Goal: Complete application form

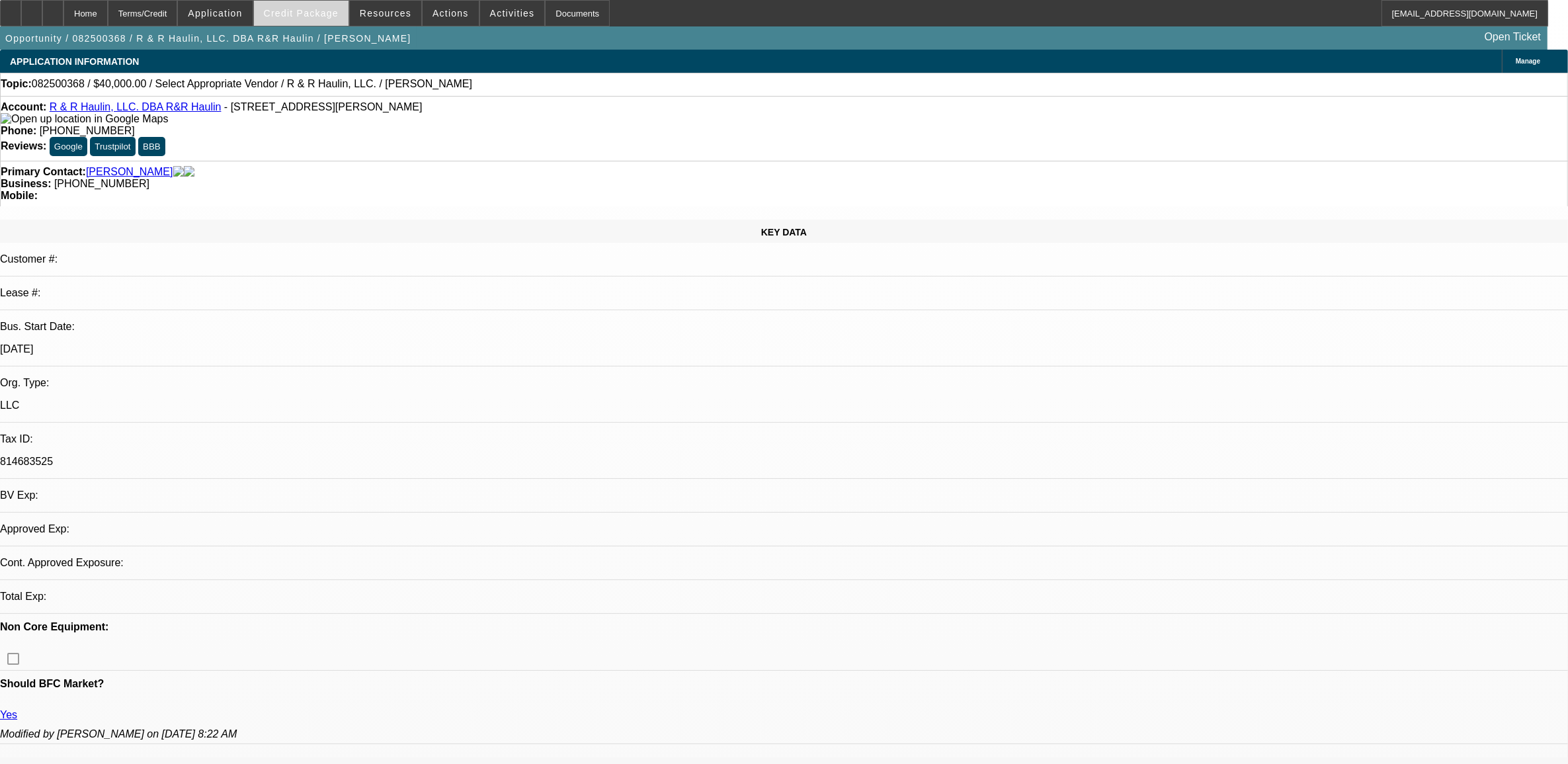
select select "0"
select select "2"
select select "0.1"
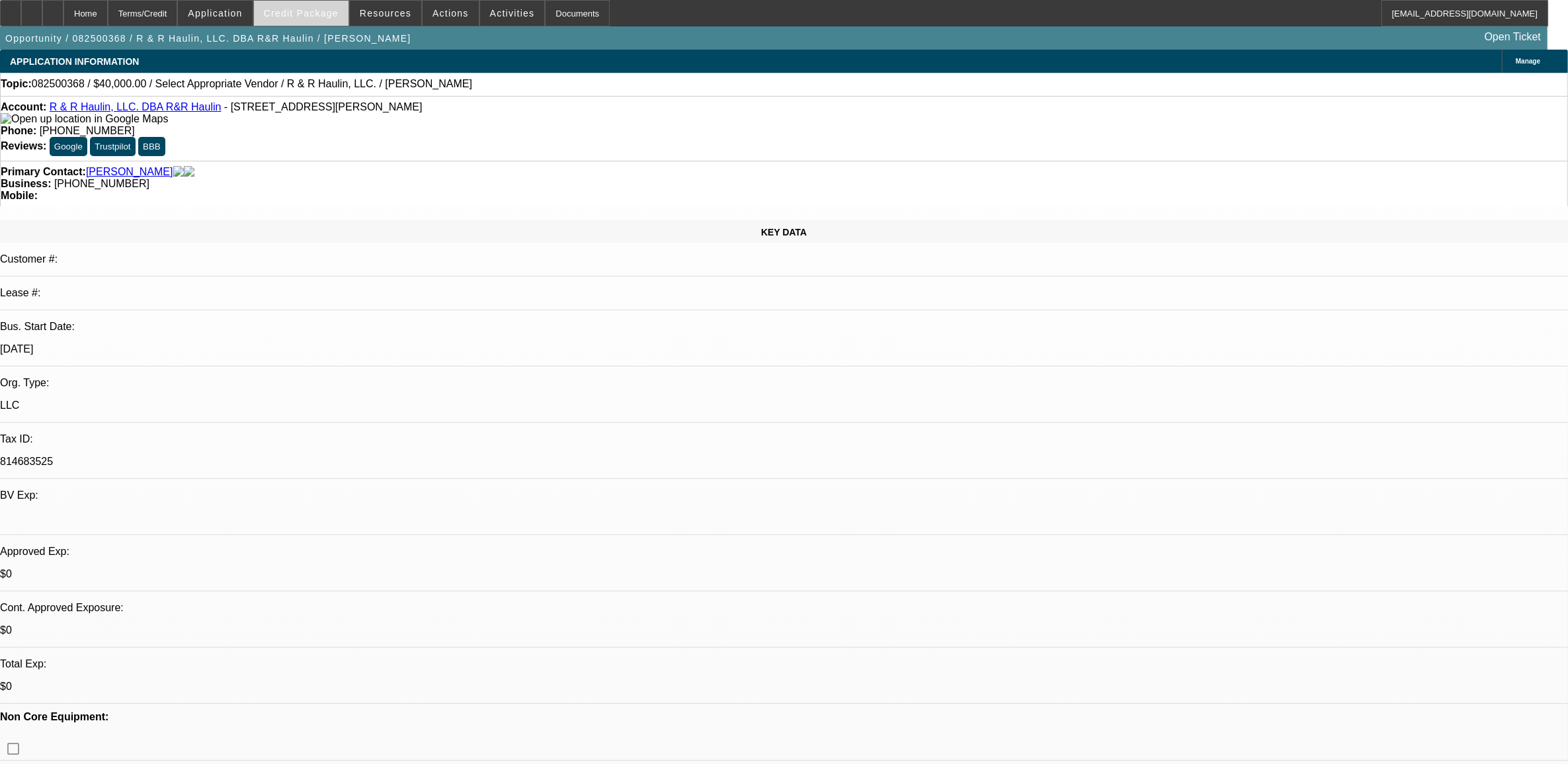
select select "1"
select select "2"
select select "4"
click at [326, 18] on span at bounding box center [302, 13] width 95 height 32
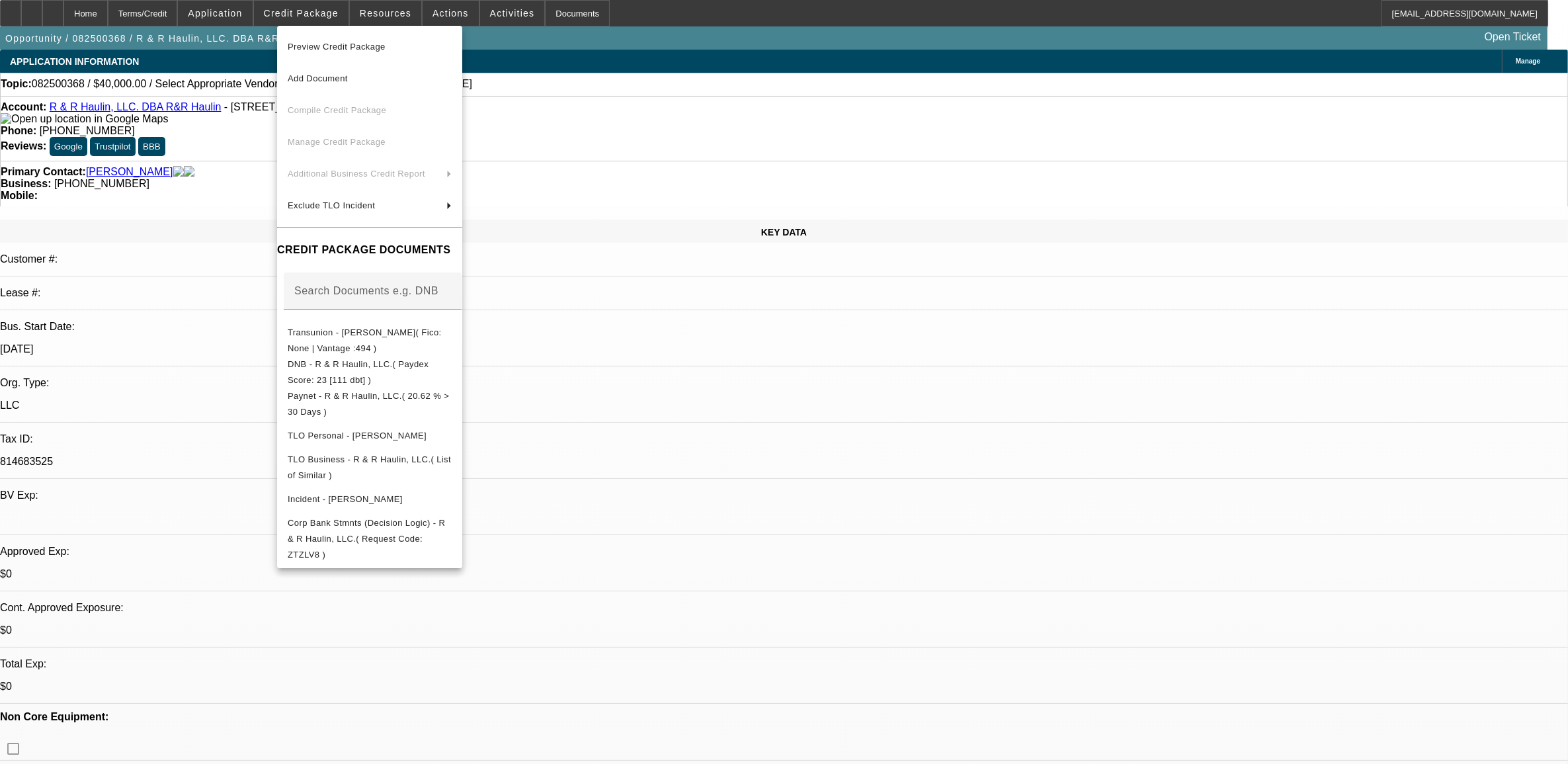
click at [891, 387] on div at bounding box center [784, 382] width 1568 height 764
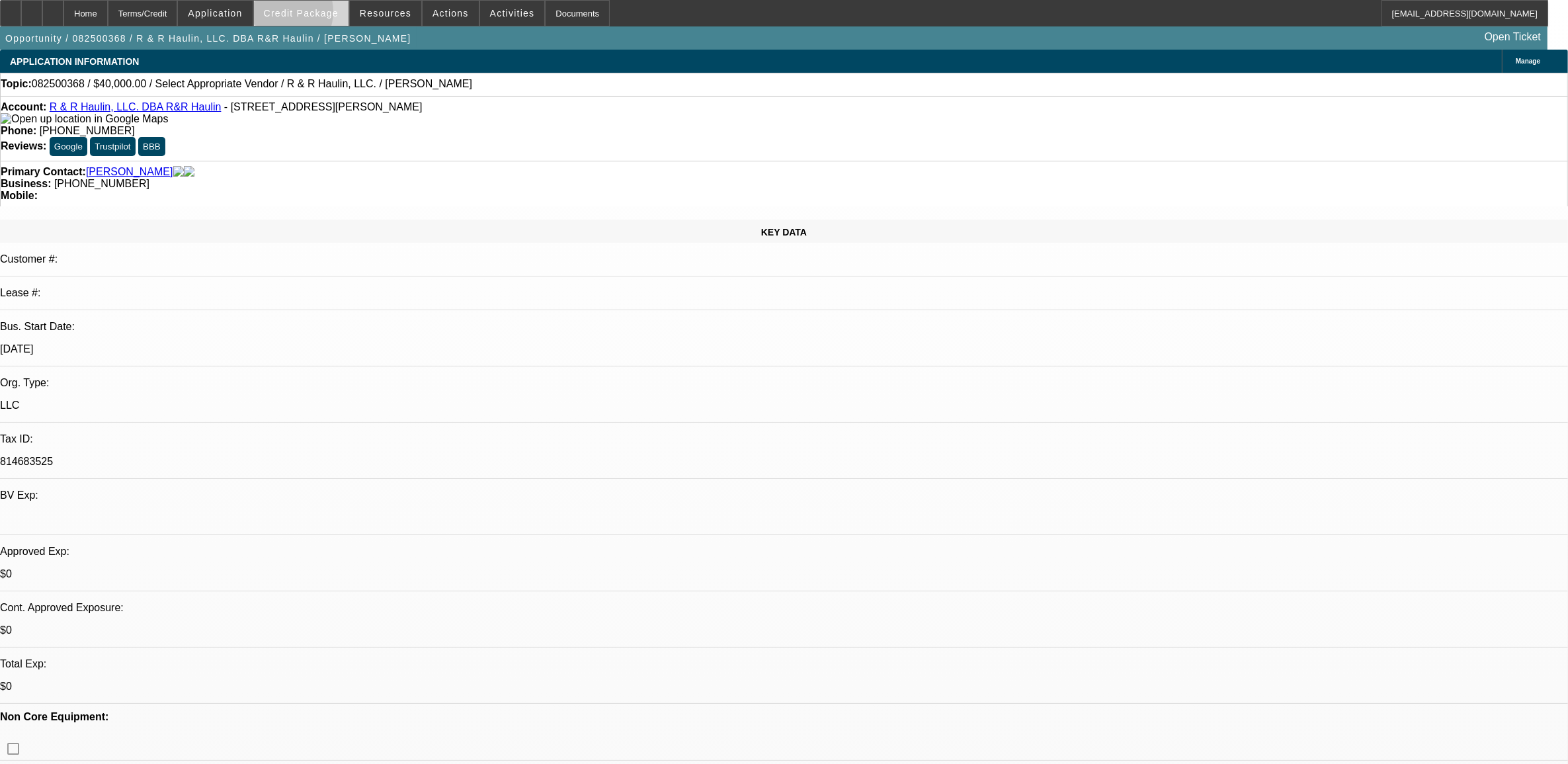
click at [306, 15] on span "Credit Package" at bounding box center [302, 13] width 75 height 11
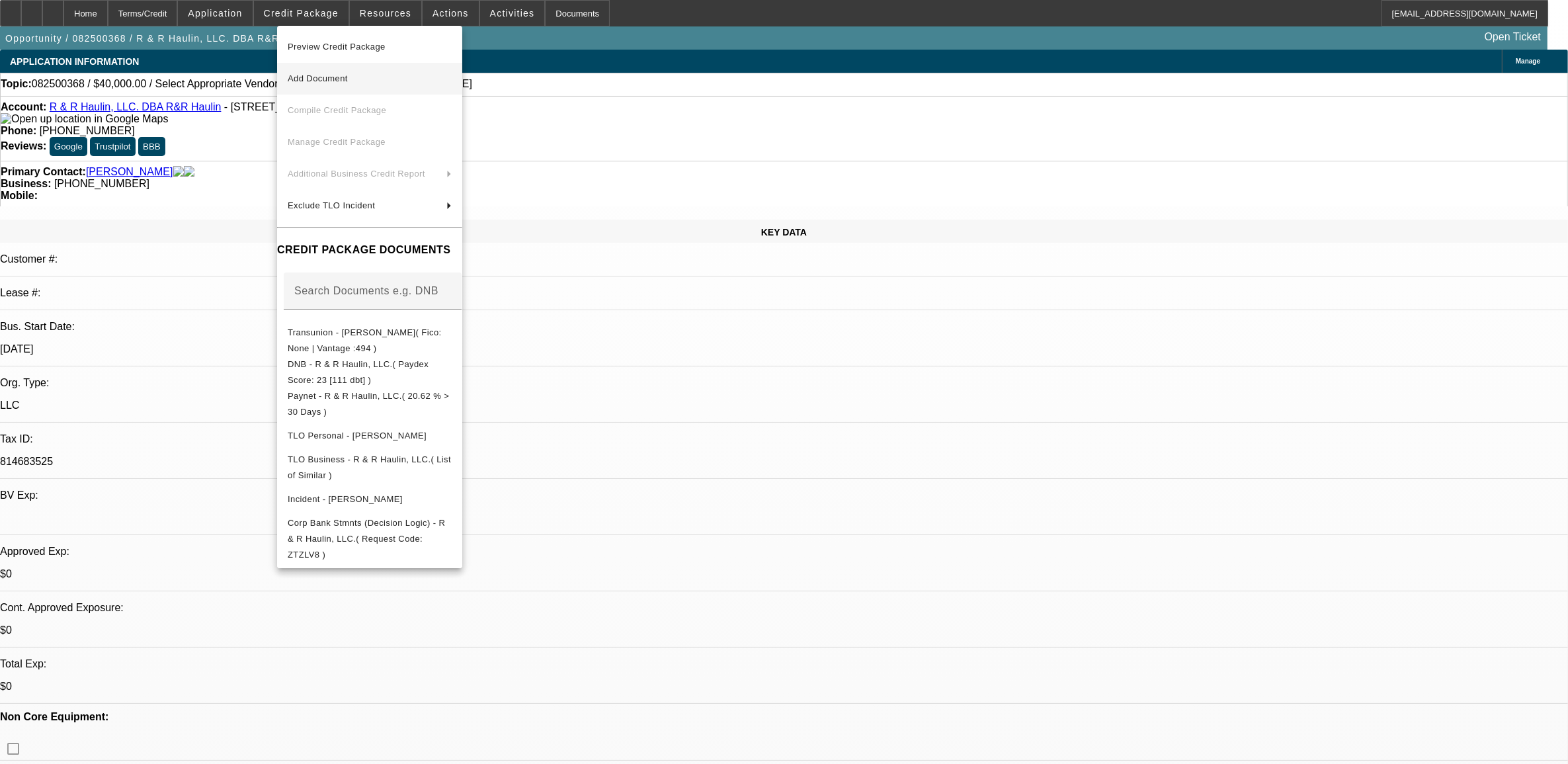
click at [337, 77] on span "Add Document" at bounding box center [318, 78] width 60 height 10
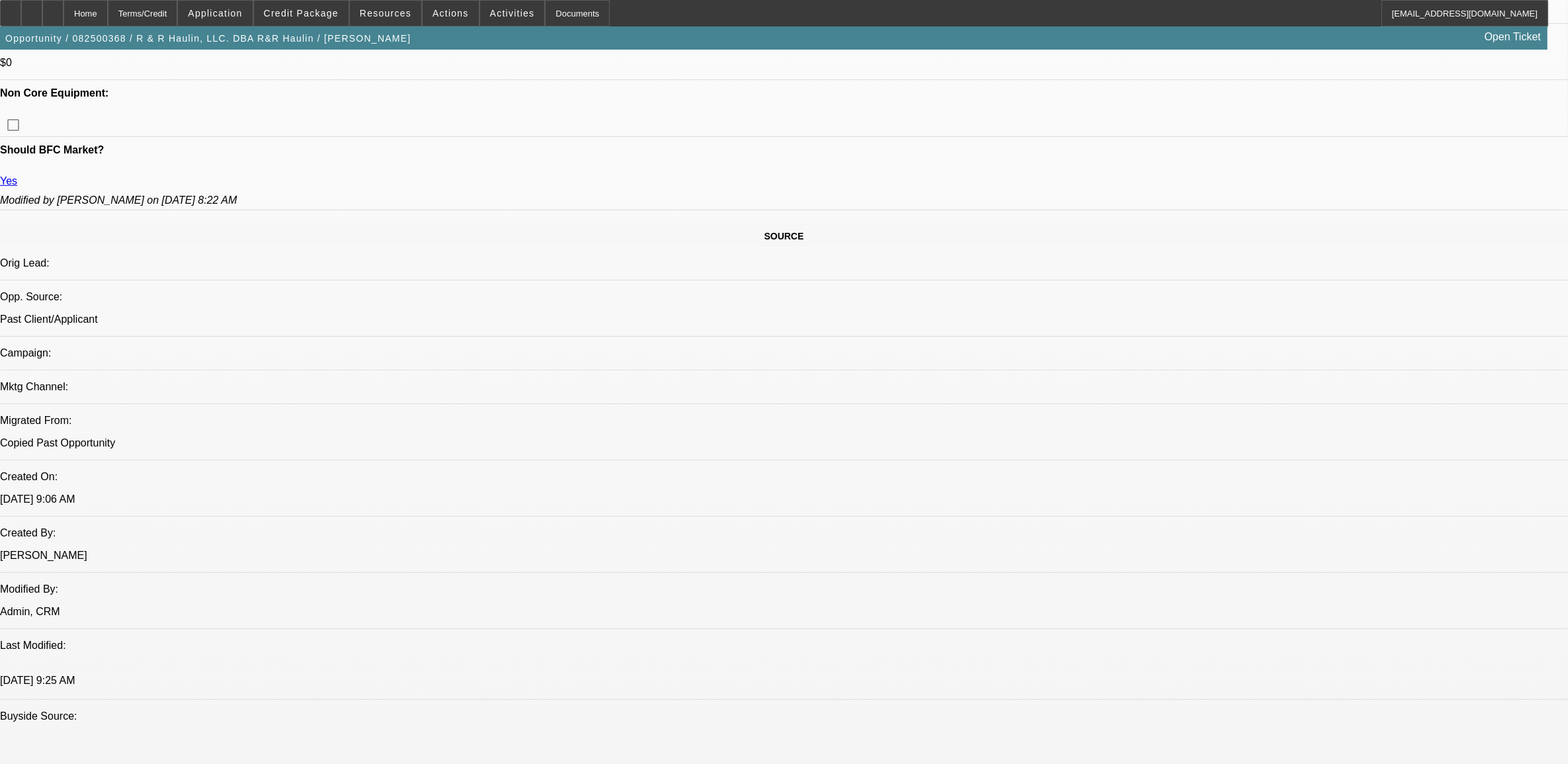
scroll to position [579, 0]
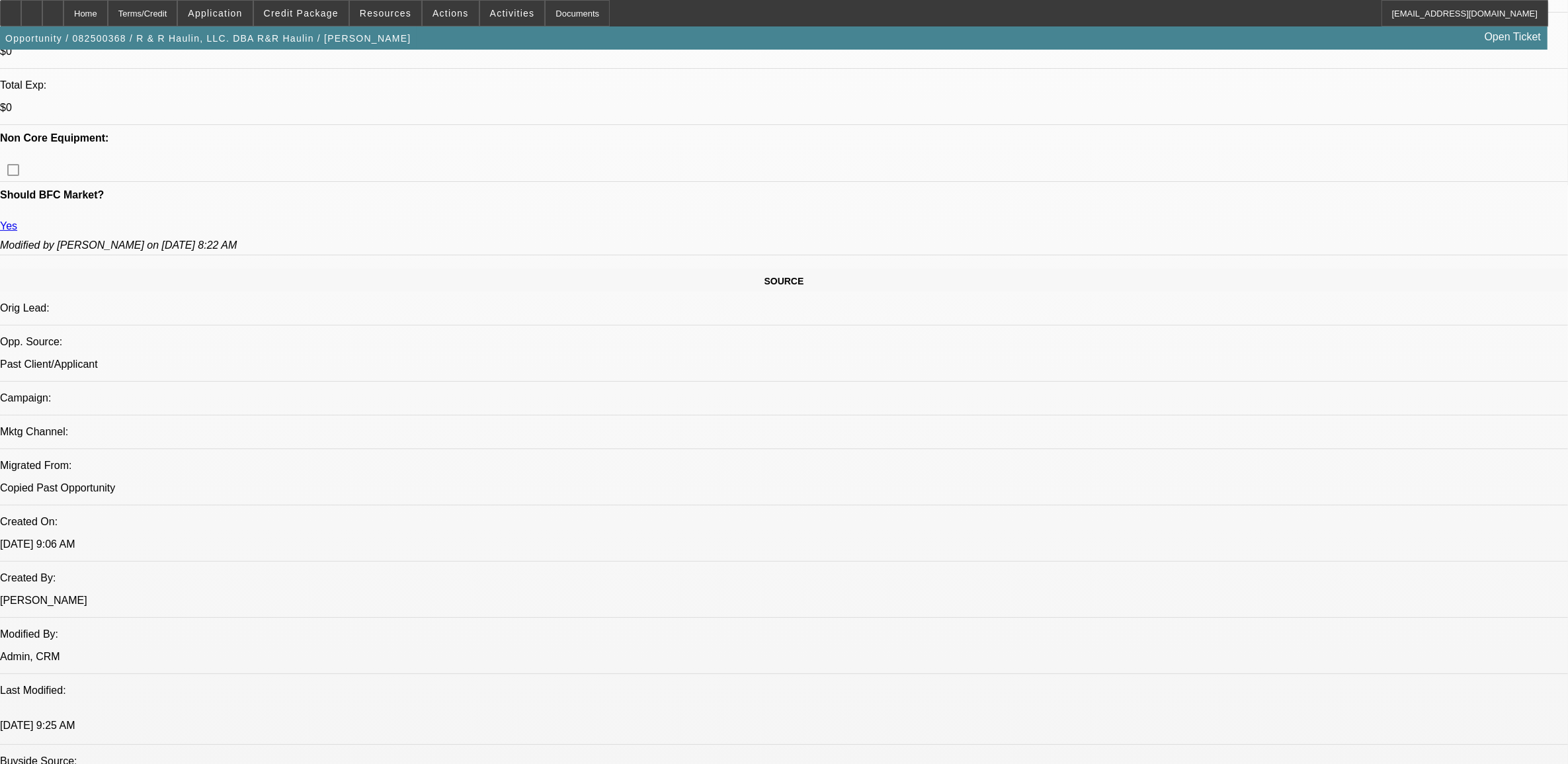
click at [297, 24] on span at bounding box center [302, 13] width 95 height 32
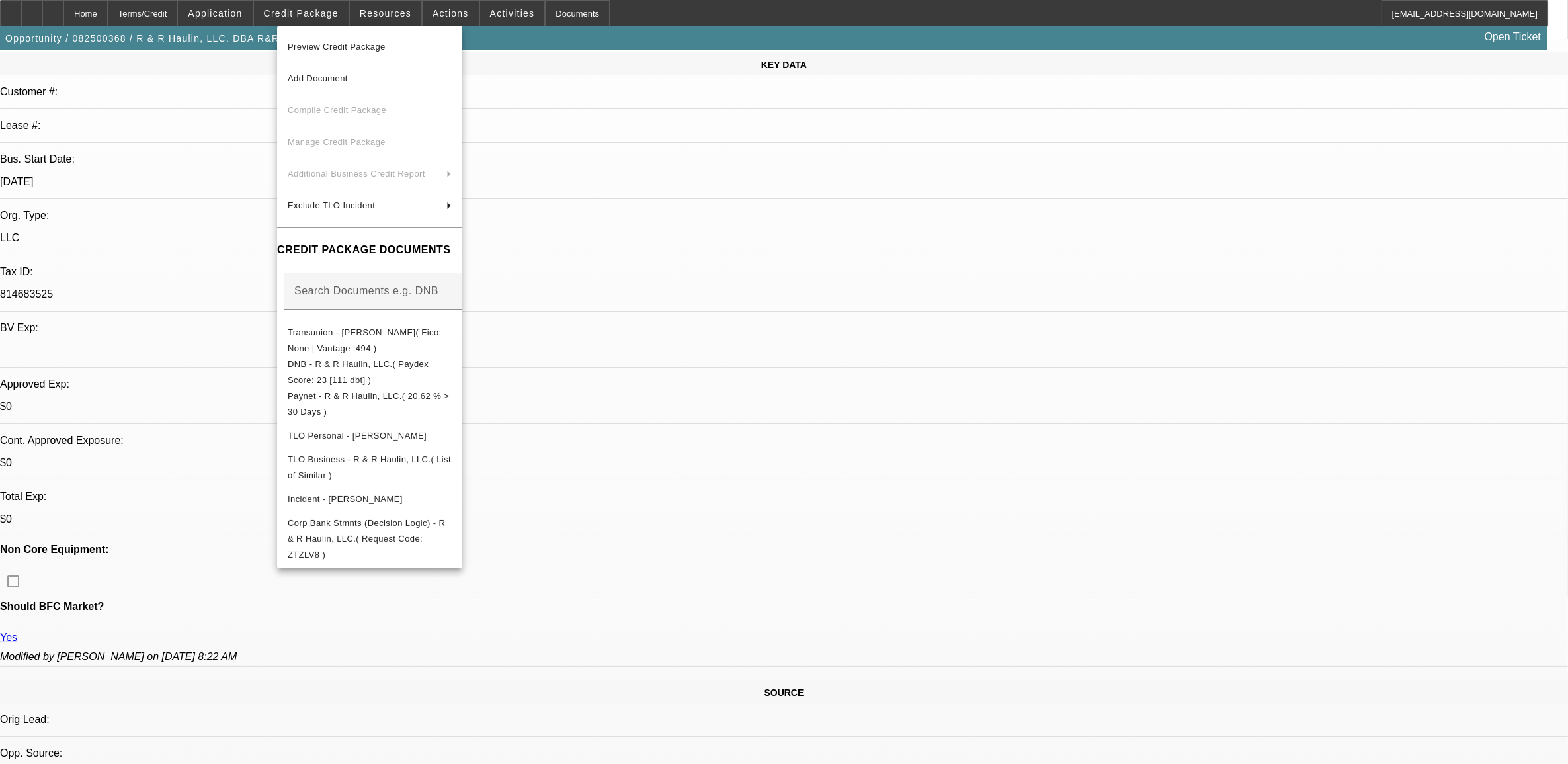
click at [769, 461] on div at bounding box center [784, 382] width 1568 height 764
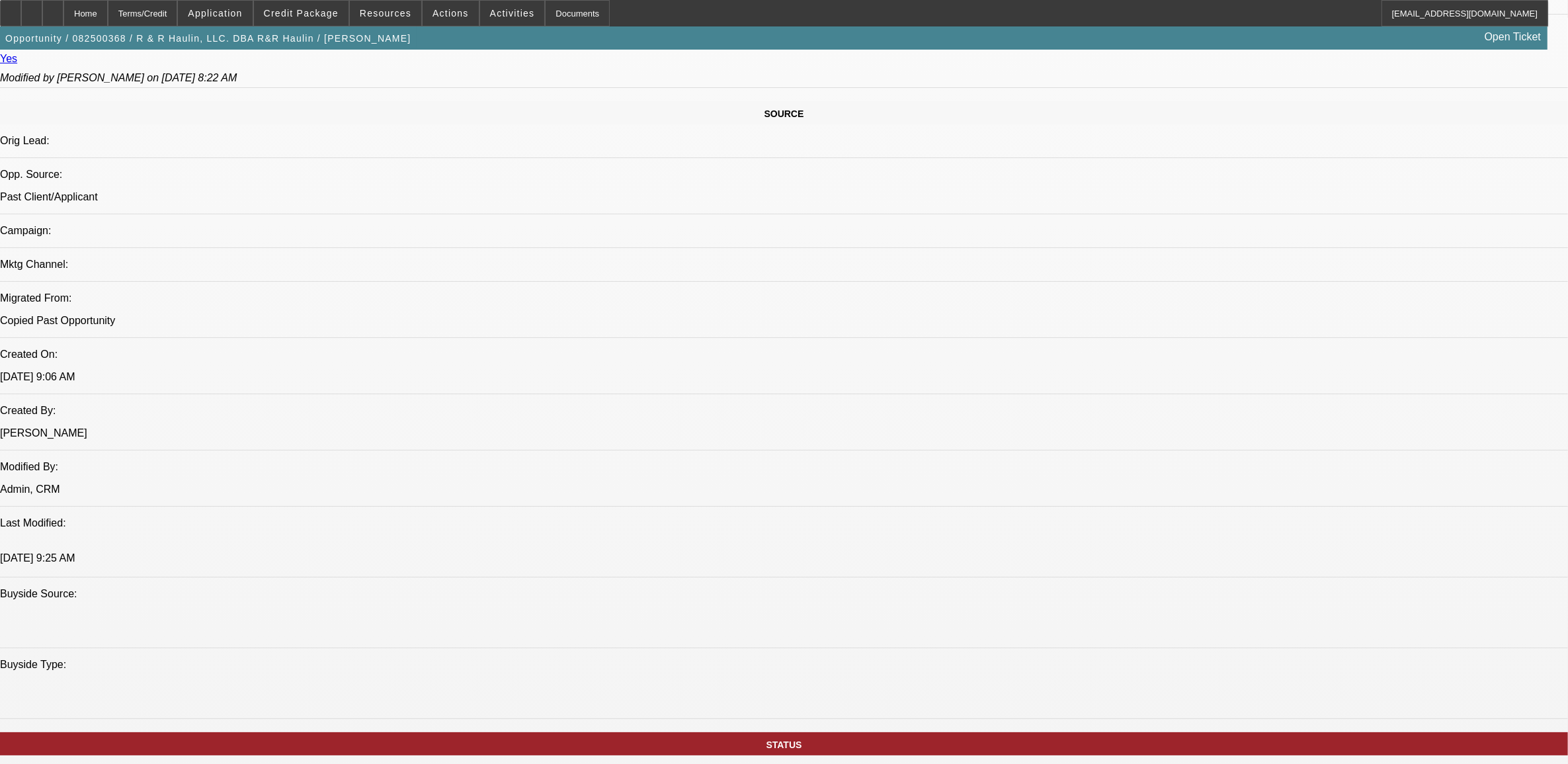
scroll to position [661, 0]
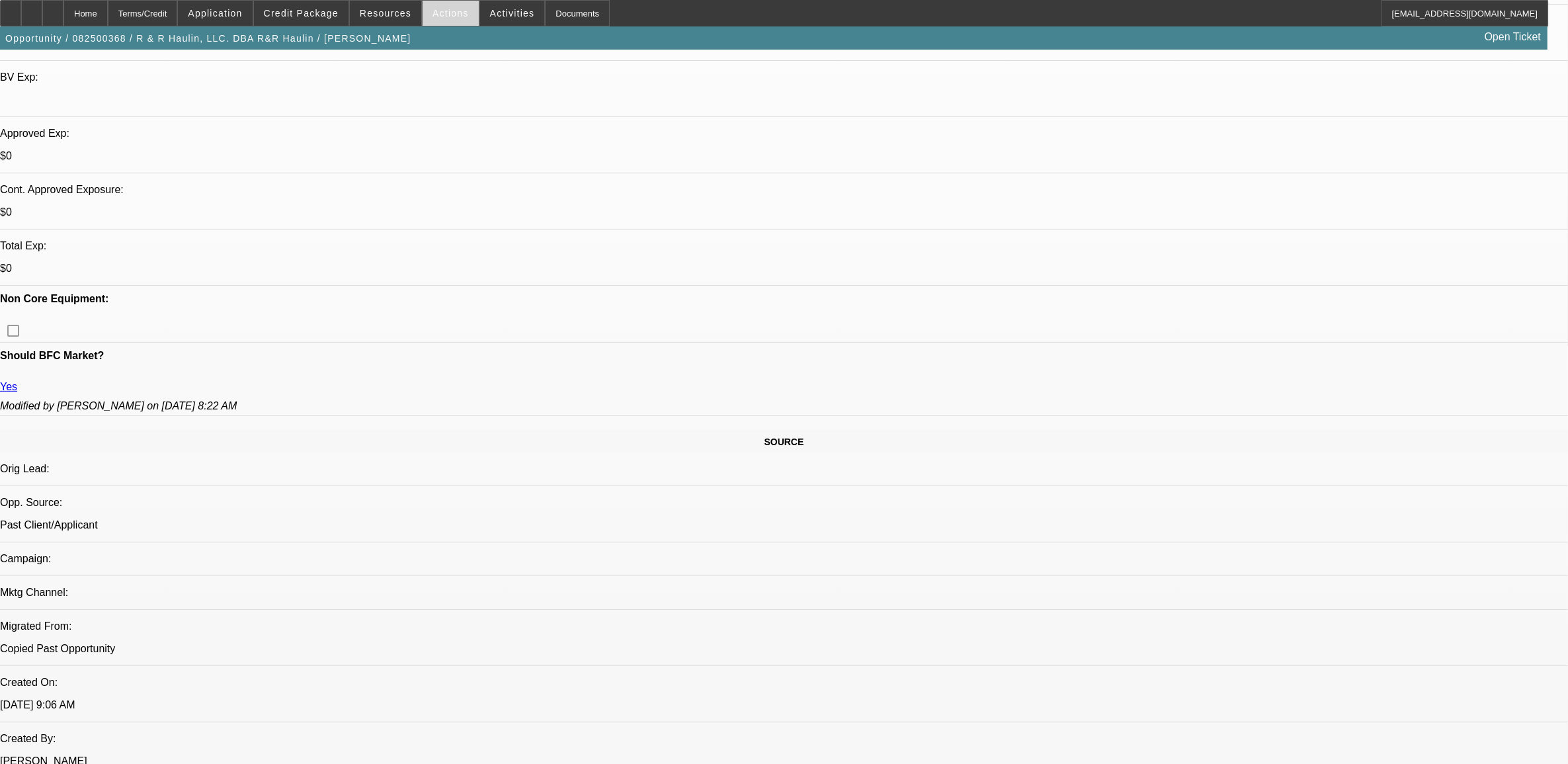
scroll to position [413, 0]
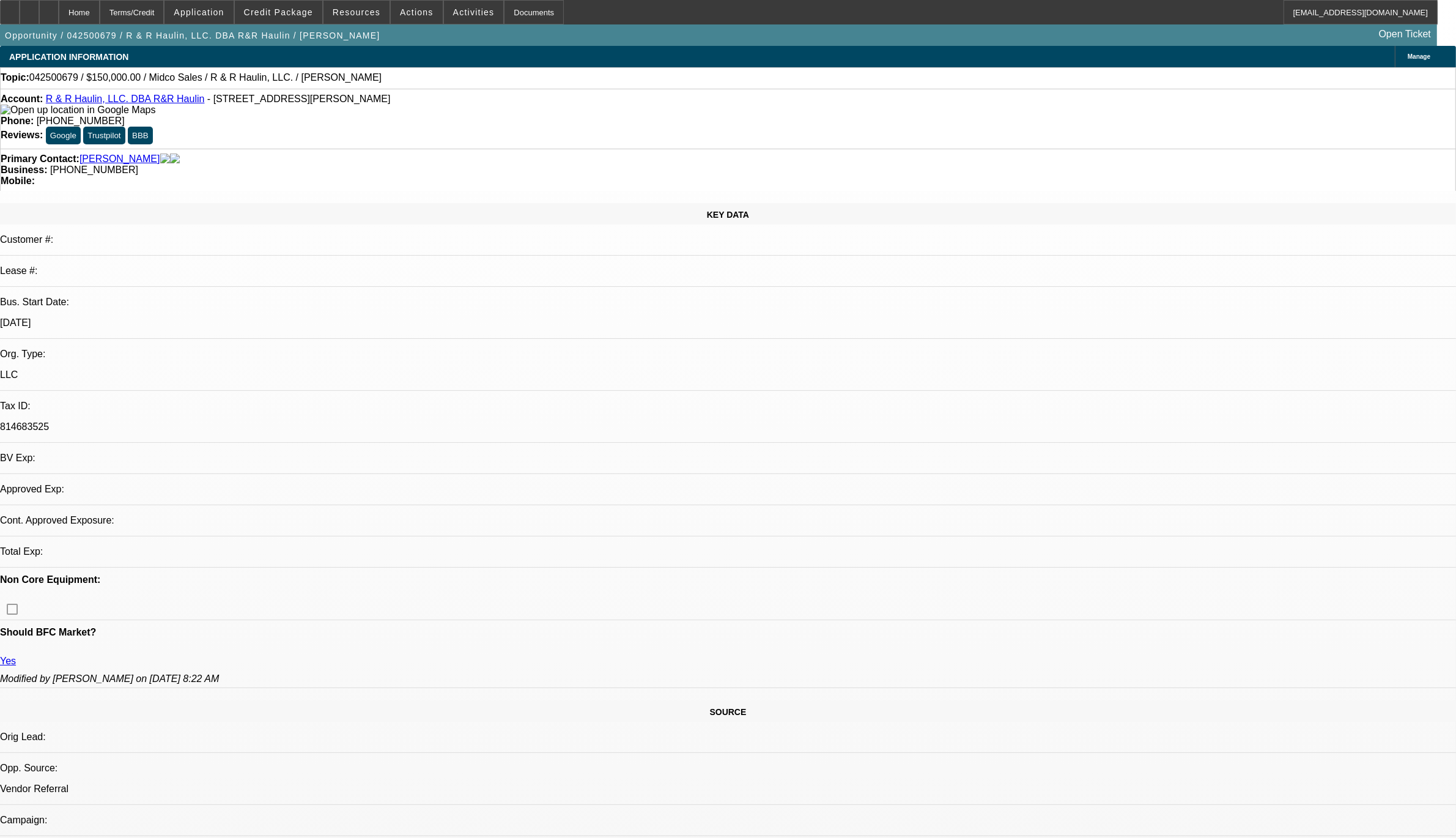
select select "0"
select select "2"
select select "0.1"
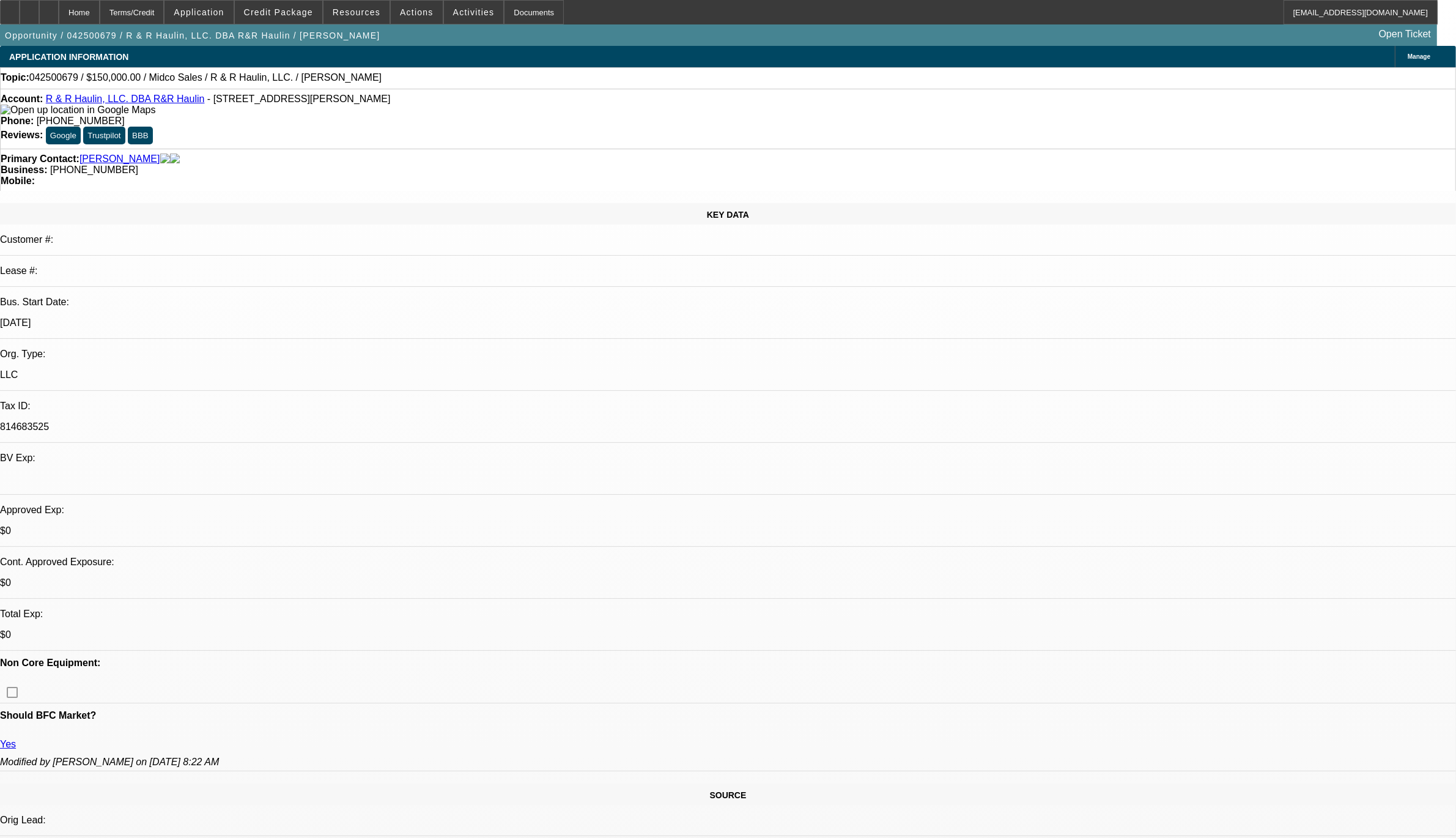
select select "1"
select select "2"
select select "4"
click at [322, 8] on span at bounding box center [279, 12] width 87 height 29
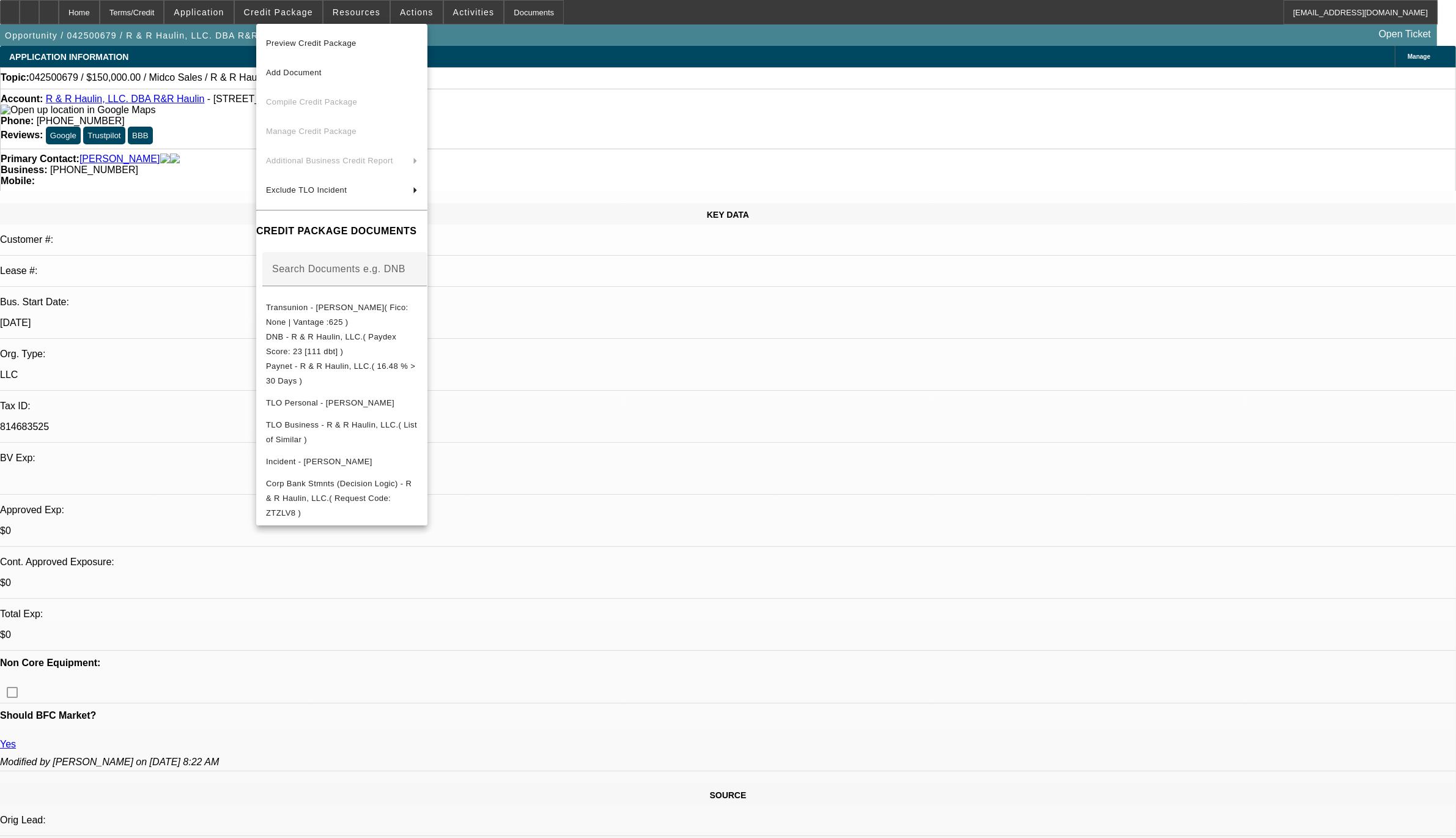
drag, startPoint x: 1043, startPoint y: 628, endPoint x: 1036, endPoint y: 625, distance: 7.6
click at [611, 611] on div at bounding box center [728, 419] width 1456 height 838
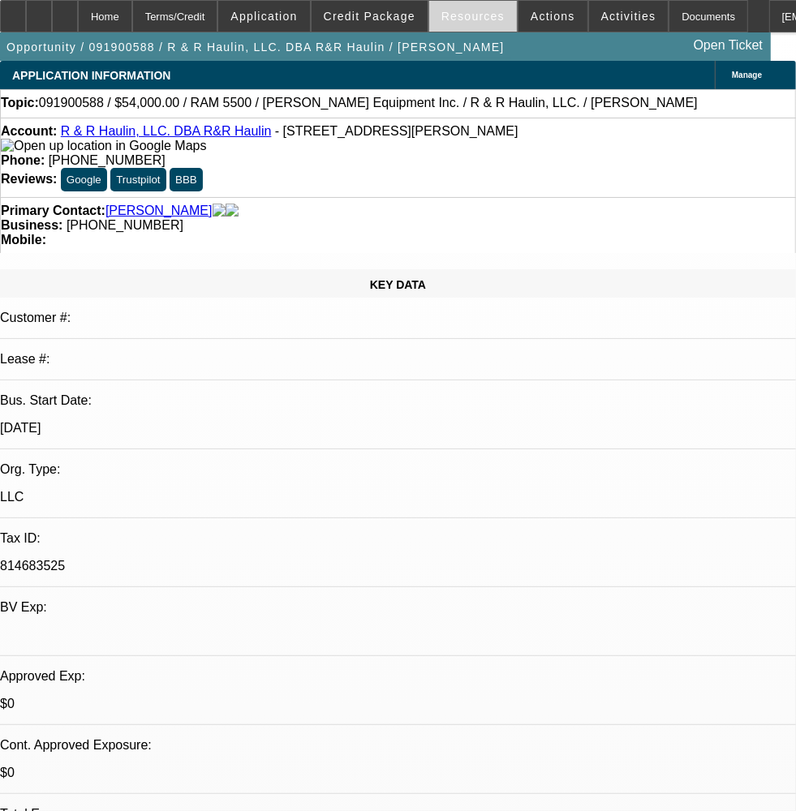
select select "0"
select select "2"
select select "0.1"
select select "0"
select select "2"
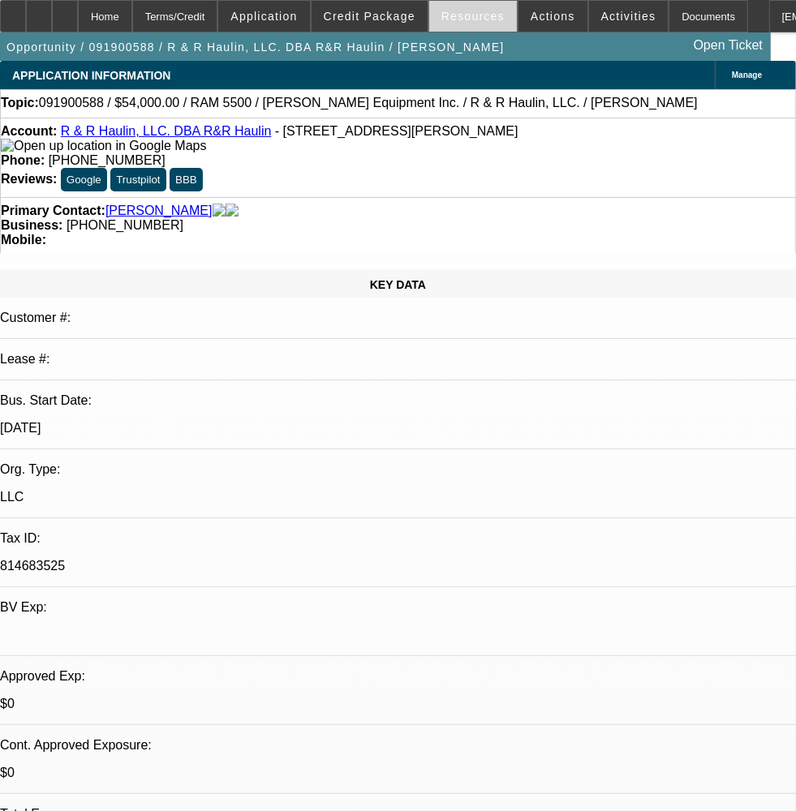
select select "0.1"
select select "0"
select select "2"
select select "0.1"
select select "0"
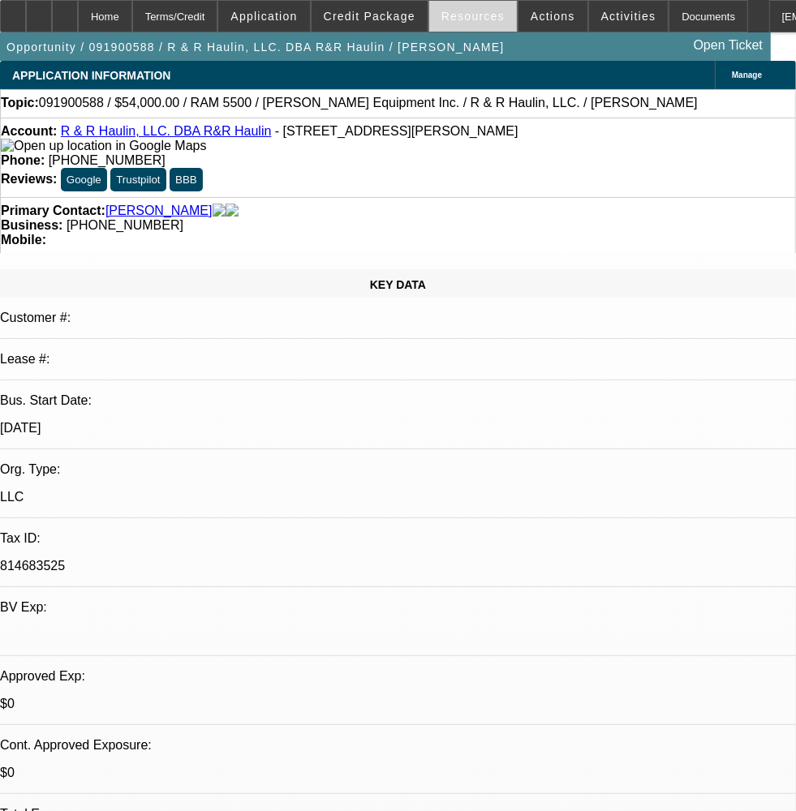
select select "2"
select select "0.1"
select select "1"
select select "2"
select select "4"
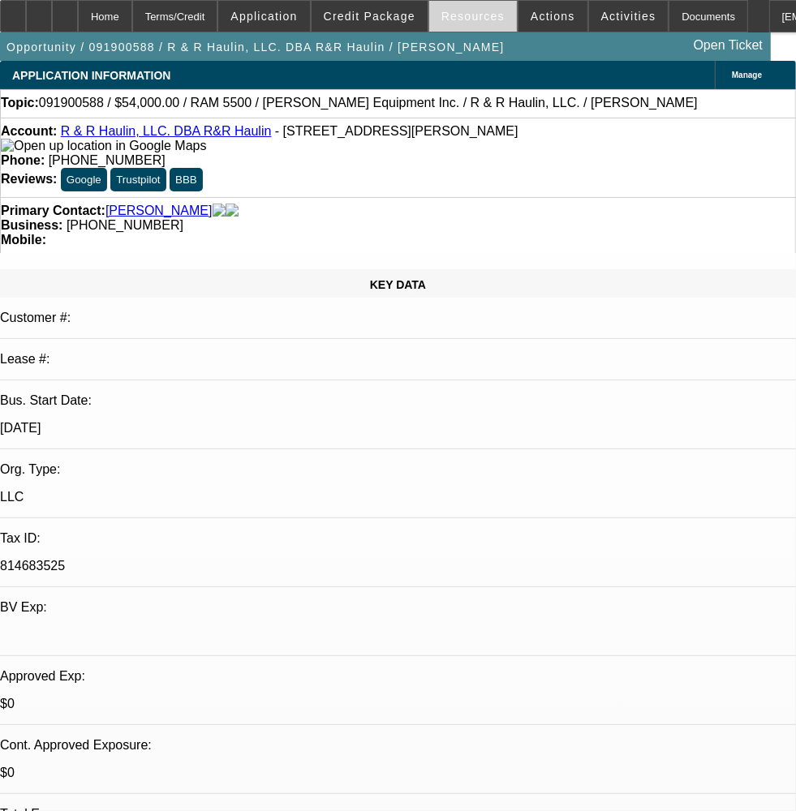
select select "1"
select select "2"
select select "4"
select select "1"
select select "2"
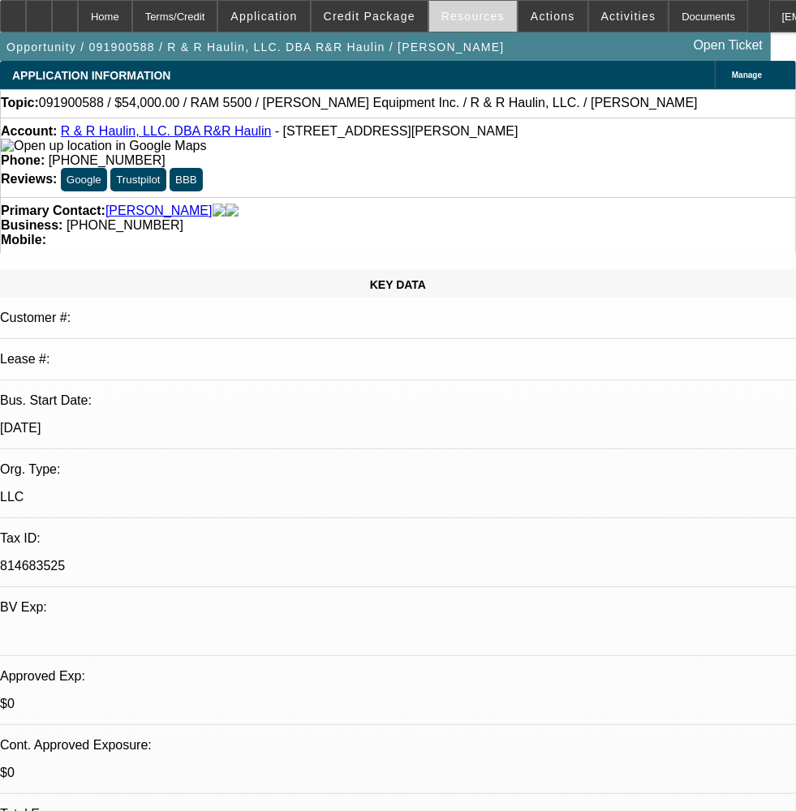
select select "4"
select select "1"
select select "2"
select select "4"
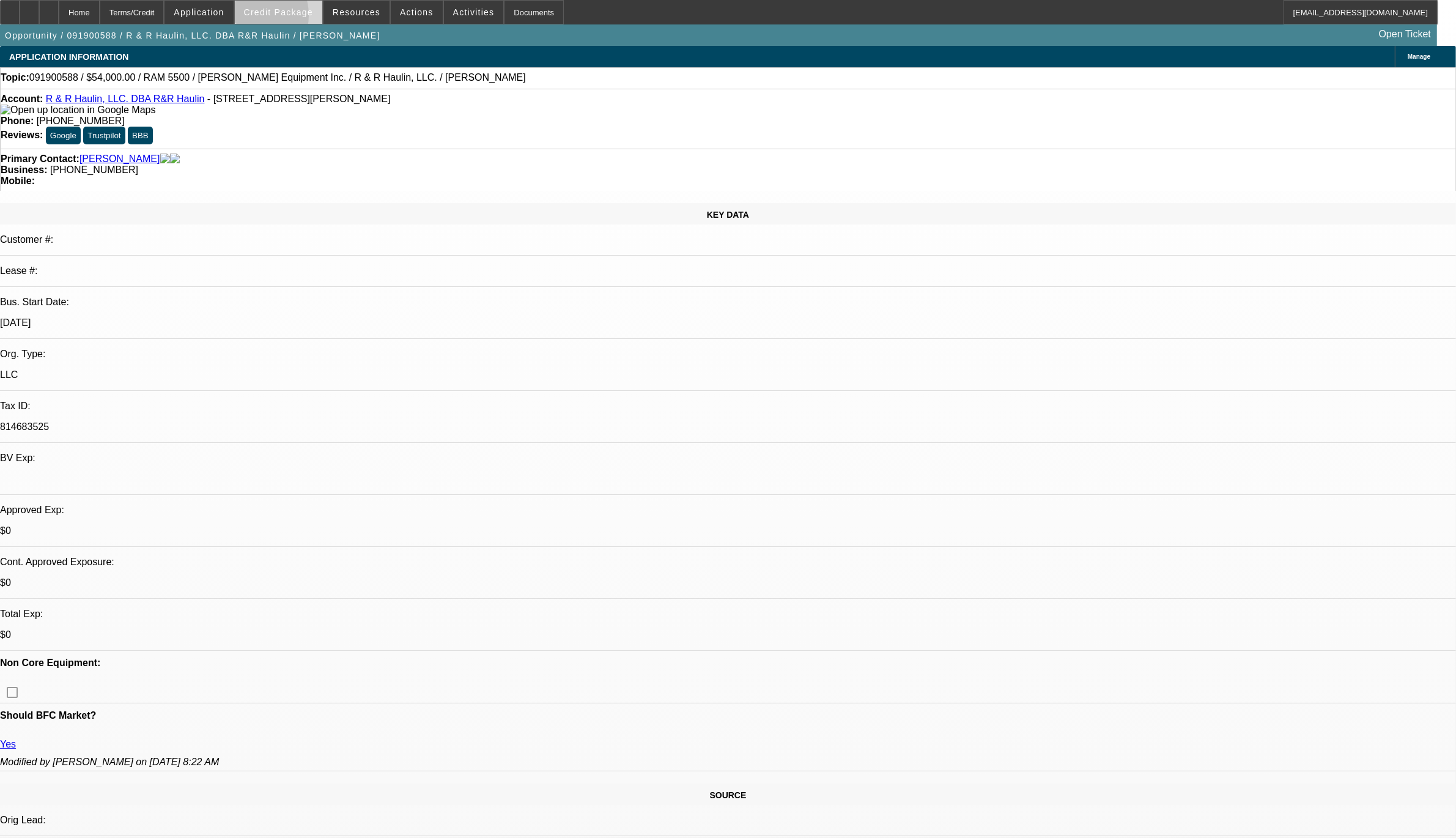
click at [270, 18] on span at bounding box center [279, 12] width 87 height 29
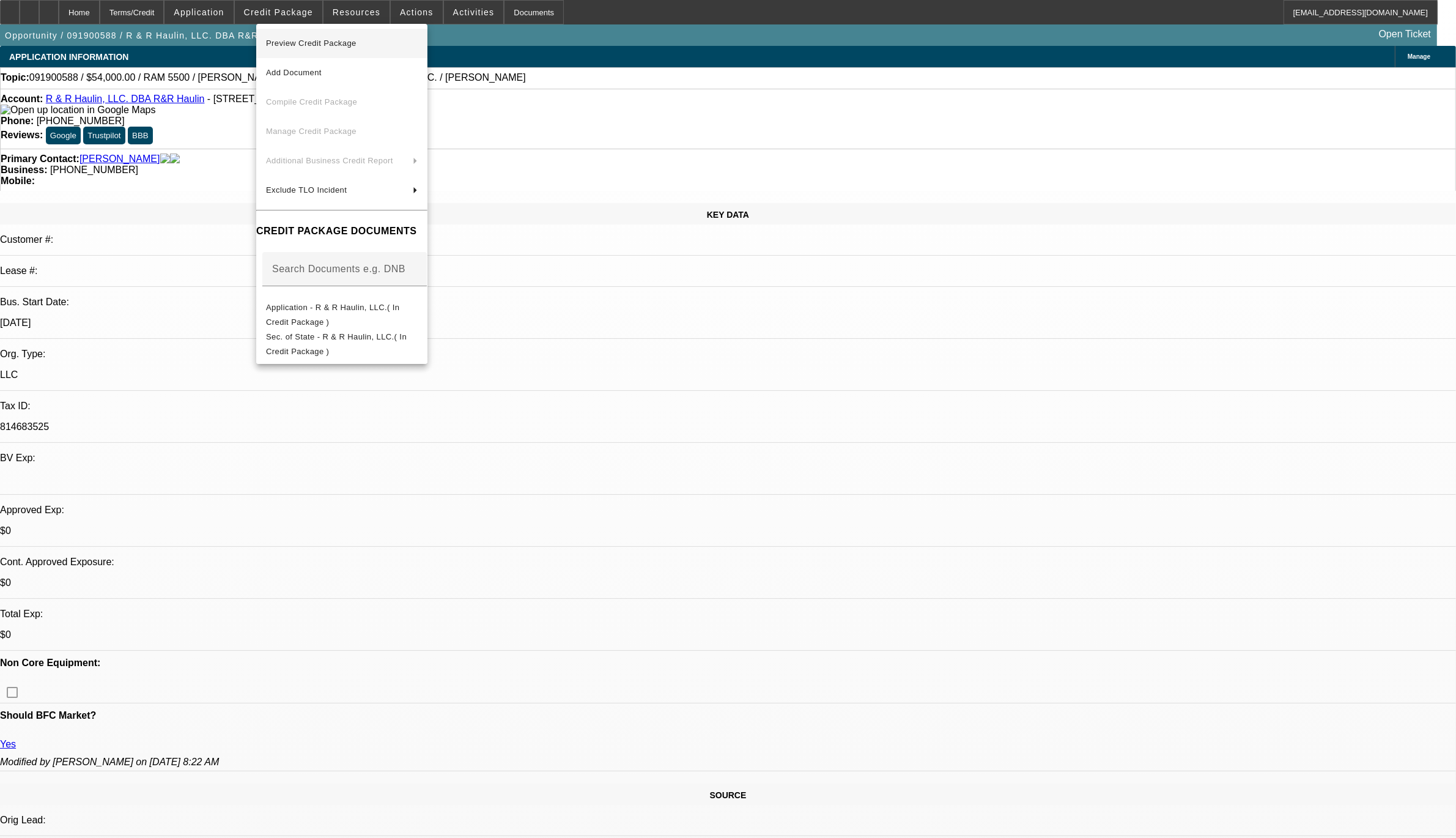
click at [380, 41] on span "Preview Credit Package" at bounding box center [341, 43] width 151 height 14
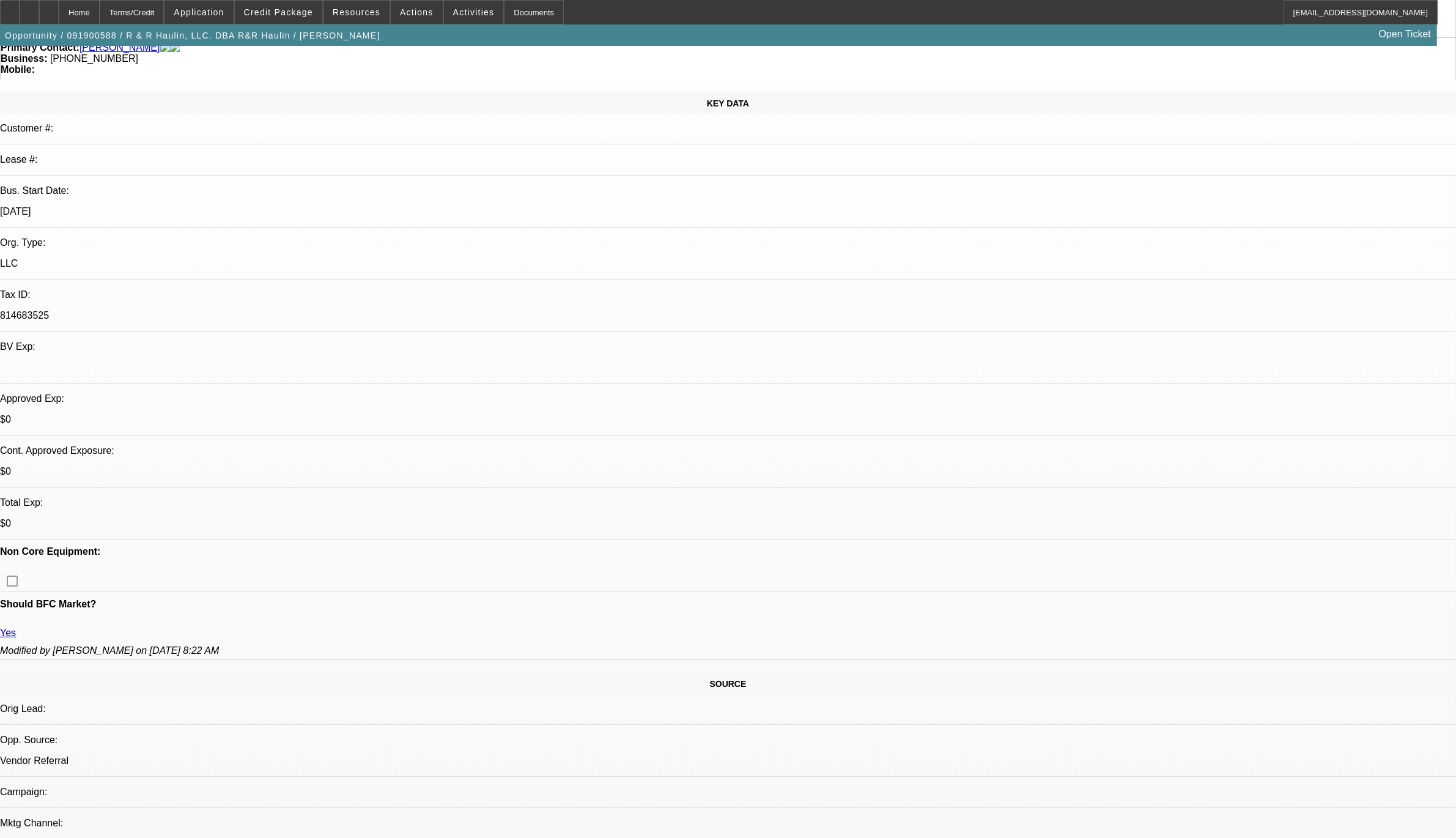
scroll to position [153, 0]
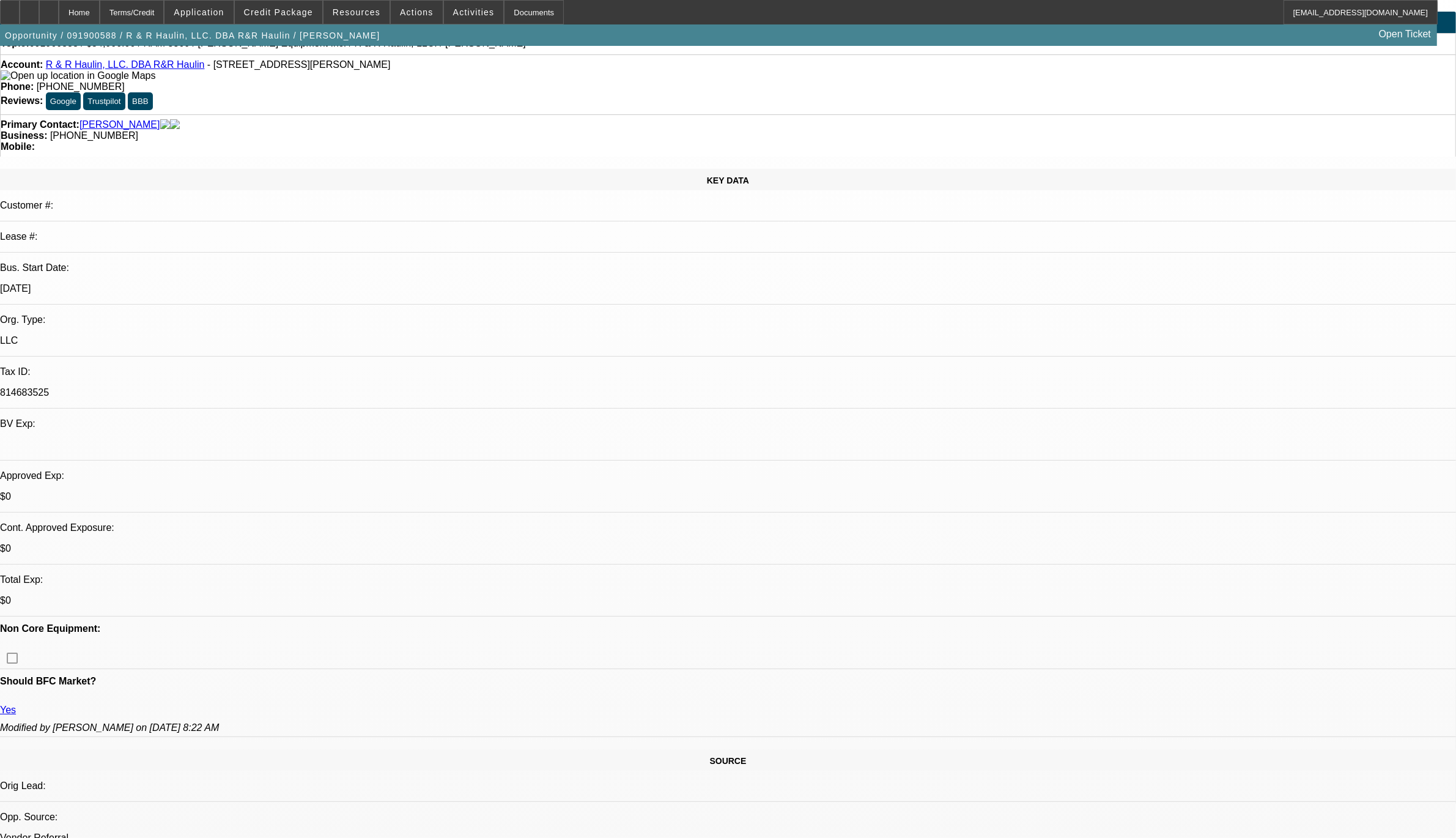
scroll to position [76, 0]
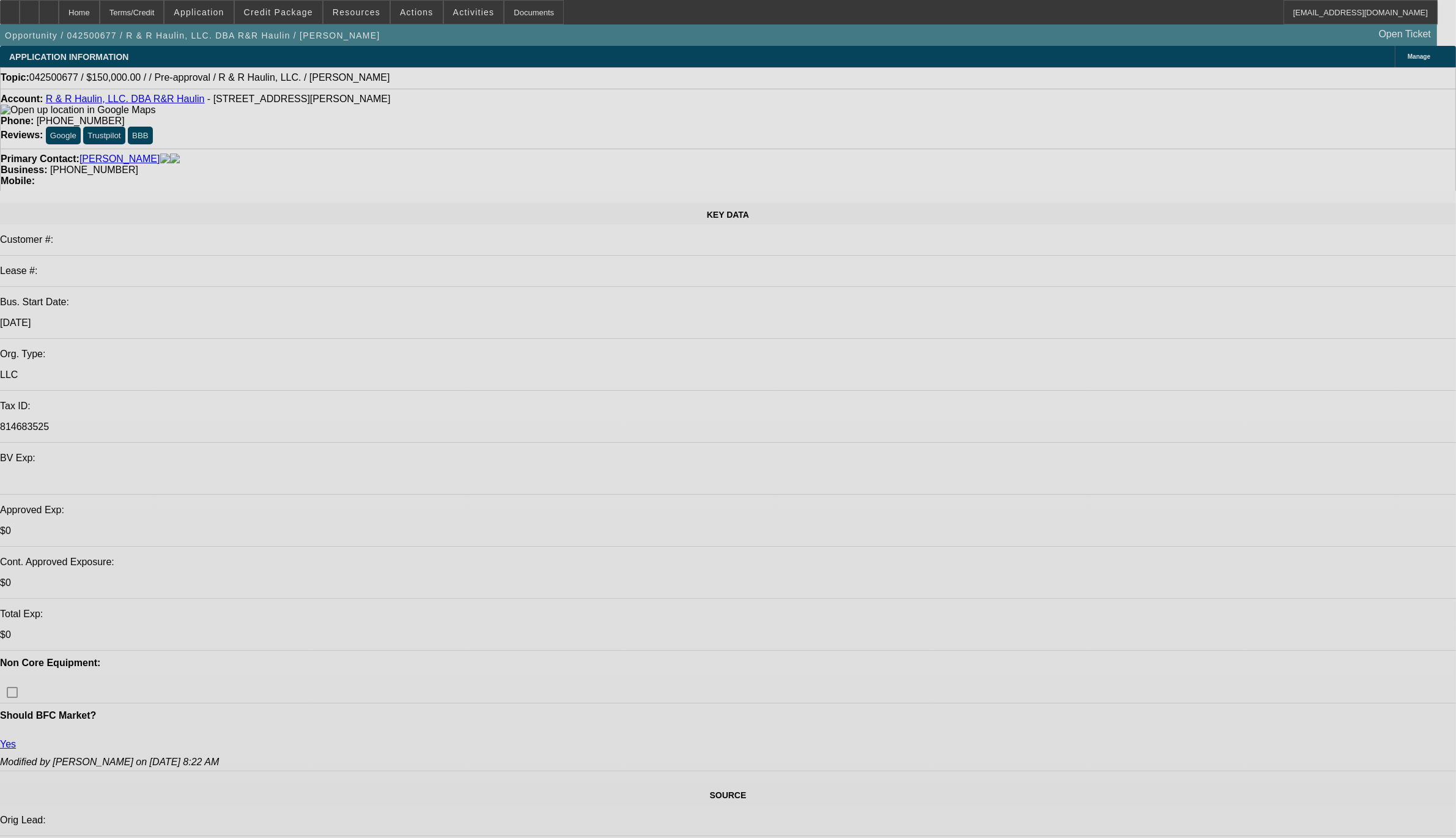
select select "0"
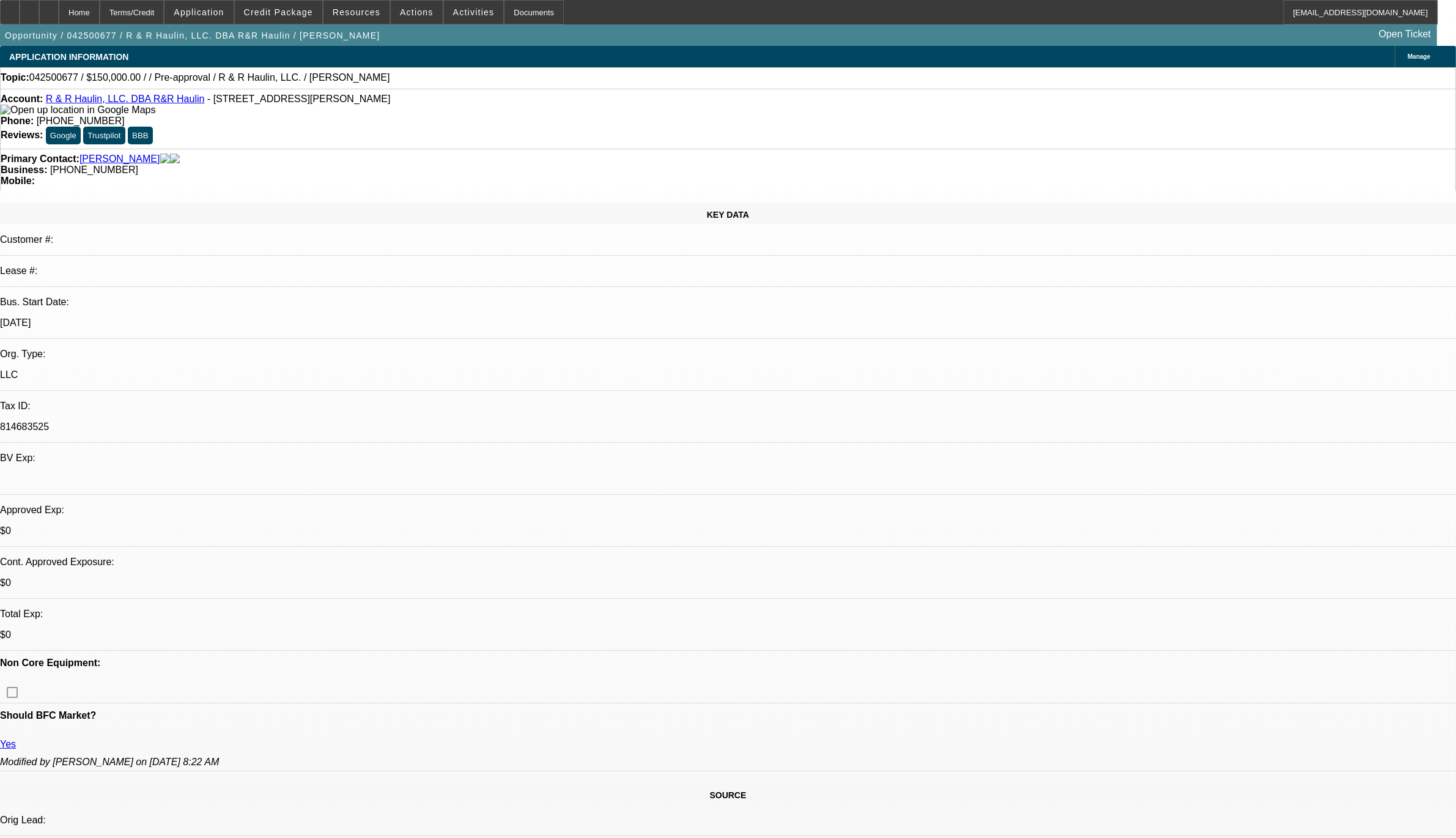
select select "2"
select select "0.1"
select select "1"
select select "2"
select select "4"
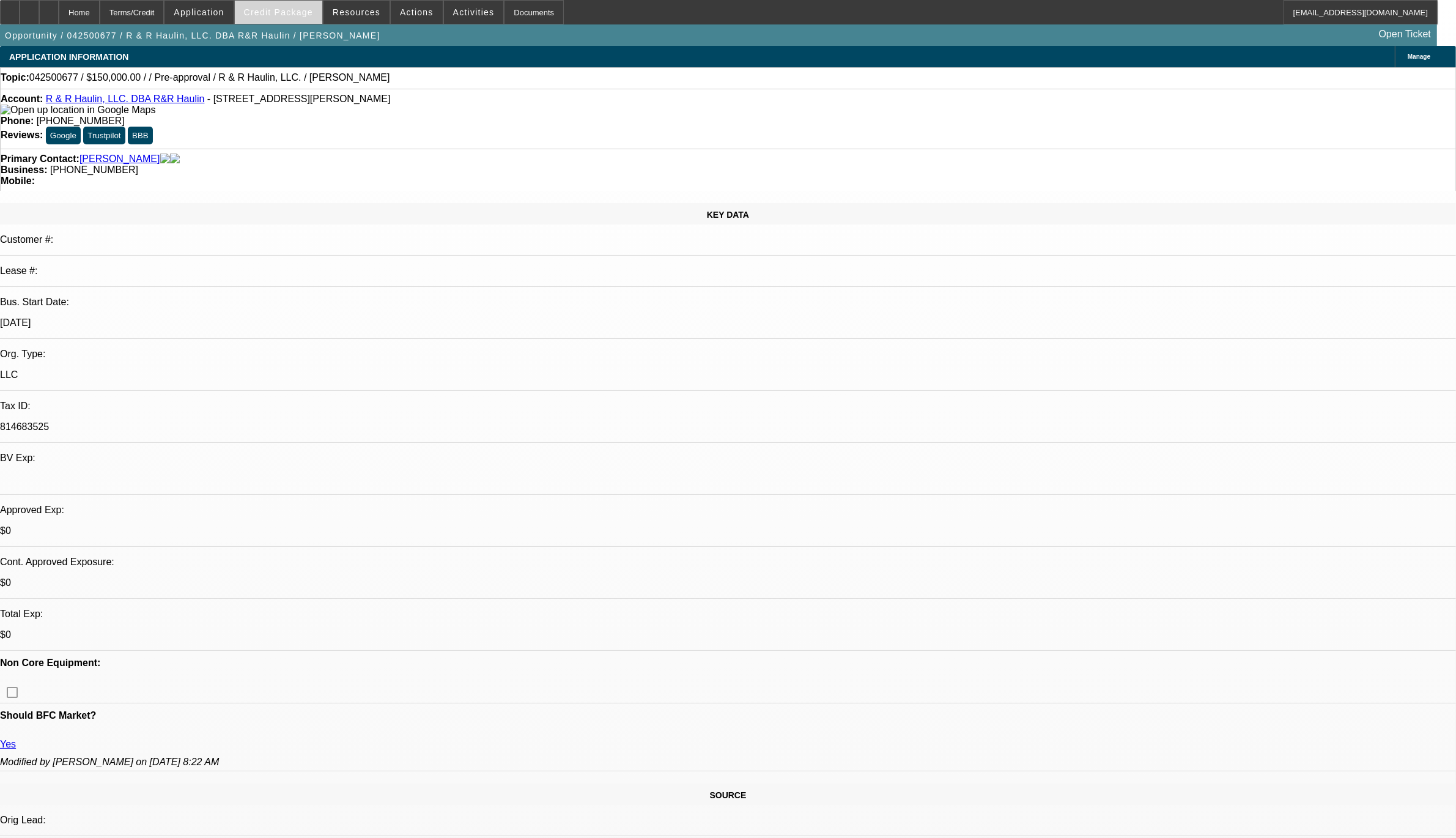
click at [285, 14] on span "Credit Package" at bounding box center [279, 12] width 69 height 10
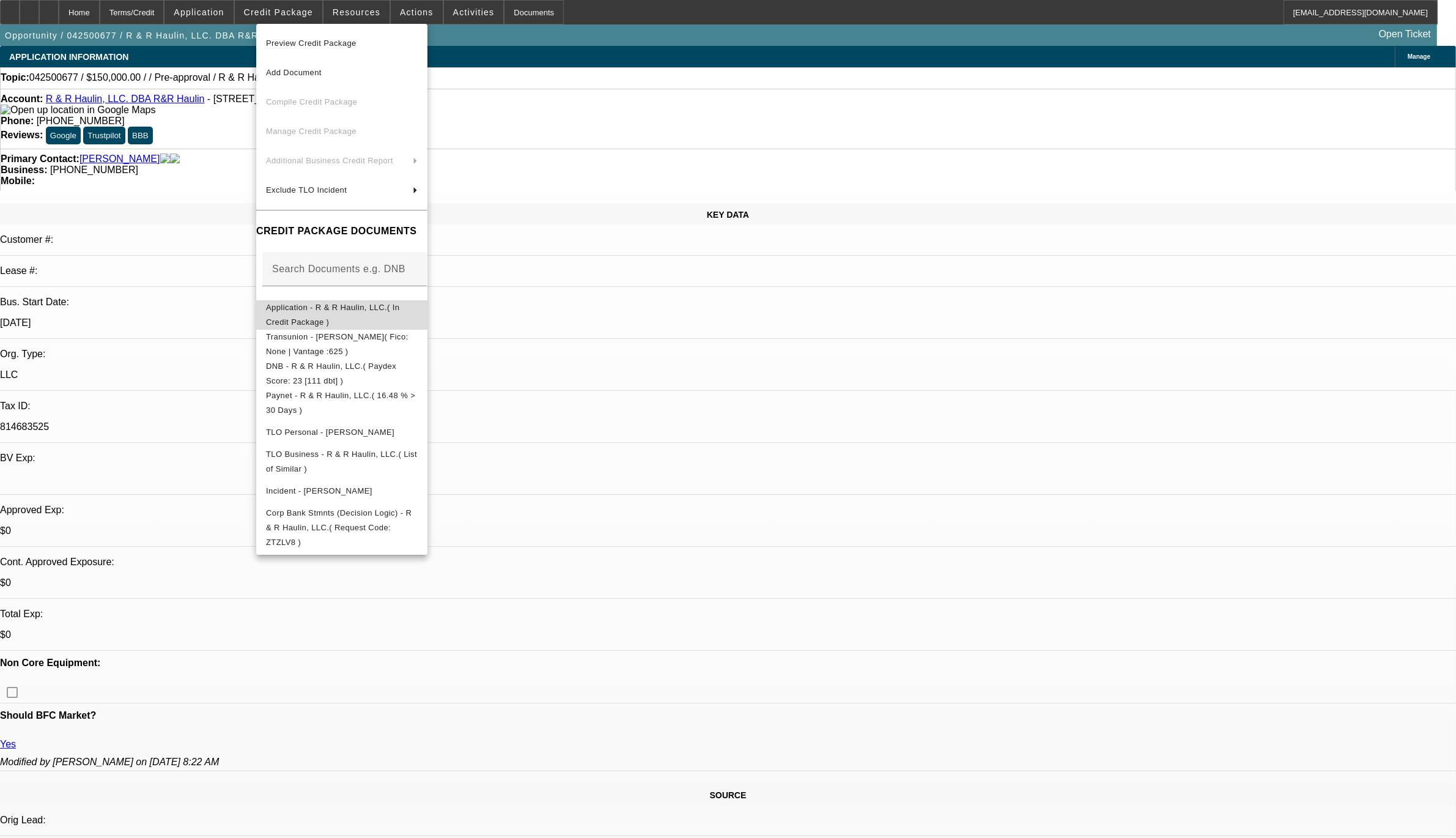
click at [385, 320] on button "Application - R & R Haulin, LLC.( In Credit Package )" at bounding box center [341, 314] width 171 height 29
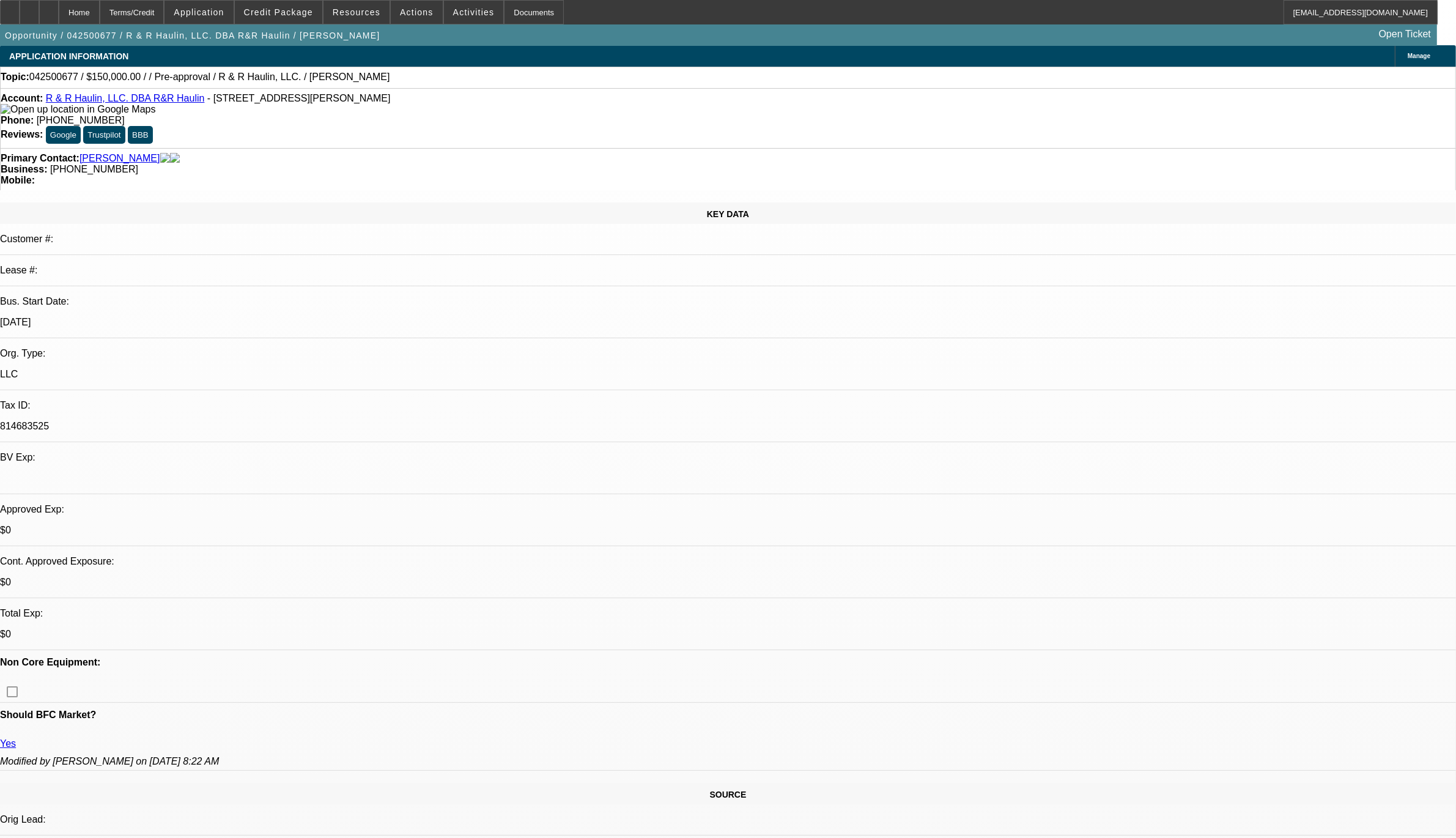
scroll to position [229, 0]
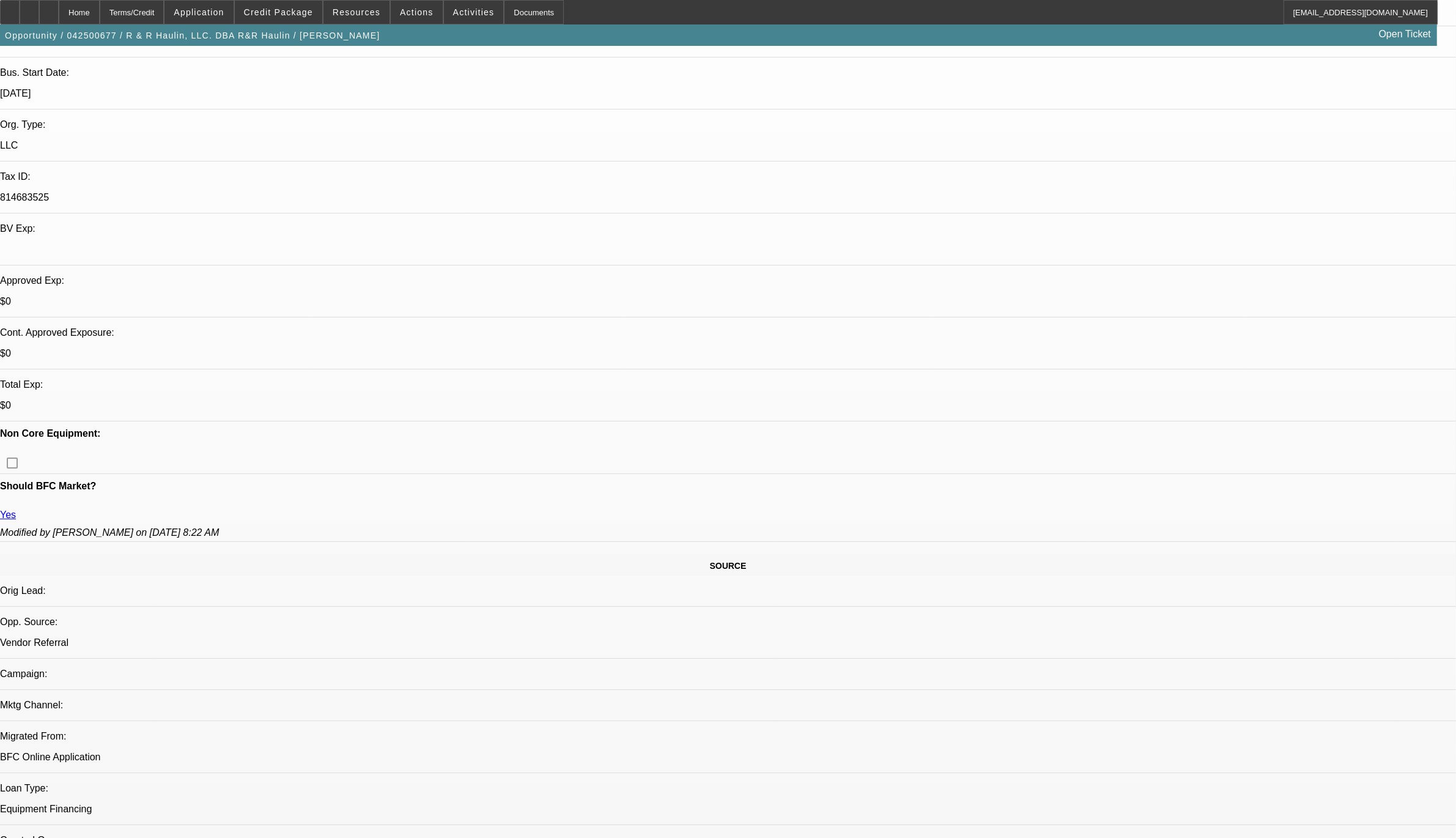
click at [303, 21] on span at bounding box center [279, 12] width 87 height 29
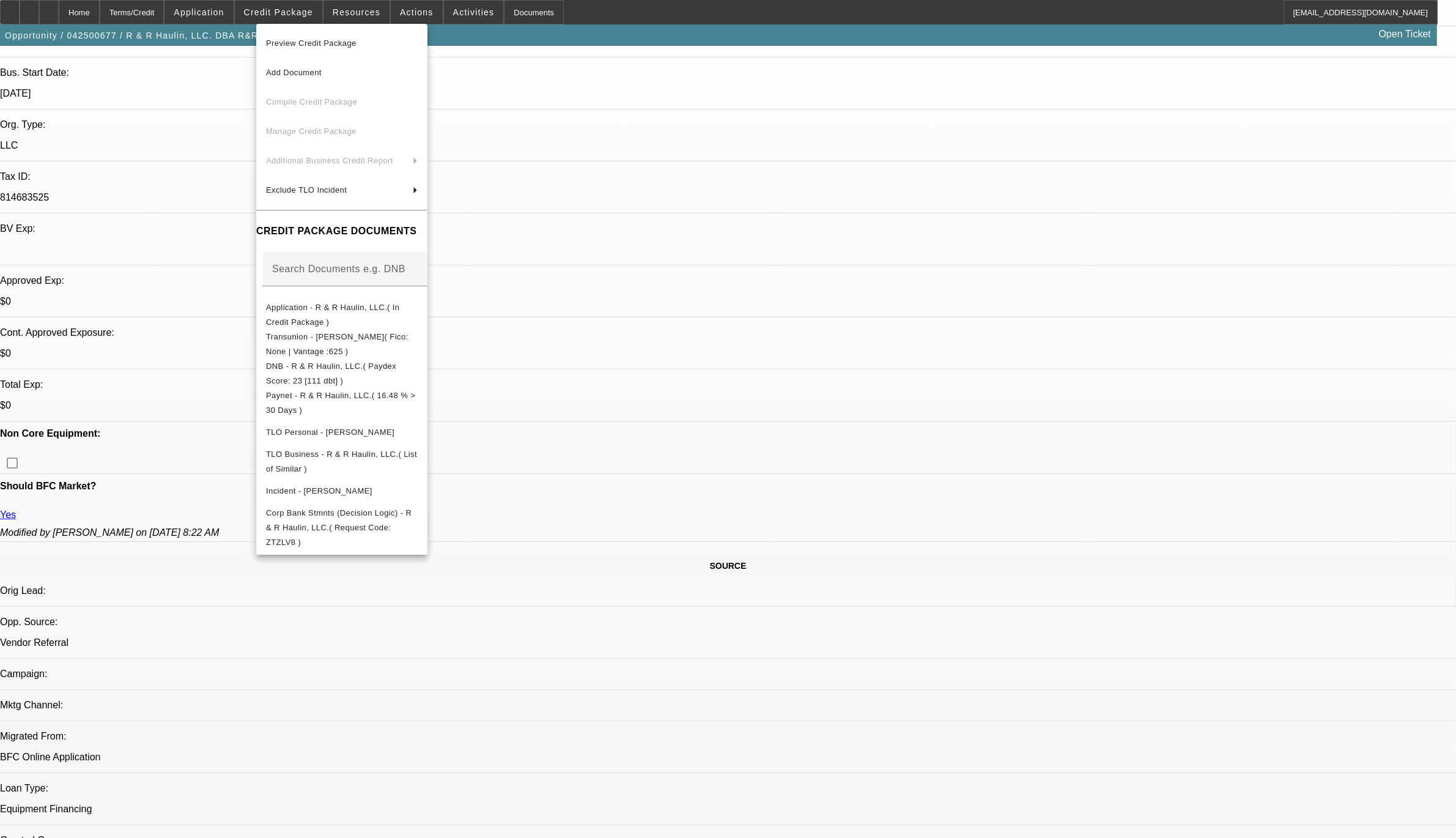
click at [429, 19] on div at bounding box center [728, 419] width 1456 height 838
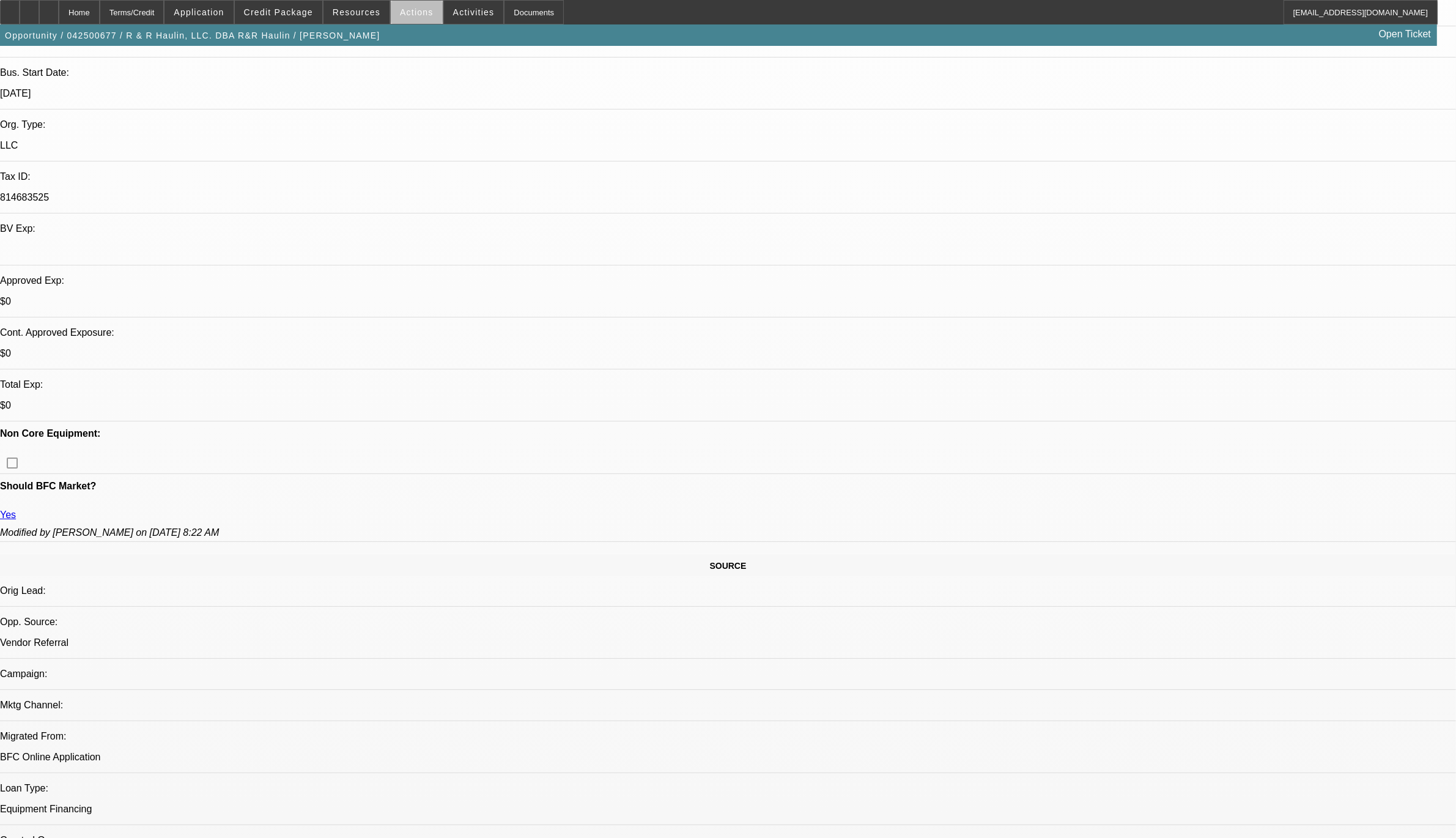
click at [422, 15] on span "Actions" at bounding box center [417, 12] width 34 height 10
click at [438, 10] on div at bounding box center [728, 419] width 1456 height 838
click at [453, 8] on span "Activities" at bounding box center [473, 12] width 41 height 10
click at [611, 546] on div at bounding box center [728, 419] width 1456 height 838
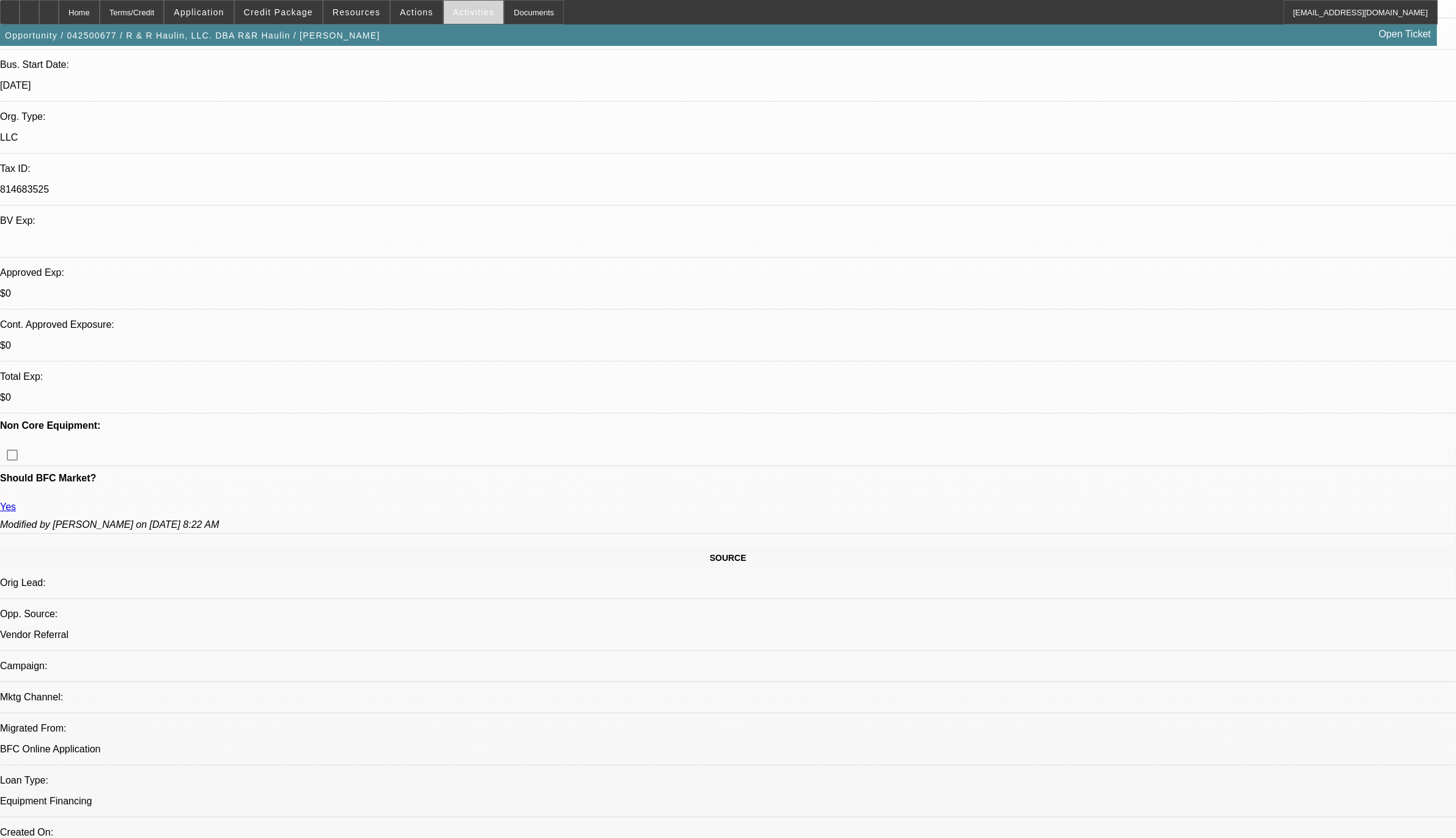
scroll to position [0, 0]
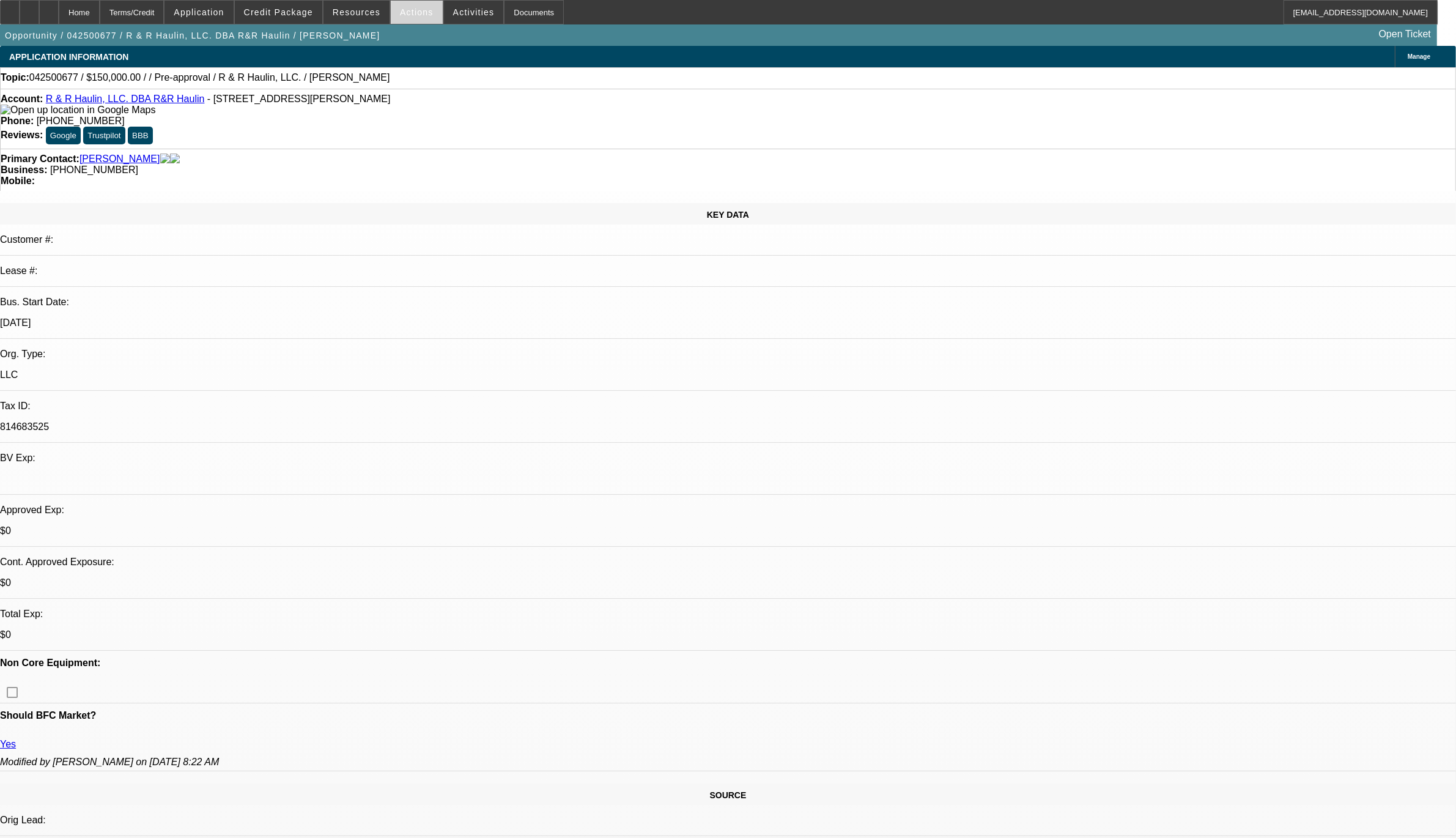
click at [408, 5] on span at bounding box center [417, 12] width 52 height 29
click at [611, 294] on div at bounding box center [728, 419] width 1456 height 838
click at [444, 7] on span at bounding box center [474, 12] width 60 height 29
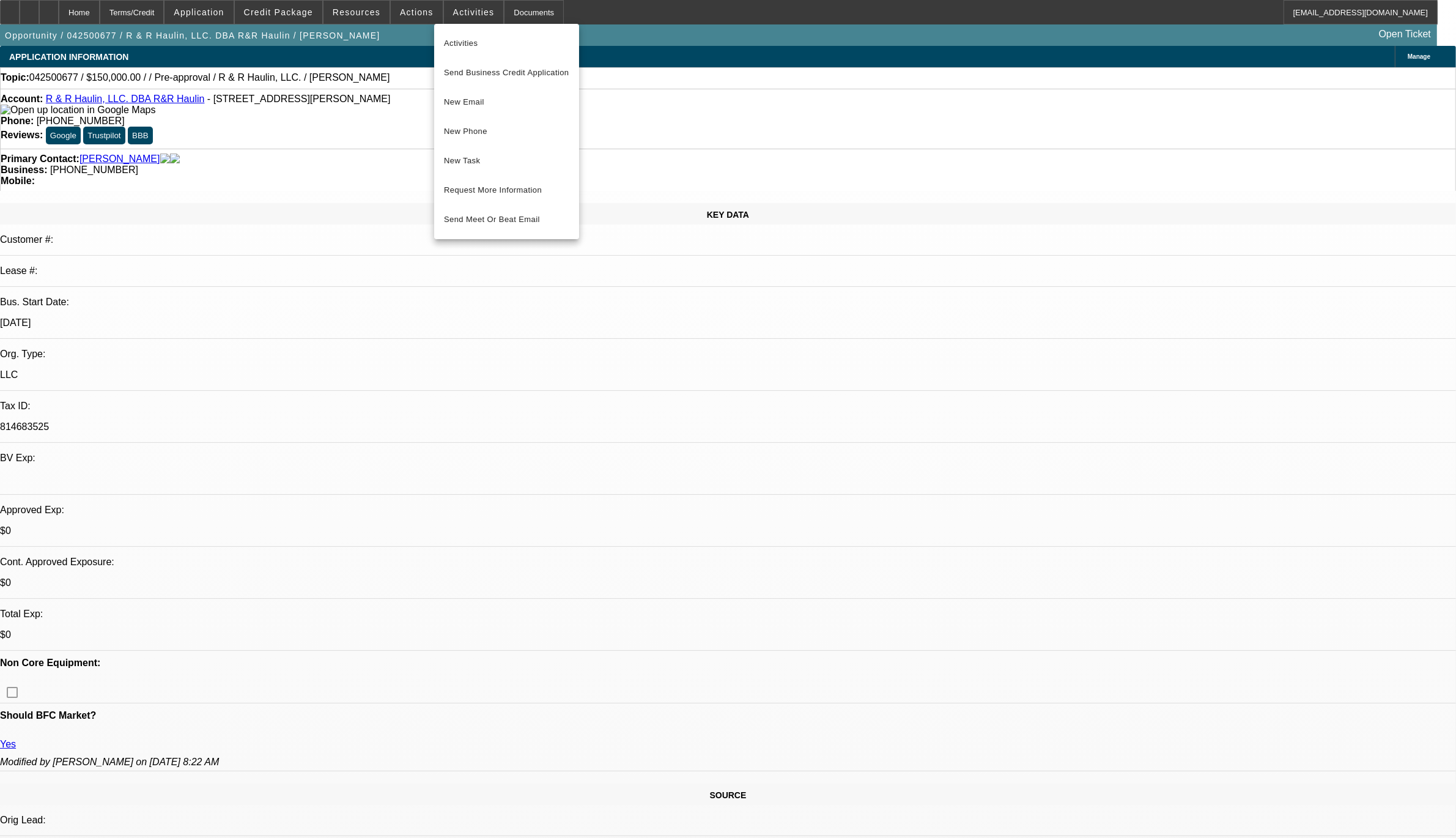
click at [397, 11] on div at bounding box center [728, 419] width 1456 height 838
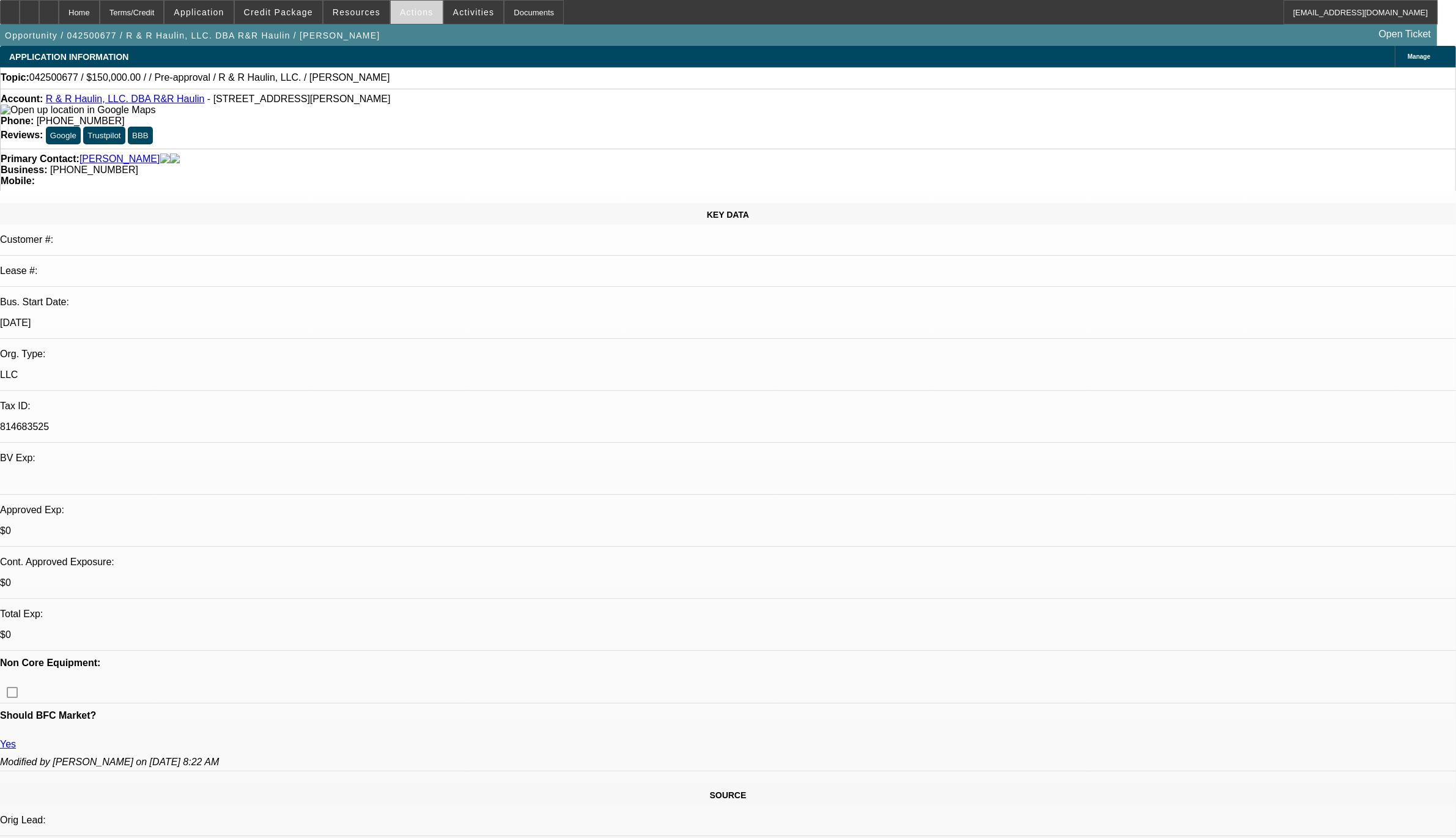
click at [411, 11] on span "Actions" at bounding box center [417, 12] width 34 height 10
click at [457, 6] on div at bounding box center [728, 419] width 1456 height 838
click at [456, 10] on span "Activities" at bounding box center [473, 12] width 41 height 10
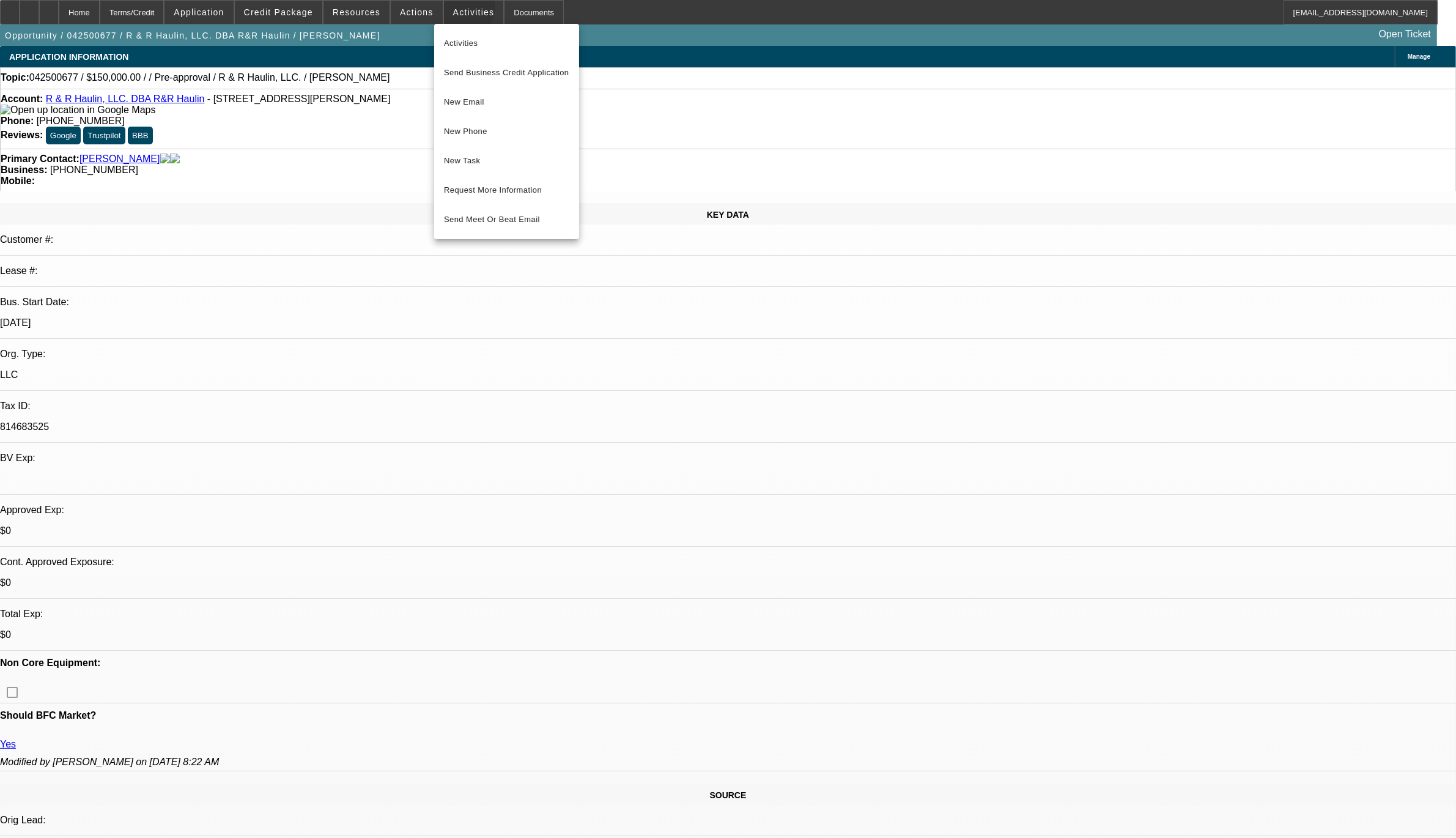
click at [383, 10] on div at bounding box center [728, 419] width 1456 height 838
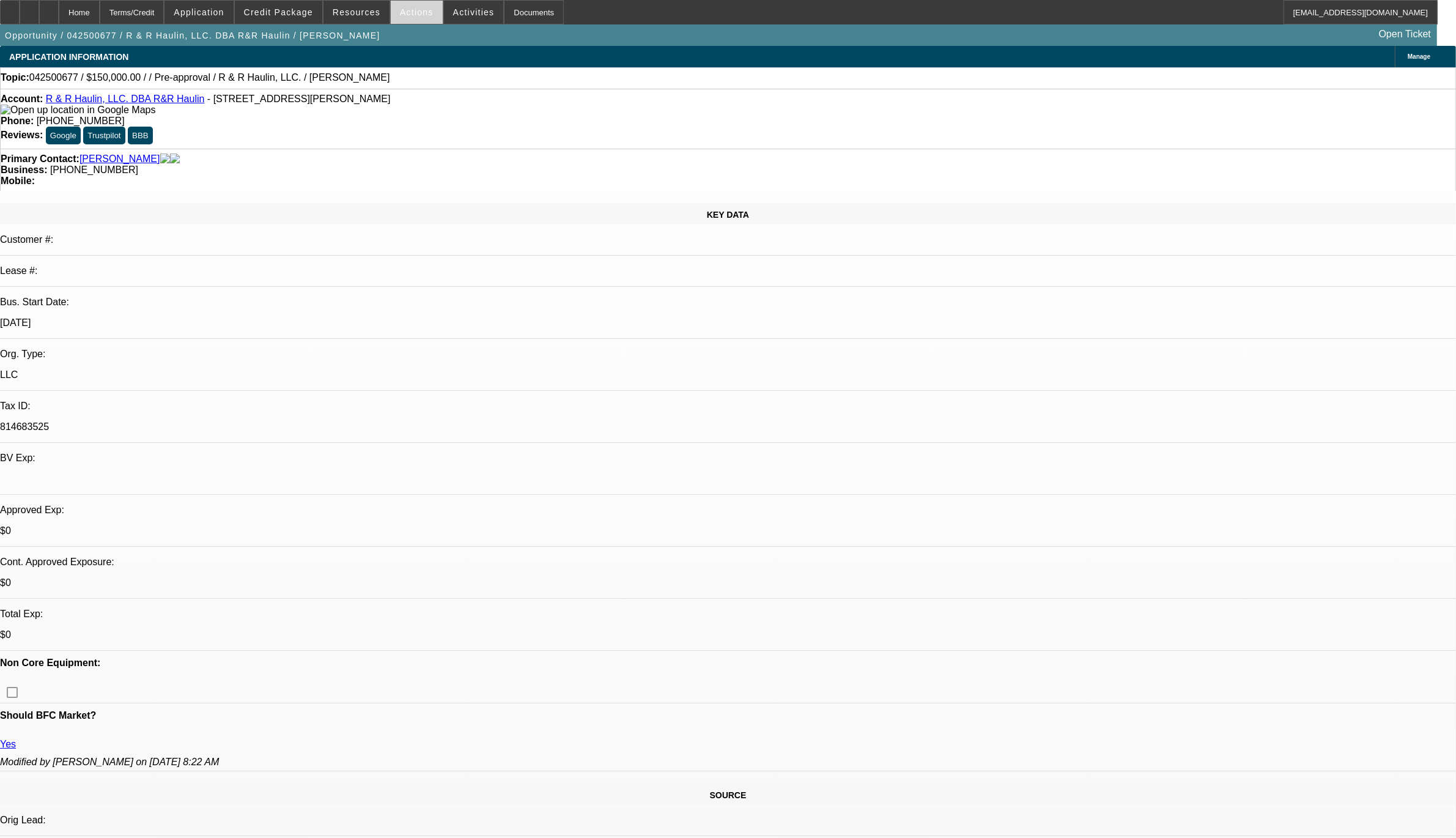
click at [419, 4] on span at bounding box center [417, 12] width 52 height 29
click at [477, 4] on div at bounding box center [728, 419] width 1456 height 838
click at [475, 4] on span at bounding box center [474, 12] width 60 height 29
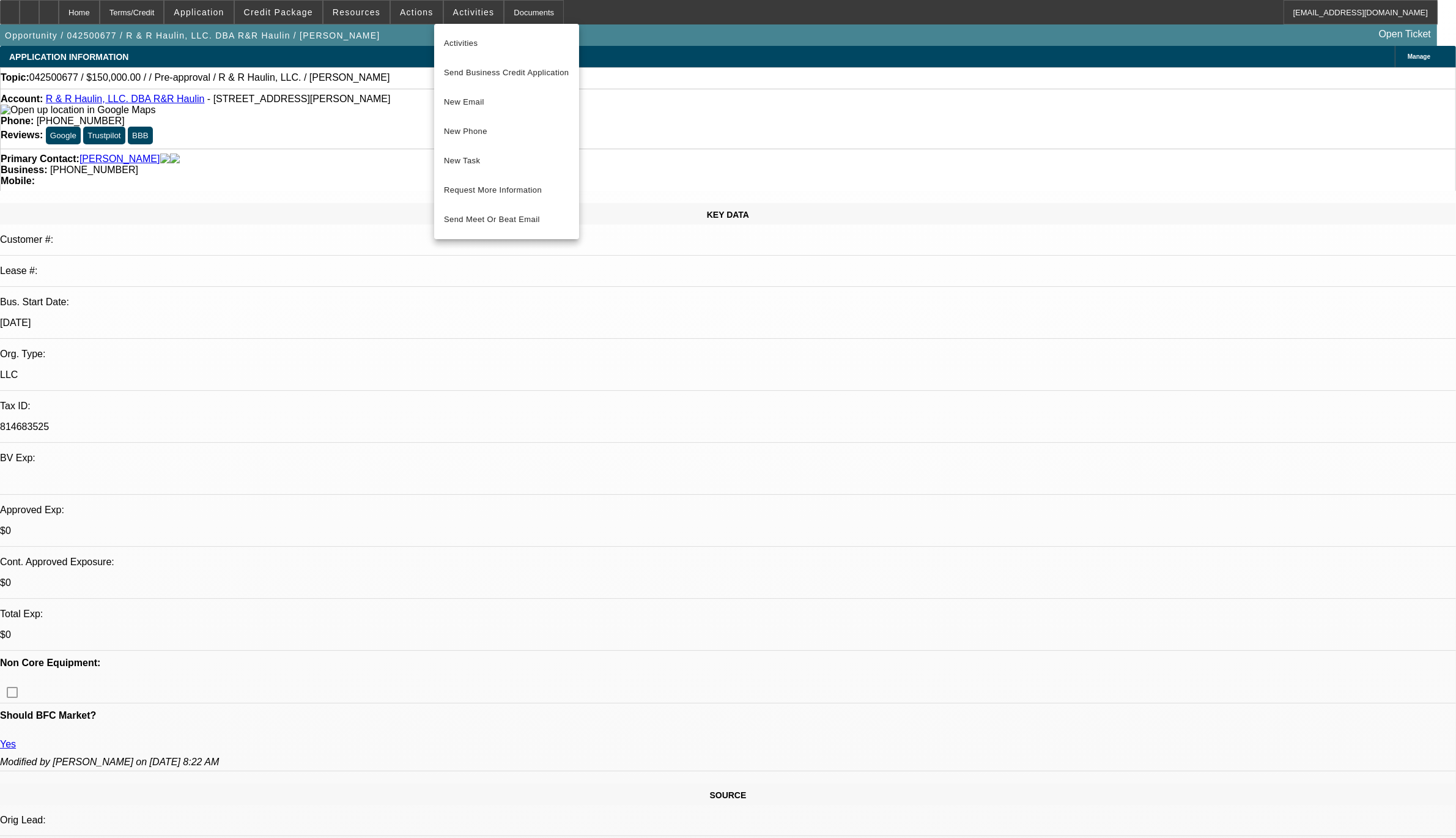
click at [405, 8] on div at bounding box center [728, 419] width 1456 height 838
click at [444, 5] on span at bounding box center [474, 12] width 60 height 29
click at [368, 596] on div at bounding box center [728, 419] width 1456 height 838
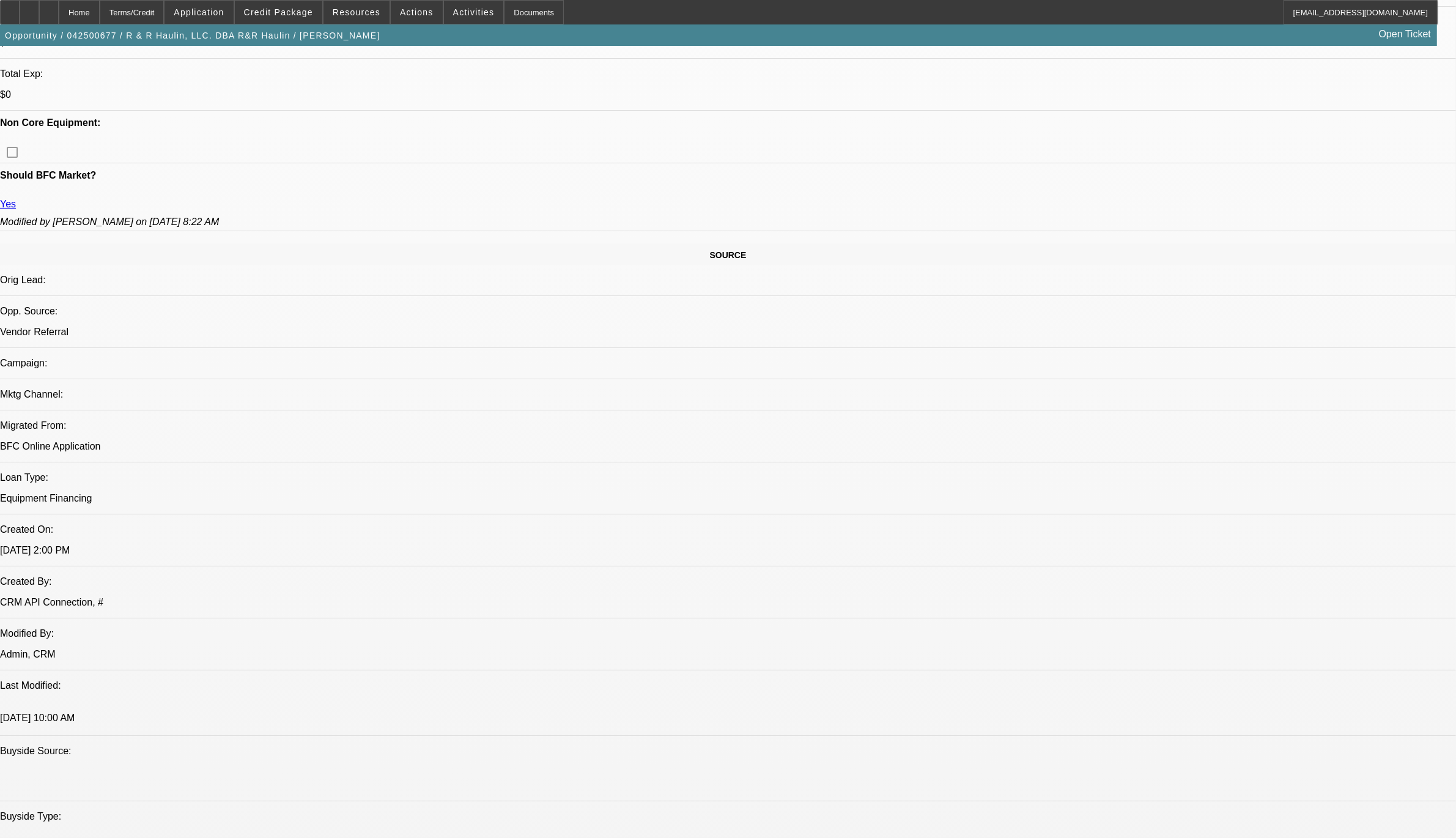
scroll to position [535, 0]
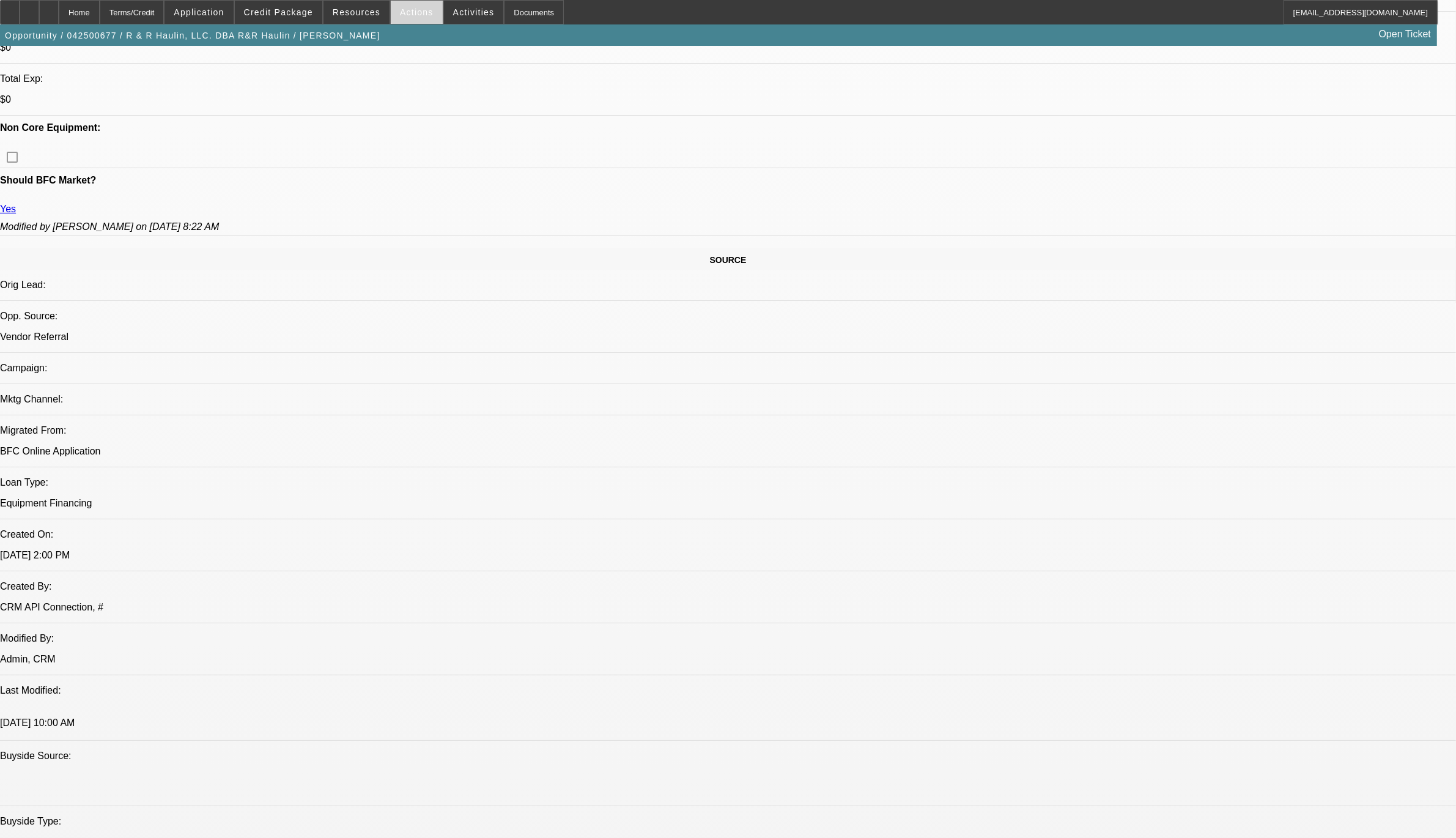
click at [405, 14] on span "Actions" at bounding box center [417, 12] width 34 height 10
click at [611, 279] on div at bounding box center [728, 419] width 1456 height 838
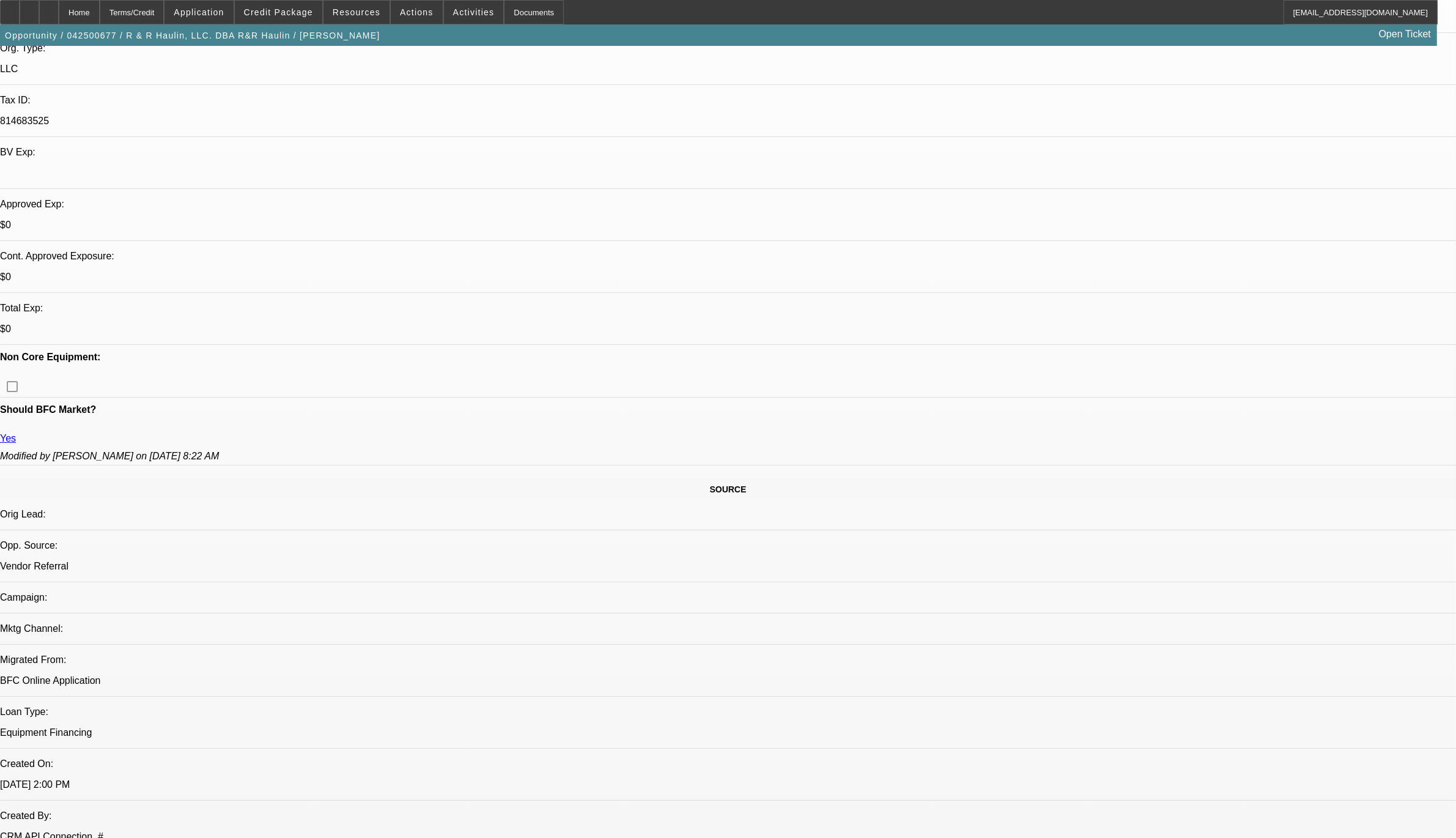
scroll to position [229, 0]
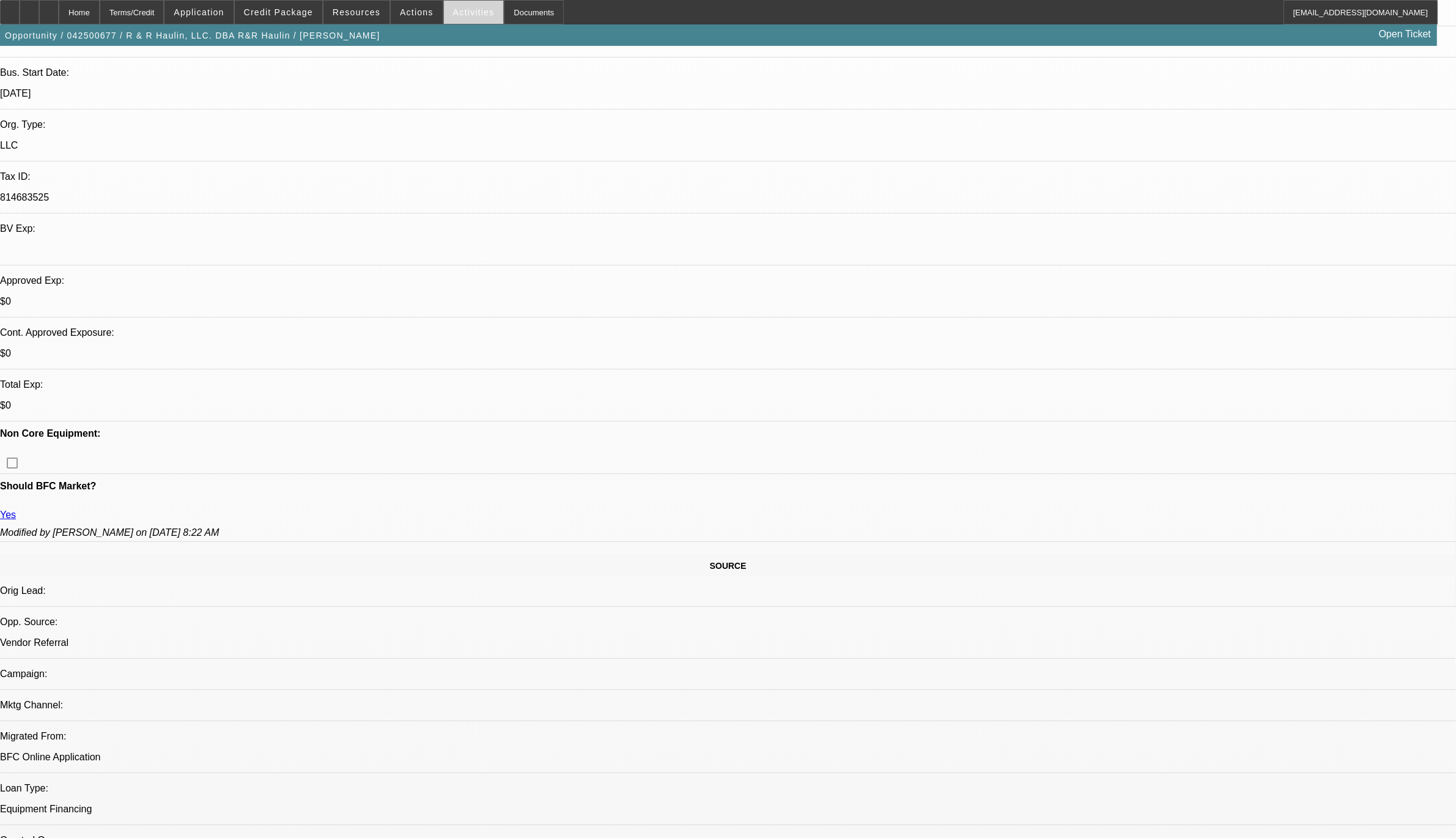
click at [457, 9] on span "Activities" at bounding box center [473, 12] width 41 height 10
click at [417, 1] on div at bounding box center [728, 419] width 1456 height 838
click at [417, 5] on span at bounding box center [417, 12] width 52 height 29
click at [432, 130] on span "Copy Opportunity To New" at bounding box center [445, 131] width 96 height 9
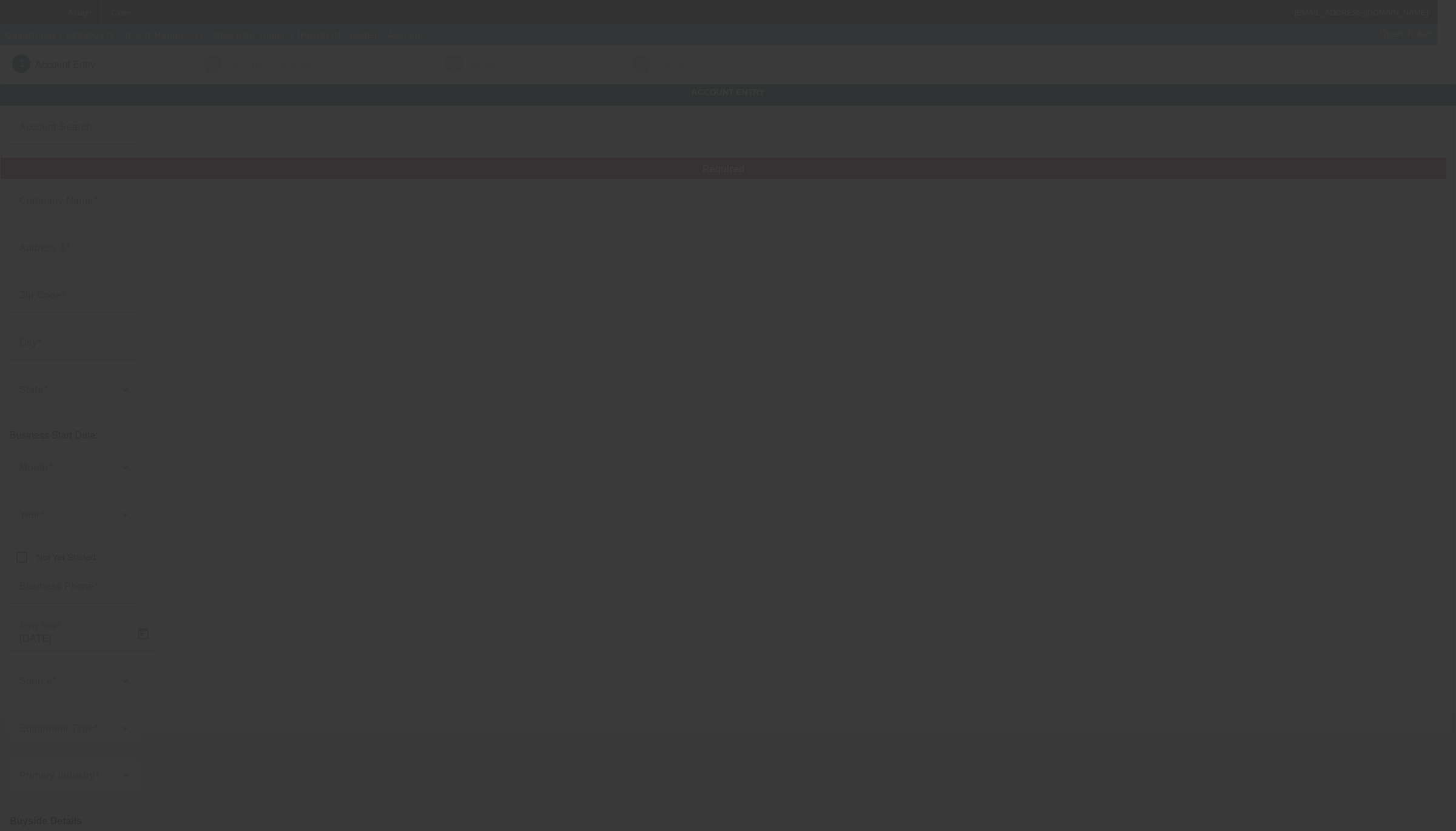
type input "R & R Haulin, LLC."
type input "4500 E Benson Hwy"
type input "85706"
type input "Tucson"
type input "[PHONE_NUMBER]"
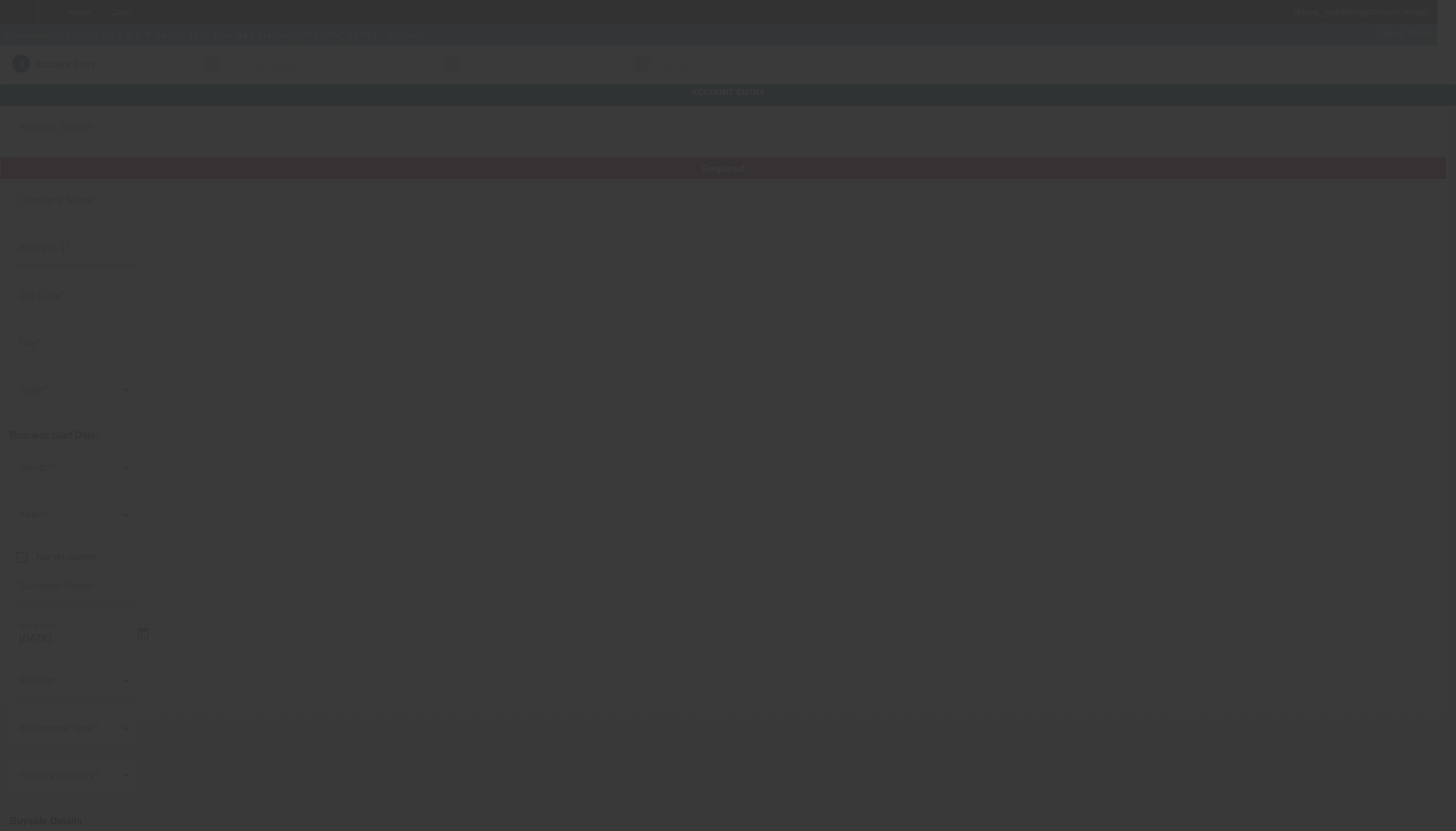
type input "R&R Haulin"
type input "randrhaulin3@gmail.com"
type input "814683525"
type input "Towing"
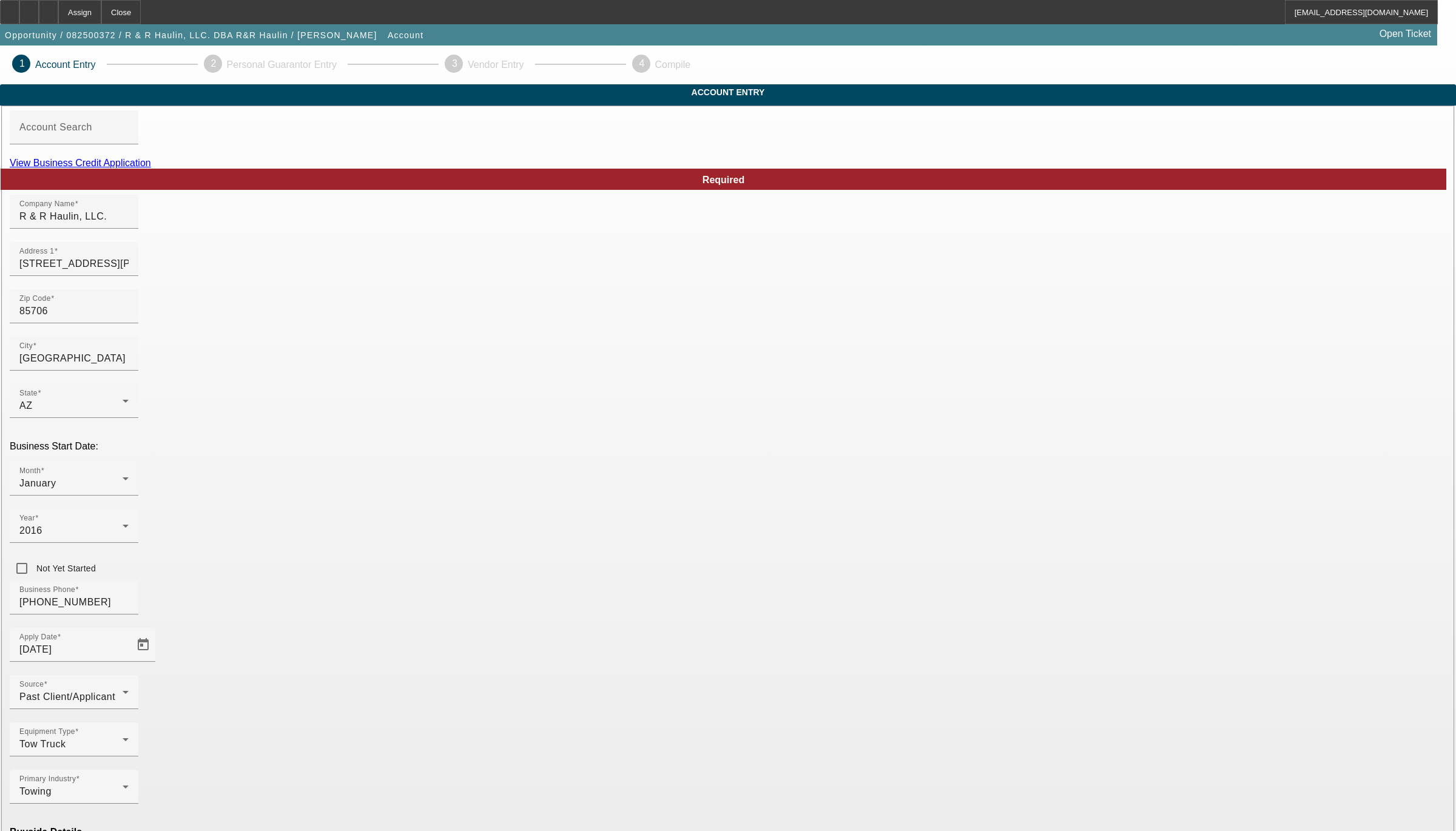
click at [606, 320] on app-account-manage "1 Account Entry 2 Personal Guarantor Entry 3 Vendor Entry 4 Compile Account Ent…" at bounding box center [728, 798] width 1456 height 1505
click at [606, 566] on app-account-manage "1 Account Entry 2 Personal Guarantor Entry 3 Vendor Entry 4 Compile Account Ent…" at bounding box center [728, 798] width 1456 height 1505
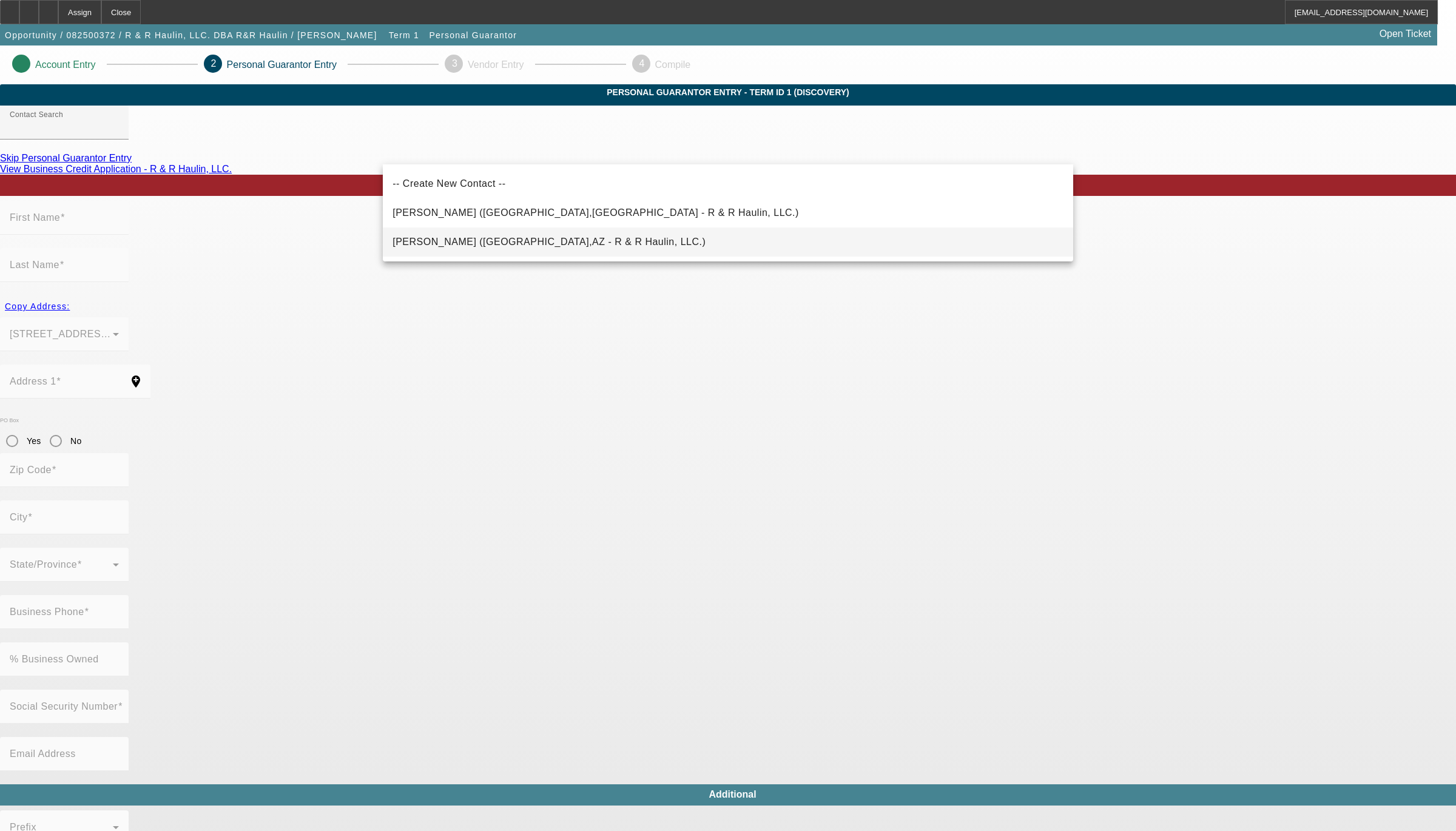
click at [528, 240] on span "Medeiros, Robert (Tucson,AZ - R & R Haulin, LLC.)" at bounding box center [549, 241] width 313 height 10
type input "Medeiros, Robert (Tucson,AZ - R & R Haulin, LLC.)"
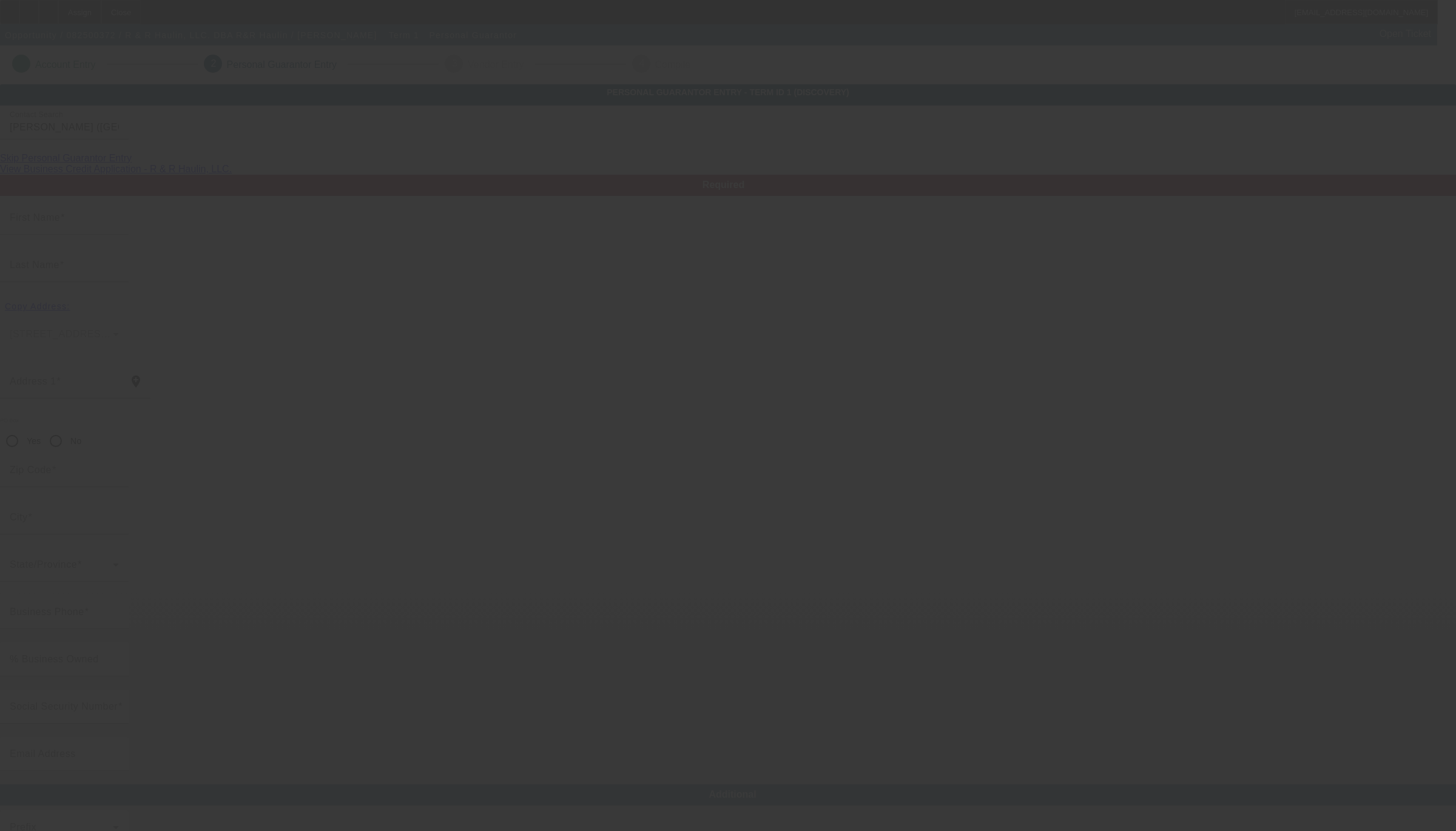
click at [606, 345] on div at bounding box center [728, 416] width 1456 height 831
type input "Robert"
type input "Medeiros"
type input "5640 South Oakleaf Drive"
radio input "true"
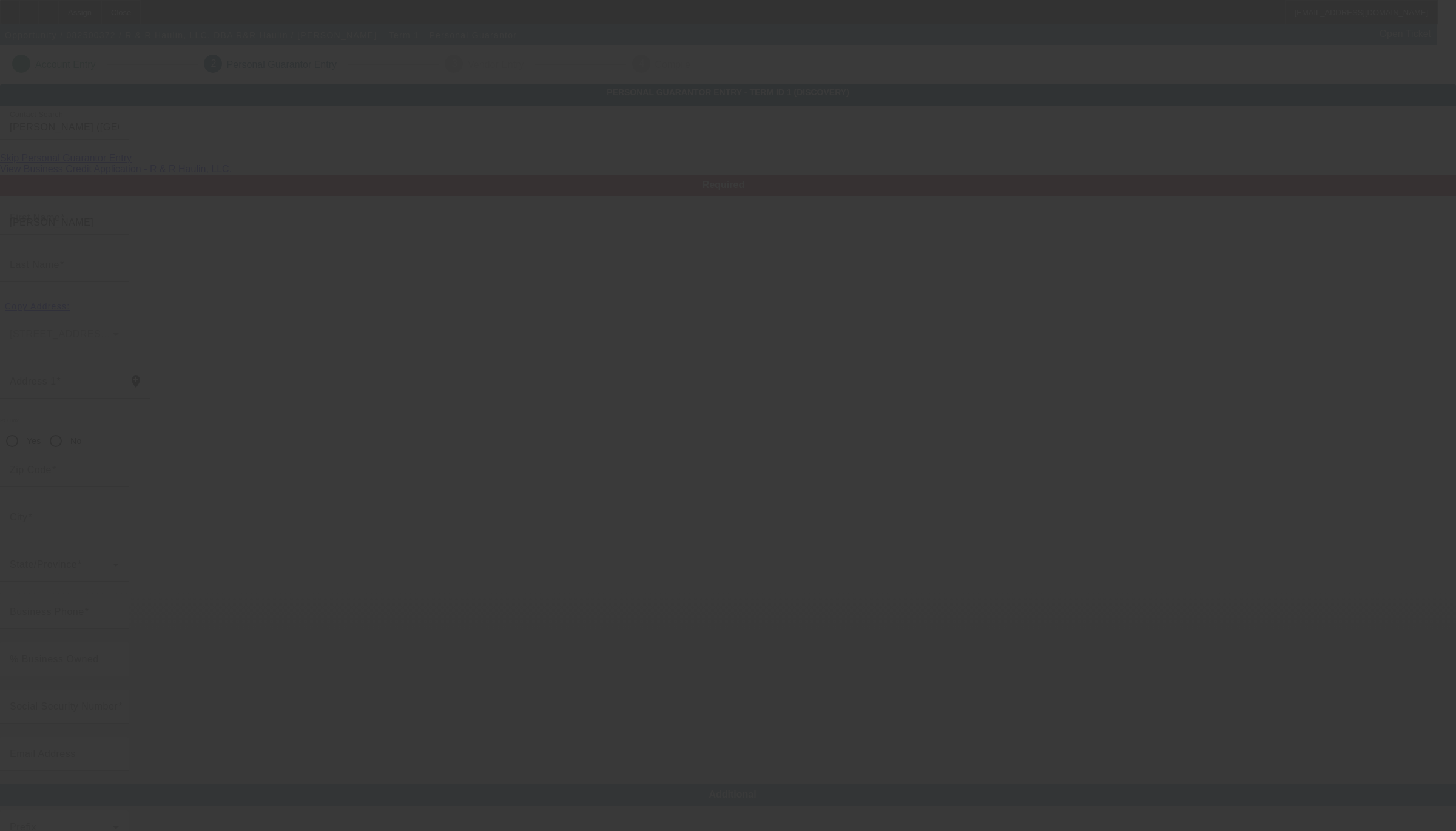
type input "85746"
type input "Tucson"
type input "(520) 270-1332"
type input "100"
type input "526-69-7677"
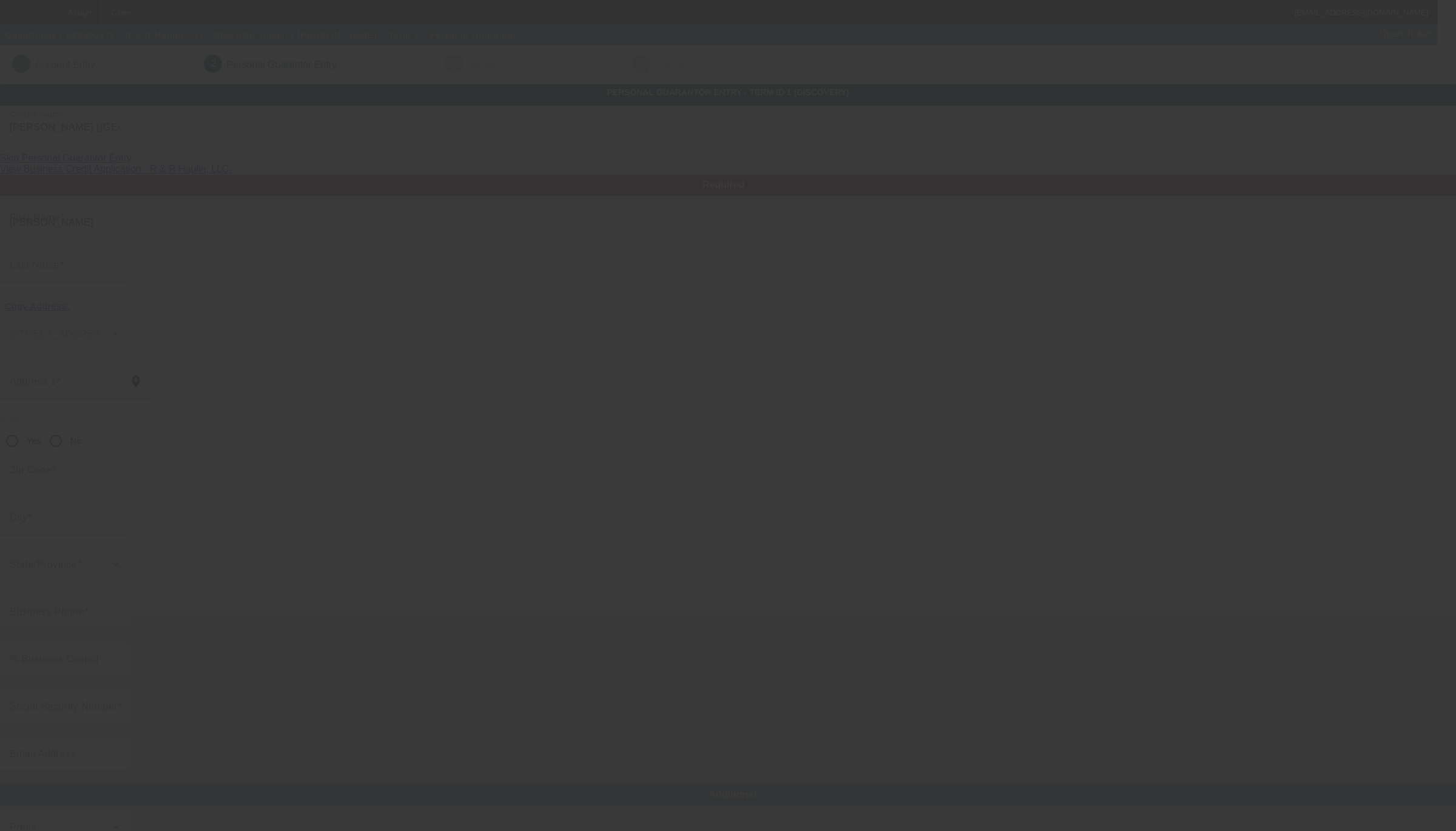
type input "randrhaulin3@gmail.com"
type input "[PHONE_NUMBER]"
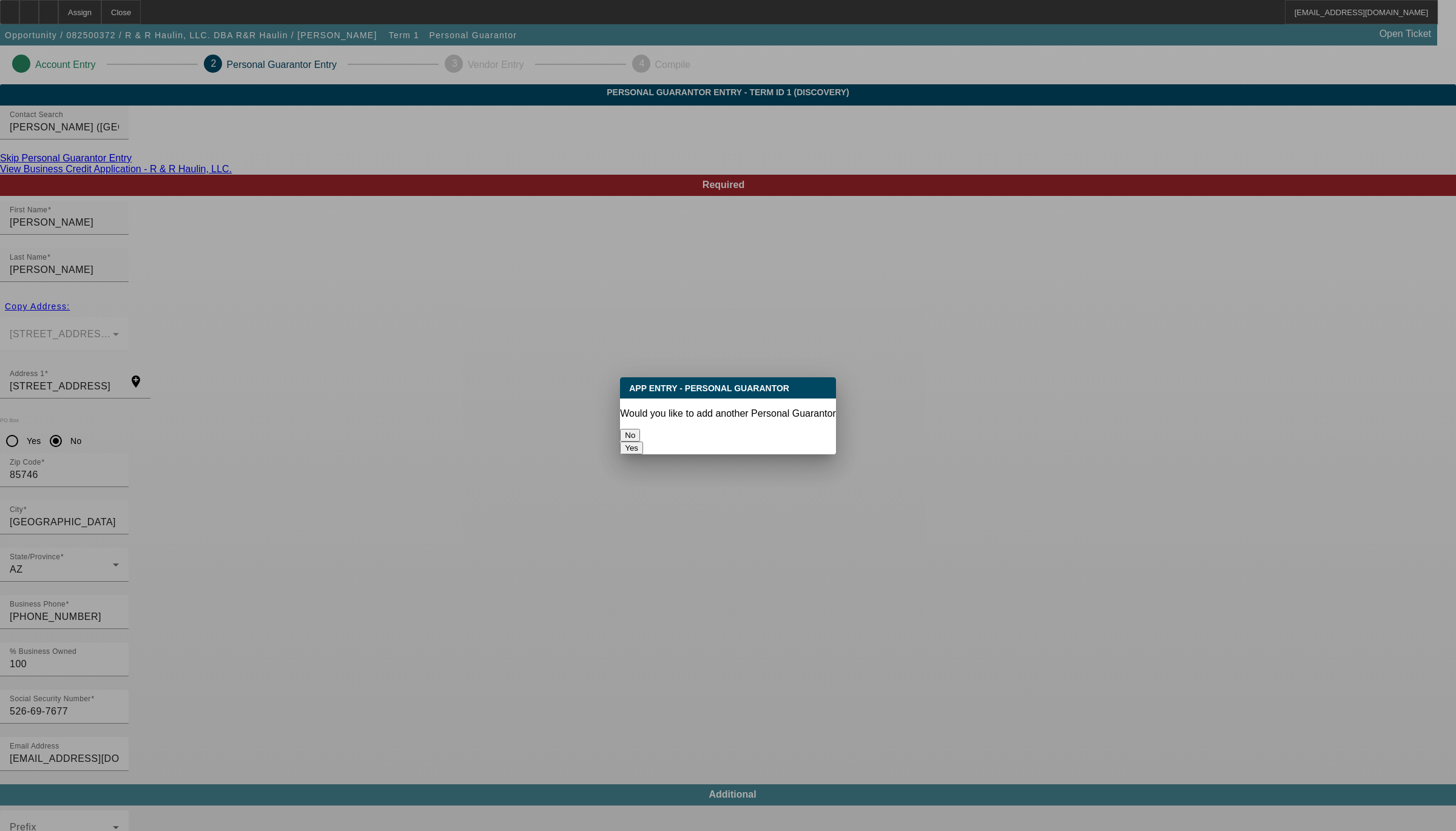
drag, startPoint x: 675, startPoint y: 431, endPoint x: 682, endPoint y: 430, distance: 7.1
click at [606, 431] on button "No" at bounding box center [629, 435] width 20 height 13
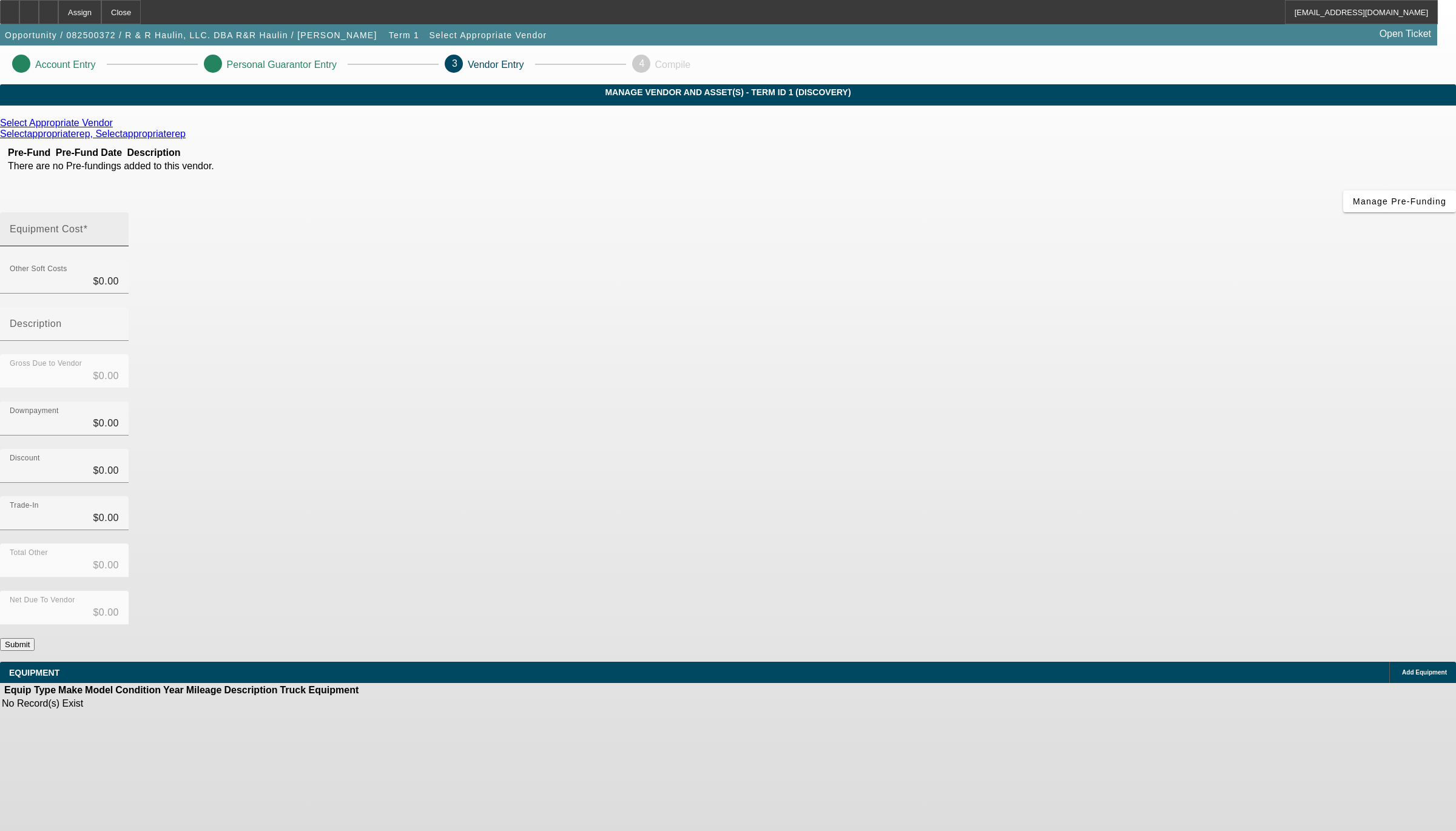
click at [119, 226] on input "Equipment Cost" at bounding box center [64, 233] width 109 height 14
type input "3"
type input "$3.00"
type input "$0.00"
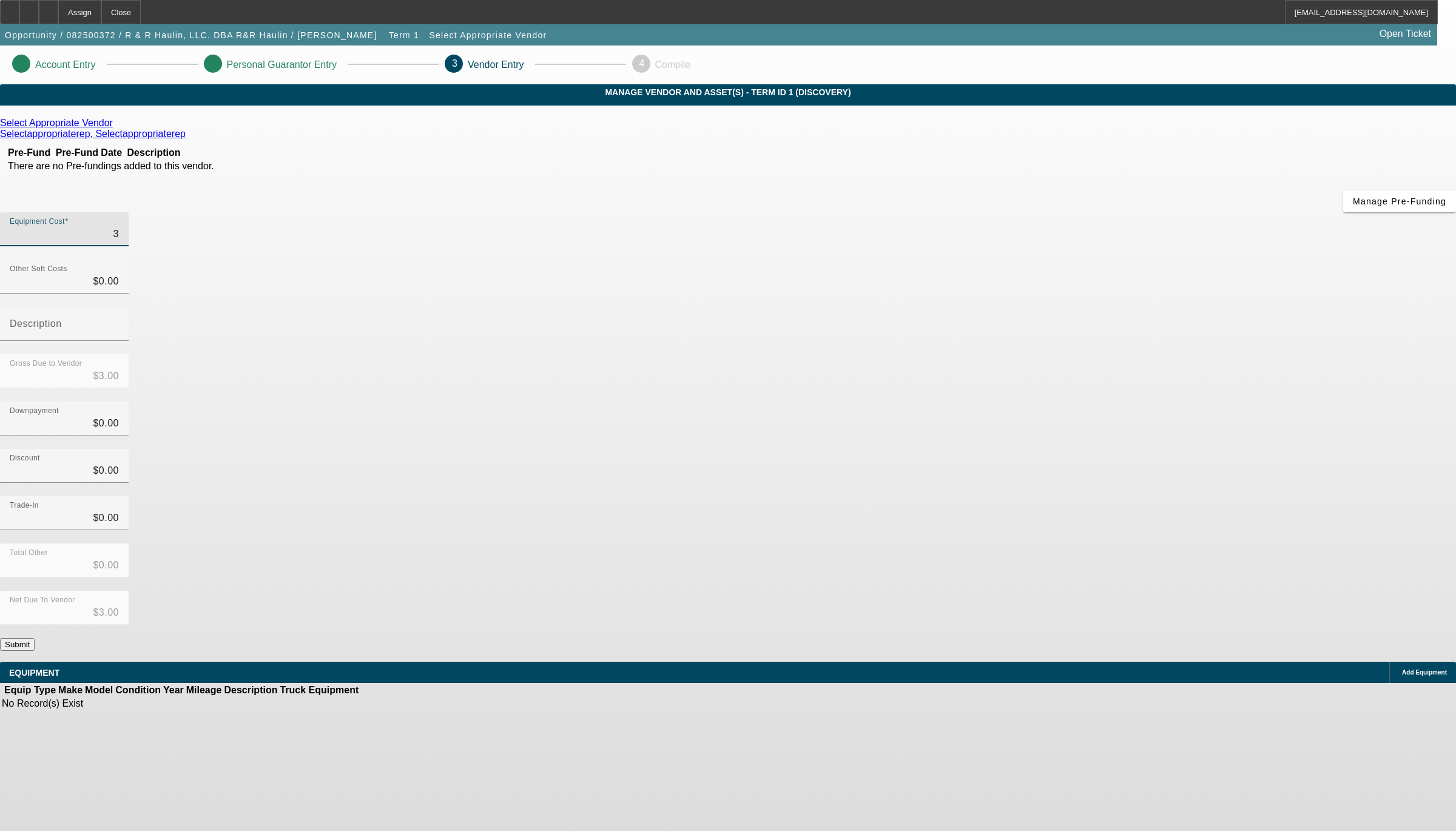
type input "$0.00"
type input "4"
type input "$4.00"
type input "40"
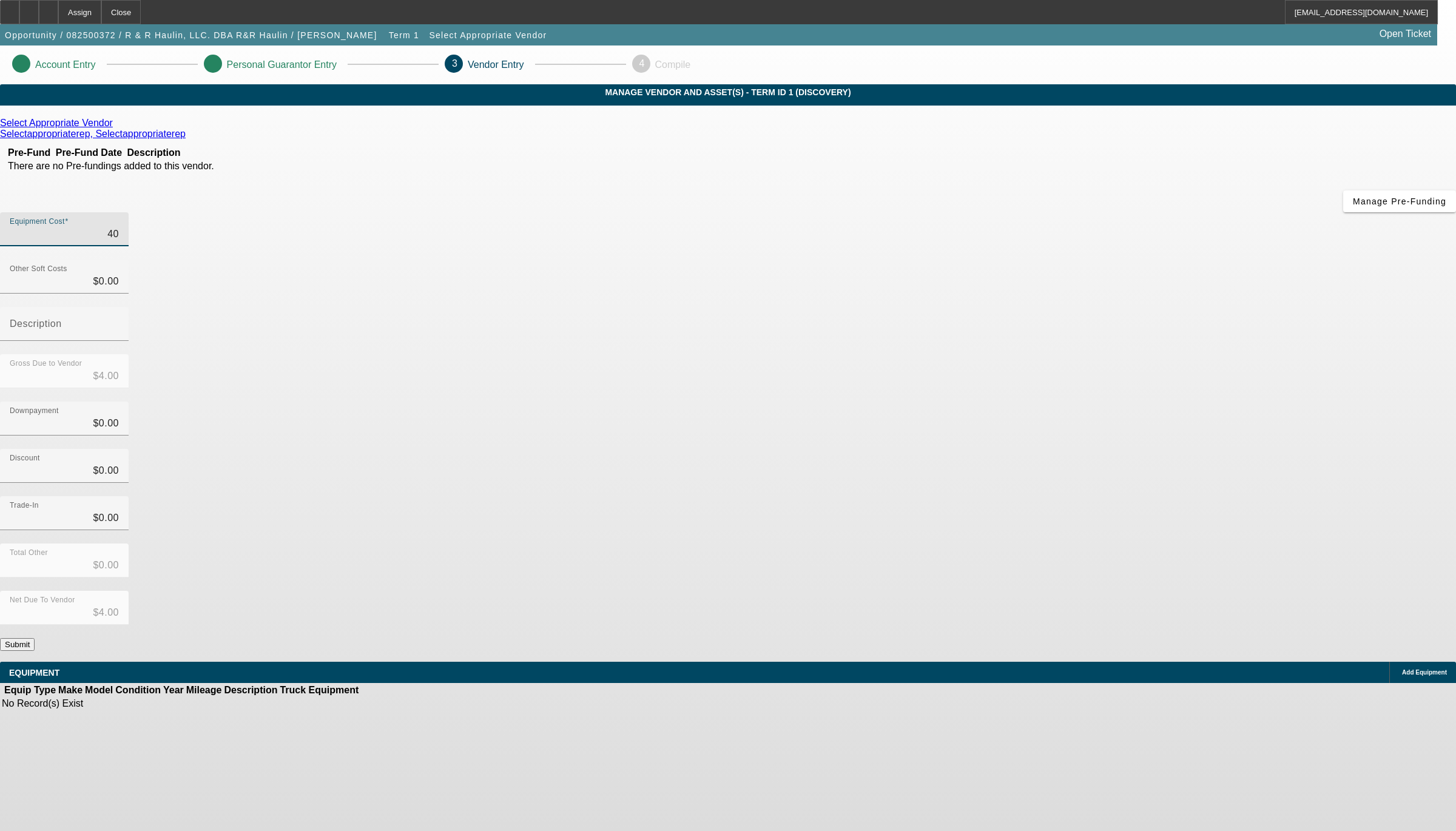
type input "$40.00"
type input "400"
type input "$400.00"
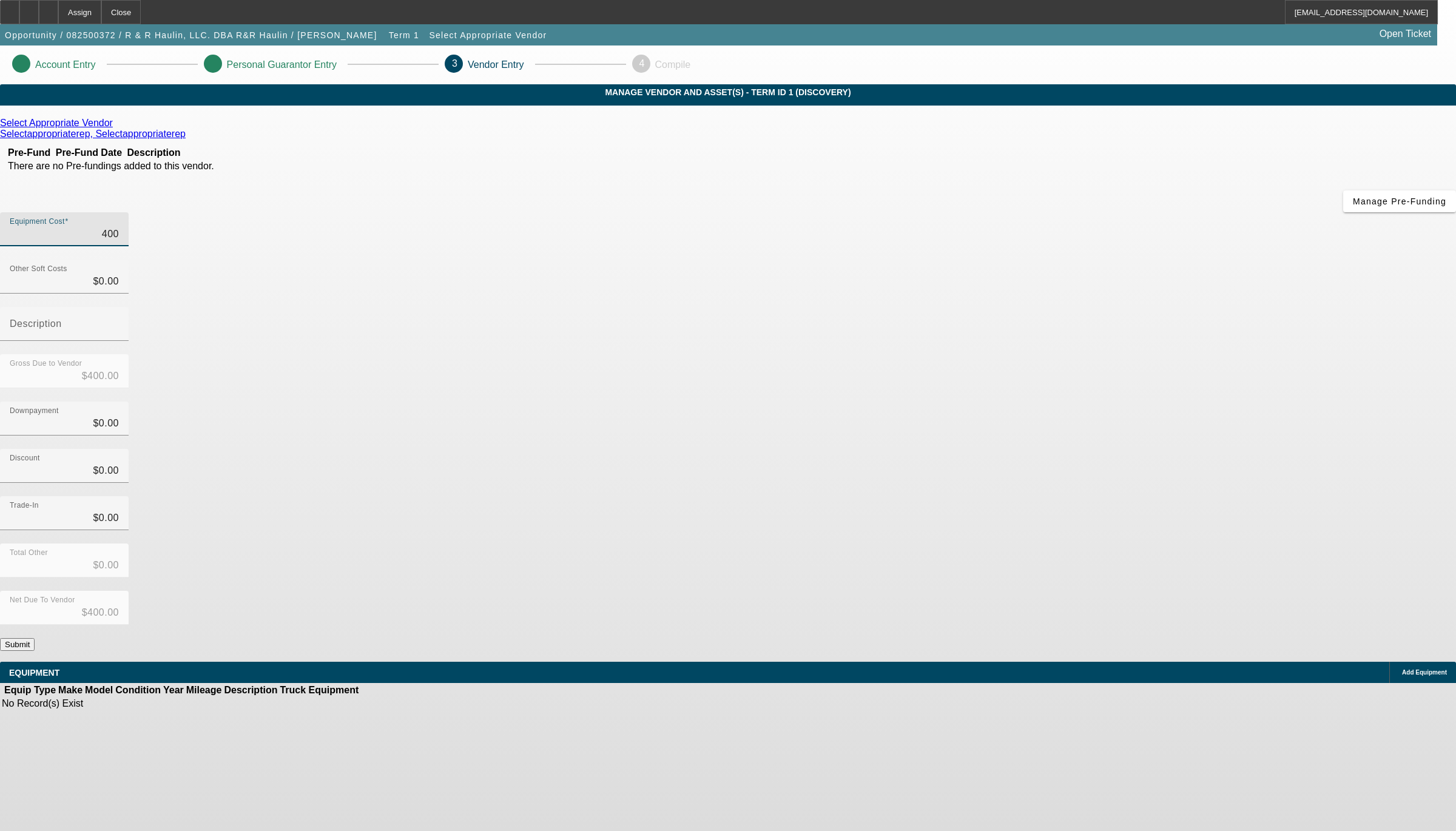
type input "4000"
type input "$4,000.00"
type input "40000"
type input "$40,000.00"
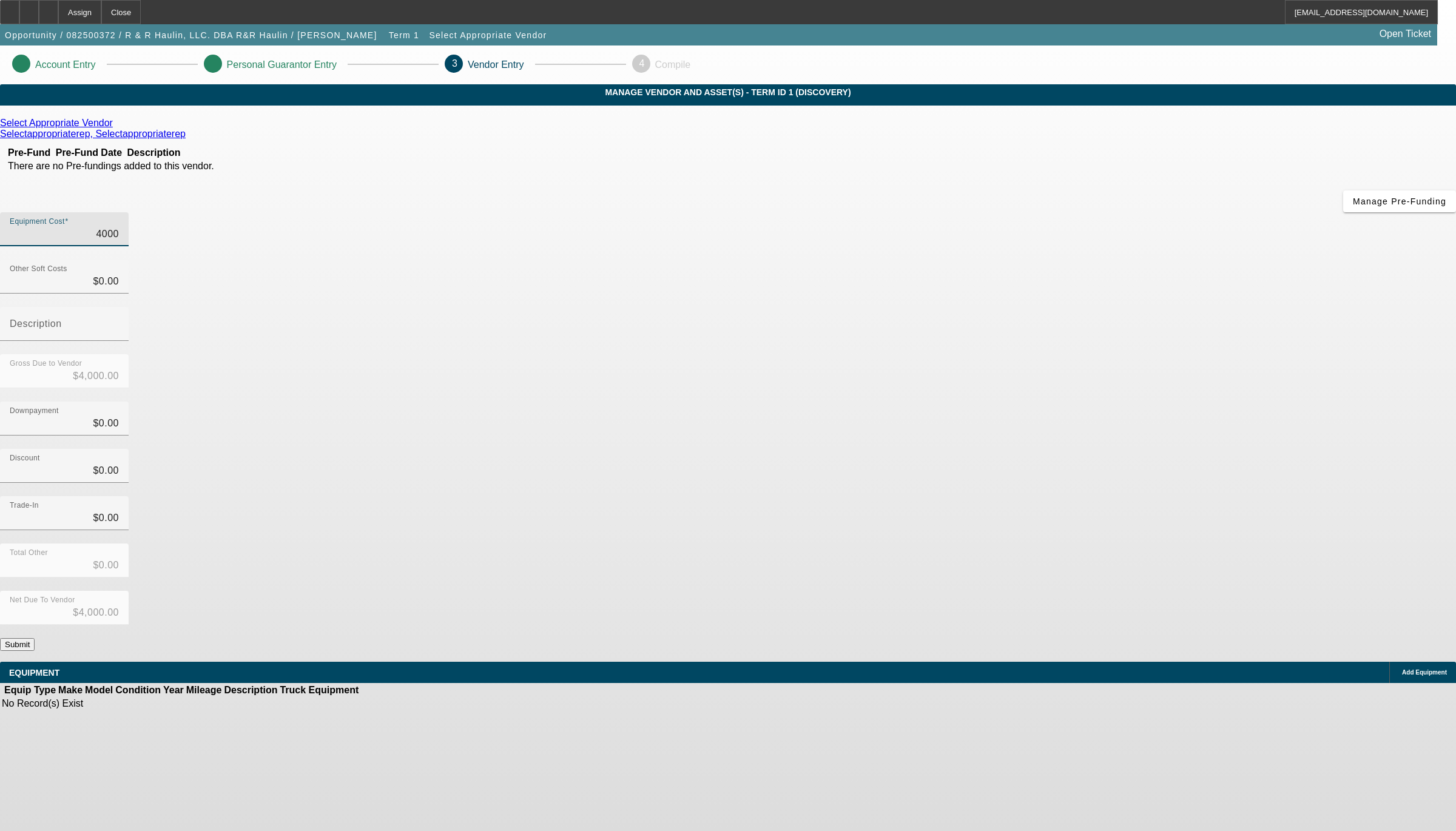
type input "$40,000.00"
click at [606, 537] on form "Select Appropriate Vendor Selectappropriaterep, Selectappropriaterep Pre-Fund P…" at bounding box center [728, 414] width 1456 height 593
click at [34, 606] on button "Submit" at bounding box center [17, 644] width 34 height 13
click at [606, 421] on div at bounding box center [728, 416] width 1456 height 831
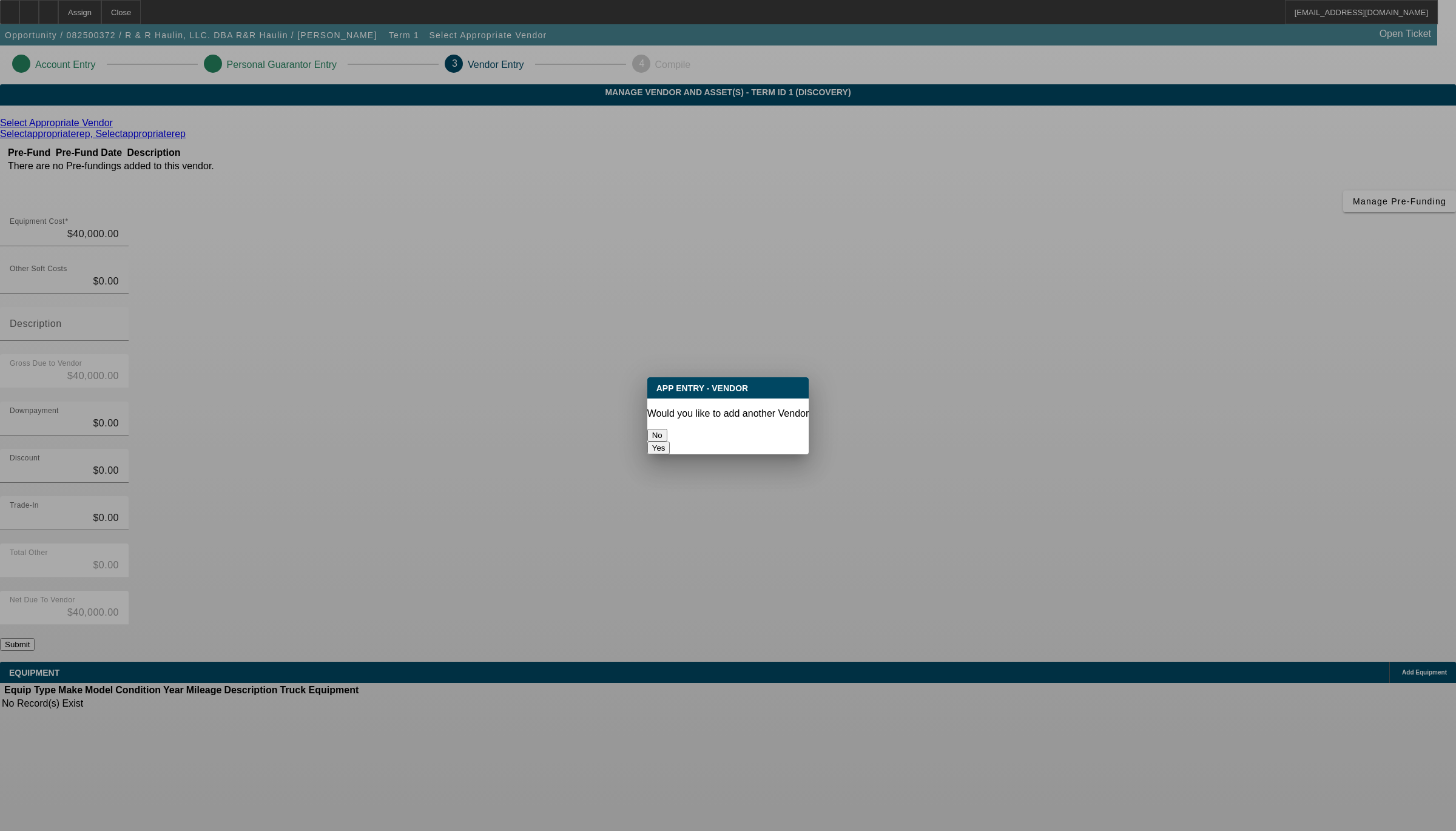
click at [606, 429] on button "No" at bounding box center [657, 435] width 20 height 13
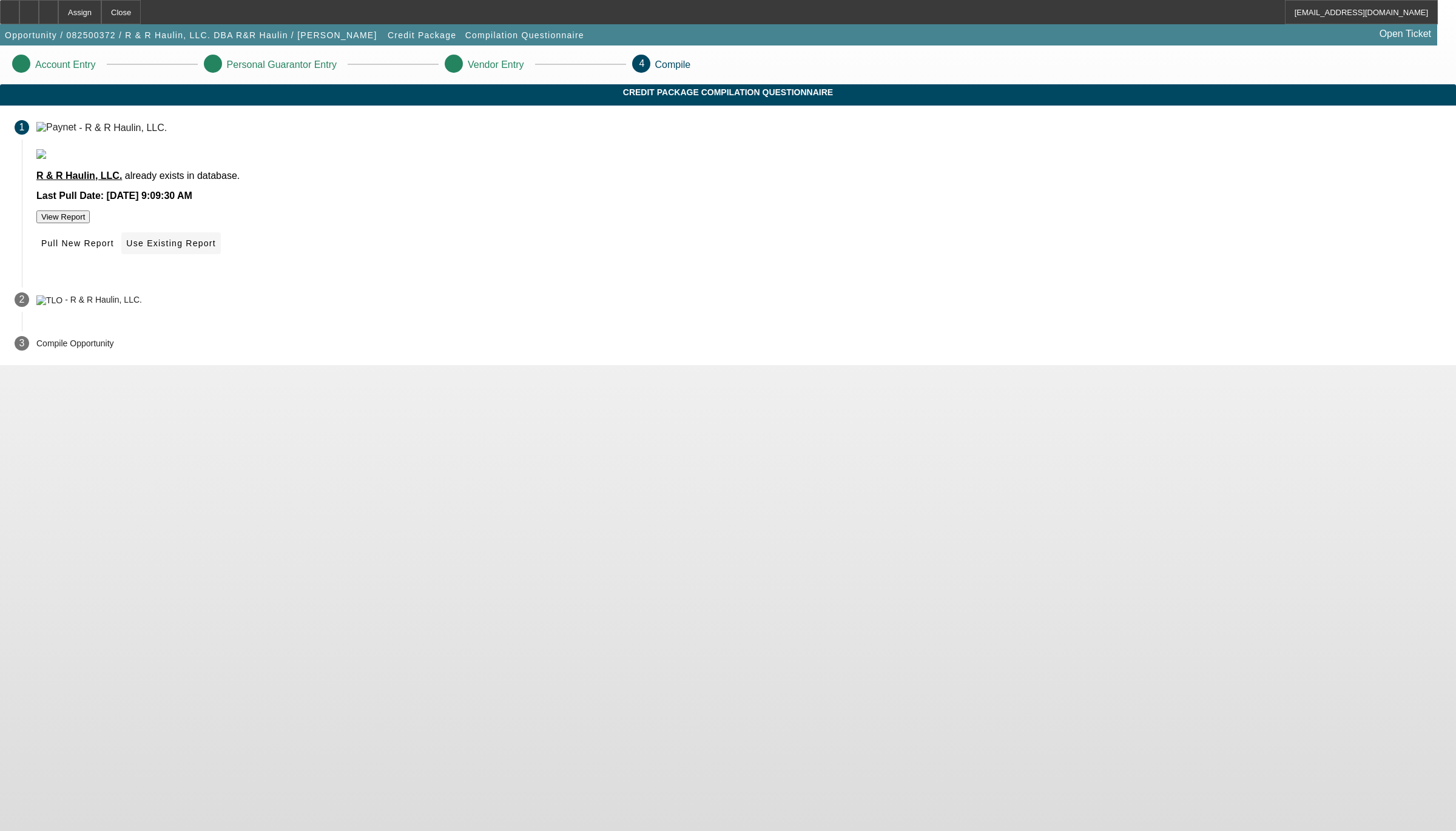
click at [215, 248] on span "Use Existing Report" at bounding box center [170, 243] width 89 height 10
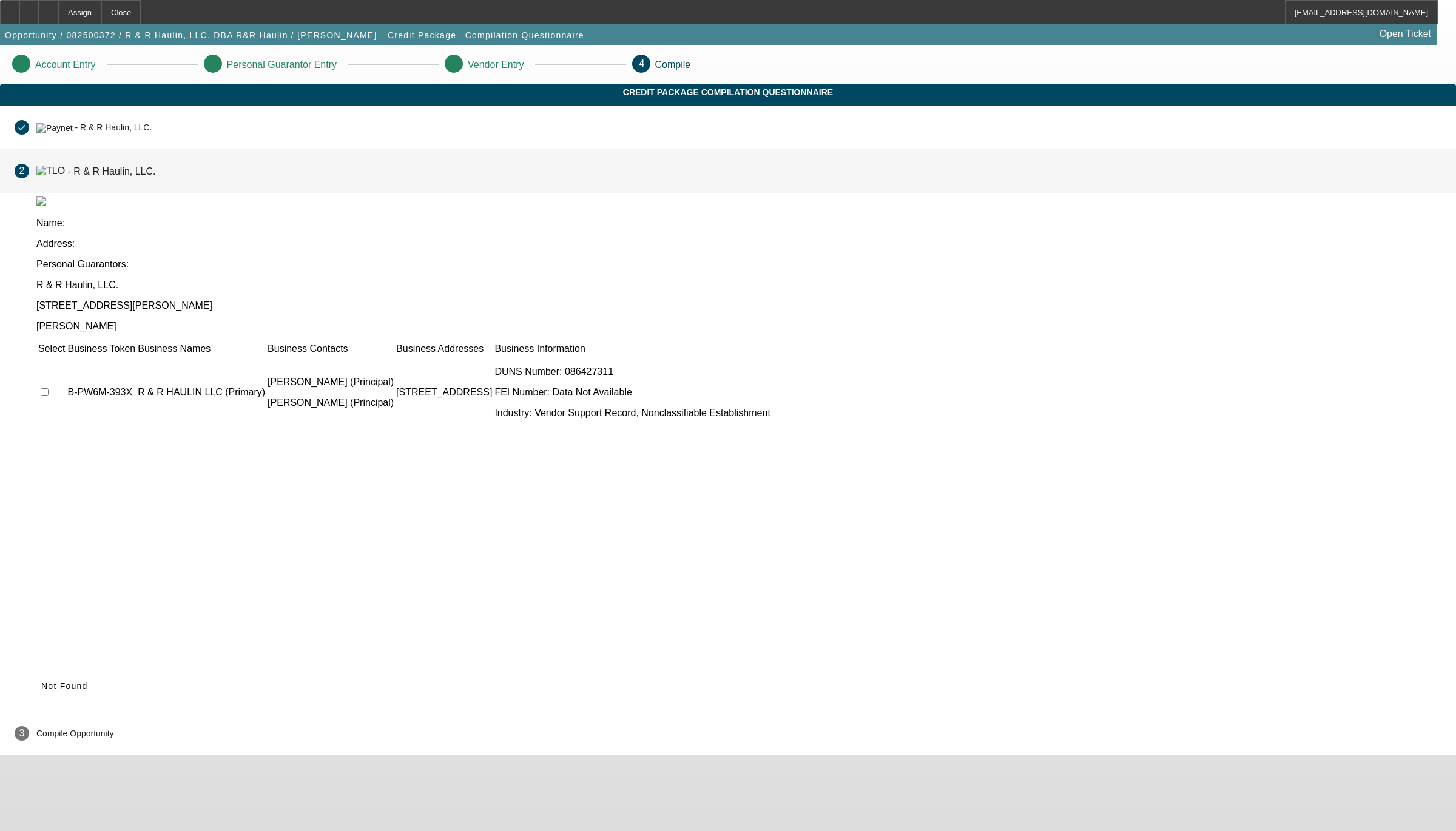
click at [49, 388] on input "checkbox" at bounding box center [44, 392] width 8 height 8
checkbox input "true"
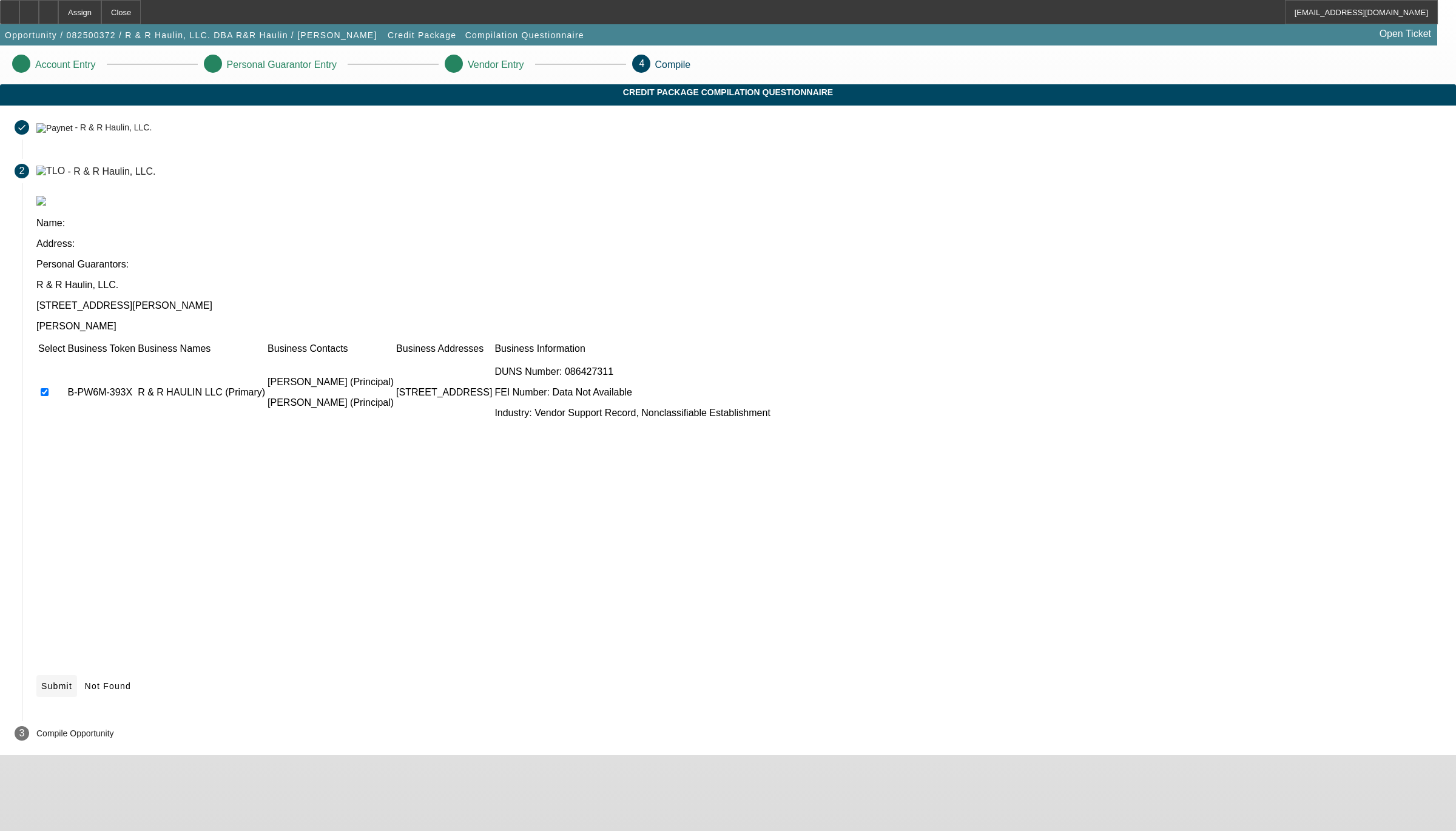
click at [73, 606] on span "Submit" at bounding box center [56, 685] width 31 height 10
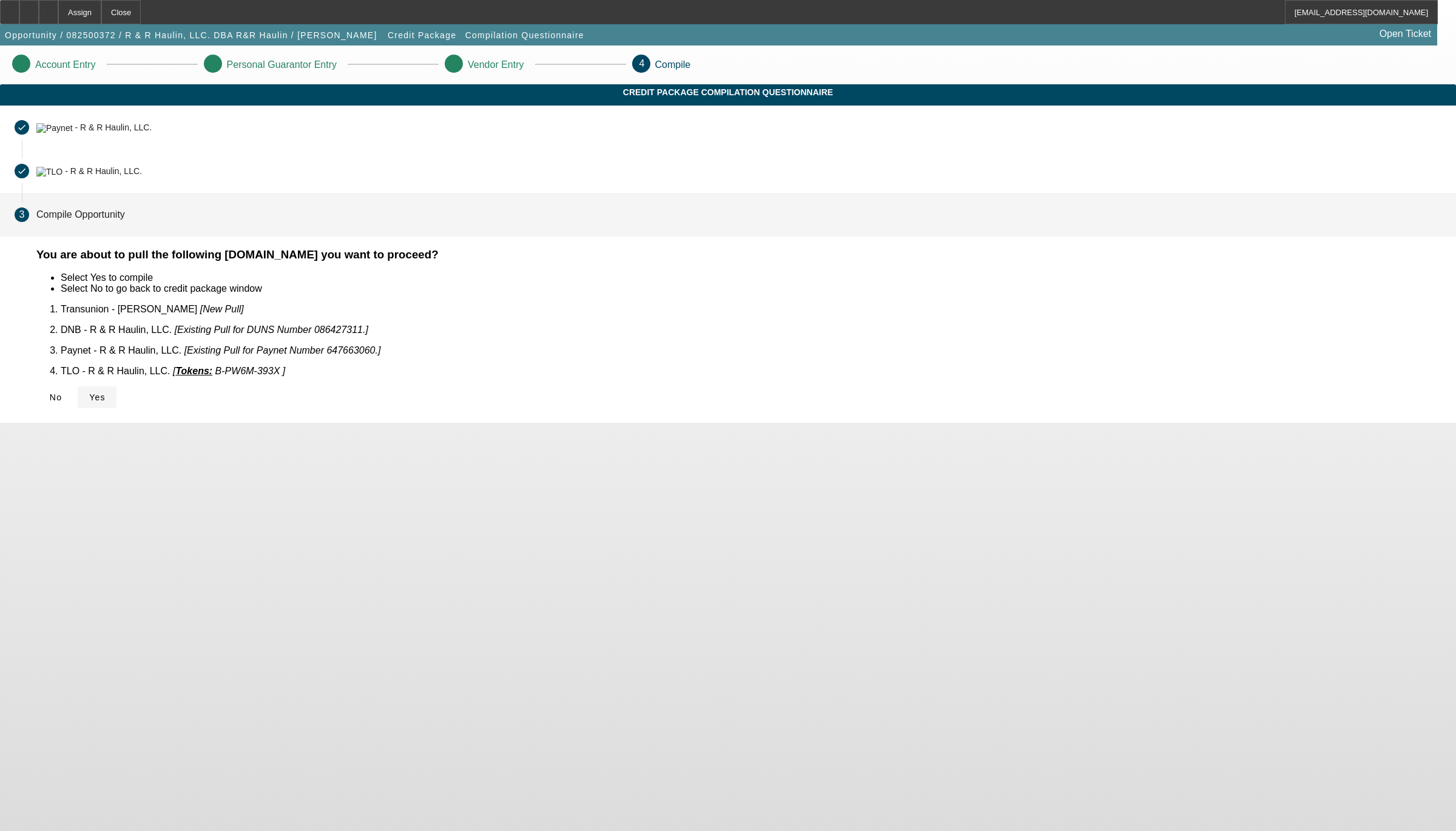
click at [89, 392] on icon at bounding box center [89, 397] width 0 height 10
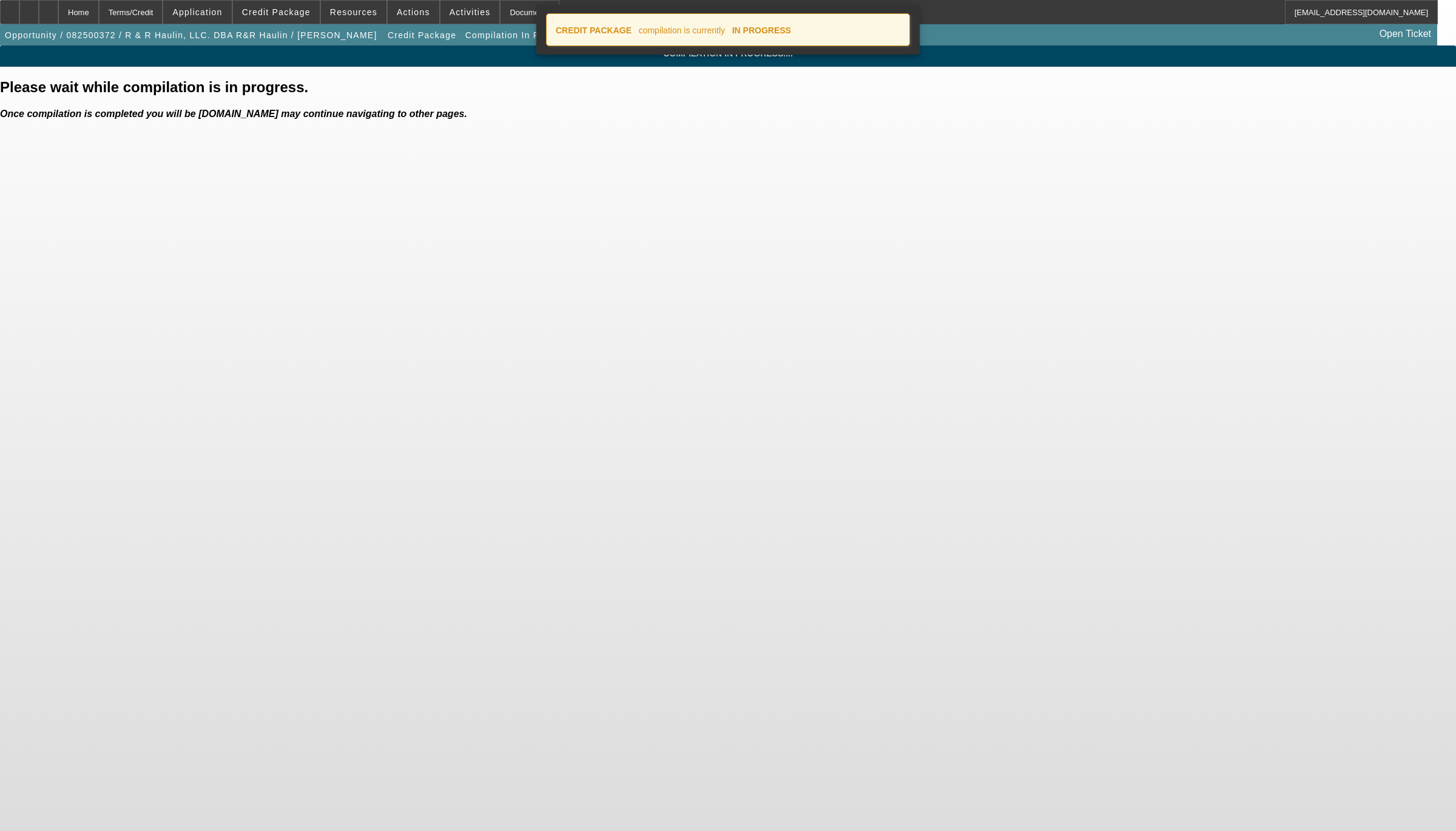
click at [606, 25] on body "Home Terms/Credit Application Credit Package Resources Actions Activities Docum…" at bounding box center [728, 416] width 1456 height 831
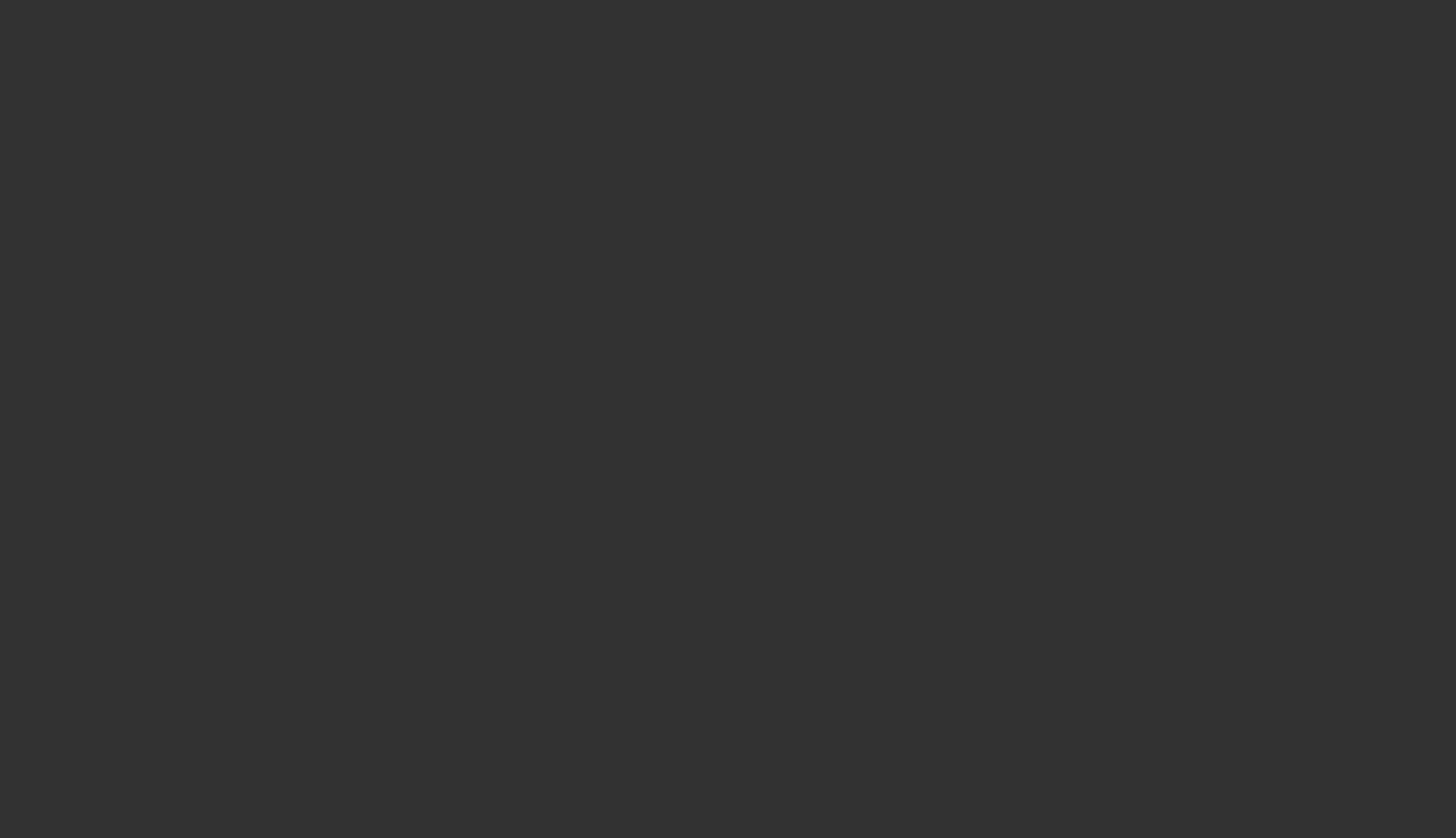
select select "0"
select select "2"
select select "0.1"
select select "4"
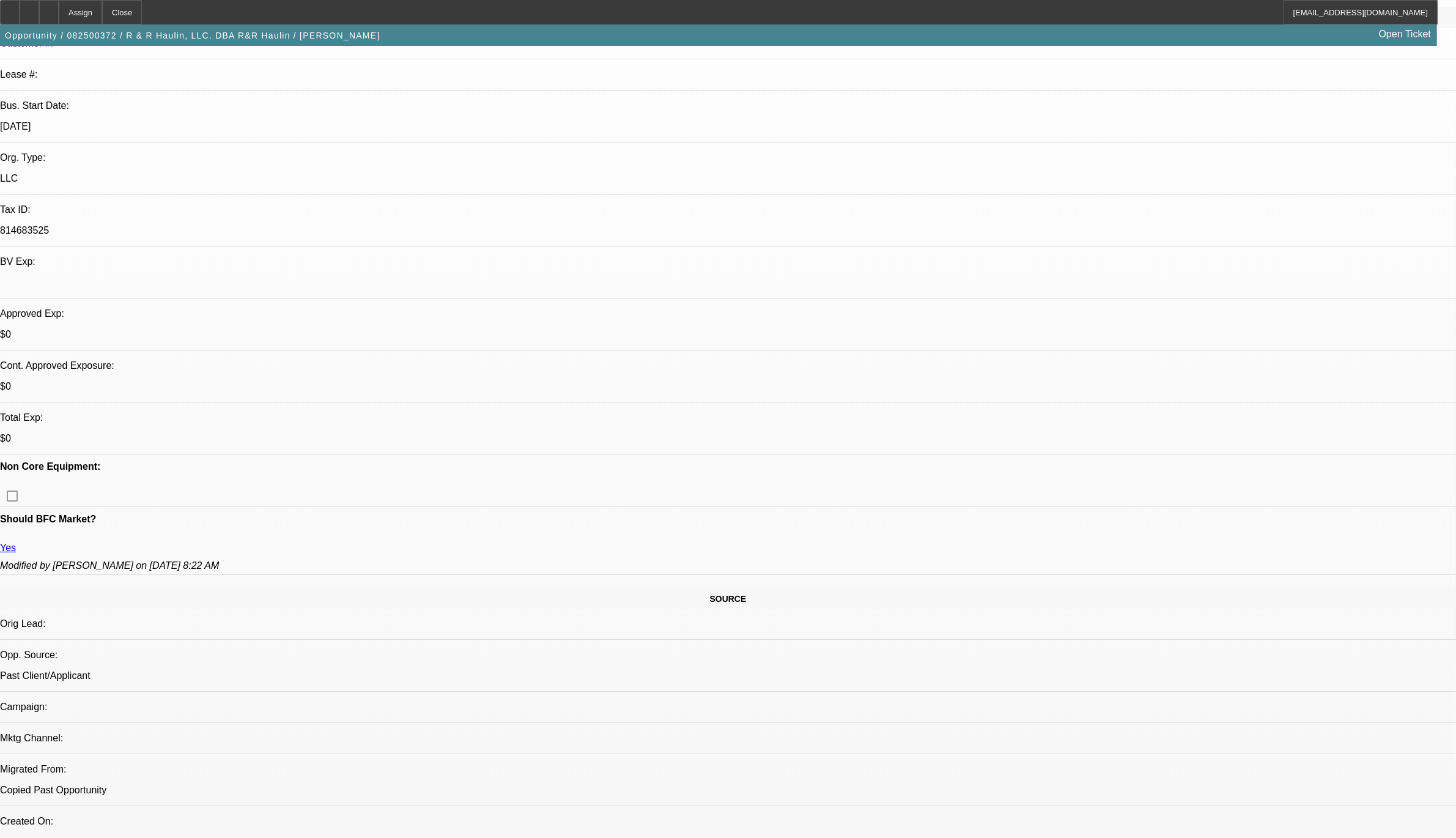
scroll to position [229, 0]
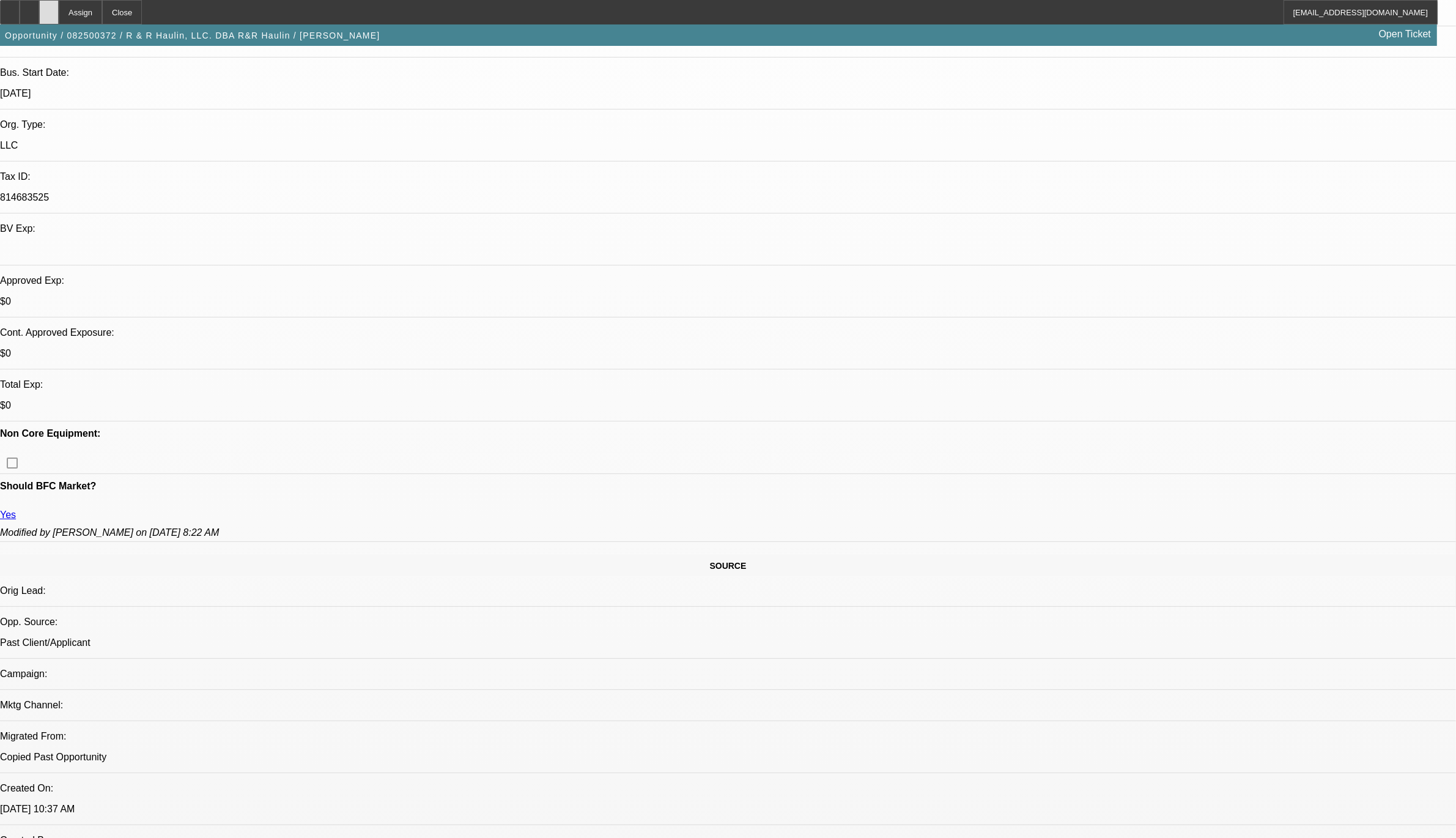
click at [59, 19] on div at bounding box center [49, 12] width 20 height 24
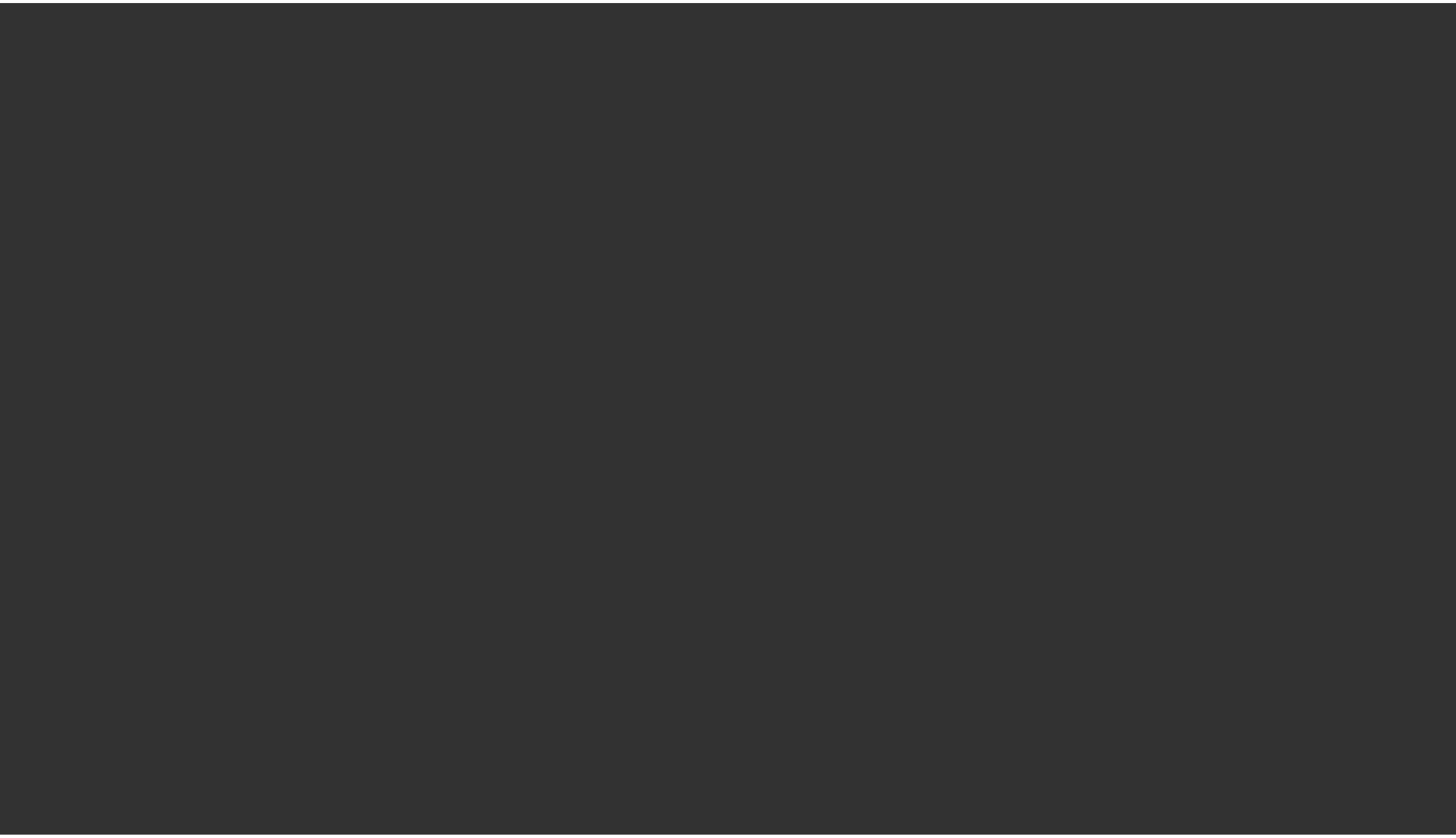
scroll to position [382, 0]
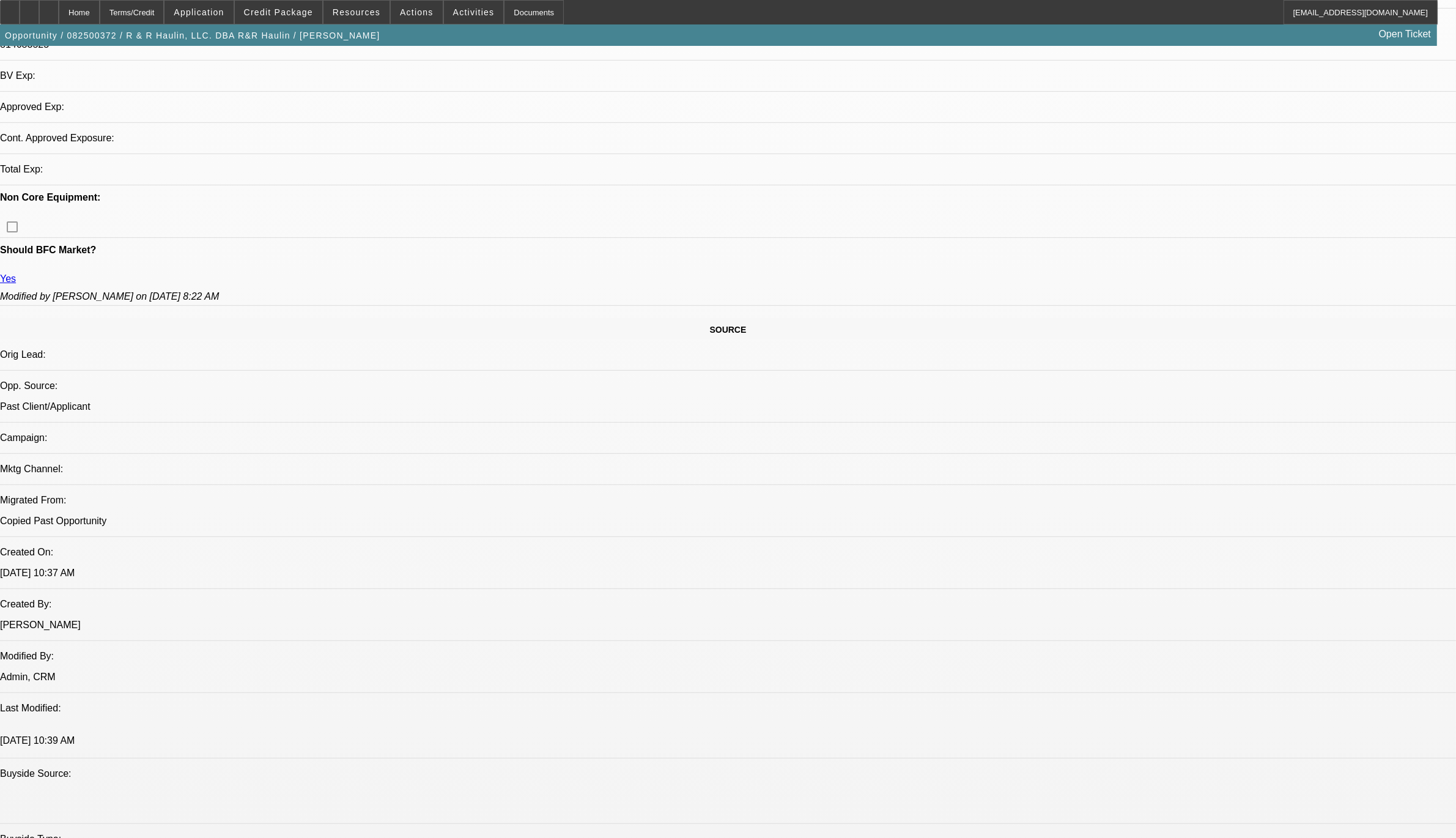
select select "0"
select select "2"
select select "0.1"
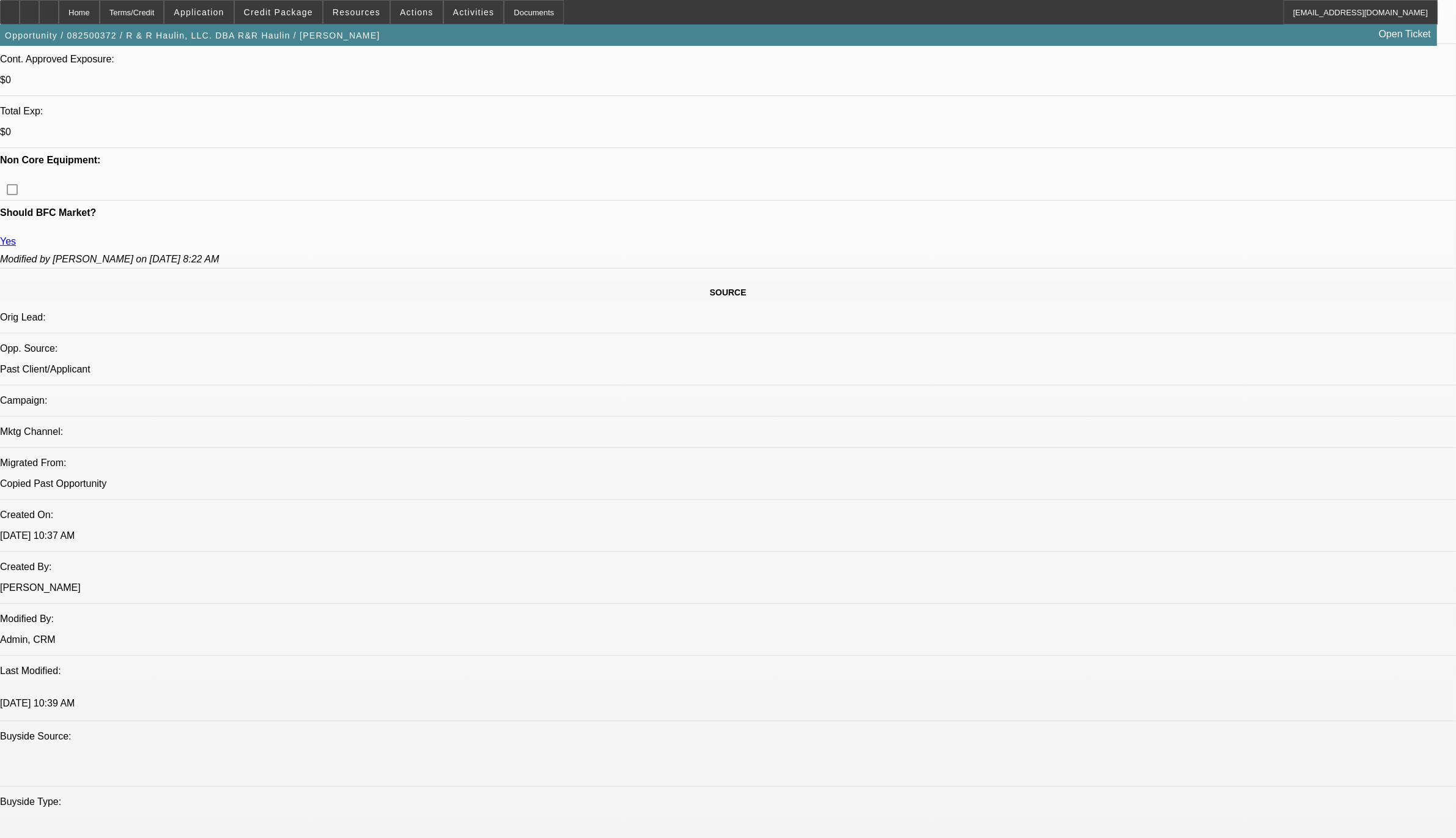
select select "1"
select select "2"
select select "4"
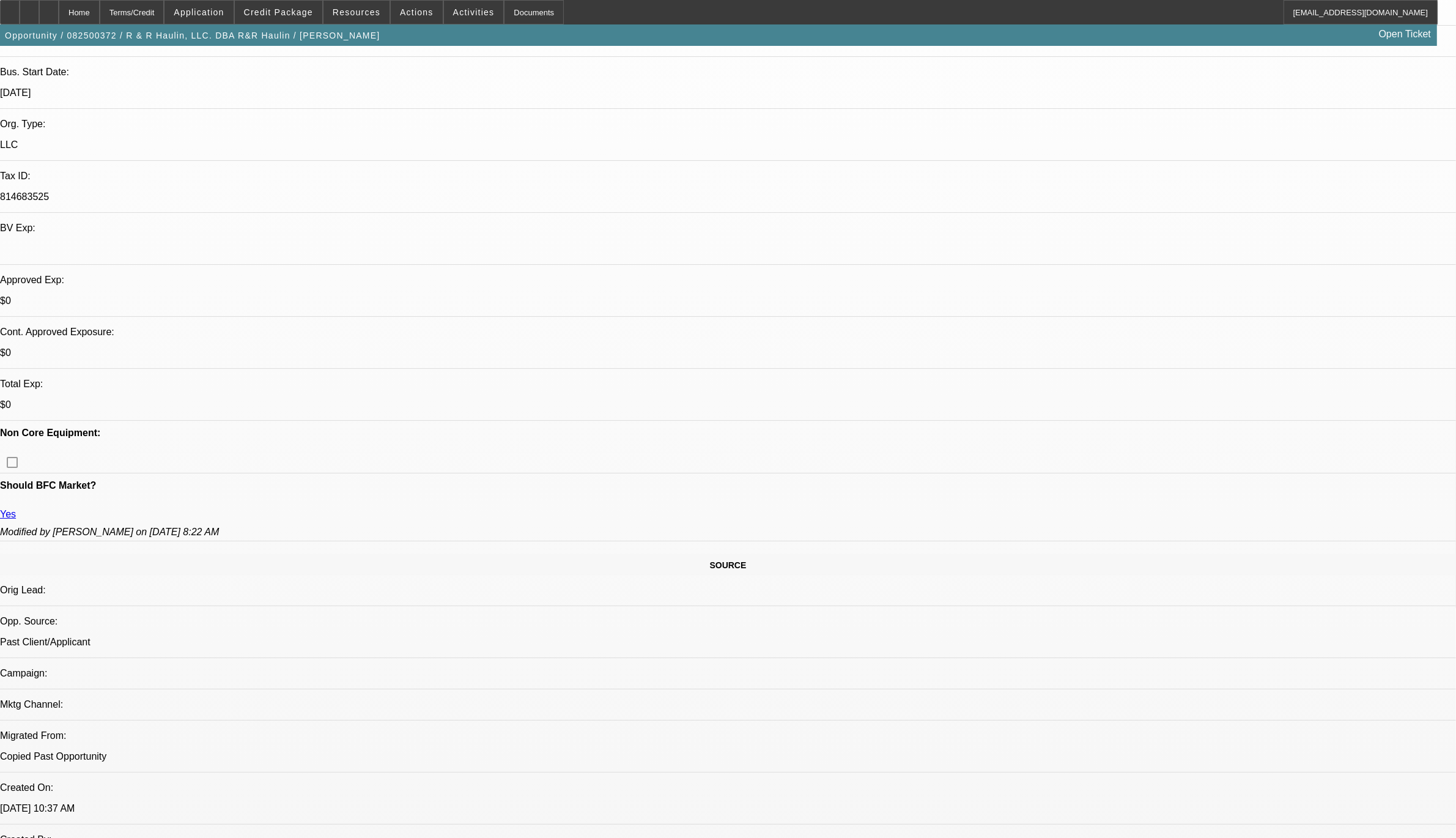
scroll to position [197, 0]
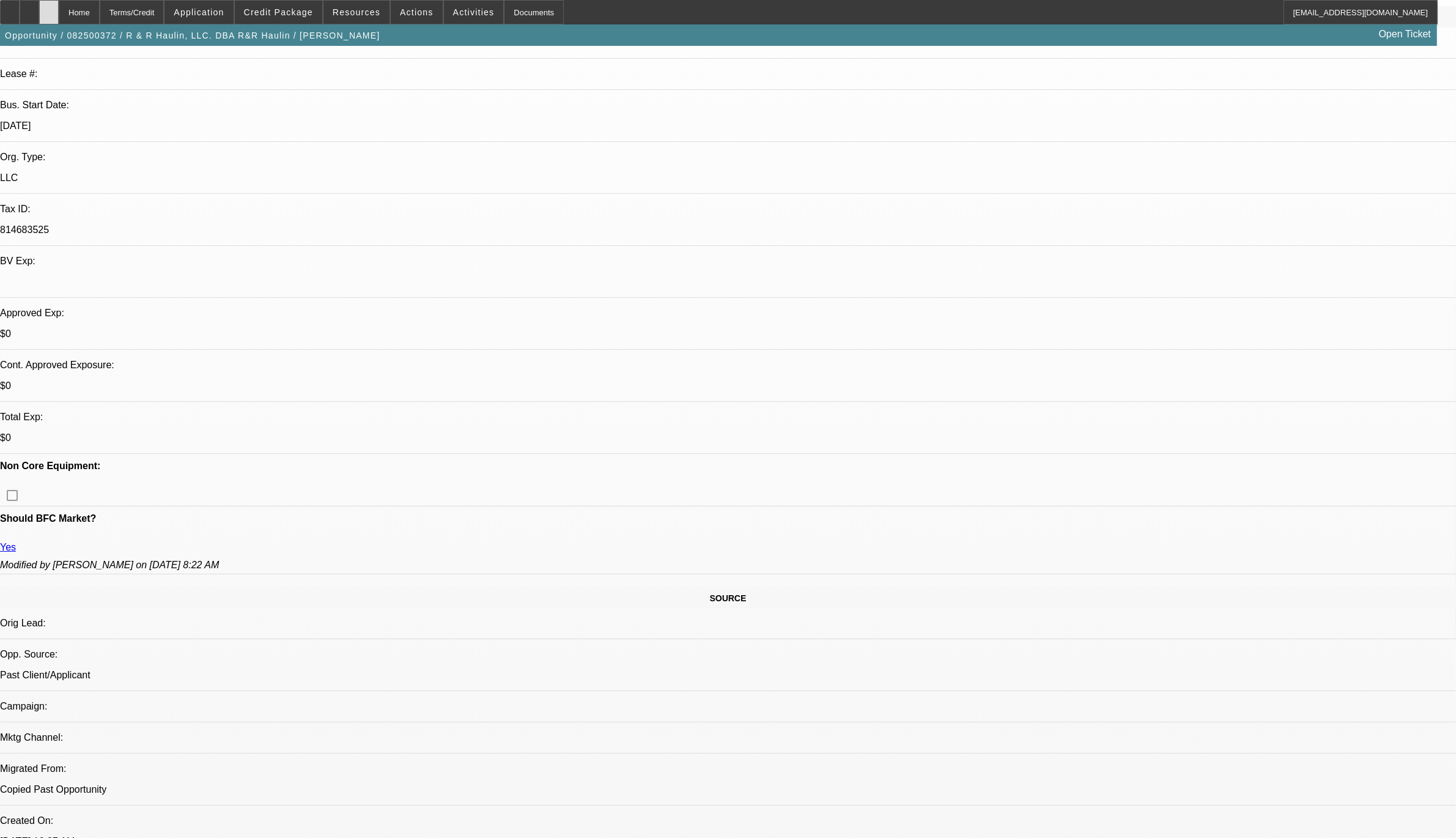
click at [49, 8] on icon at bounding box center [49, 8] width 0 height 0
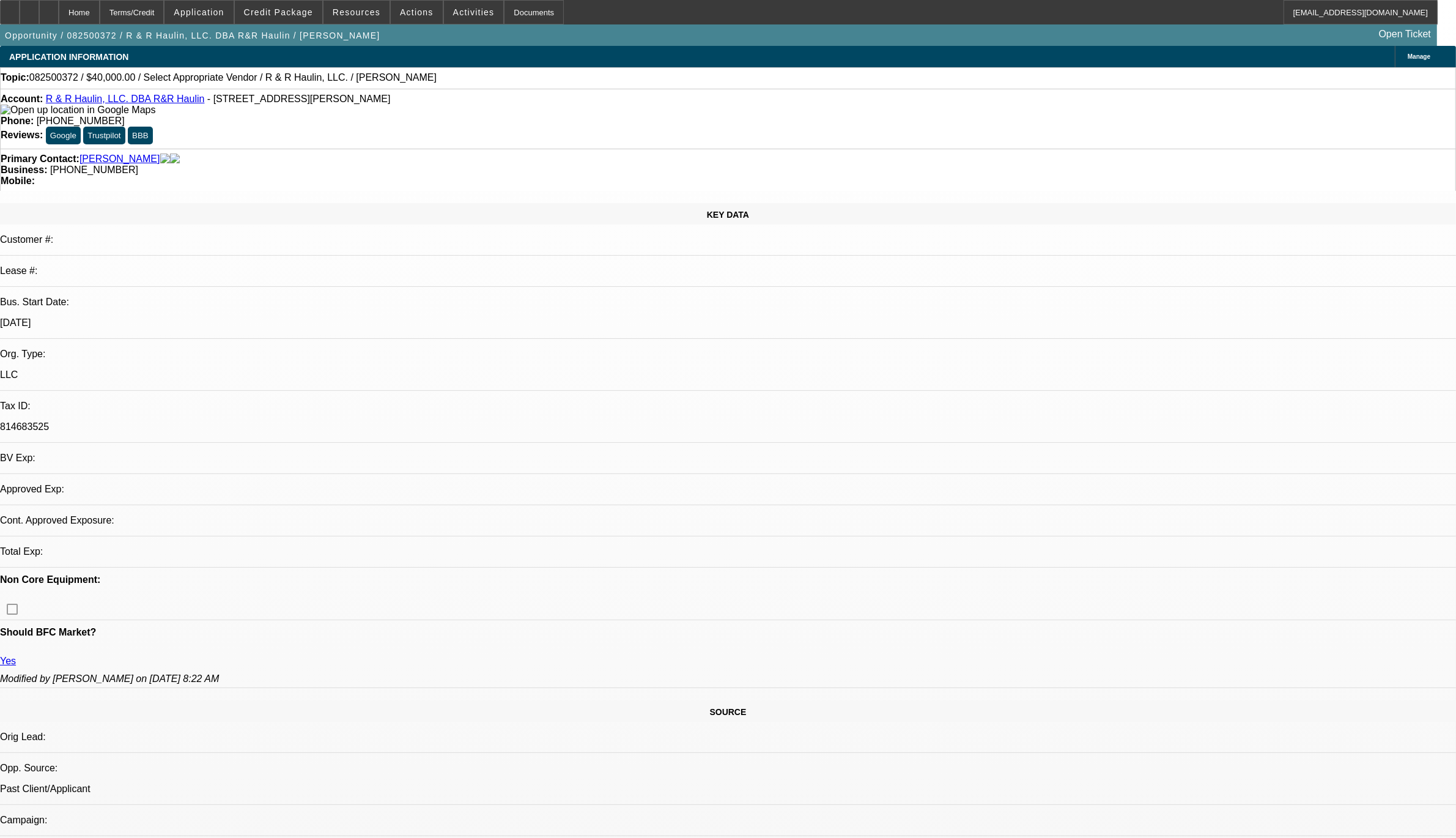
select select "0"
select select "2"
select select "0.1"
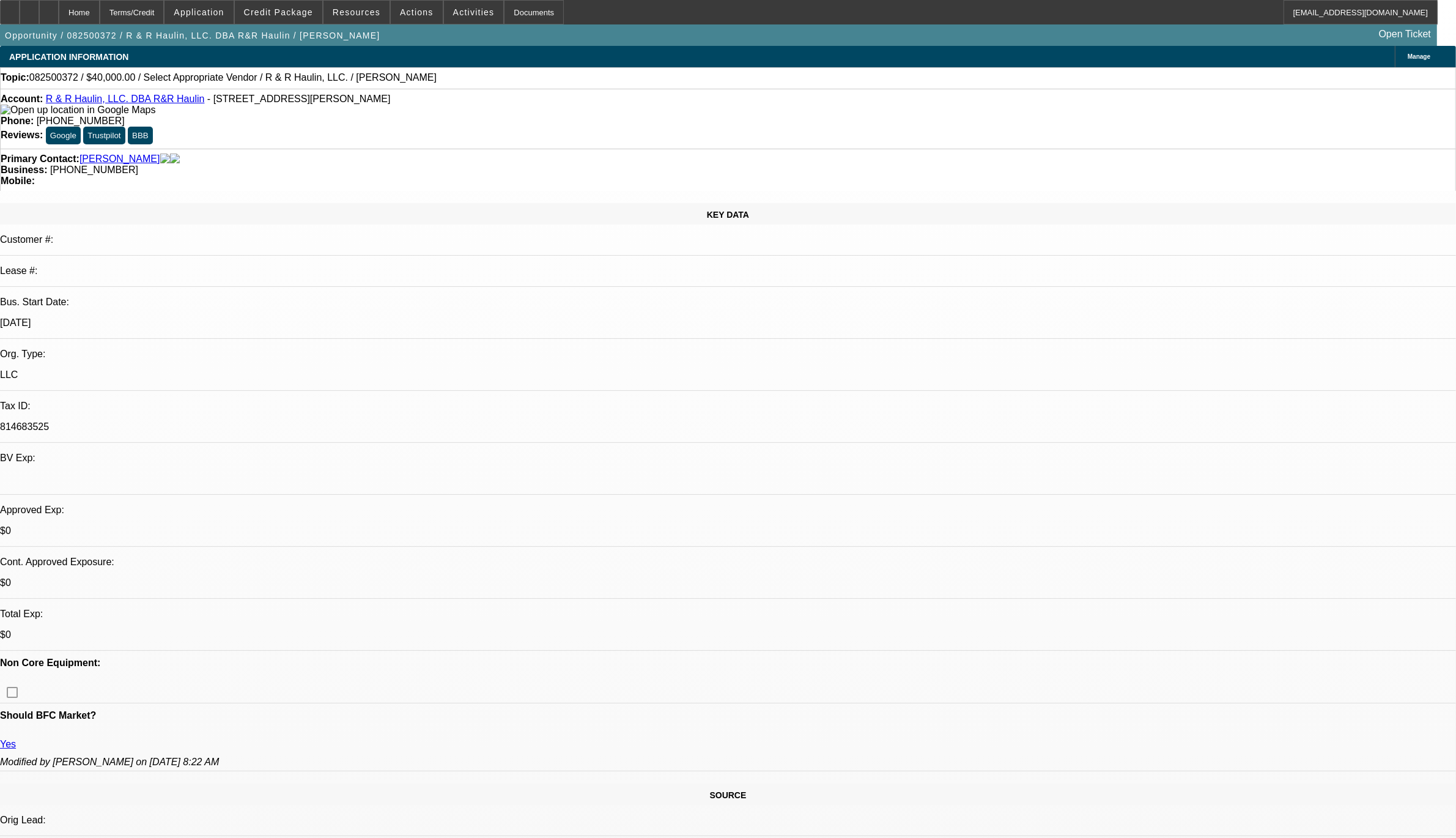
select select "1"
select select "2"
select select "4"
click at [59, 18] on div at bounding box center [49, 12] width 20 height 24
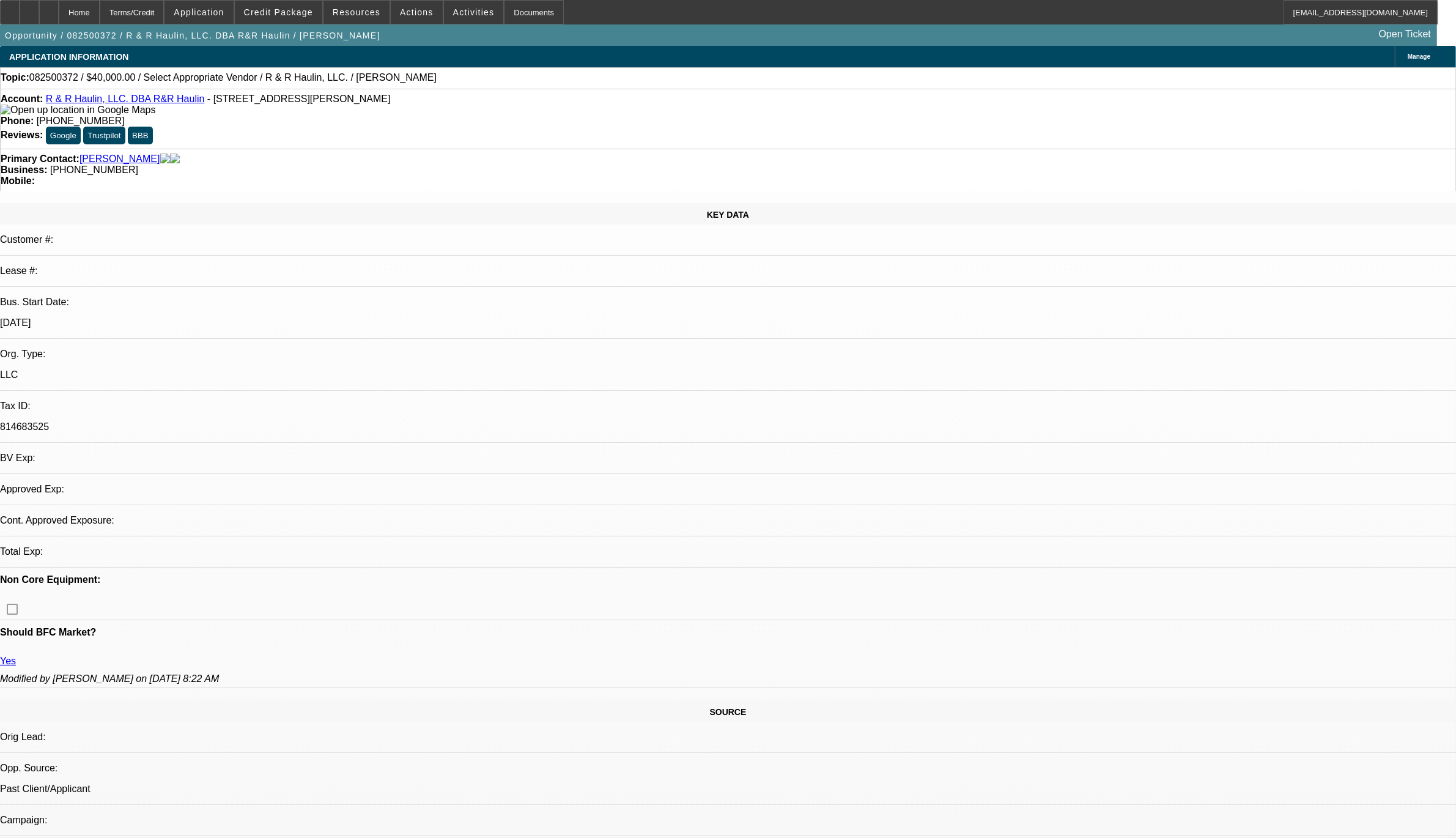
select select "0"
select select "2"
select select "0.1"
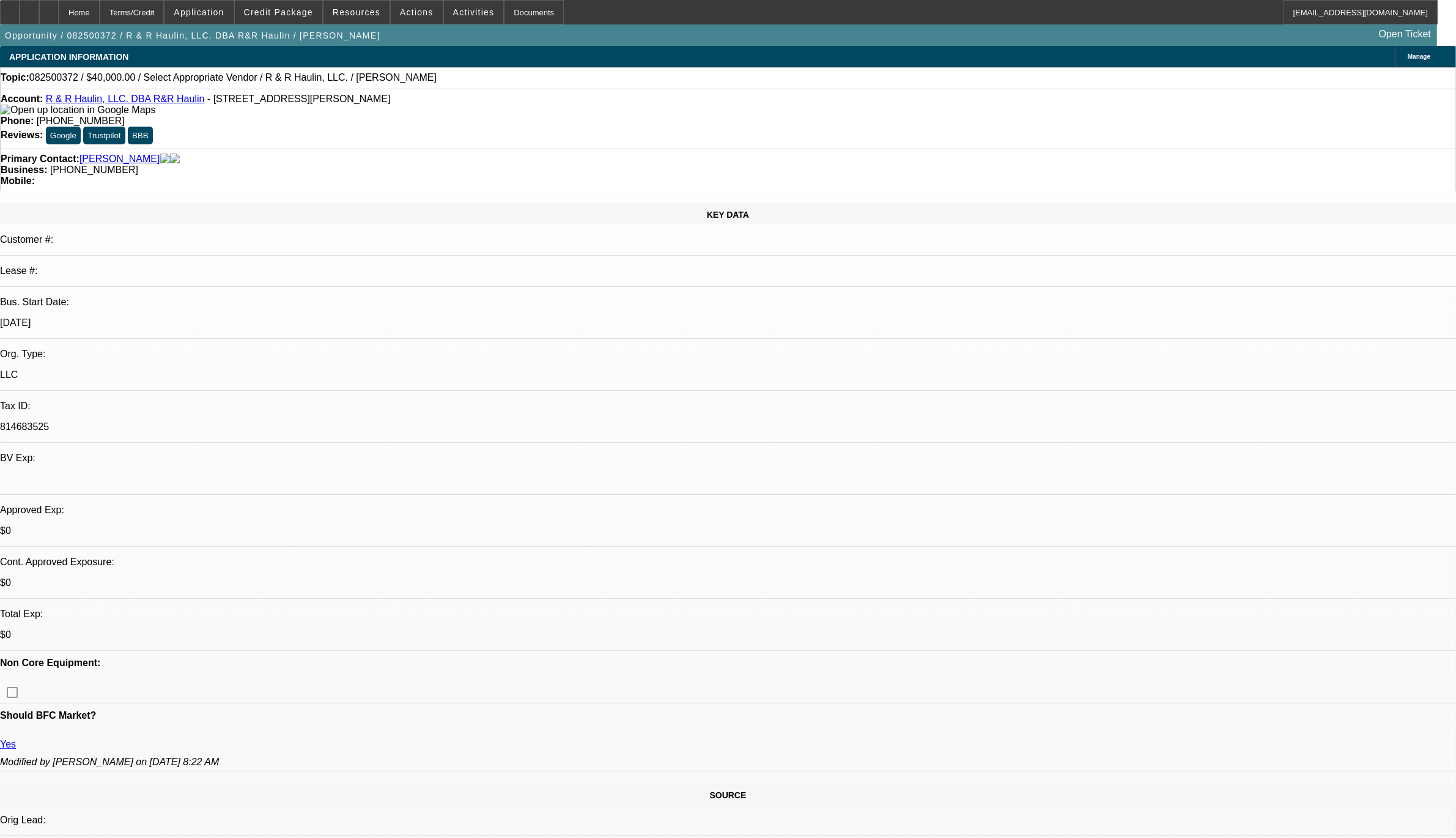
select select "1"
select select "2"
select select "4"
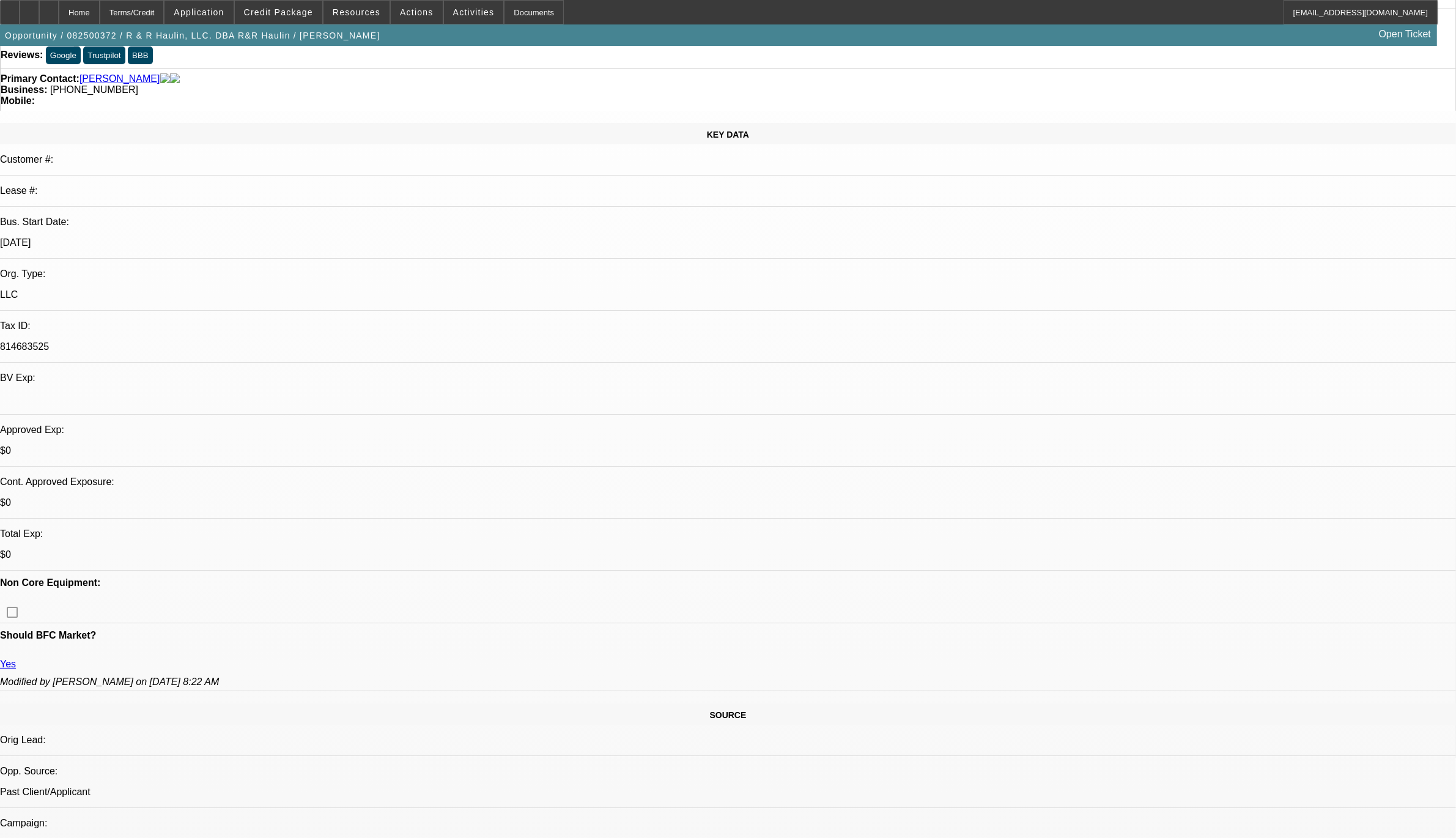
scroll to position [306, 0]
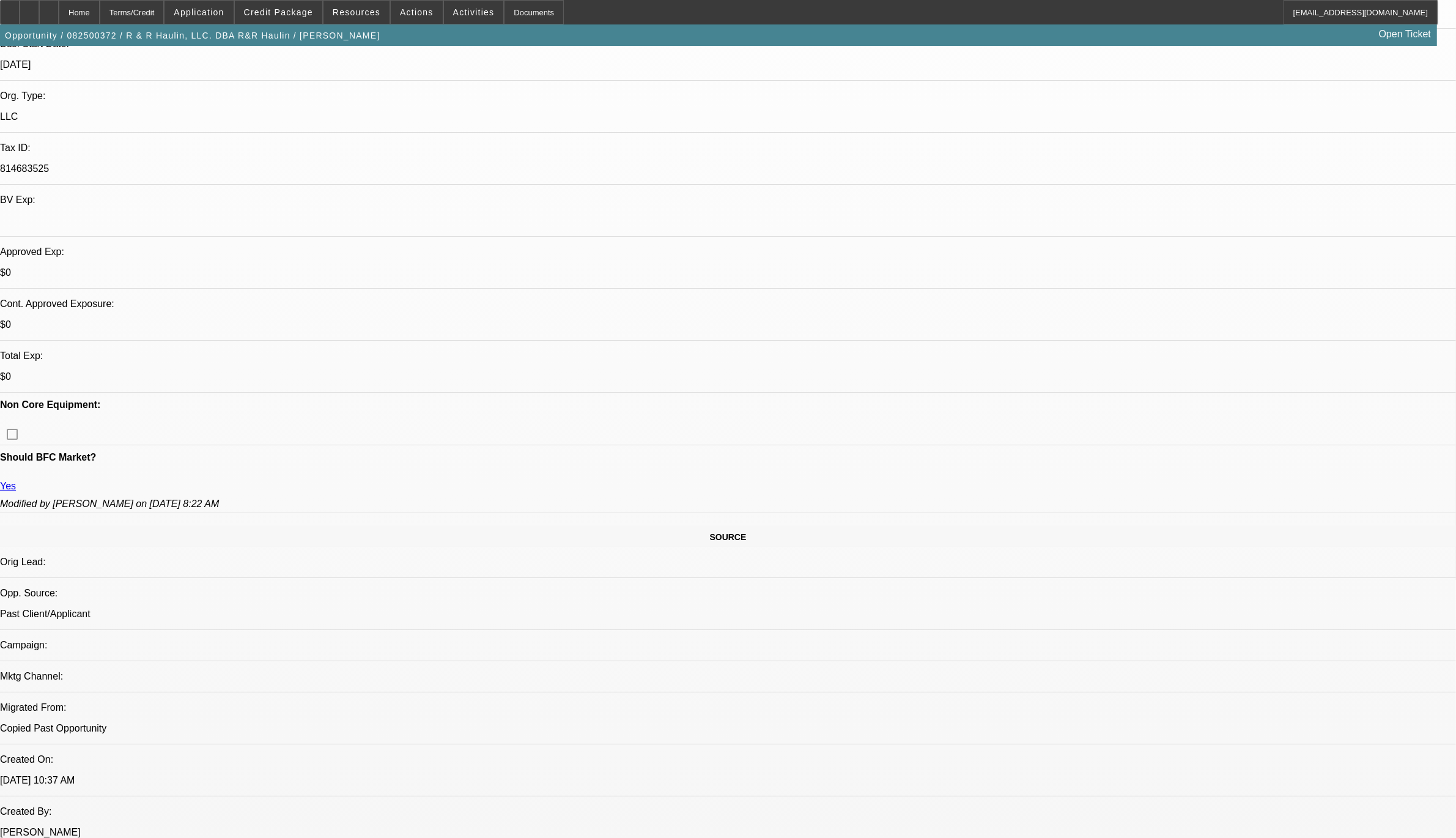
scroll to position [0, 0]
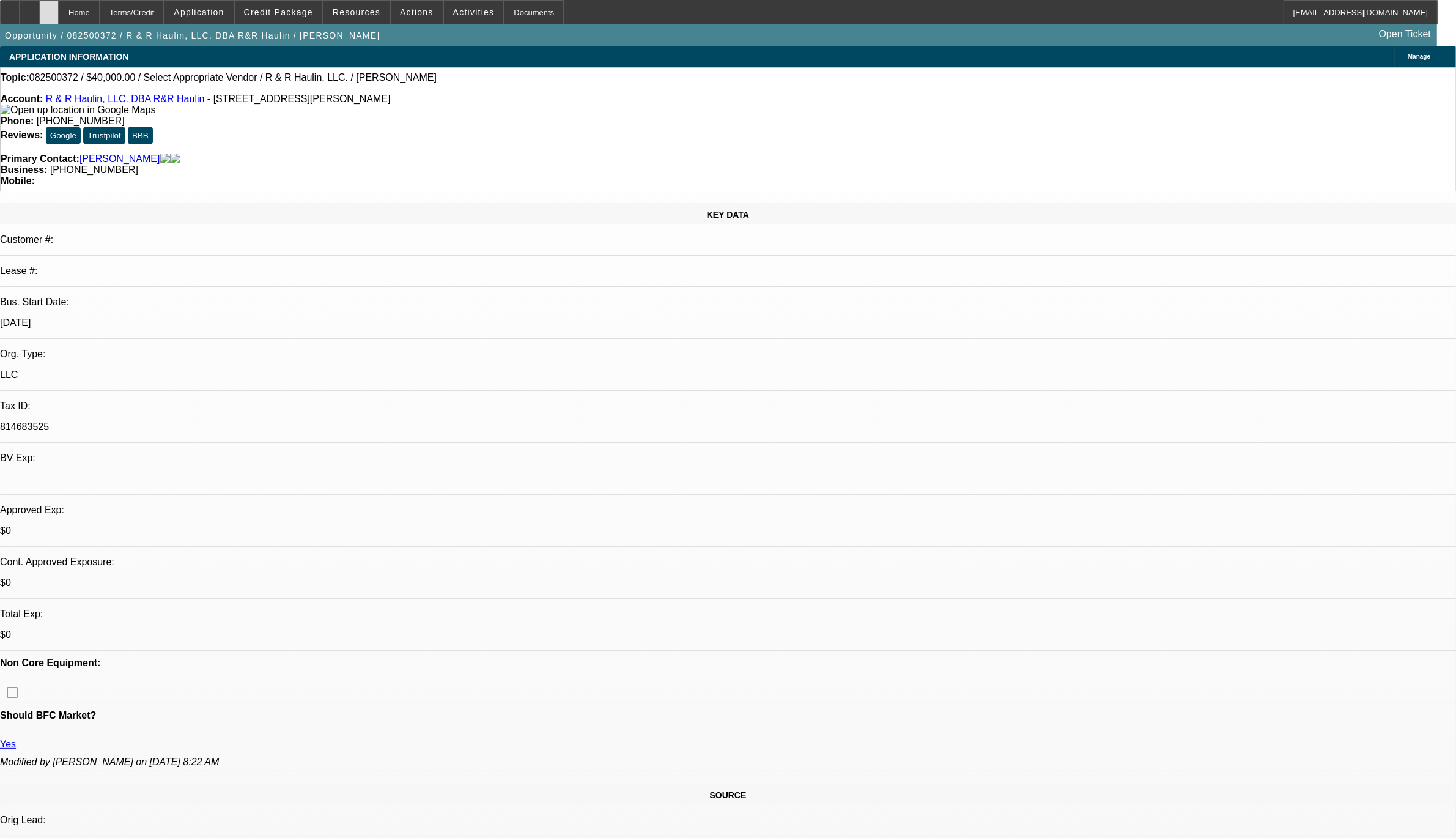
click at [49, 8] on icon at bounding box center [49, 8] width 0 height 0
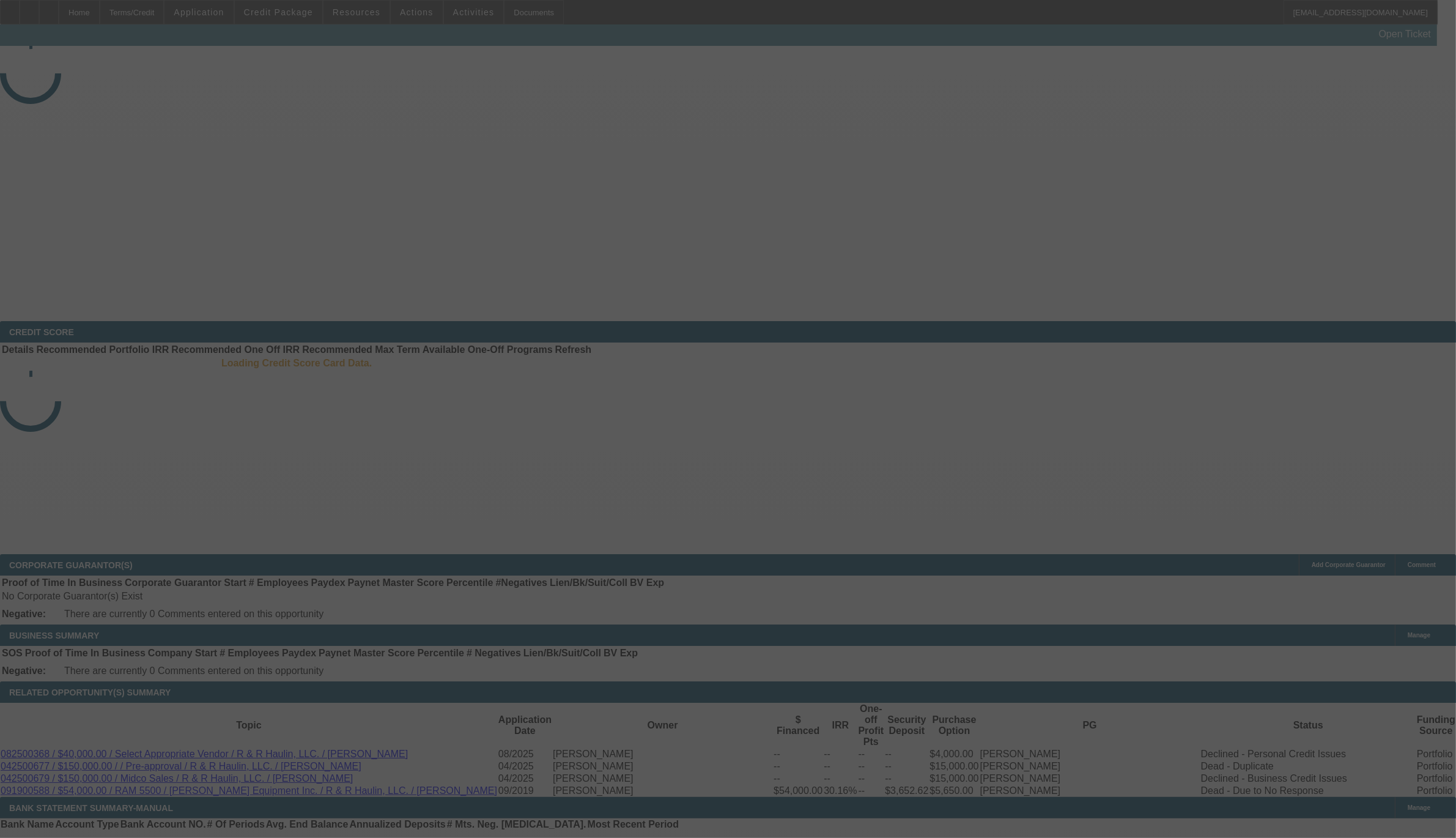
scroll to position [459, 0]
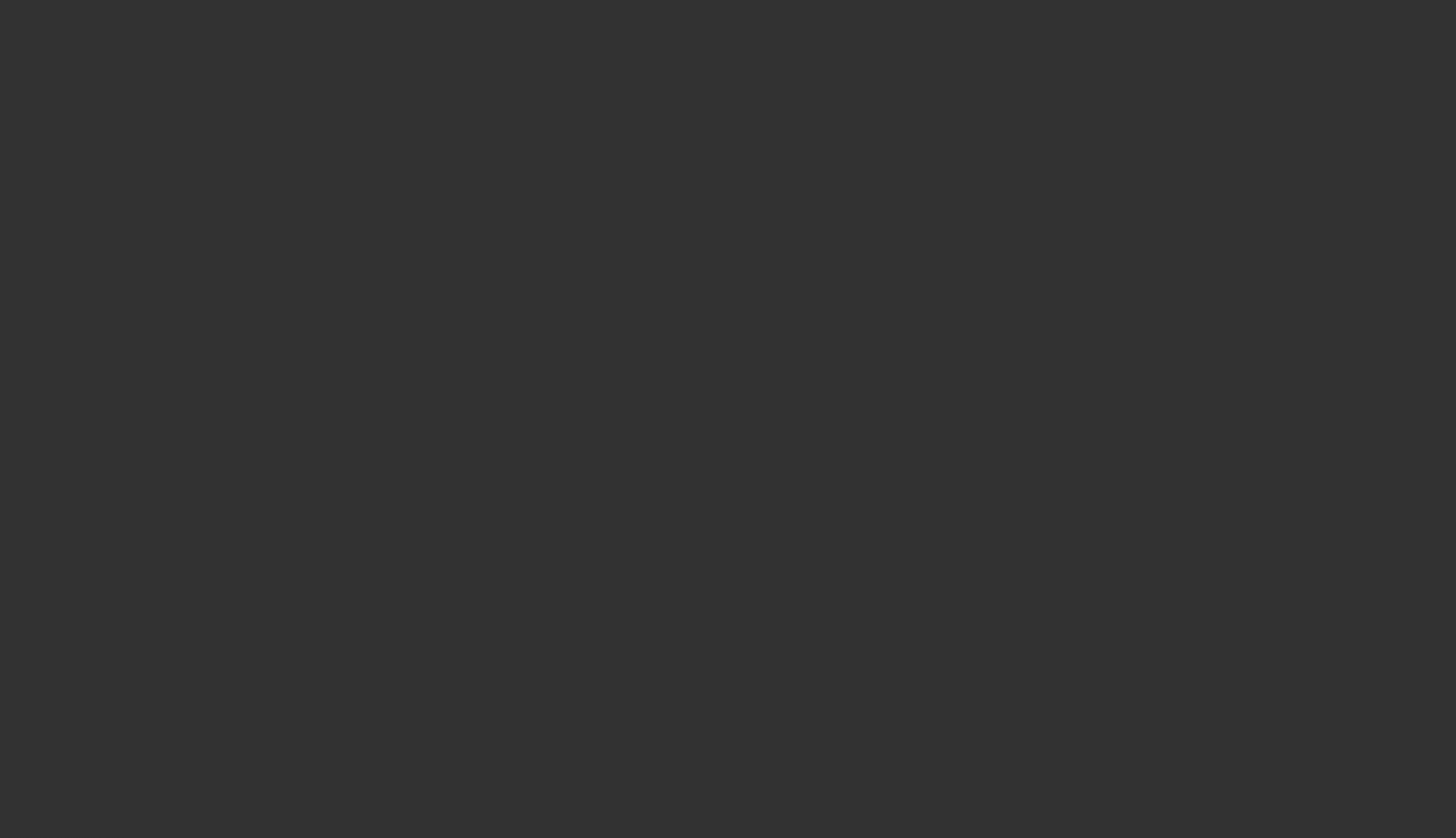
select select "0"
select select "2"
select select "0.1"
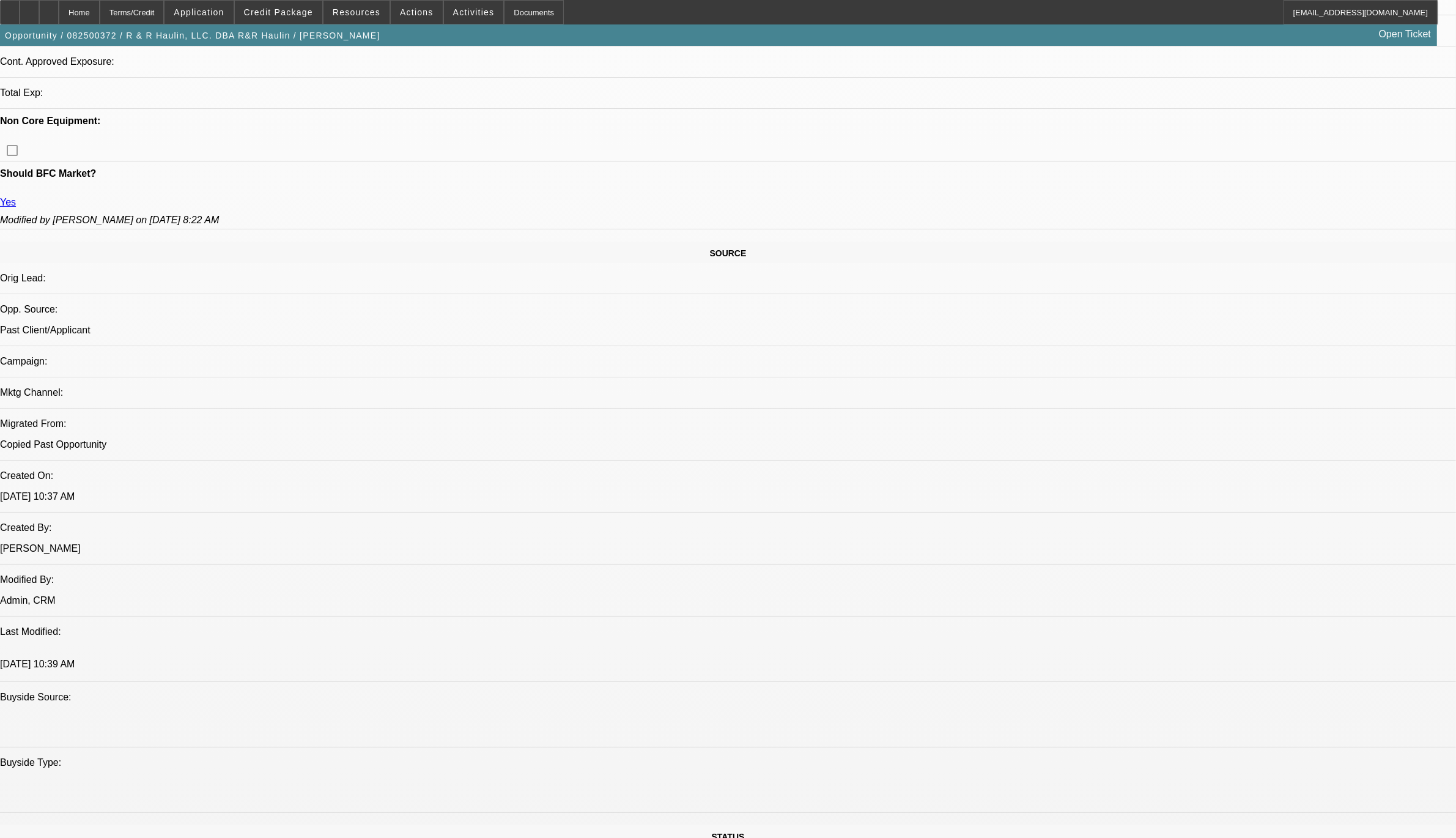
scroll to position [637, 0]
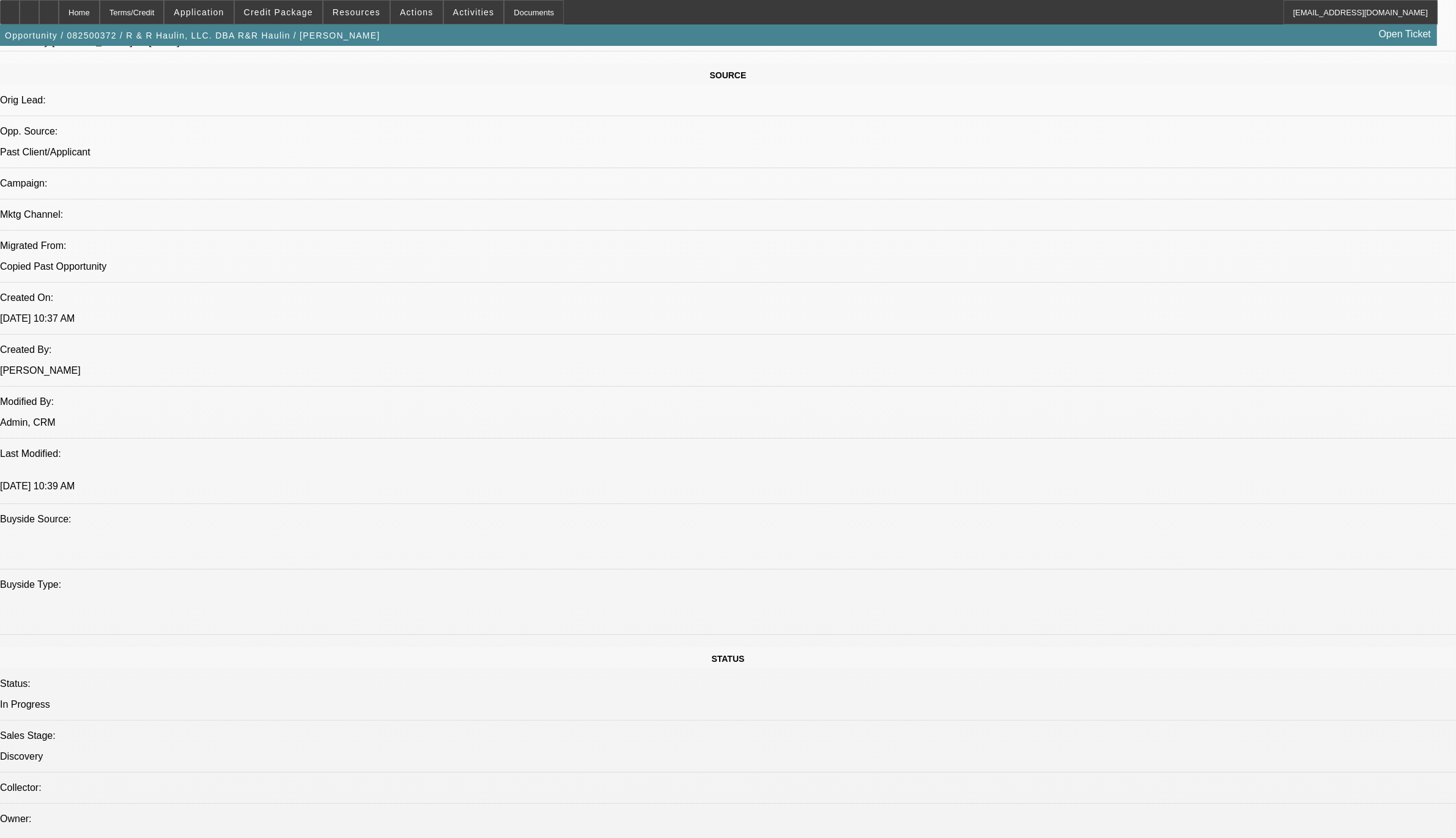
select select "1"
select select "2"
select select "4"
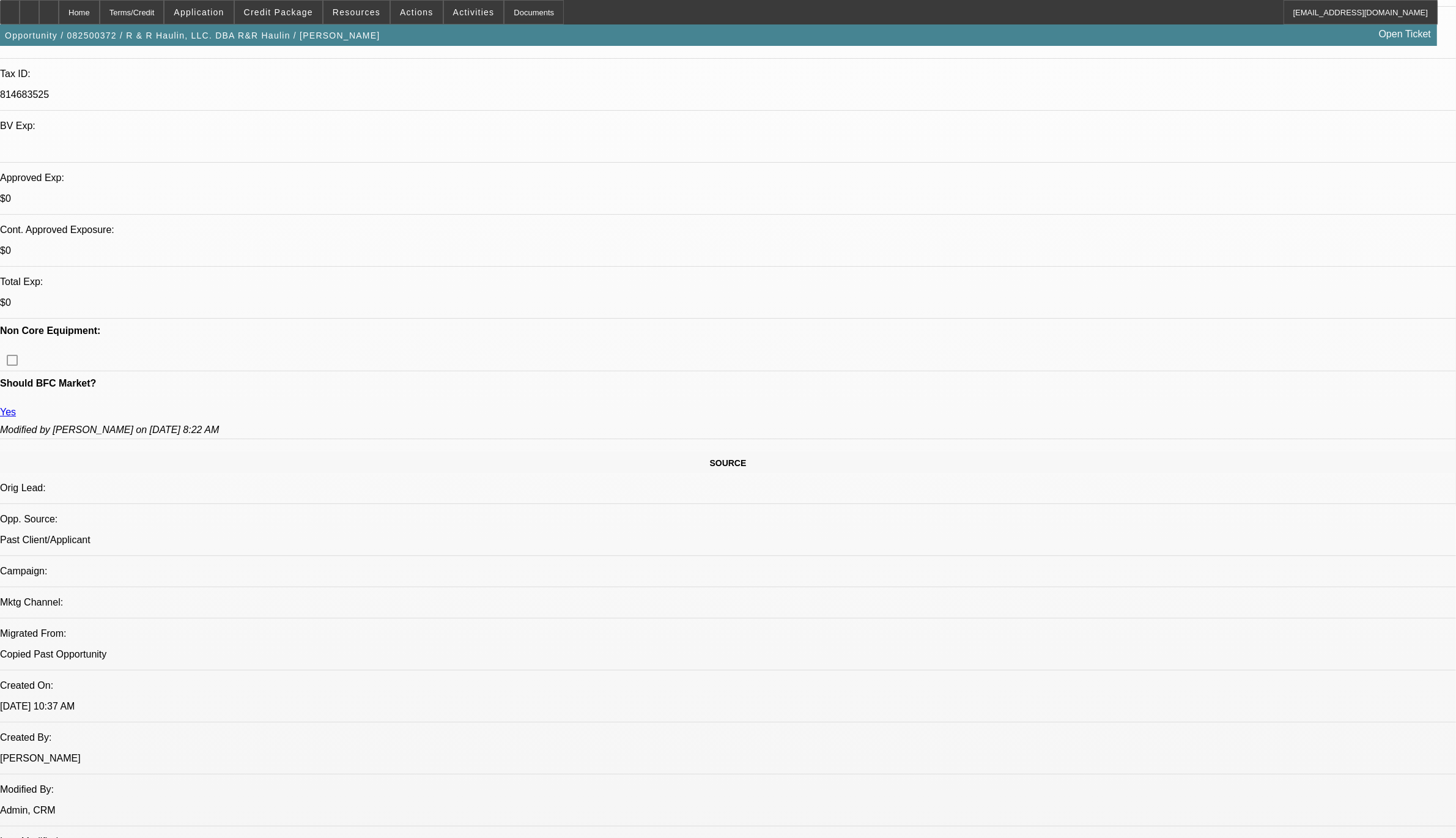
scroll to position [331, 0]
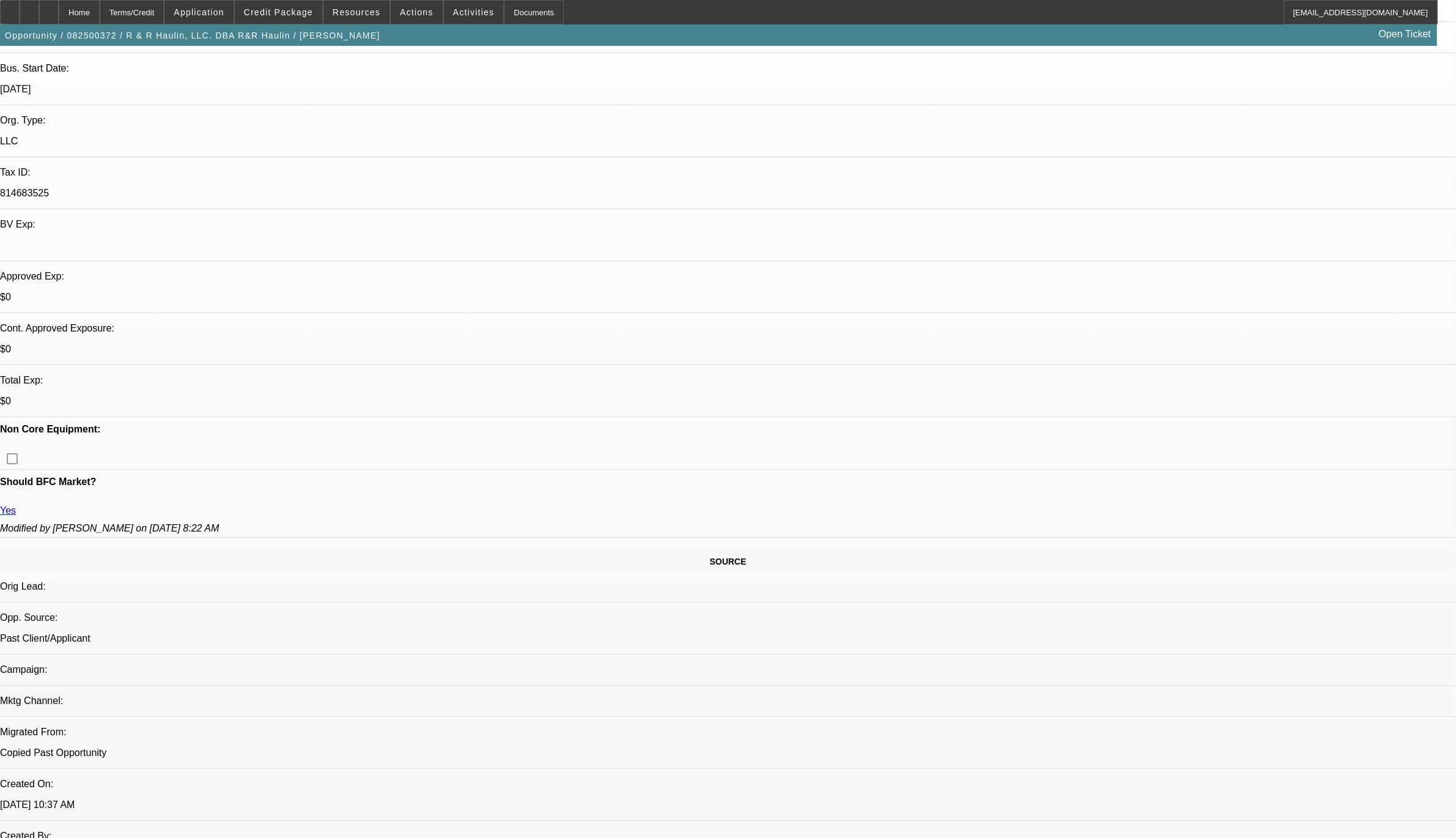
scroll to position [306, 0]
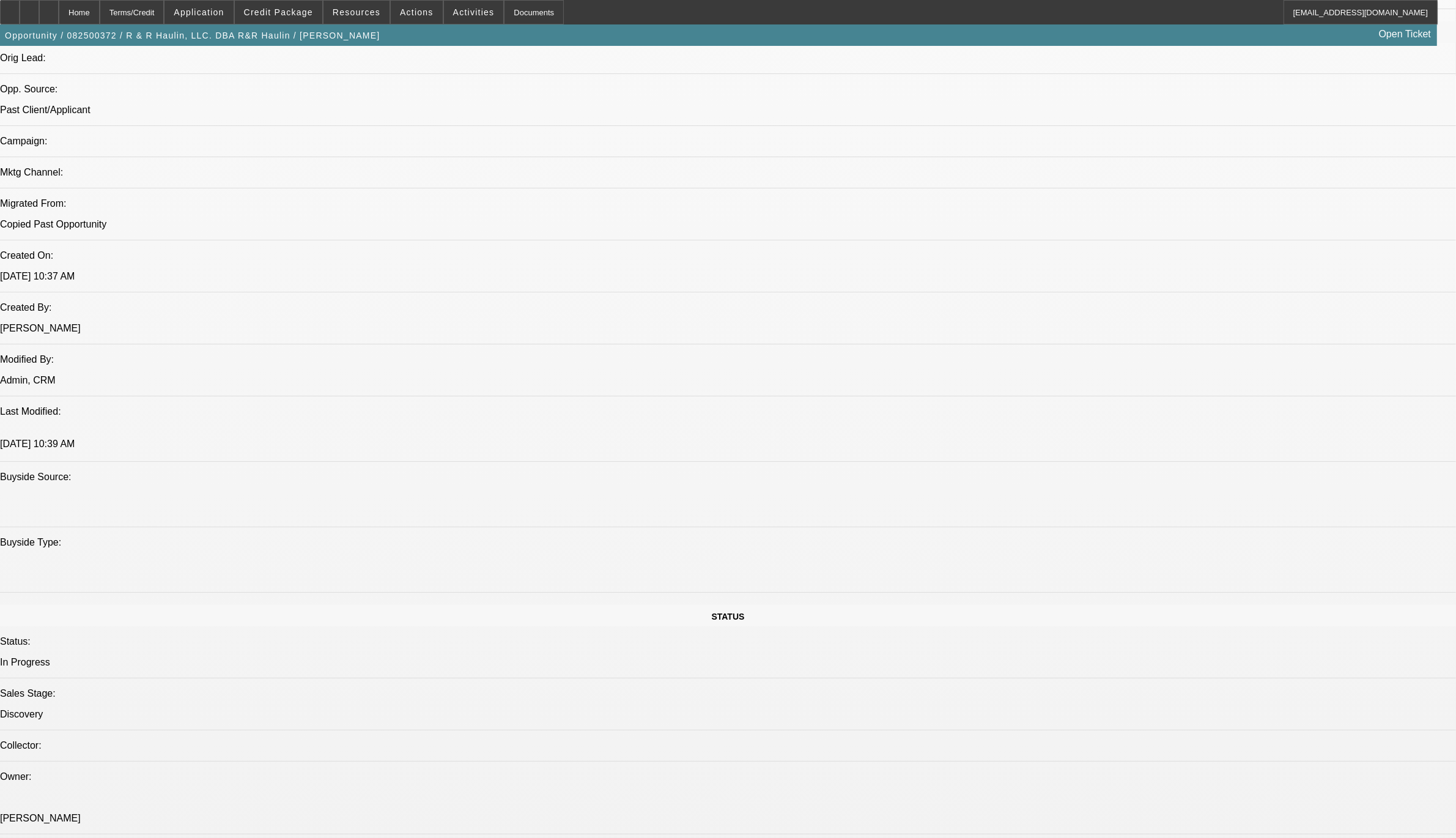
scroll to position [764, 0]
drag, startPoint x: 949, startPoint y: 383, endPoint x: 900, endPoint y: 376, distance: 49.5
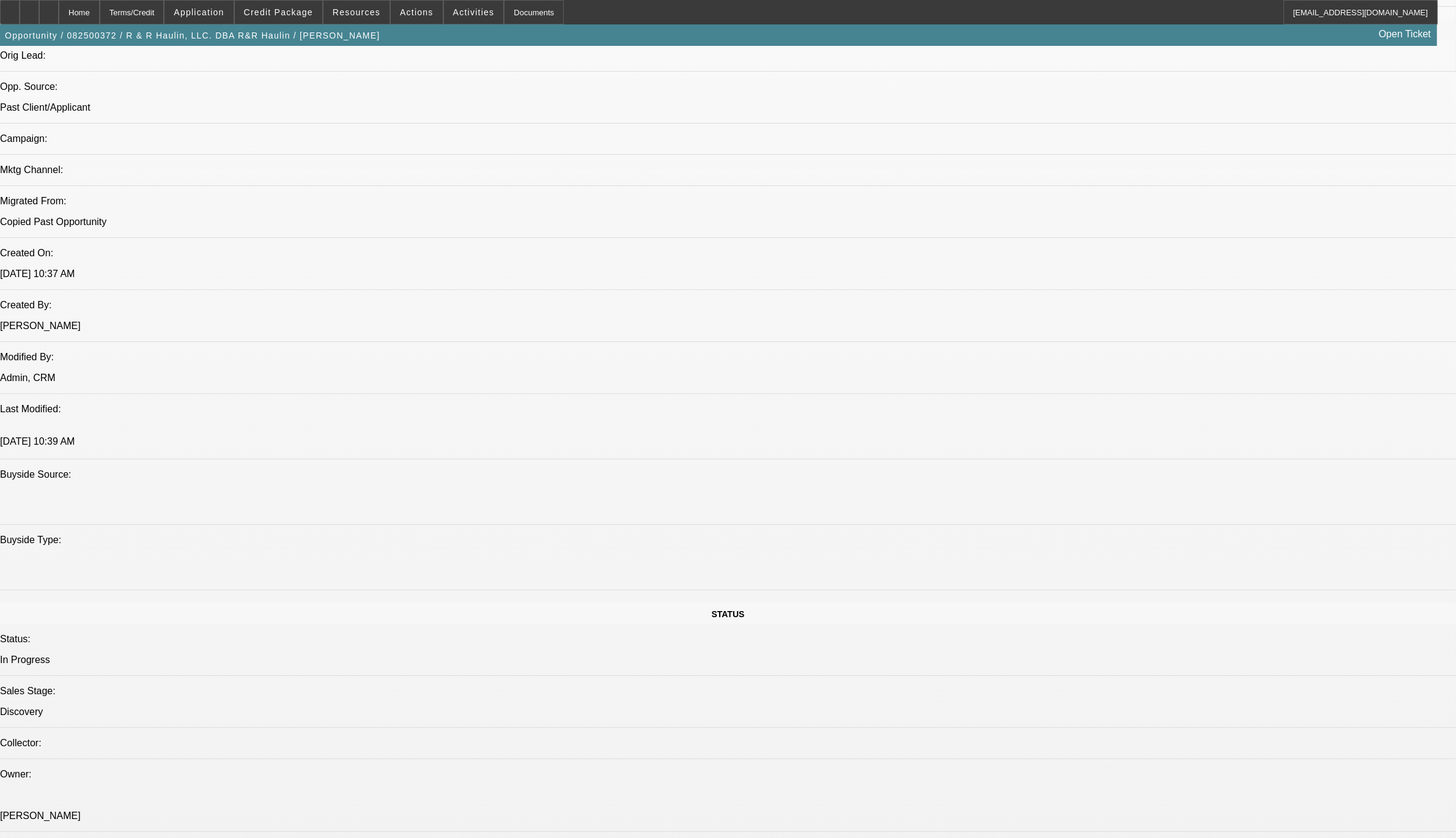
drag, startPoint x: 900, startPoint y: 376, endPoint x: 1028, endPoint y: 424, distance: 136.7
drag, startPoint x: 893, startPoint y: 378, endPoint x: 972, endPoint y: 381, distance: 79.1
drag, startPoint x: 972, startPoint y: 381, endPoint x: 1055, endPoint y: 417, distance: 90.5
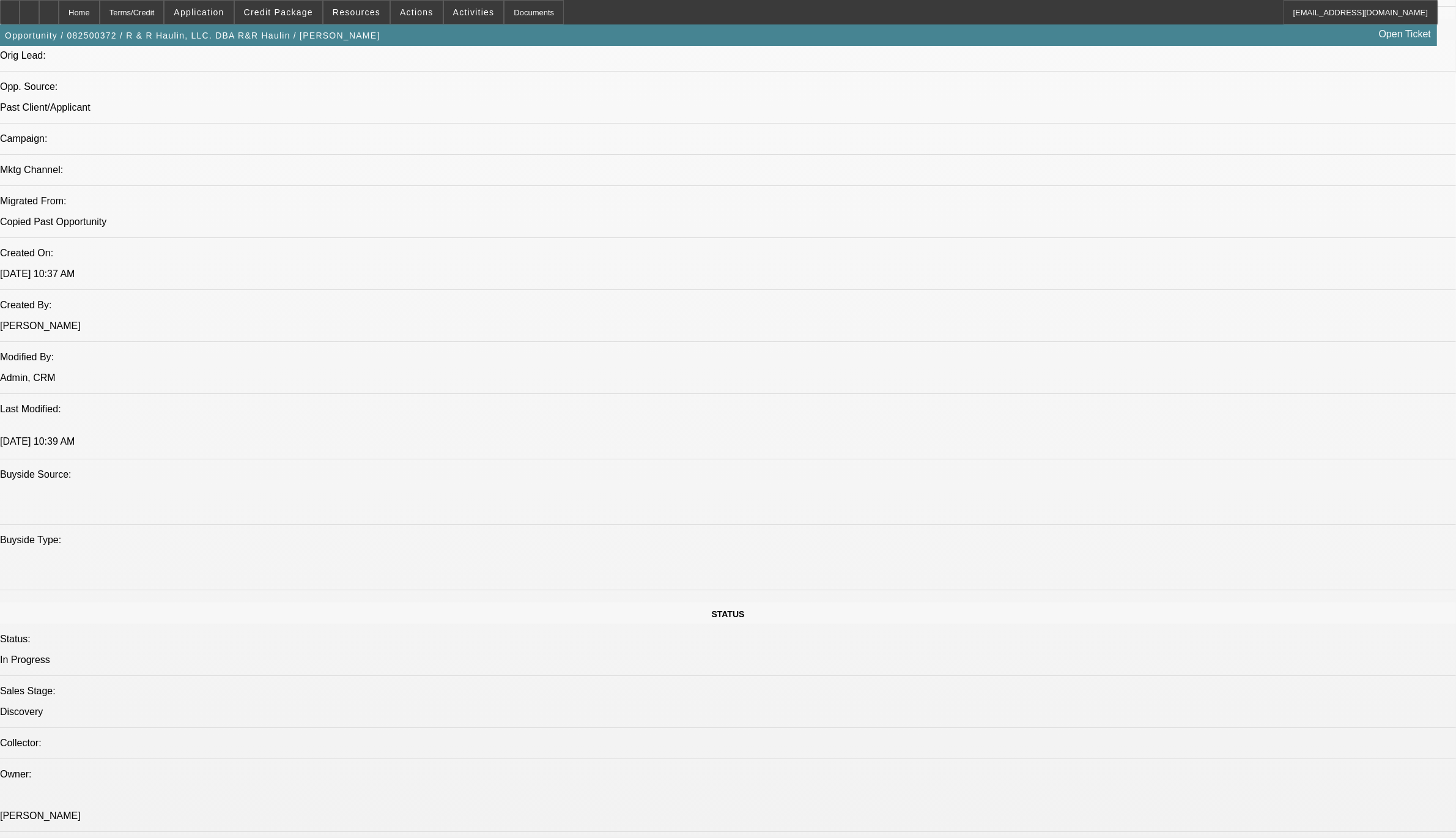
drag, startPoint x: 904, startPoint y: 376, endPoint x: 931, endPoint y: 376, distance: 27.0
drag, startPoint x: 931, startPoint y: 376, endPoint x: 1108, endPoint y: 429, distance: 184.8
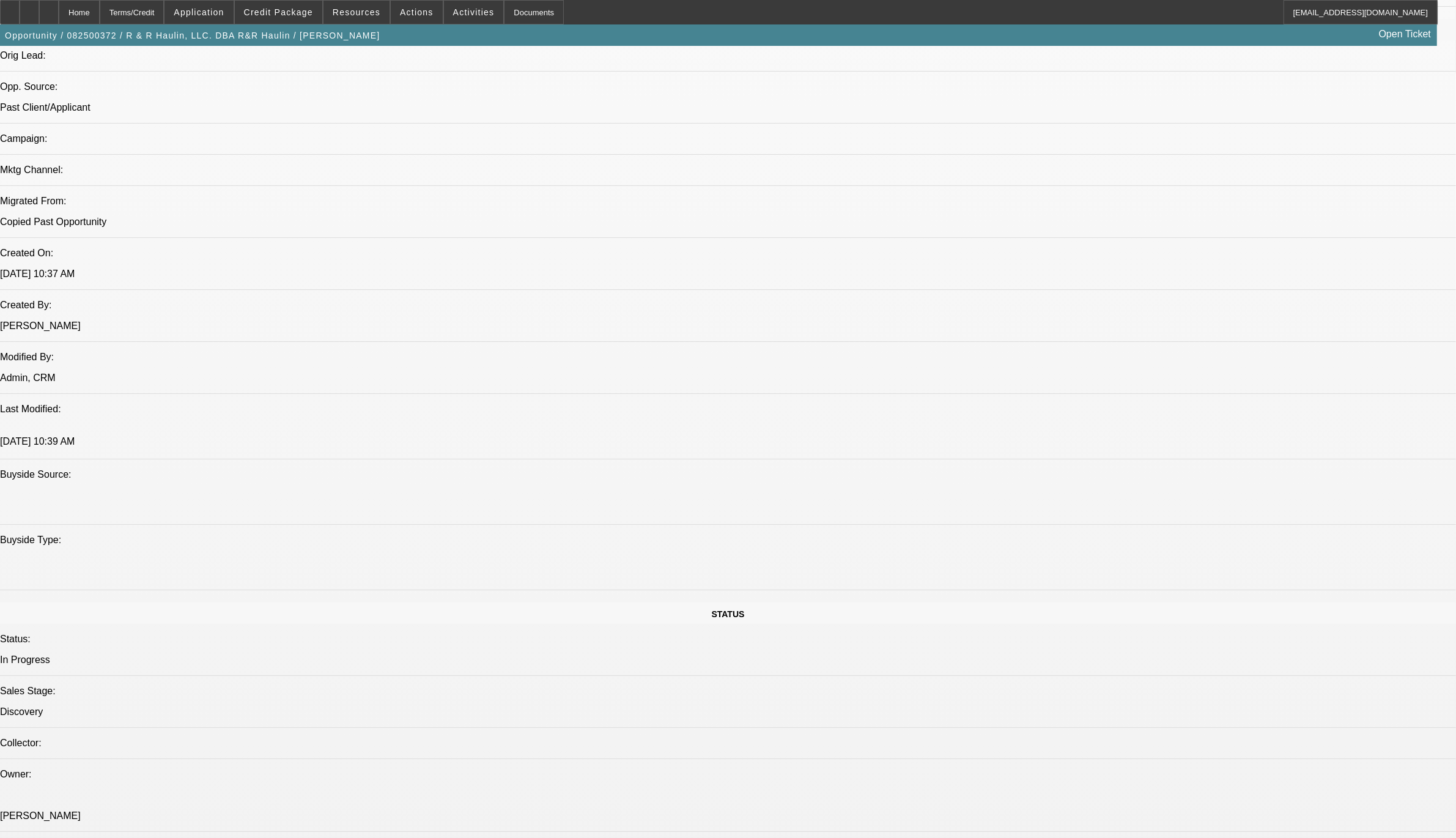
drag, startPoint x: 903, startPoint y: 378, endPoint x: 994, endPoint y: 393, distance: 92.2
drag, startPoint x: 994, startPoint y: 393, endPoint x: 1098, endPoint y: 433, distance: 111.4
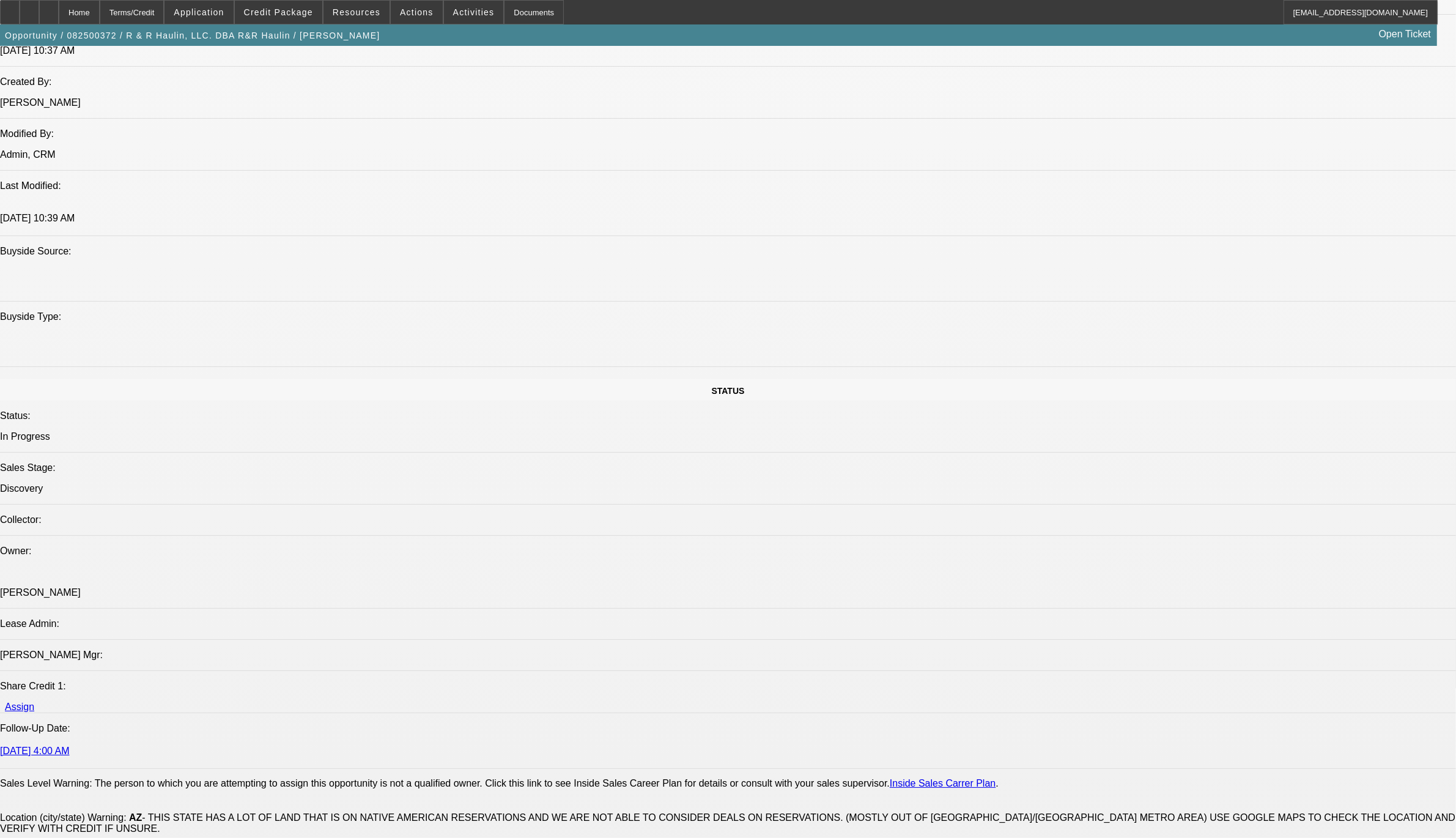
scroll to position [994, 0]
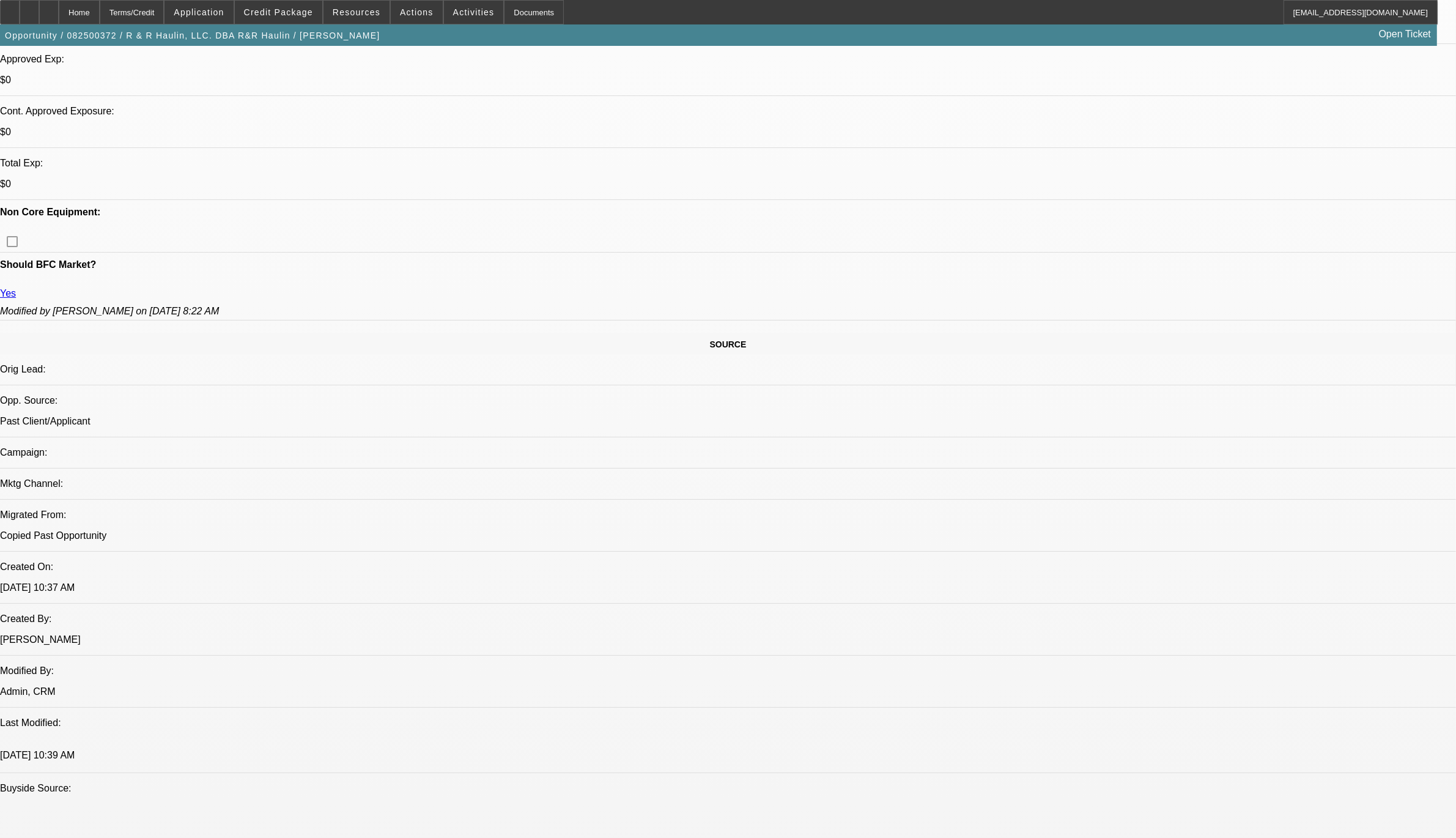
scroll to position [399, 0]
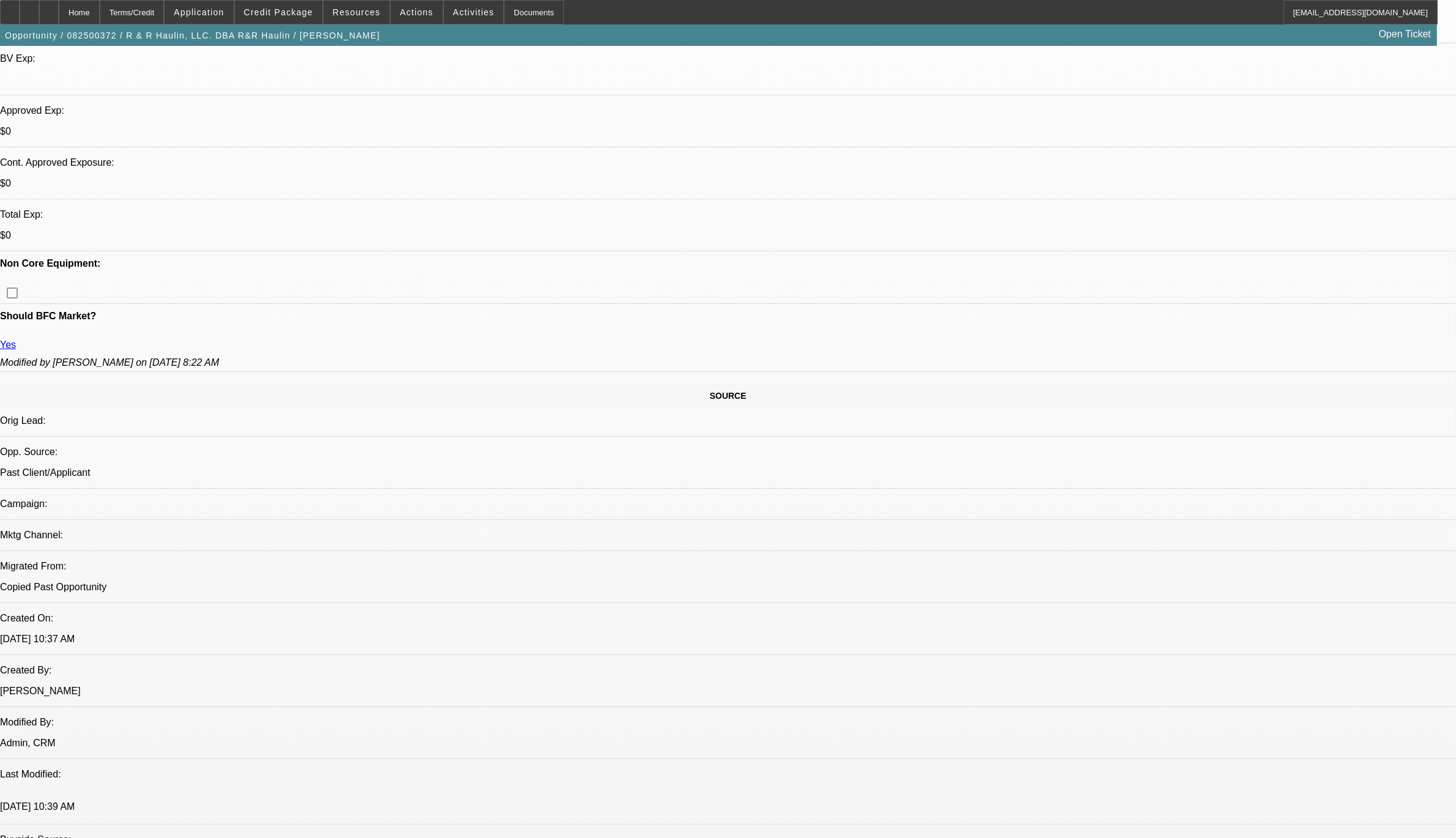
drag, startPoint x: 944, startPoint y: 738, endPoint x: 986, endPoint y: 725, distance: 44.0
drag, startPoint x: 986, startPoint y: 725, endPoint x: 1228, endPoint y: 676, distance: 246.9
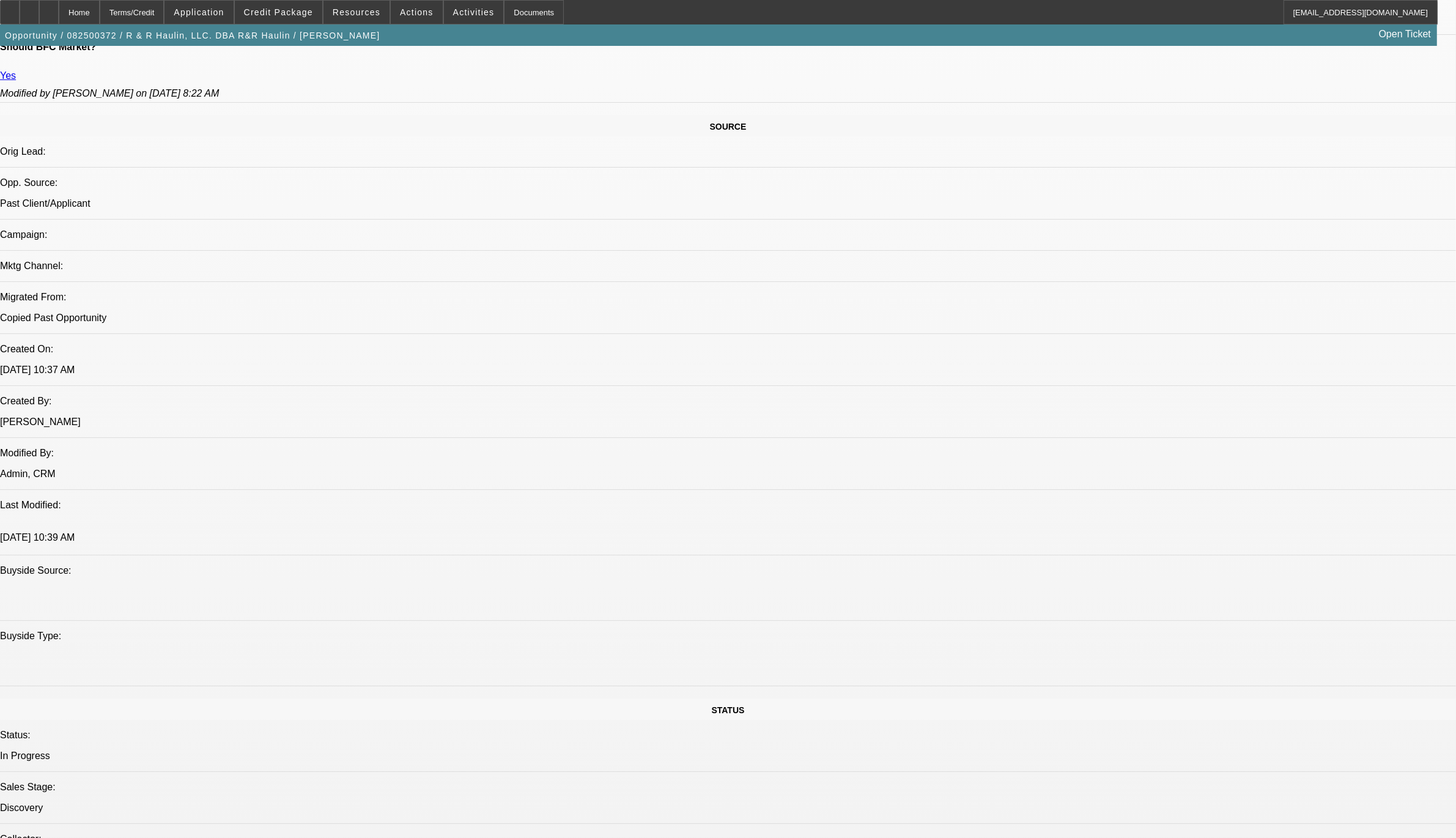
scroll to position [705, 0]
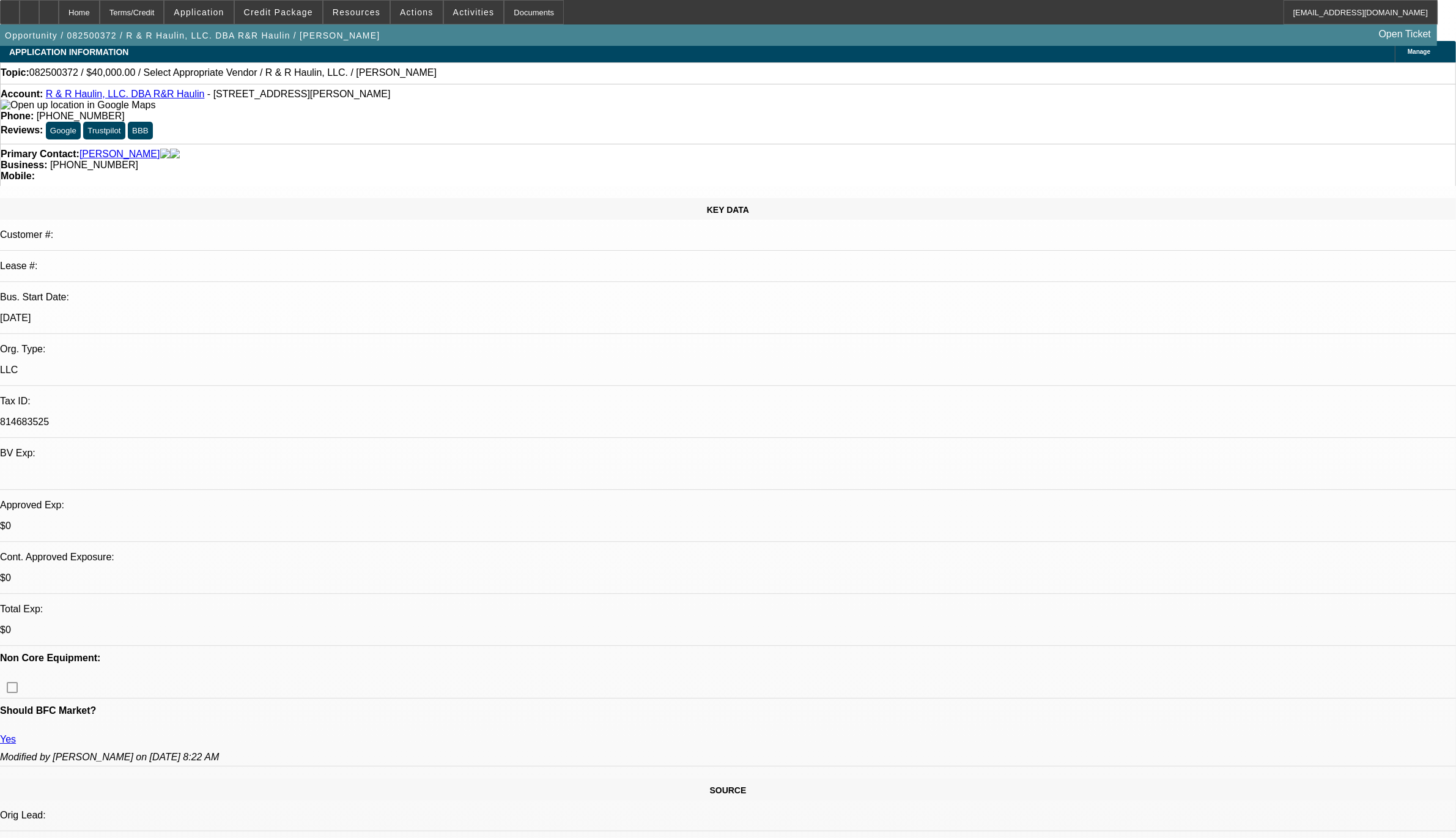
scroll to position [0, 0]
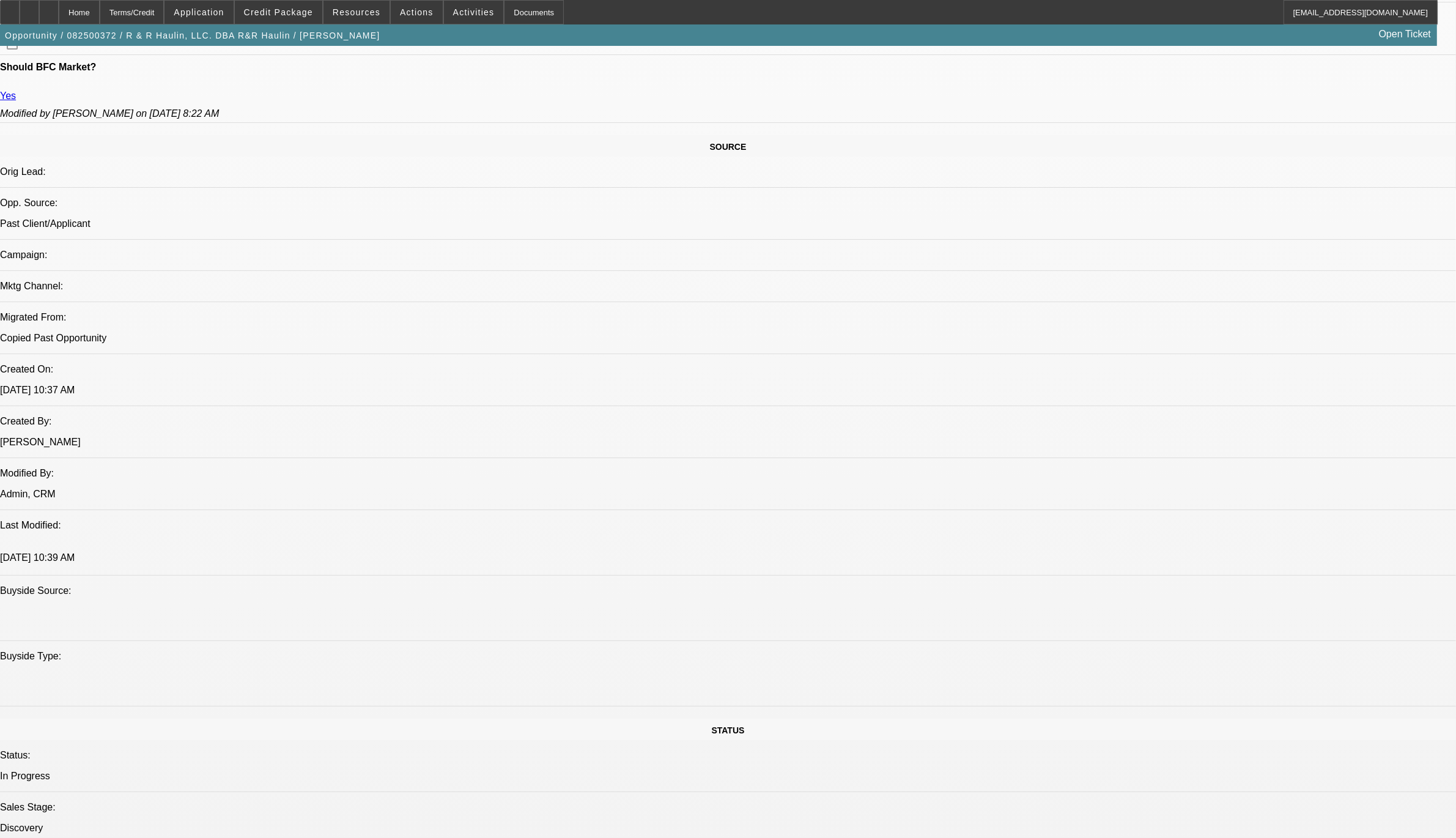
scroll to position [459, 0]
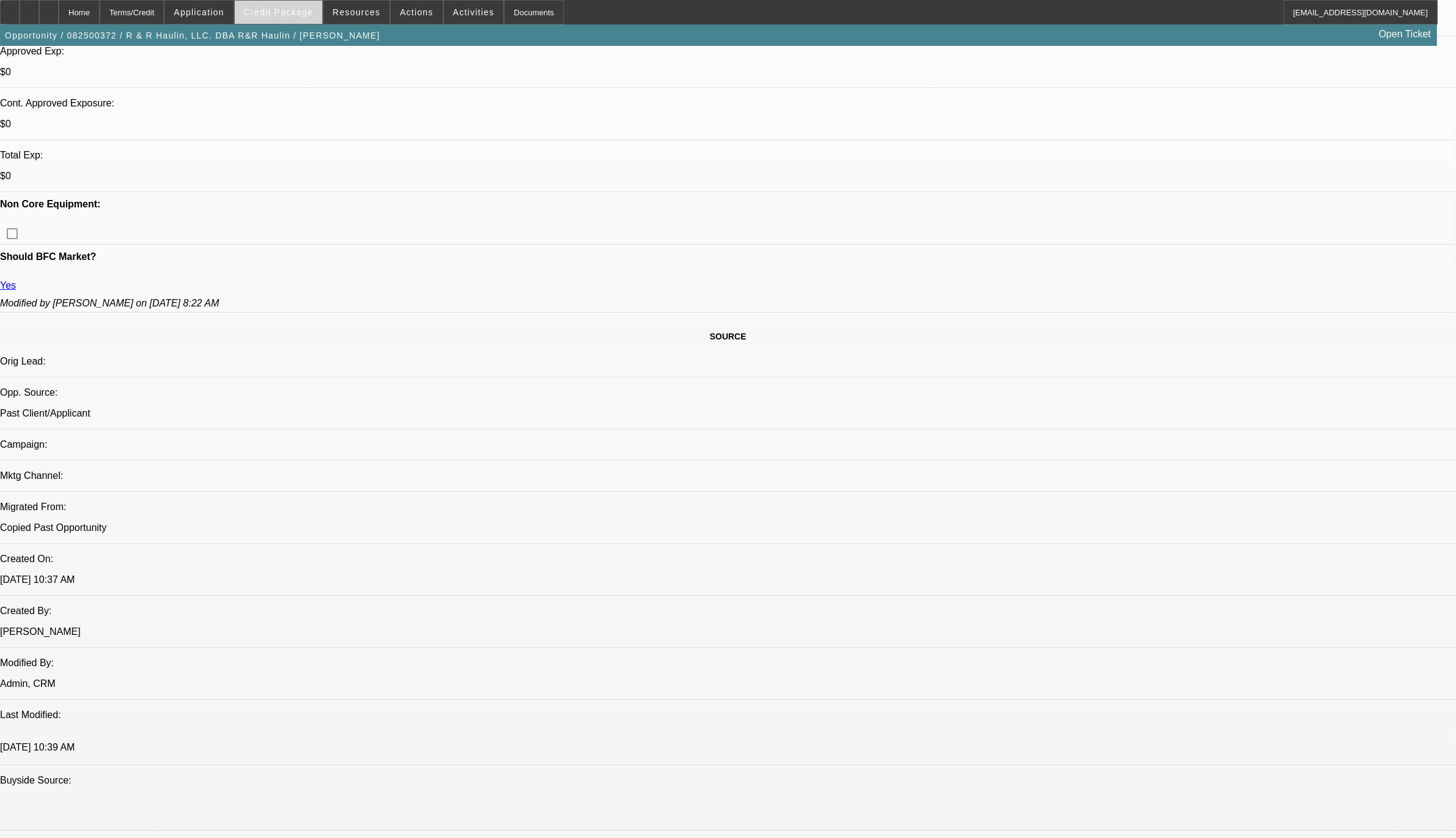
click at [261, 14] on span at bounding box center [279, 12] width 87 height 29
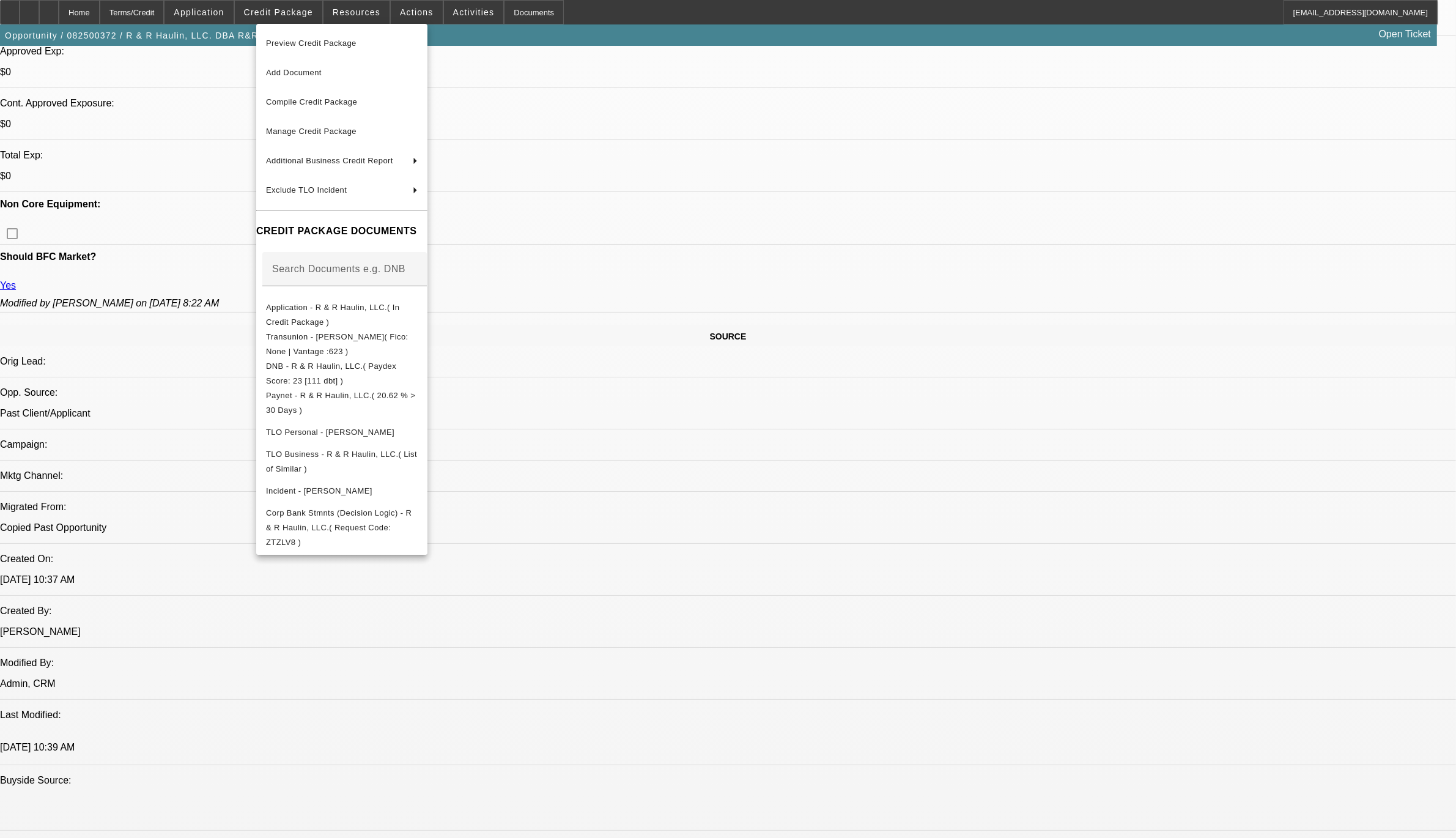
click at [1176, 556] on div at bounding box center [728, 419] width 1456 height 838
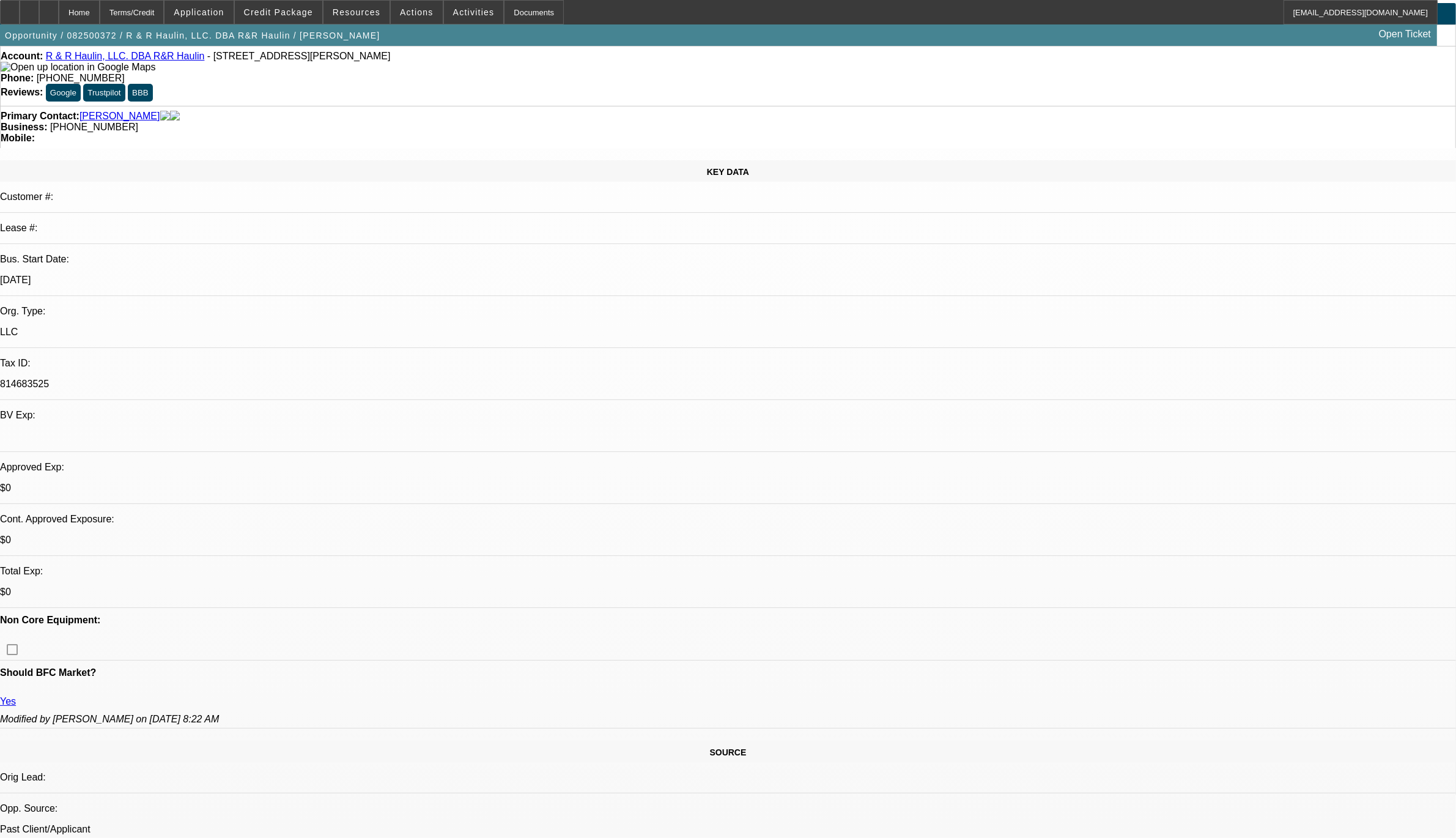
scroll to position [0, 0]
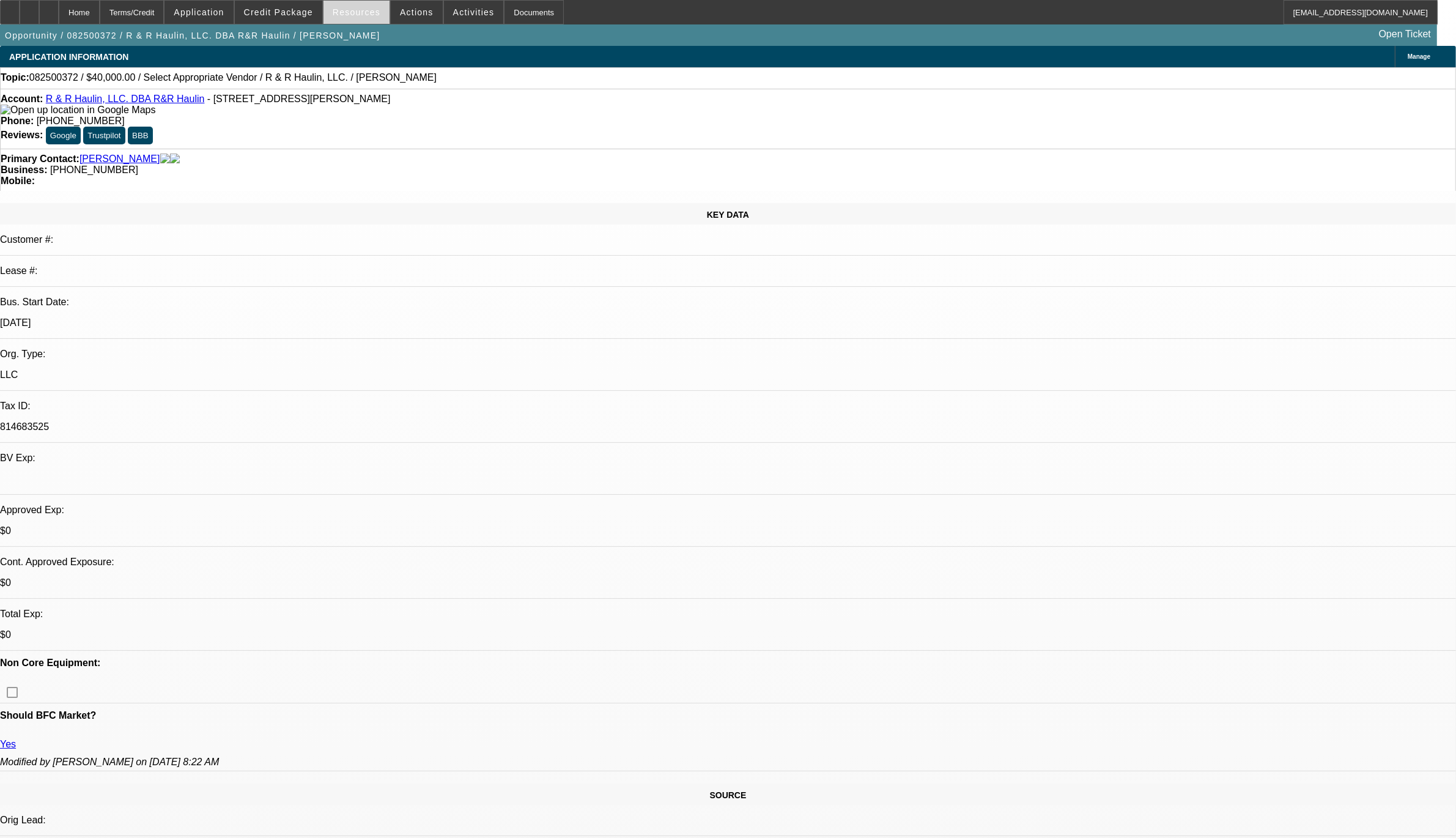
click at [330, 22] on span at bounding box center [356, 12] width 66 height 29
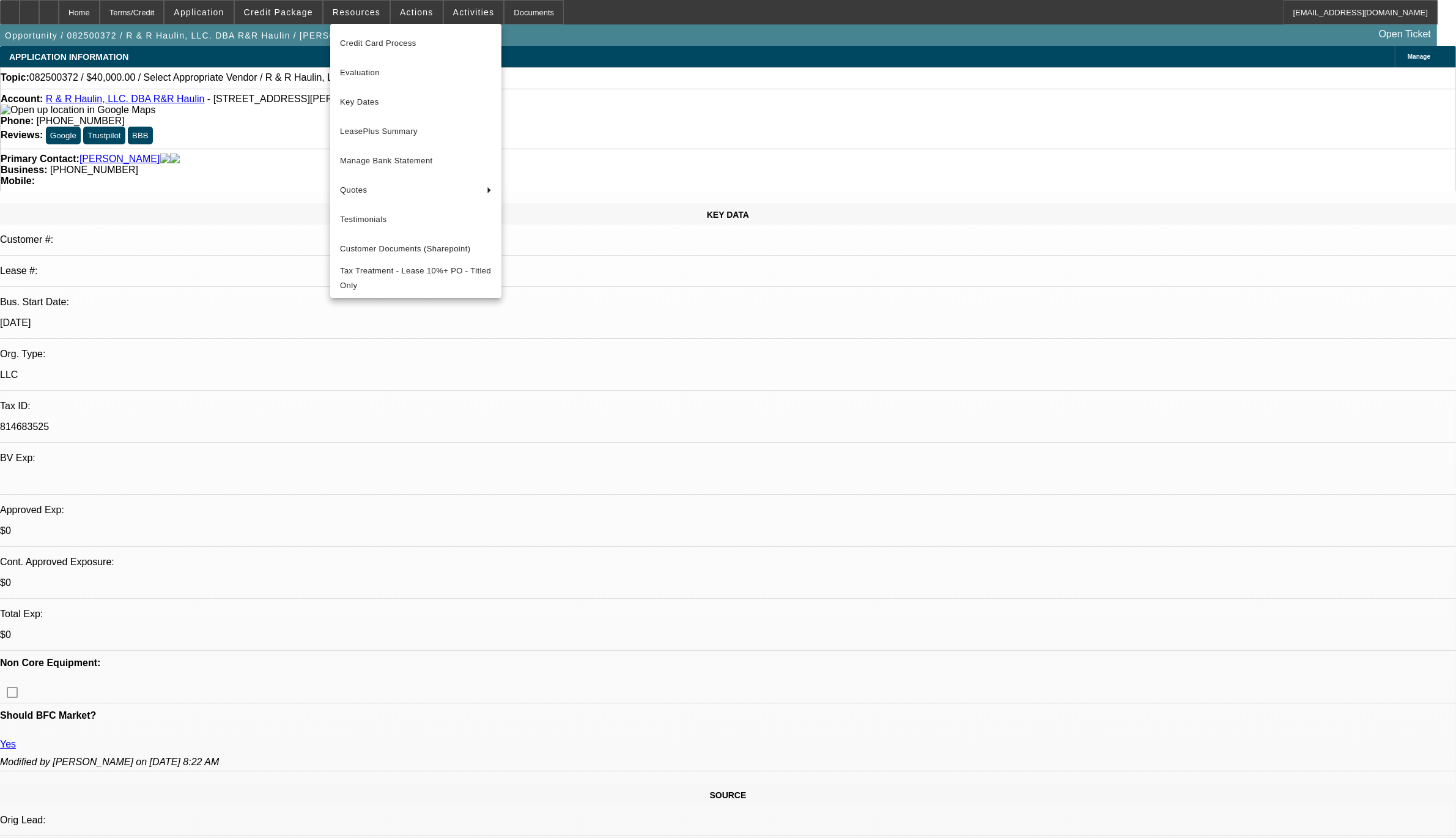
click at [310, 12] on div at bounding box center [728, 419] width 1456 height 838
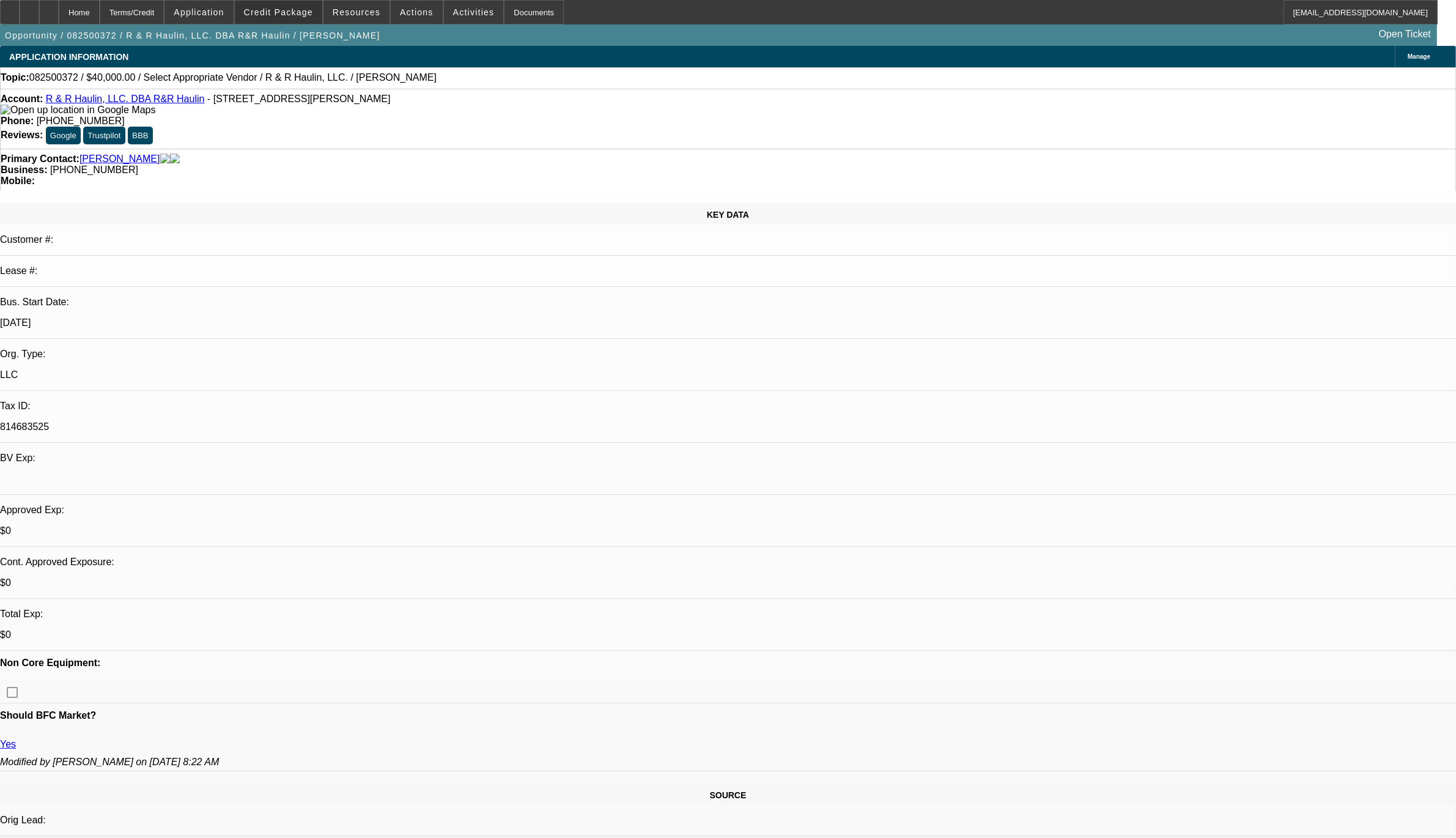
click at [310, 12] on span "Credit Package" at bounding box center [279, 12] width 69 height 10
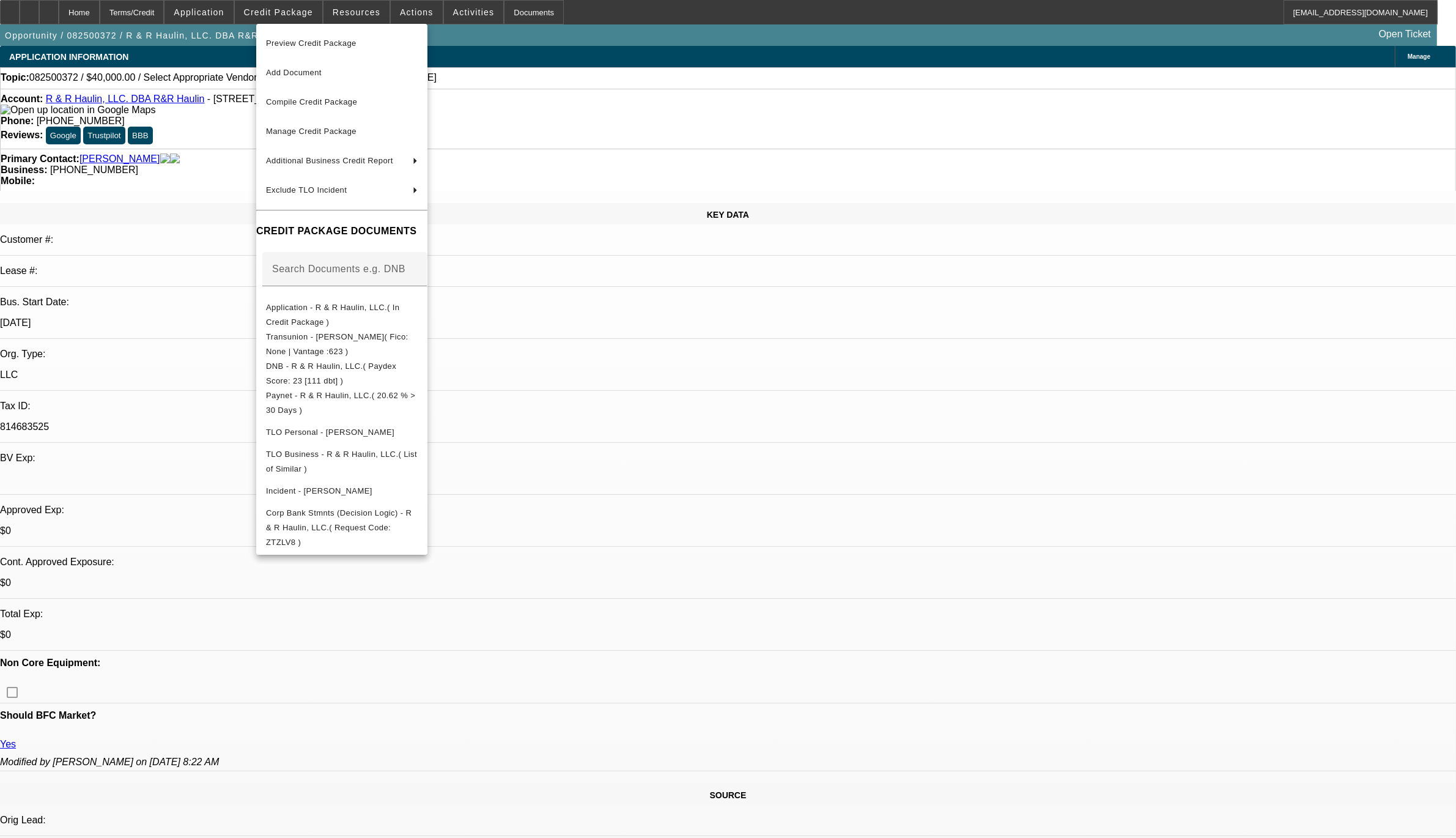
click at [1006, 515] on div at bounding box center [728, 419] width 1456 height 838
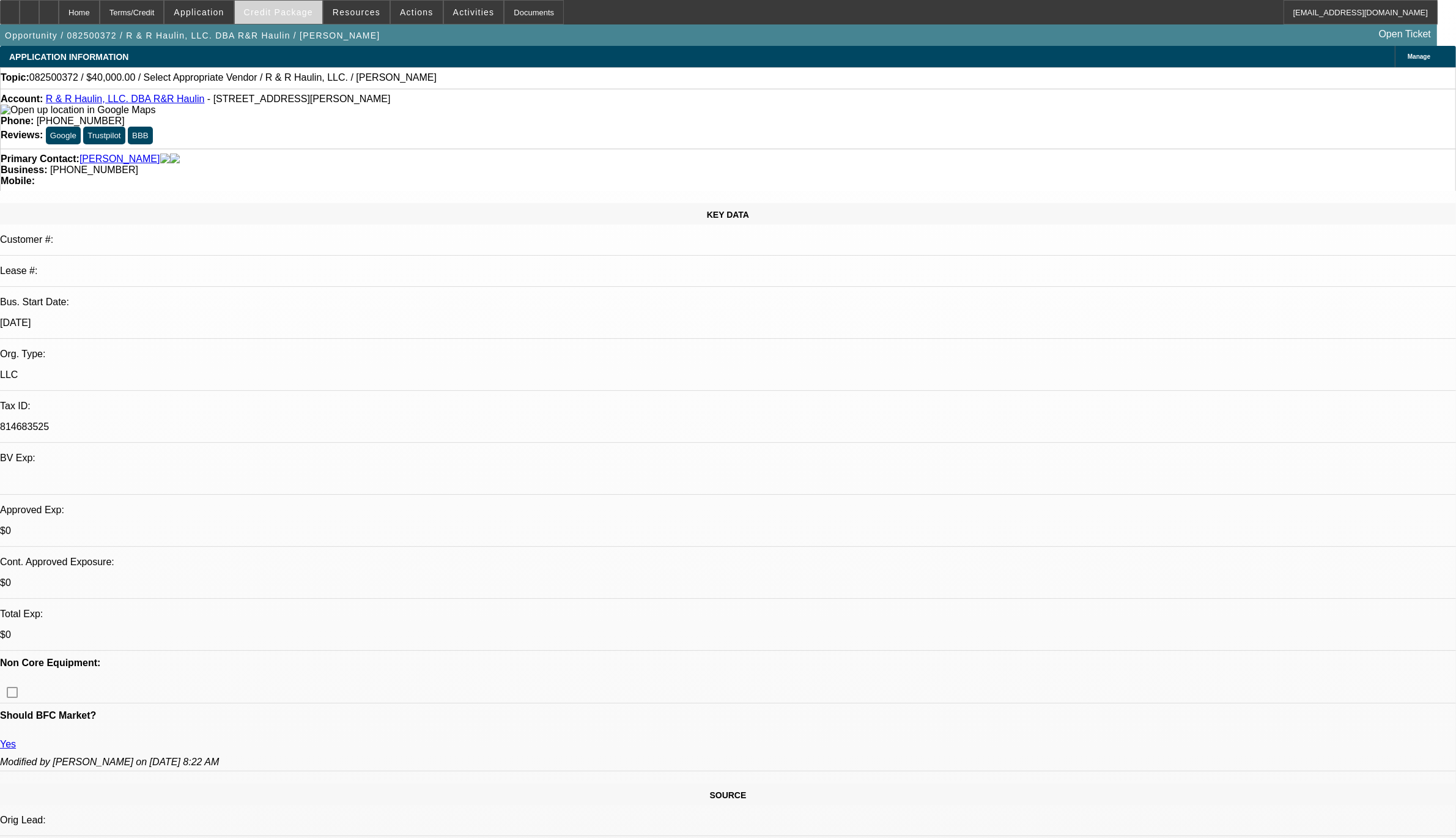
click at [292, 17] on span at bounding box center [279, 12] width 87 height 29
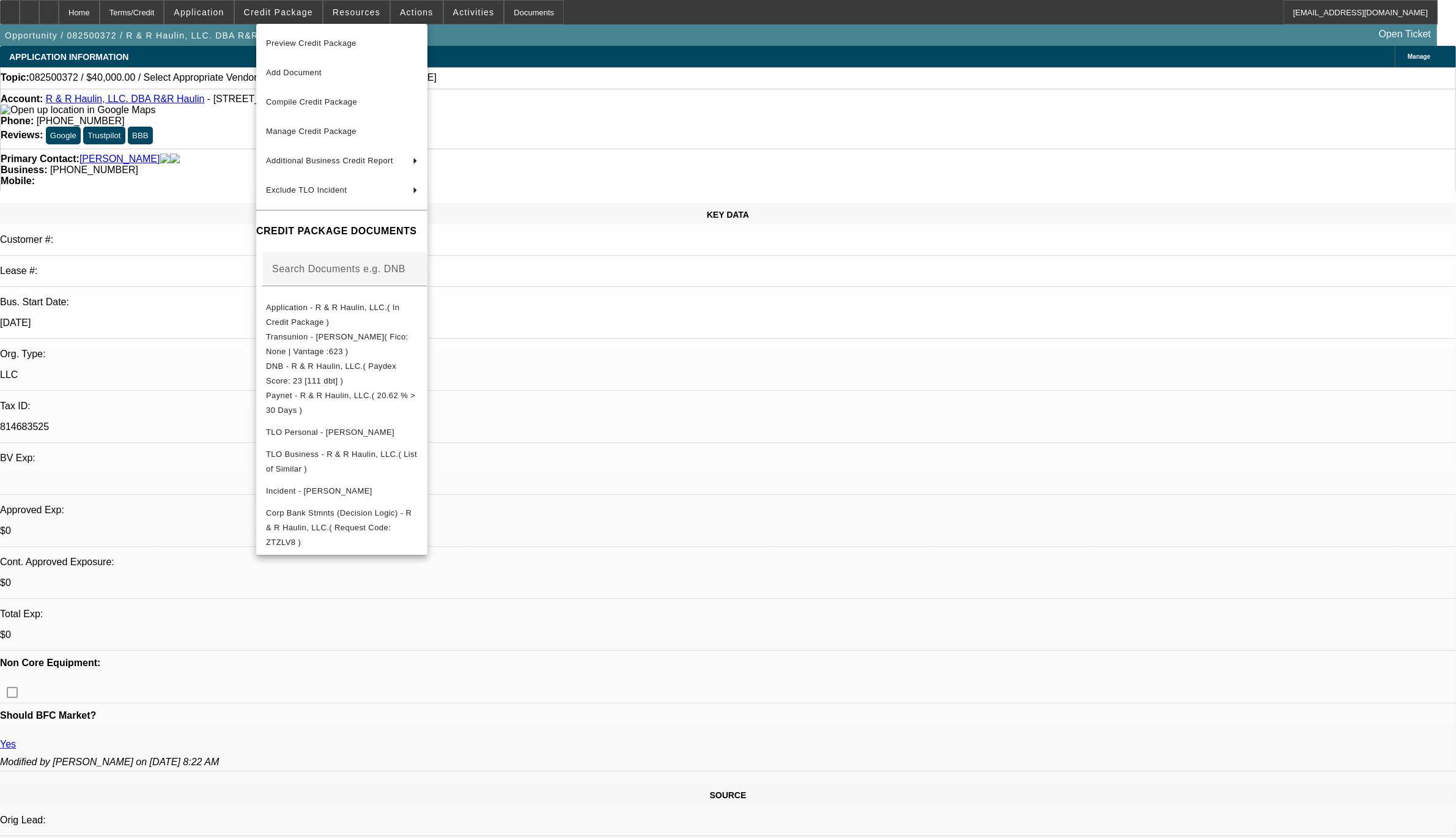
click at [1010, 446] on div at bounding box center [728, 419] width 1456 height 838
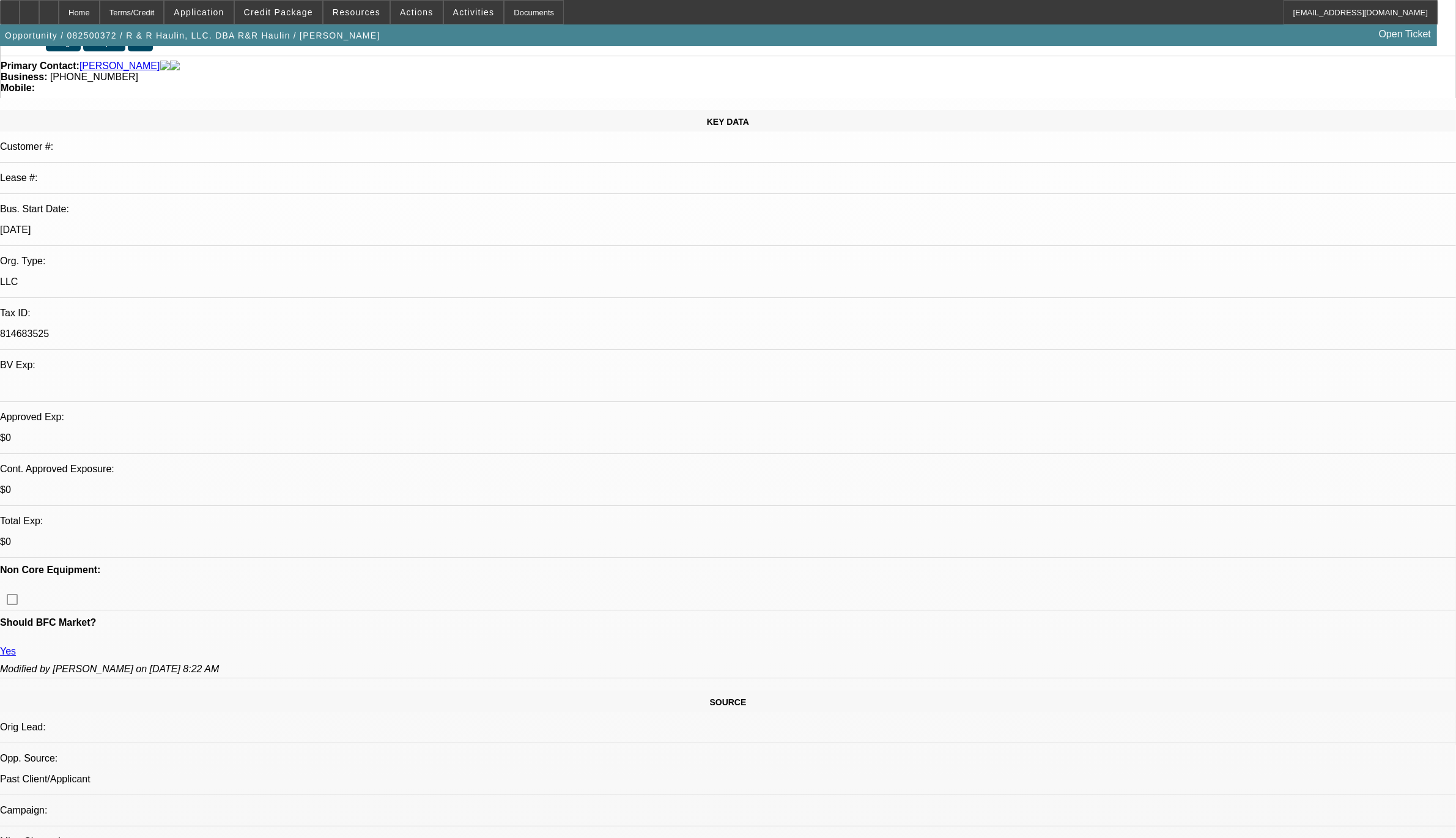
scroll to position [76, 0]
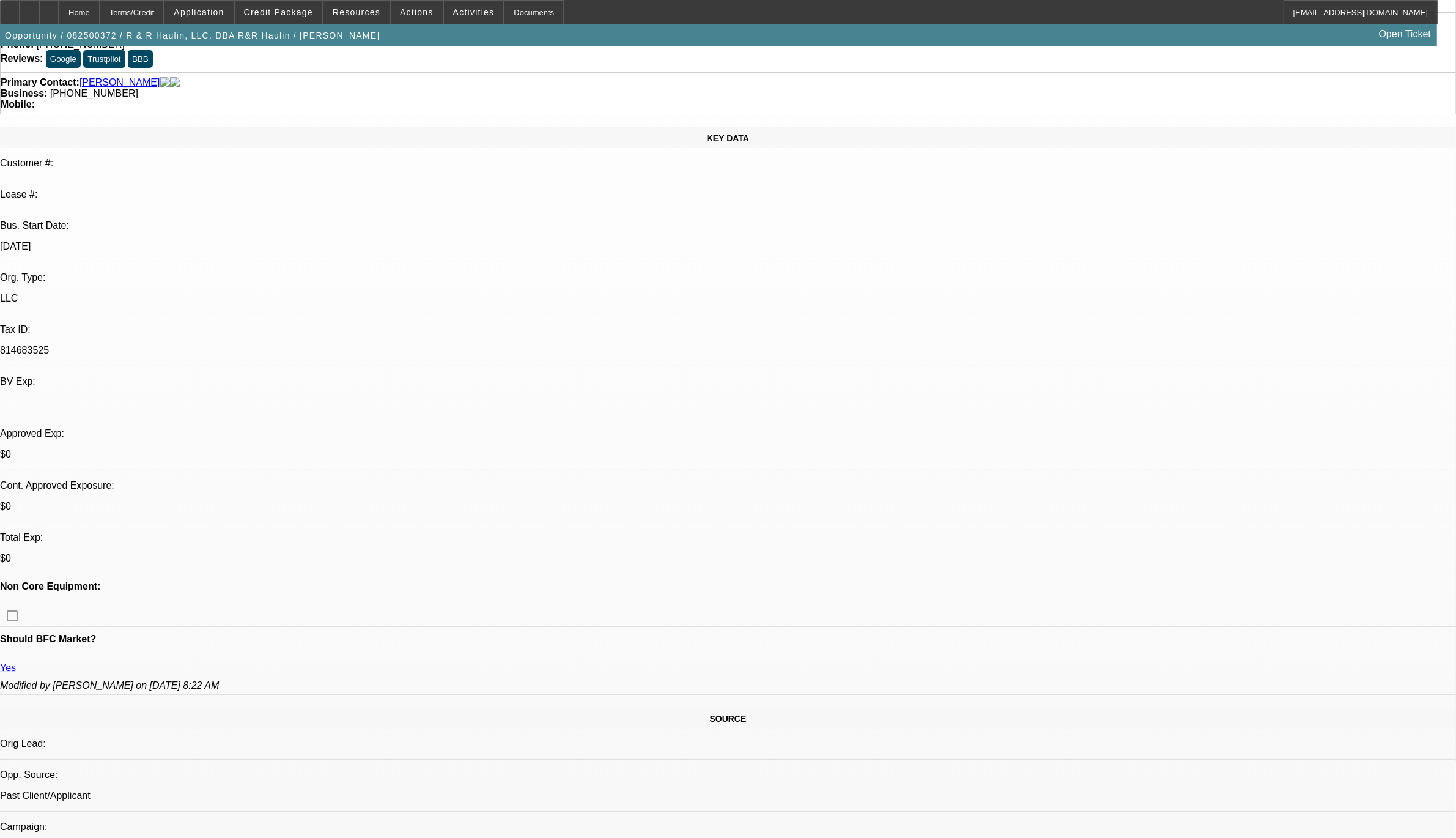
radio input "true"
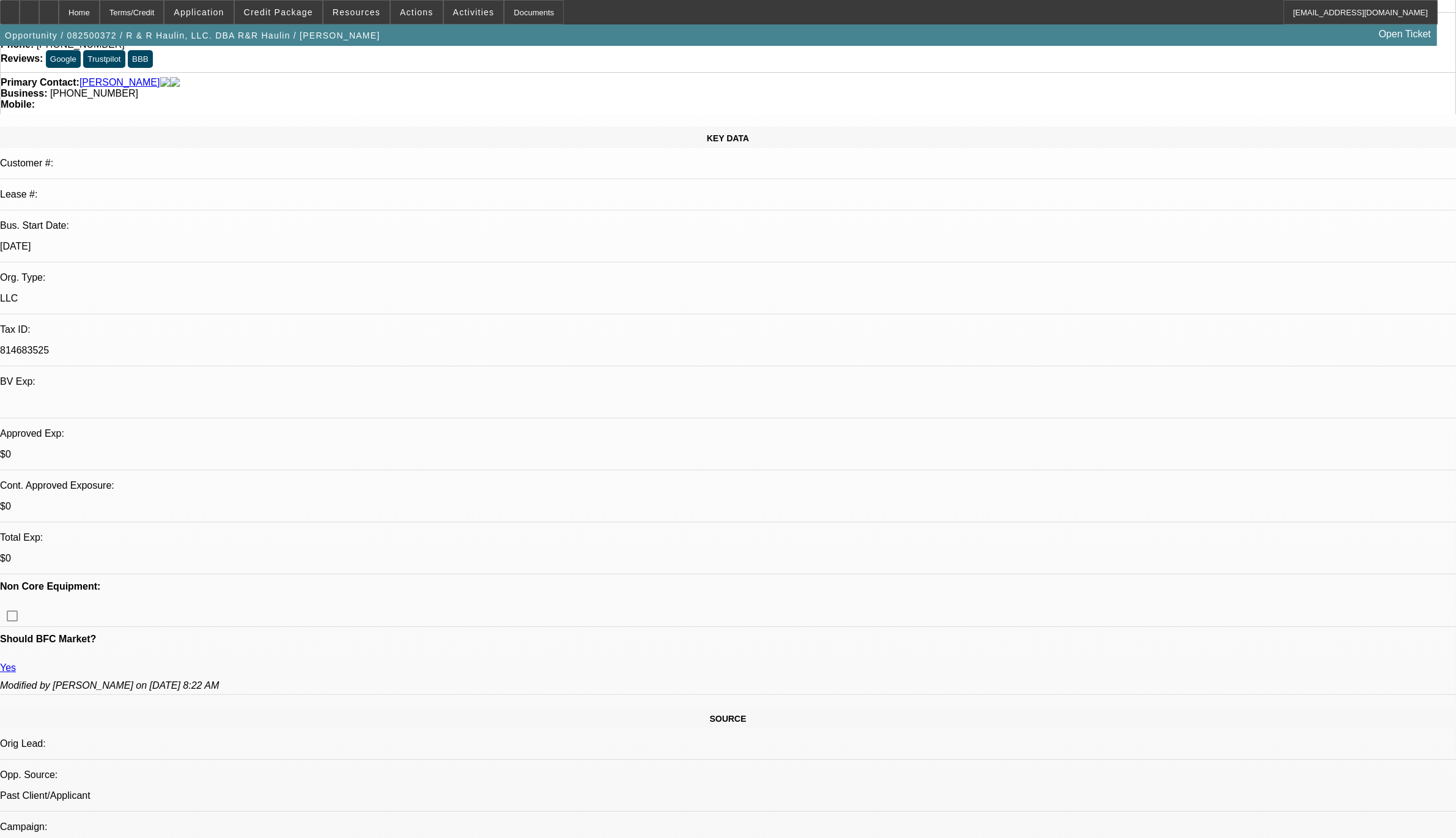
drag, startPoint x: 1122, startPoint y: 361, endPoint x: 1124, endPoint y: 355, distance: 6.3
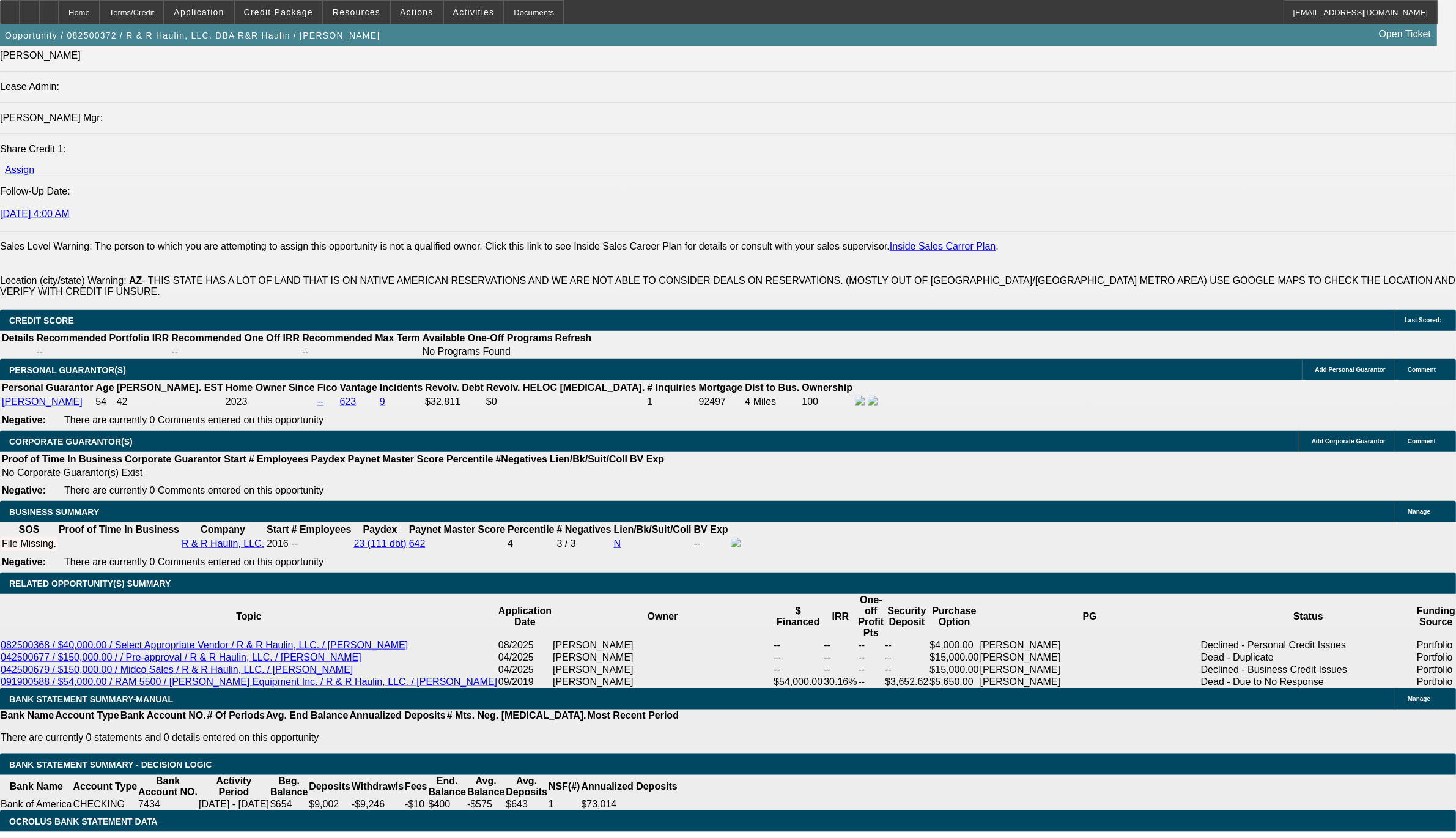
scroll to position [1529, 0]
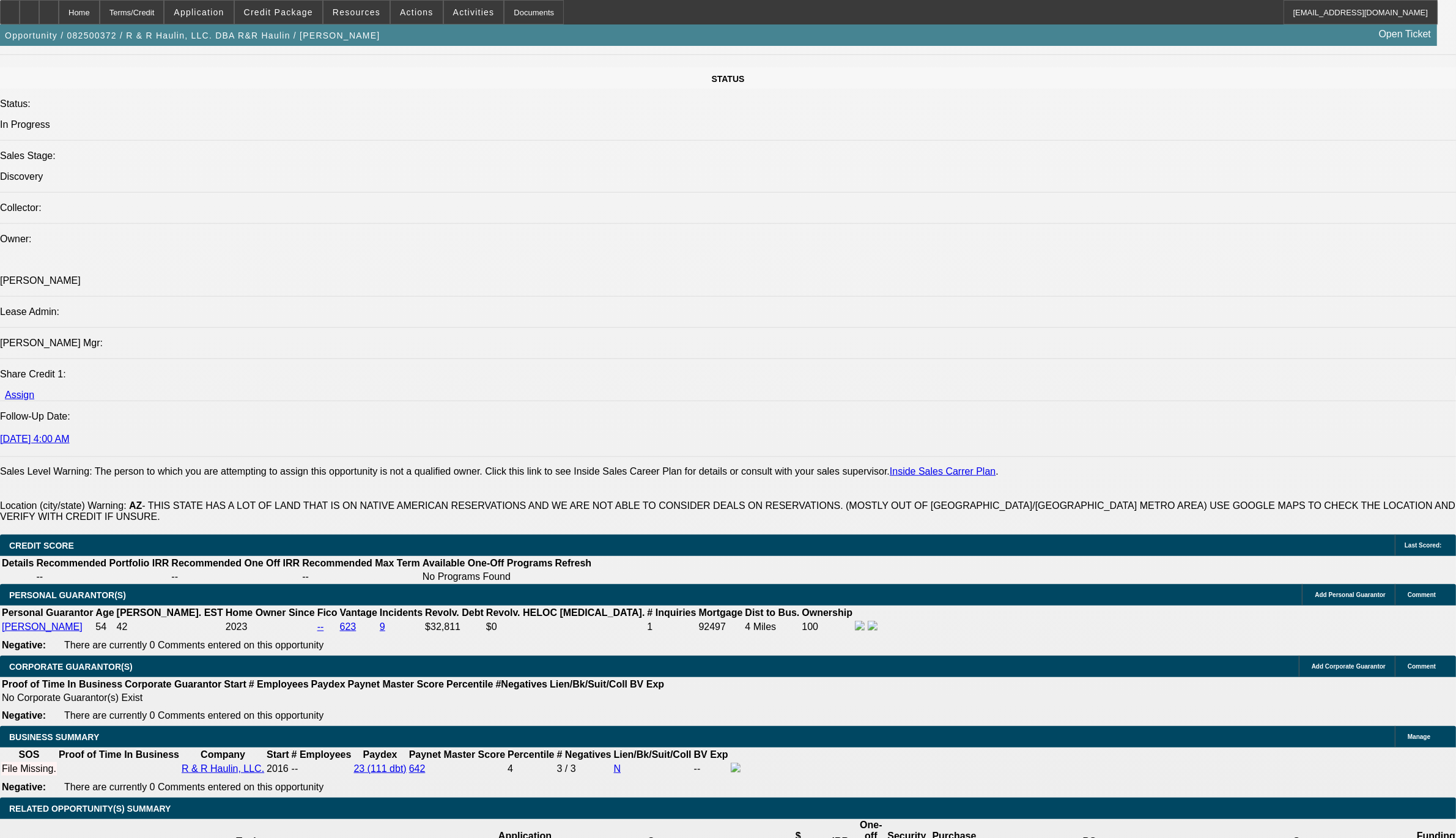
scroll to position [0, 0]
type textarea "Ally Write-off. Business took a turn and they started falling off. Transportati…"
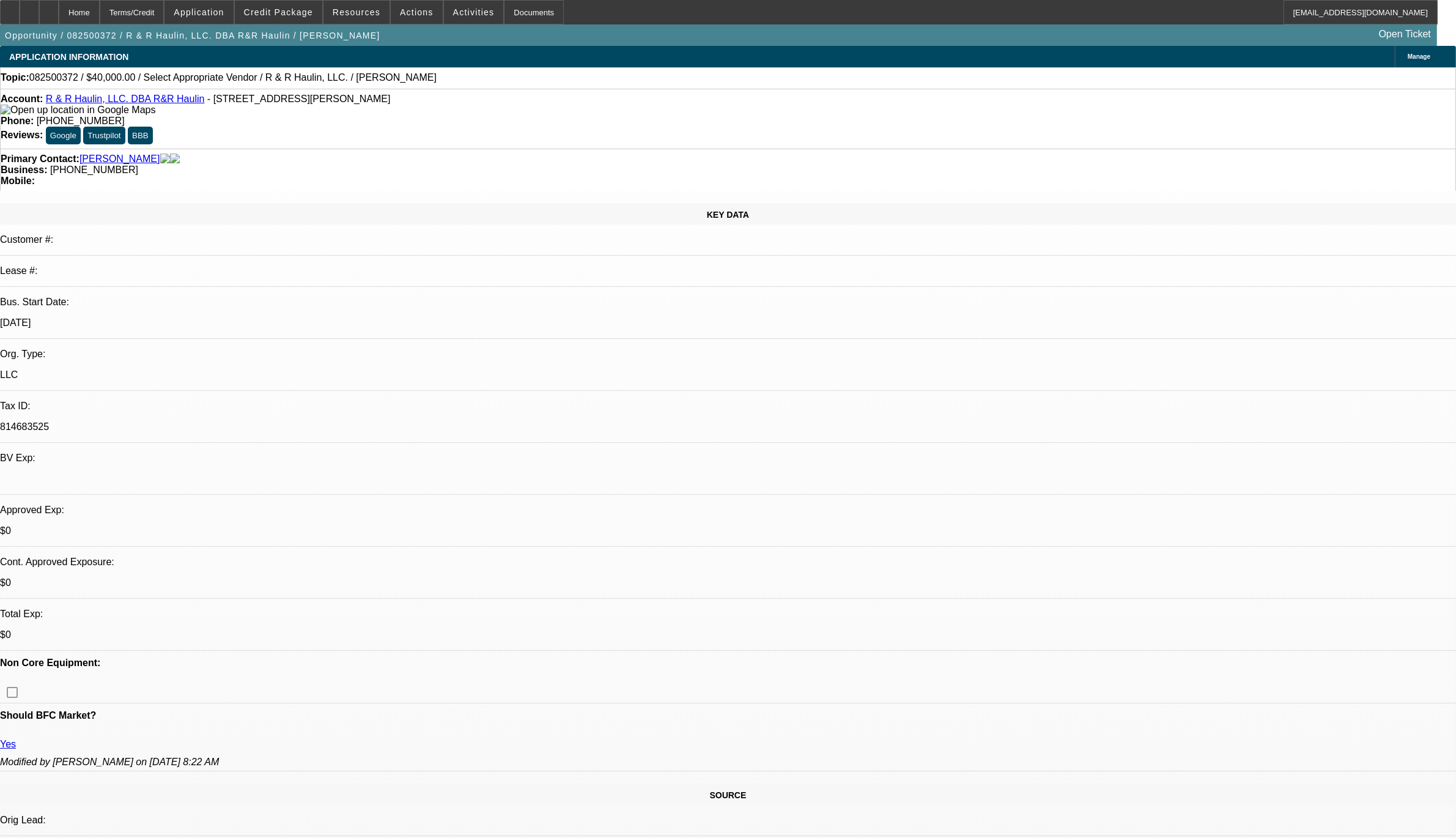
radio input "true"
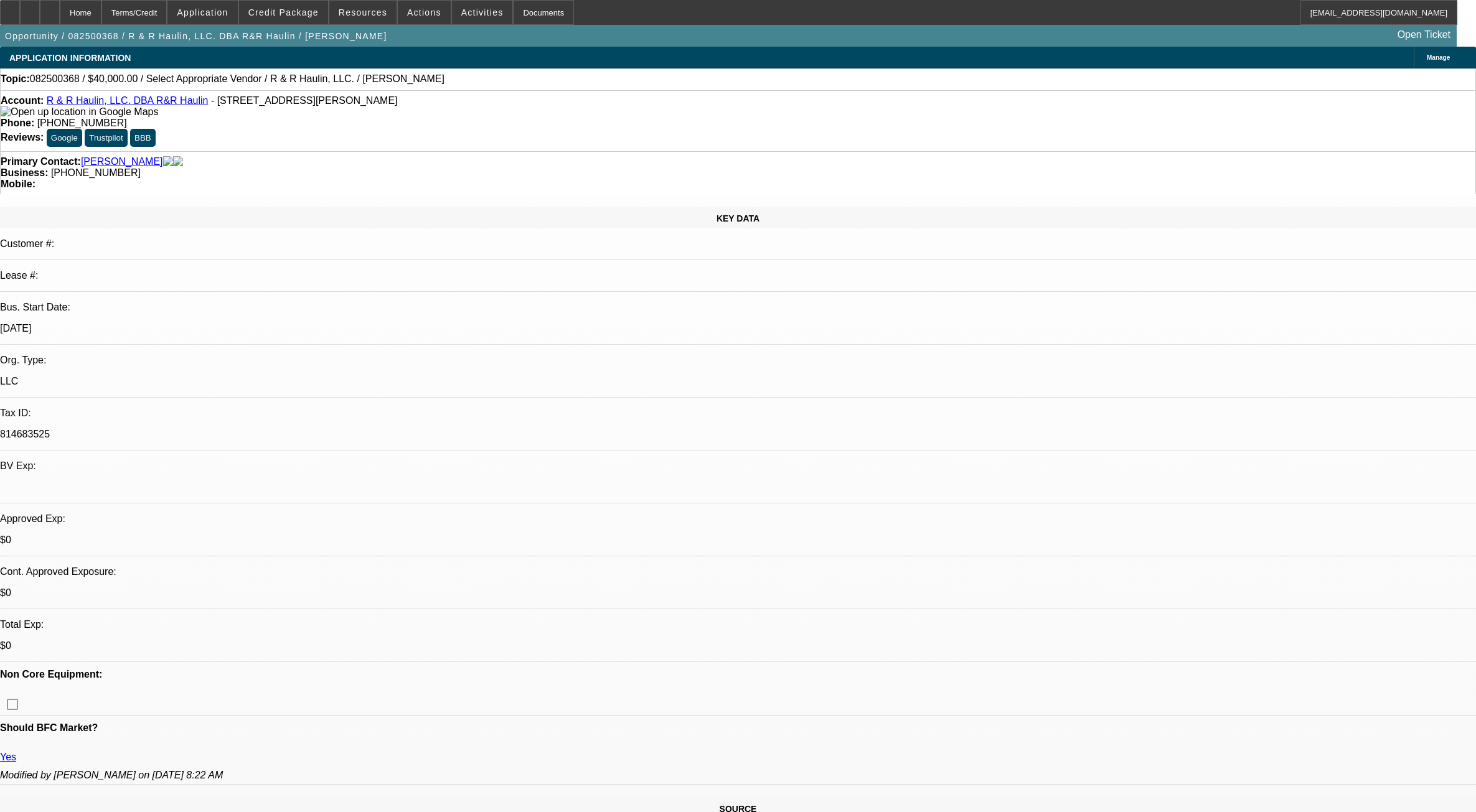
select select "0"
select select "2"
select select "0.1"
select select "4"
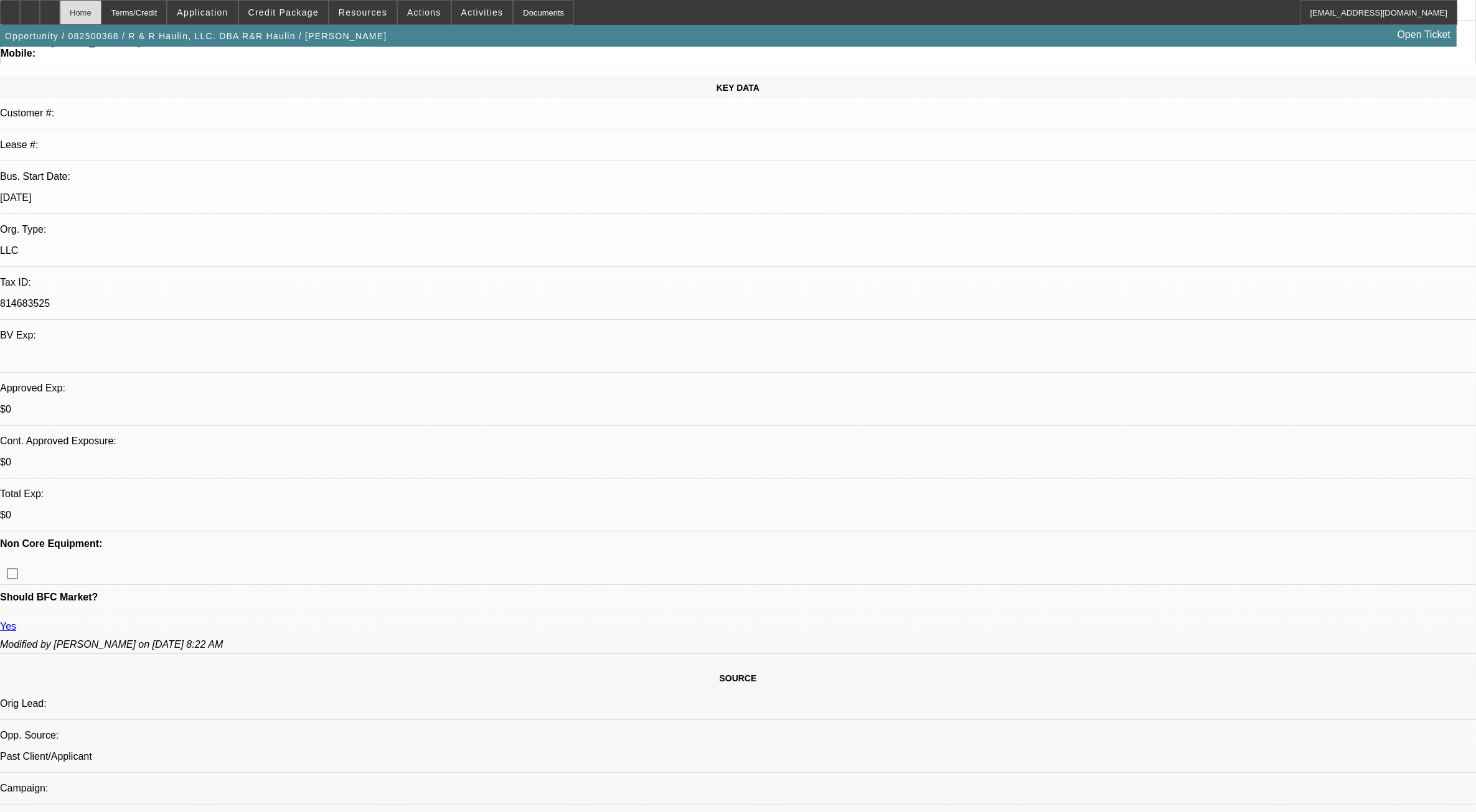
scroll to position [389, 0]
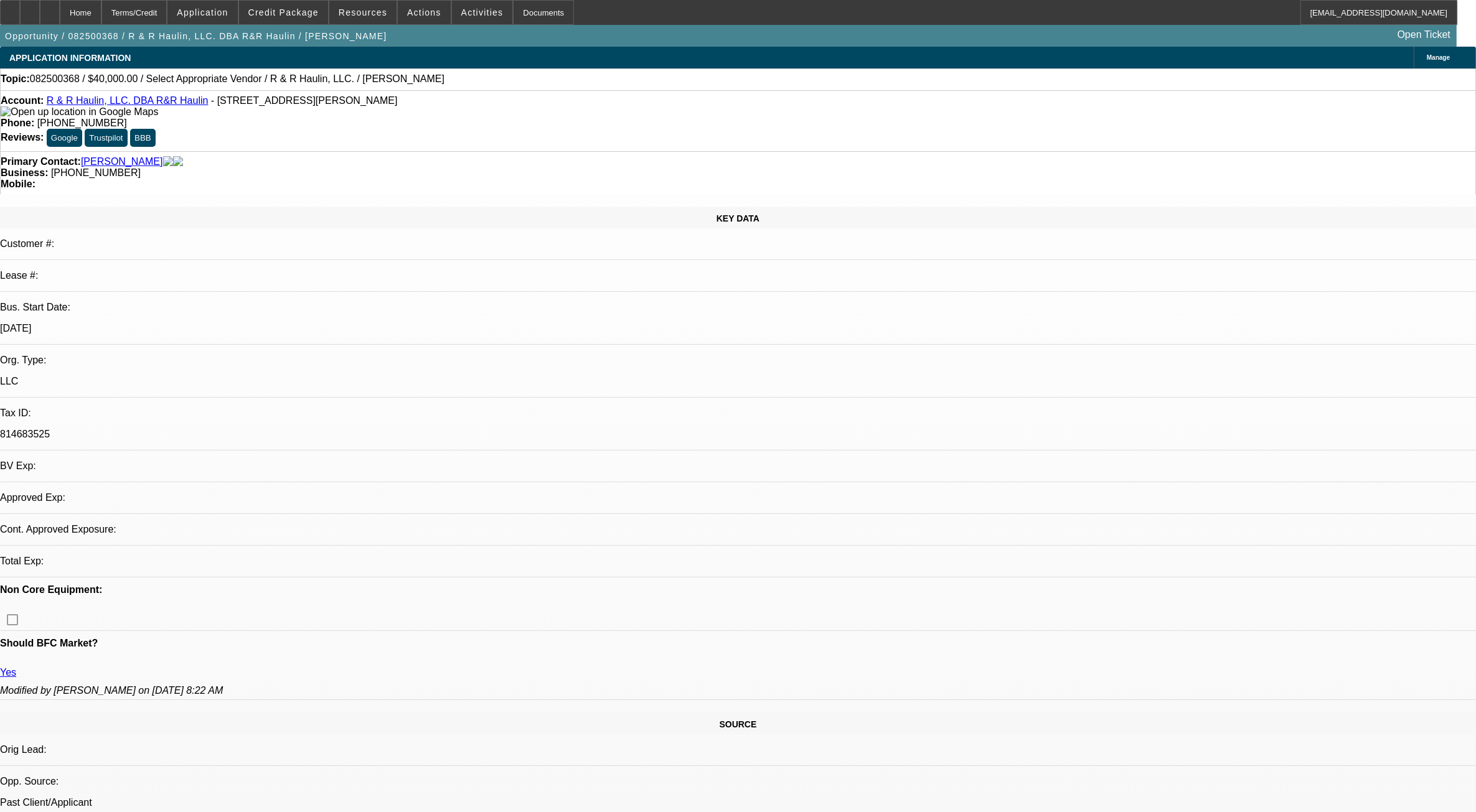
select select "0"
select select "2"
select select "0.1"
select select "1"
select select "2"
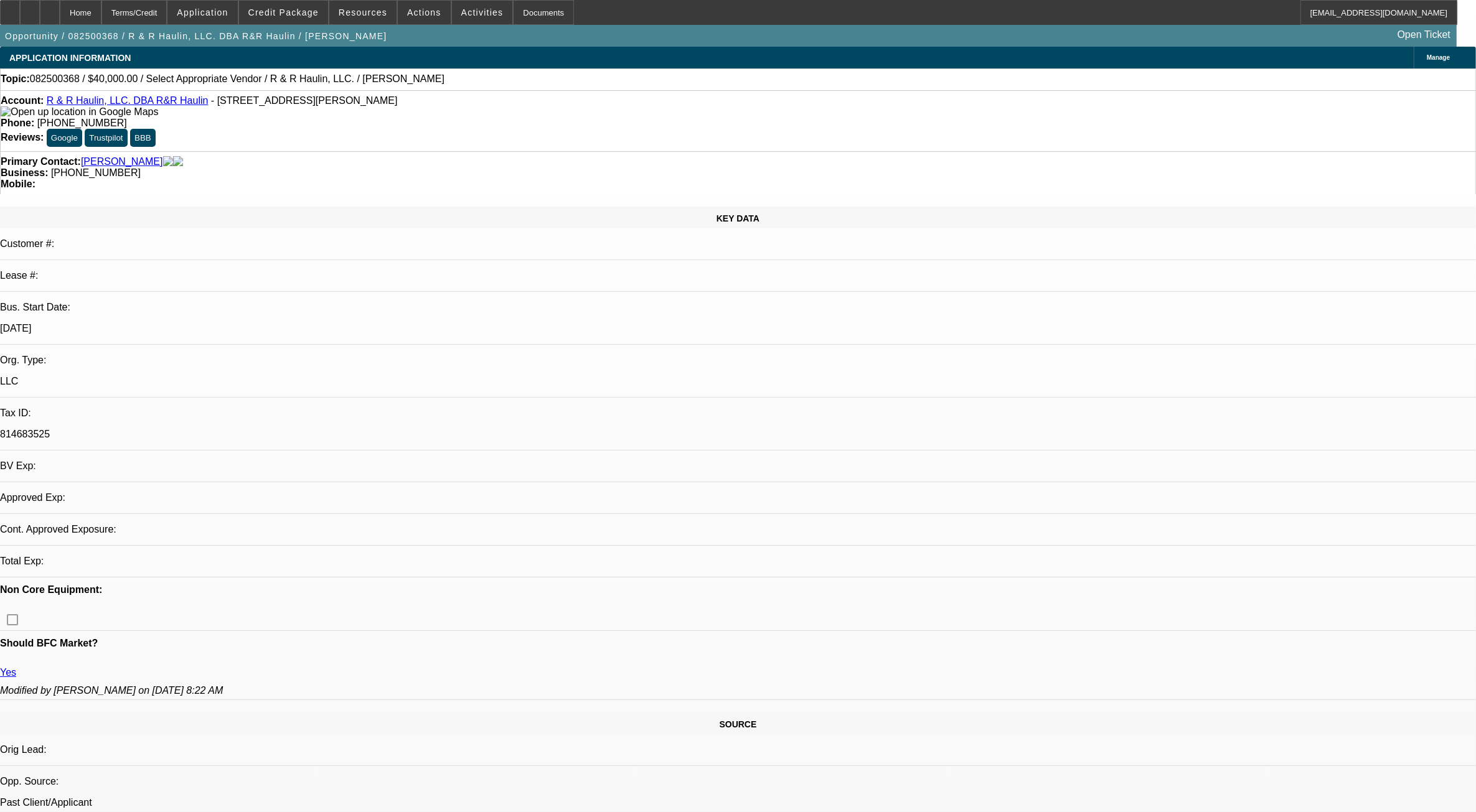
select select "4"
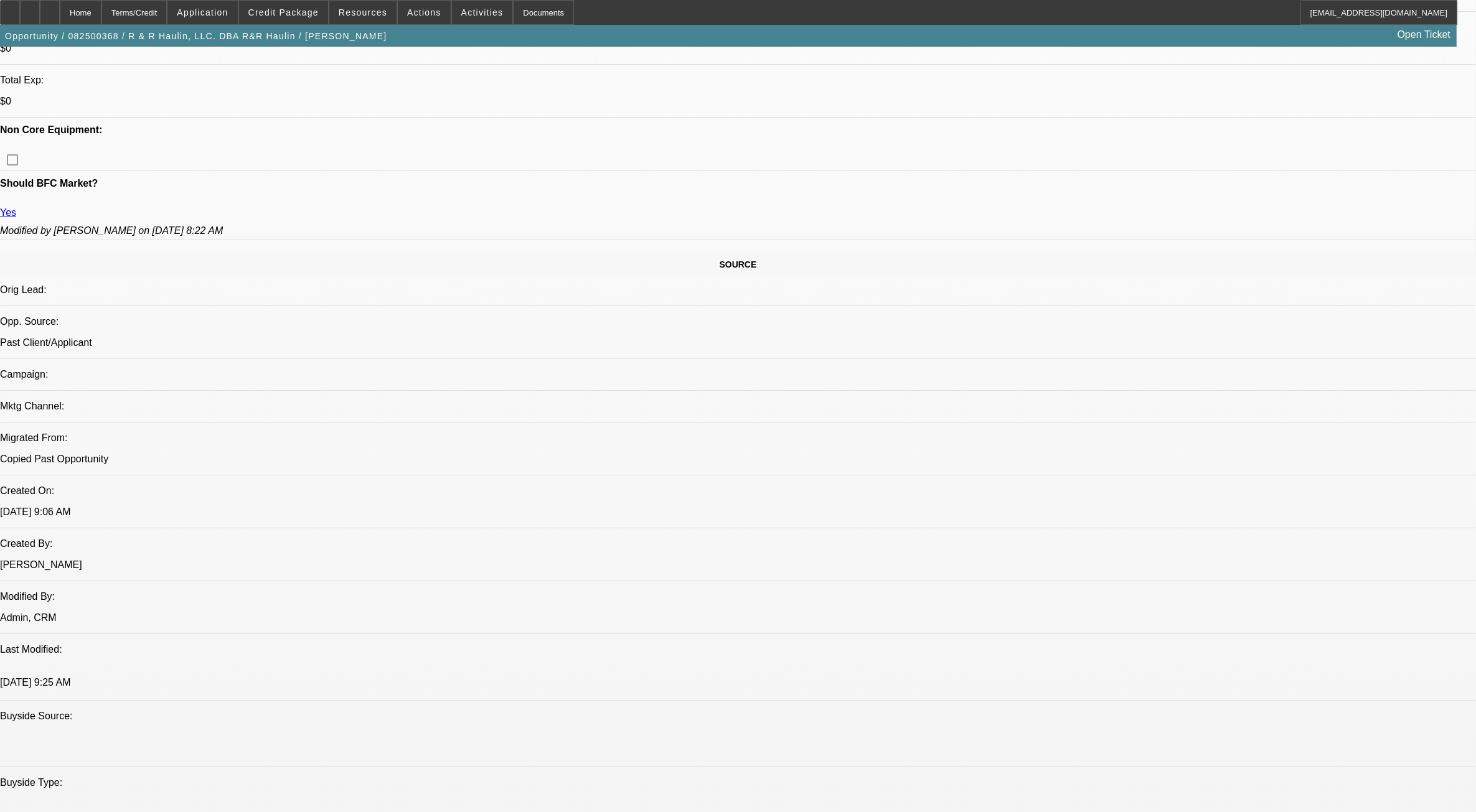
scroll to position [655, 0]
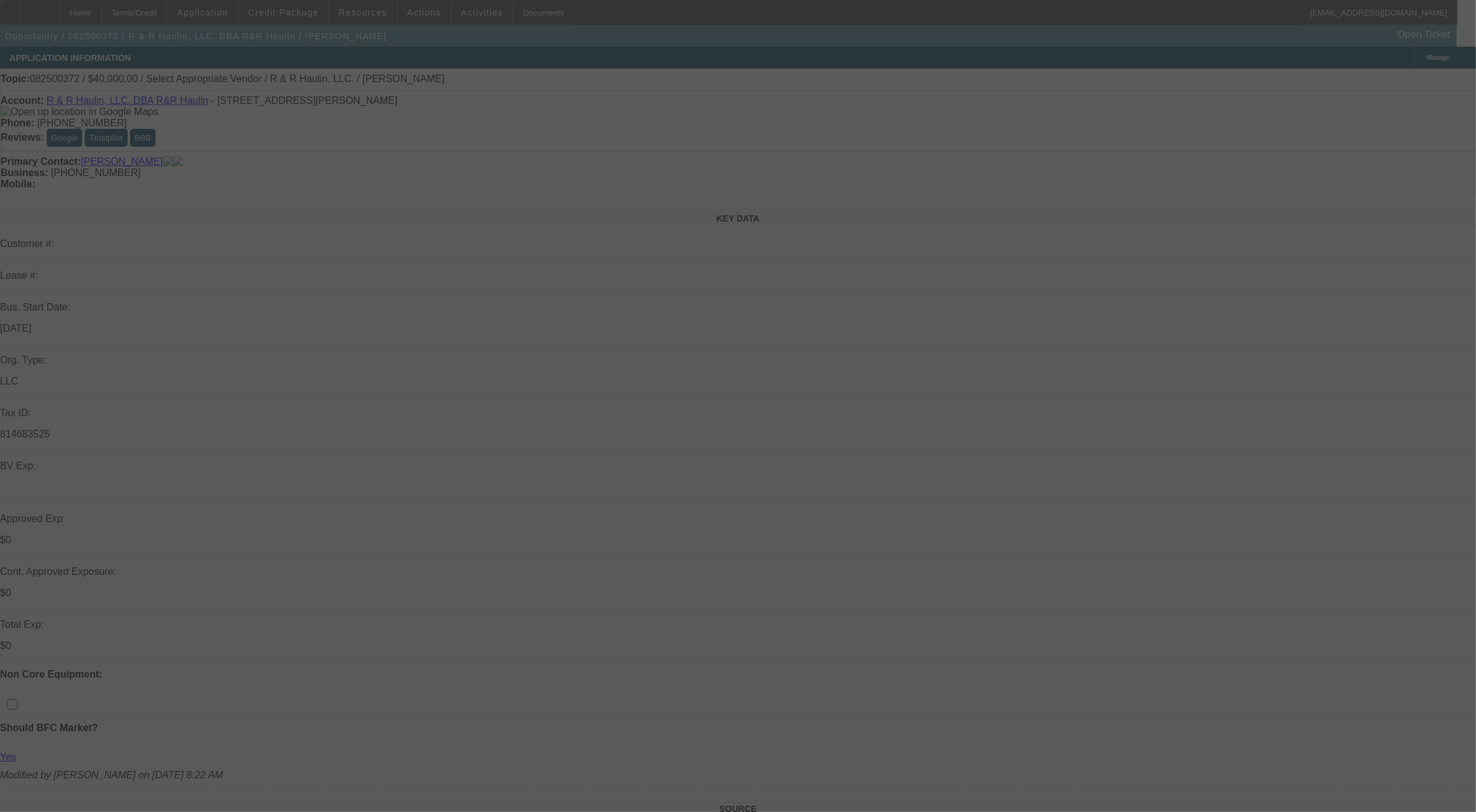
select select "0"
select select "2"
select select "0.1"
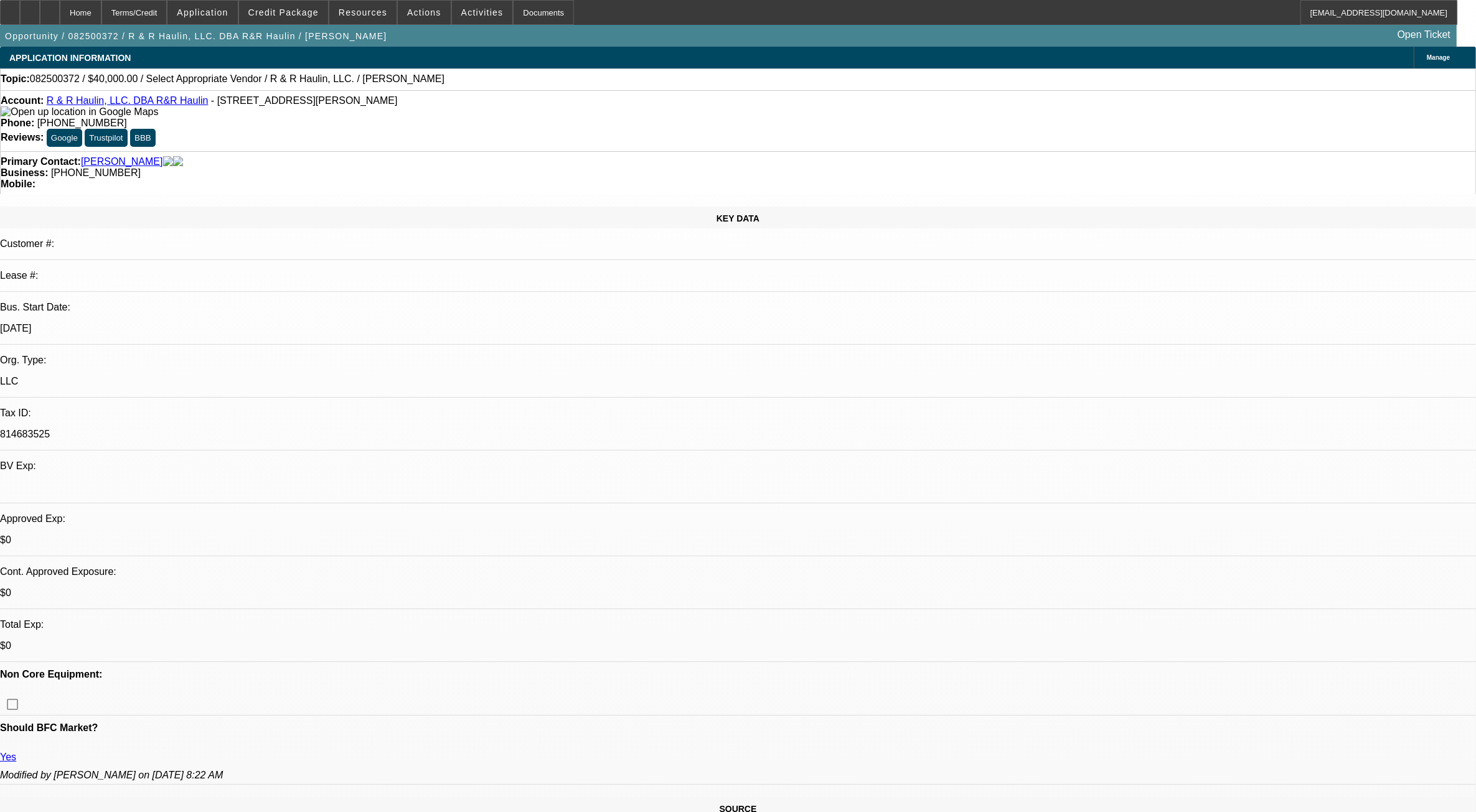
select select "1"
select select "2"
select select "4"
select select "0.15"
select select "2"
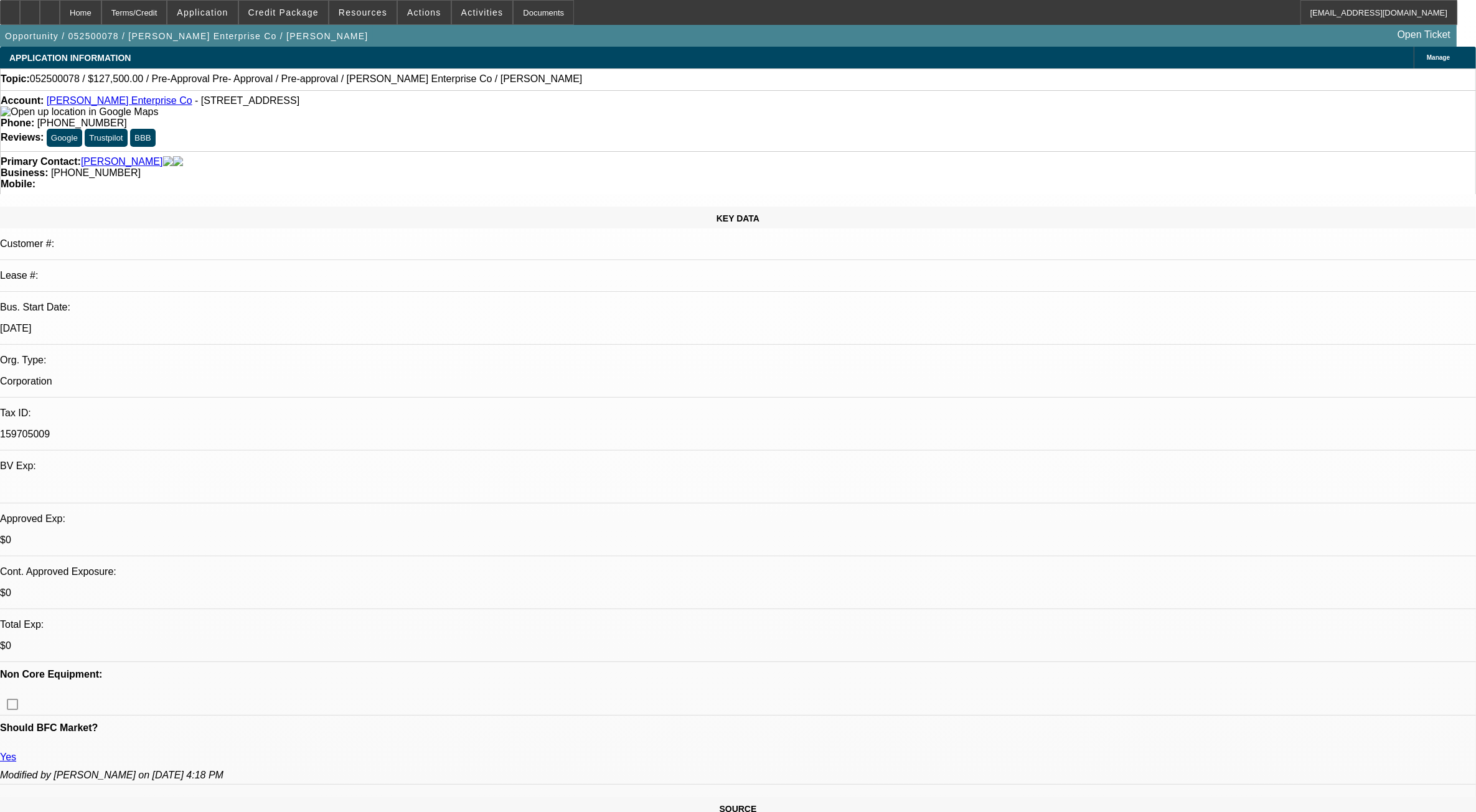
select select "0.1"
select select "0.15"
select select "2"
select select "0.1"
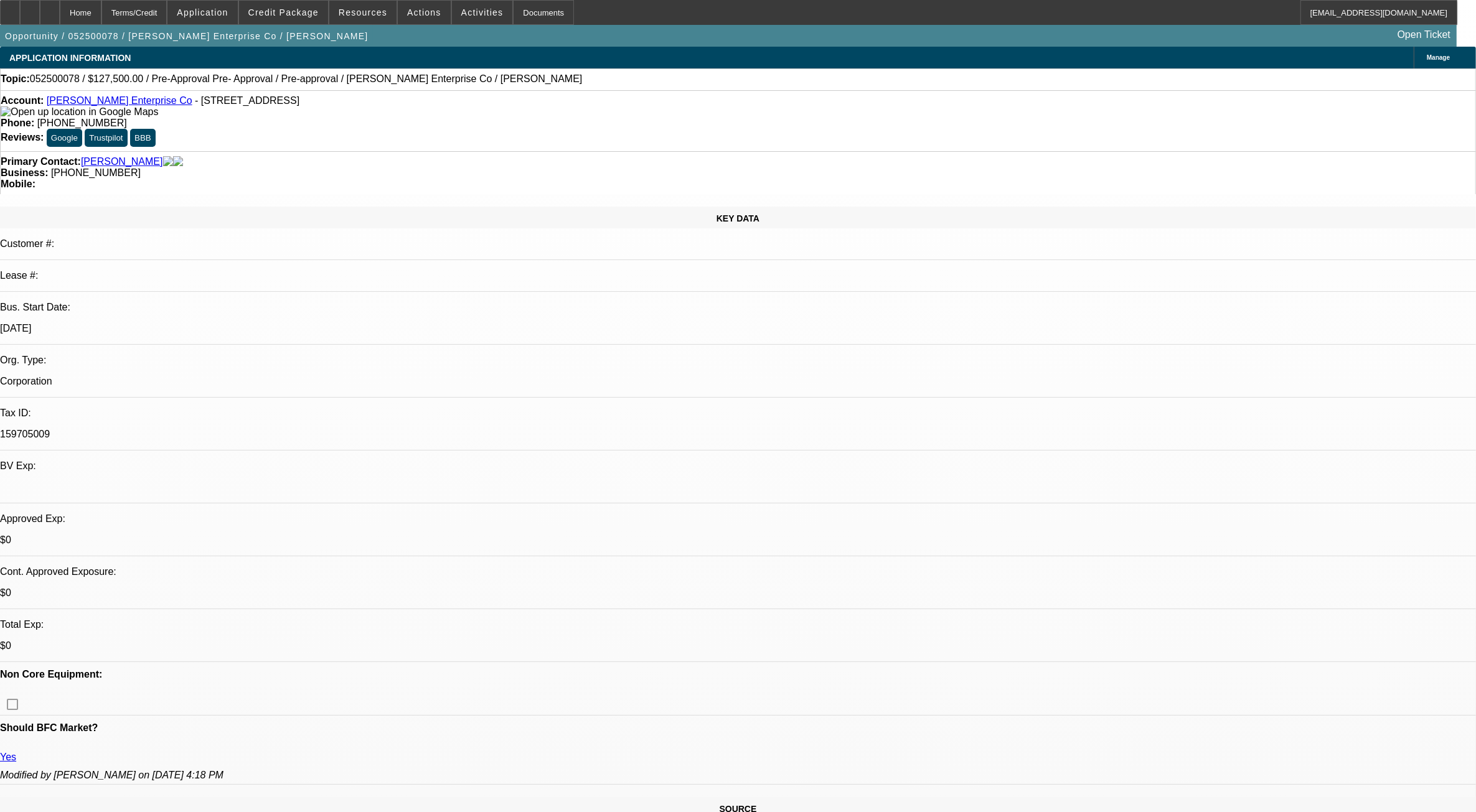
select select "2"
select select "0.1"
select select "1"
select select "2"
select select "4"
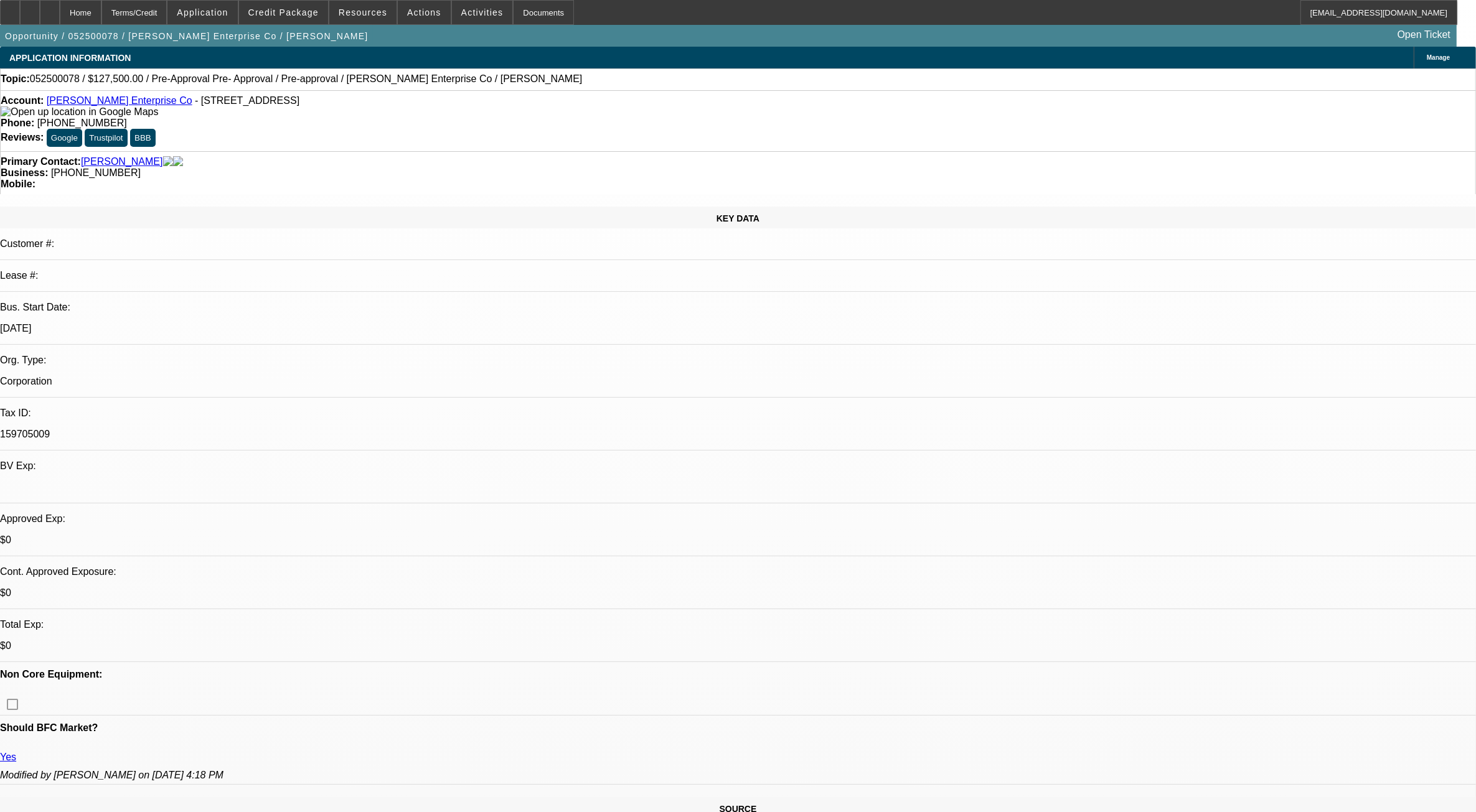
select select "1"
select select "2"
select select "4"
select select "1"
select select "2"
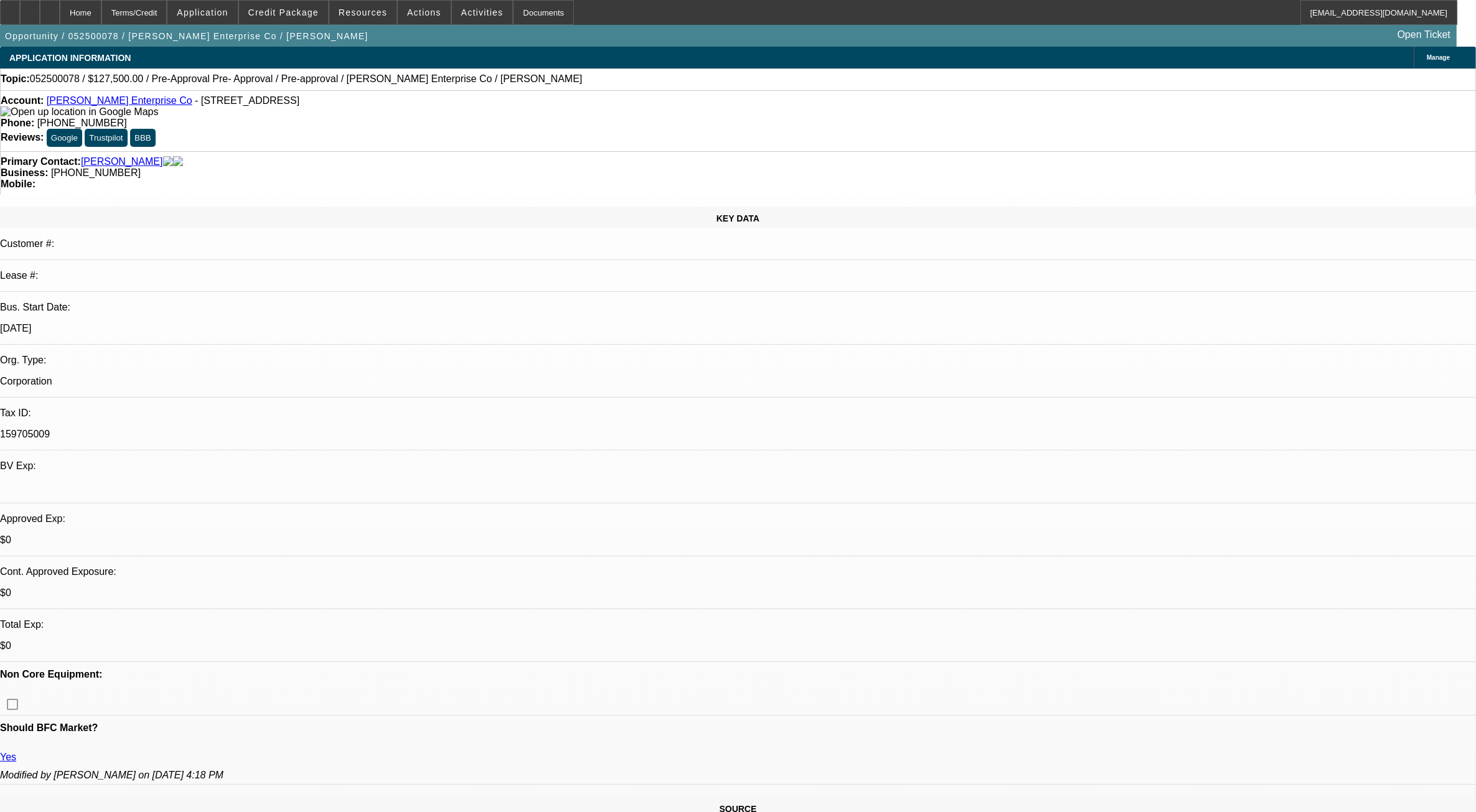
select select "4"
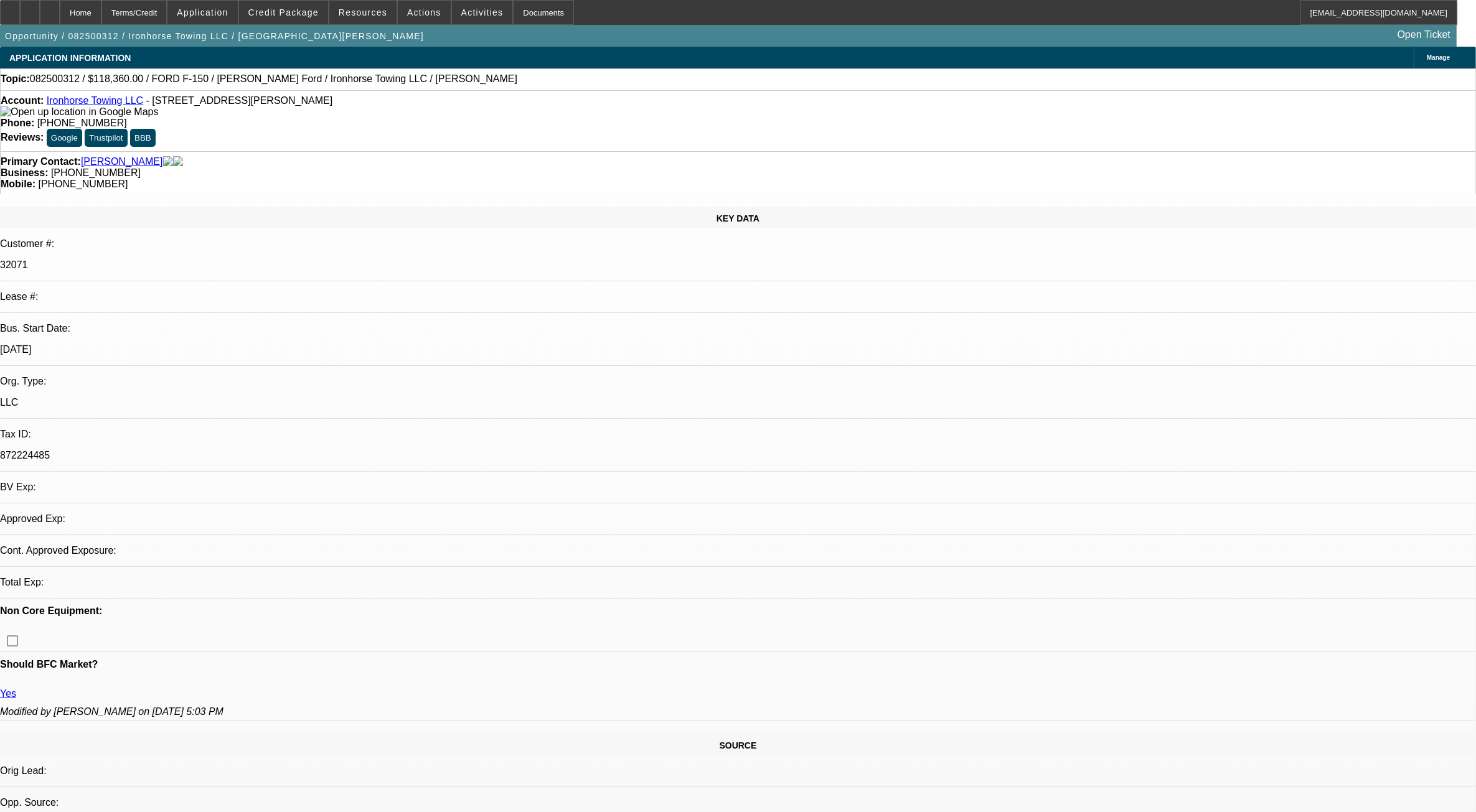
select select "0"
select select "2"
select select "0.1"
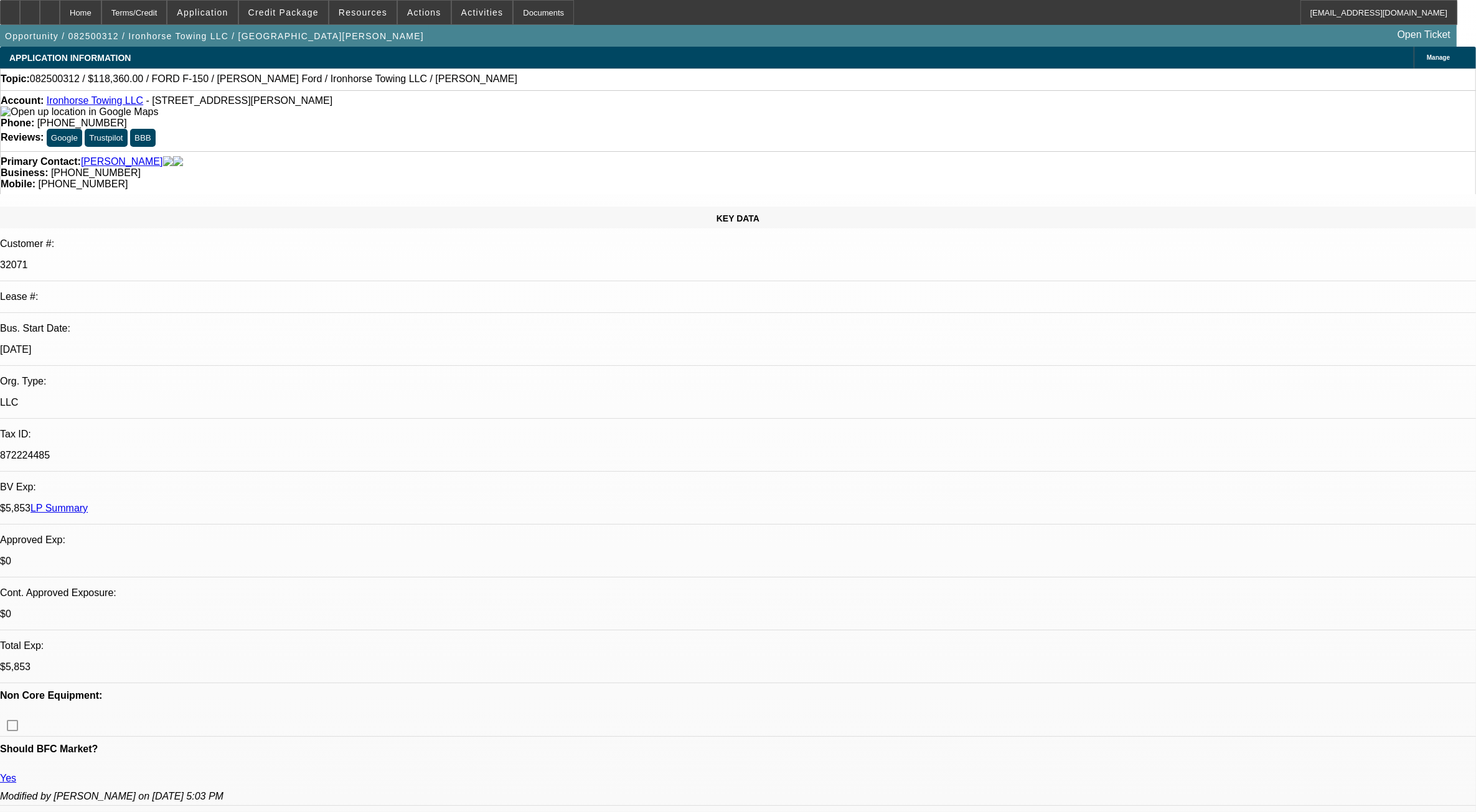
select select "1"
select select "2"
select select "4"
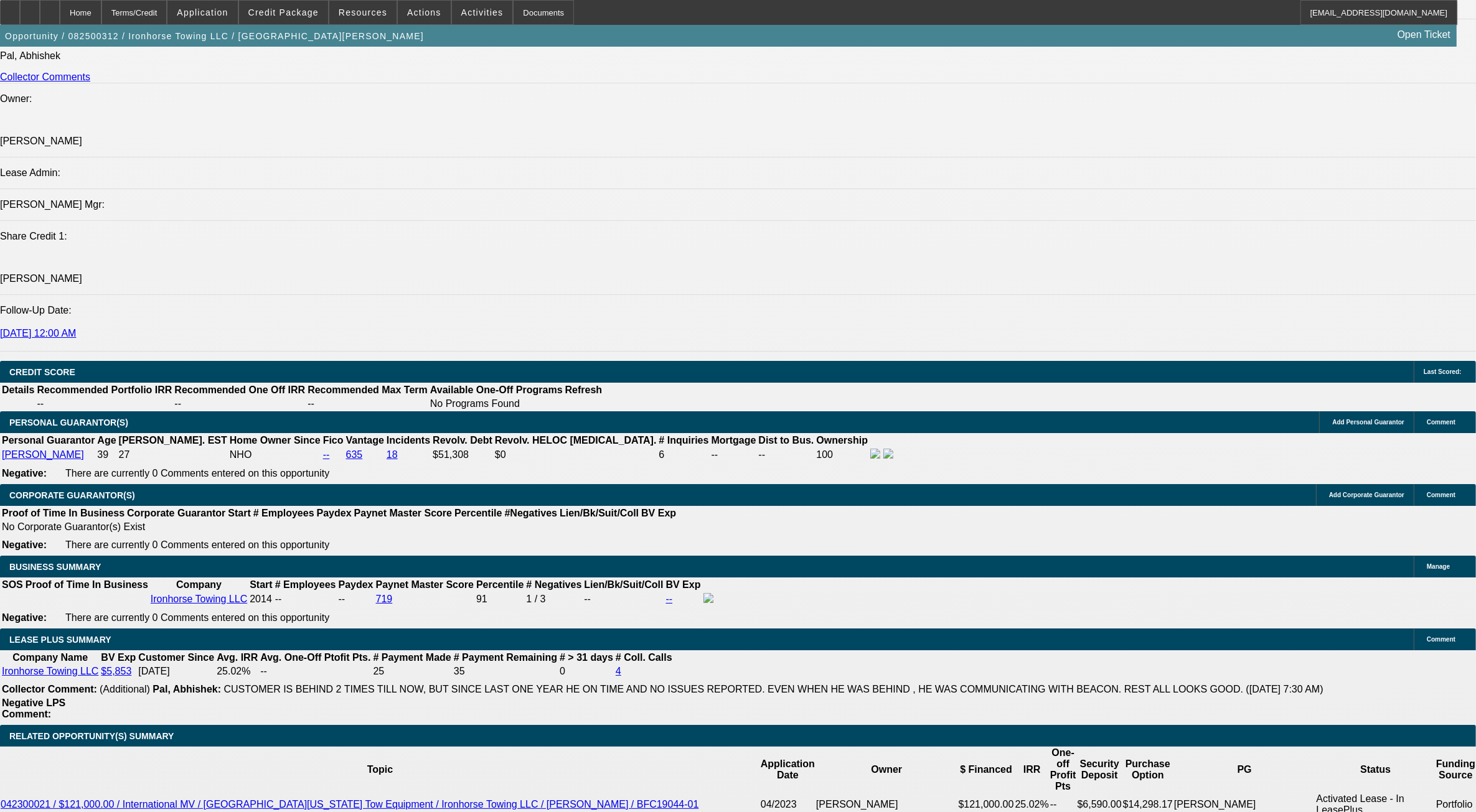
scroll to position [1478, 0]
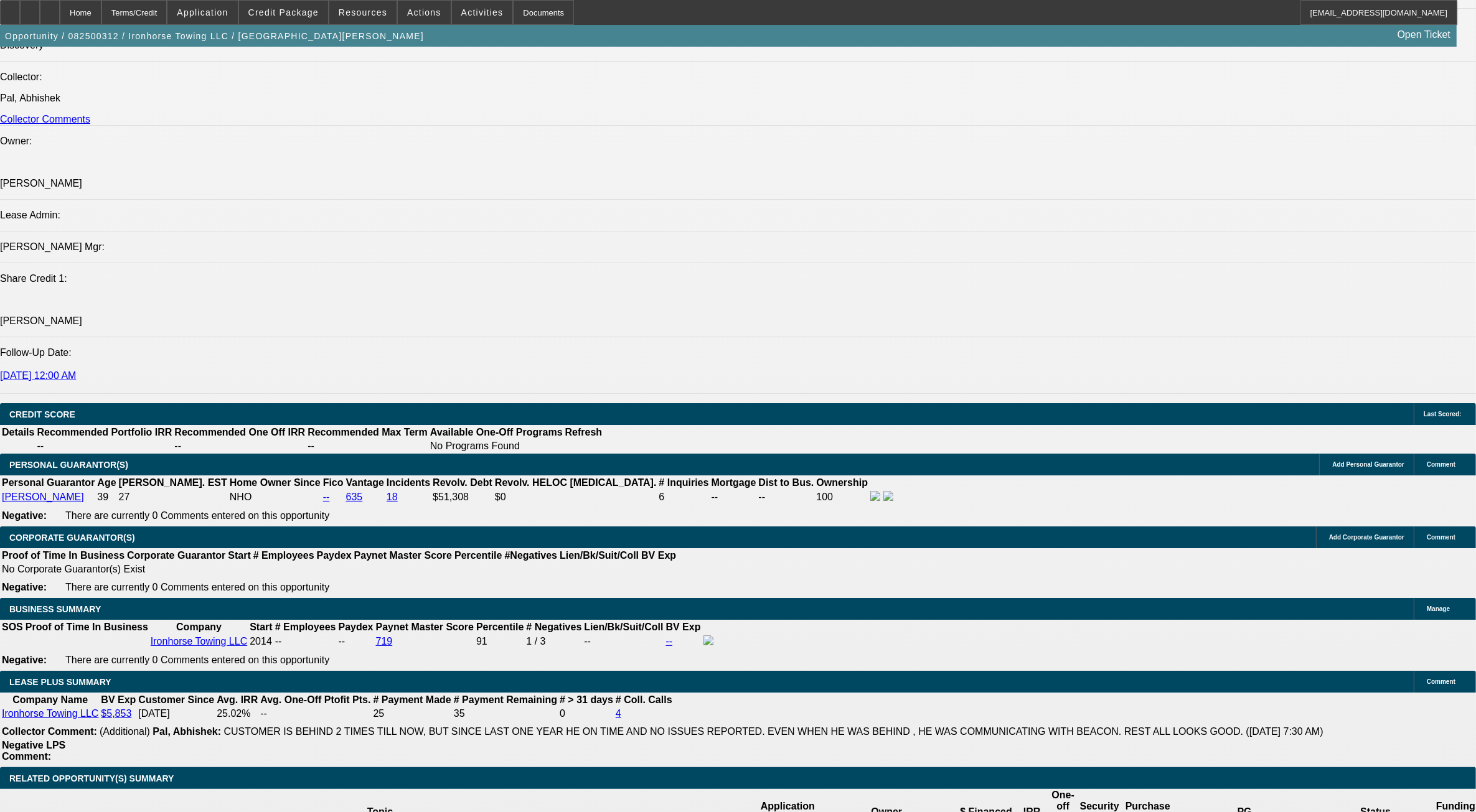
drag, startPoint x: 305, startPoint y: 381, endPoint x: 374, endPoint y: 384, distance: 69.1
drag, startPoint x: 374, startPoint y: 384, endPoint x: 457, endPoint y: 393, distance: 83.5
drag, startPoint x: 301, startPoint y: 386, endPoint x: 421, endPoint y: 388, distance: 120.0
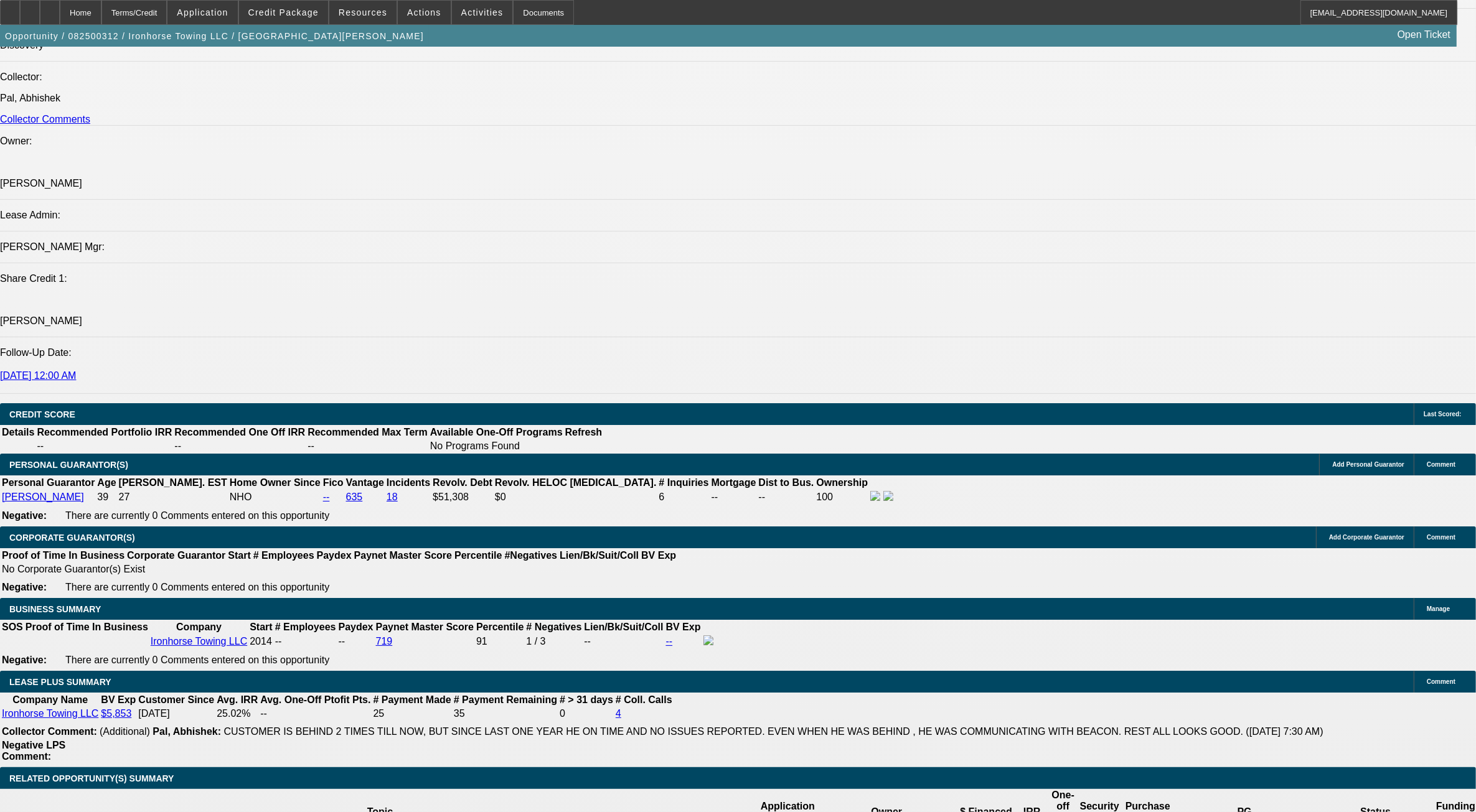
drag, startPoint x: 421, startPoint y: 388, endPoint x: 483, endPoint y: 428, distance: 73.8
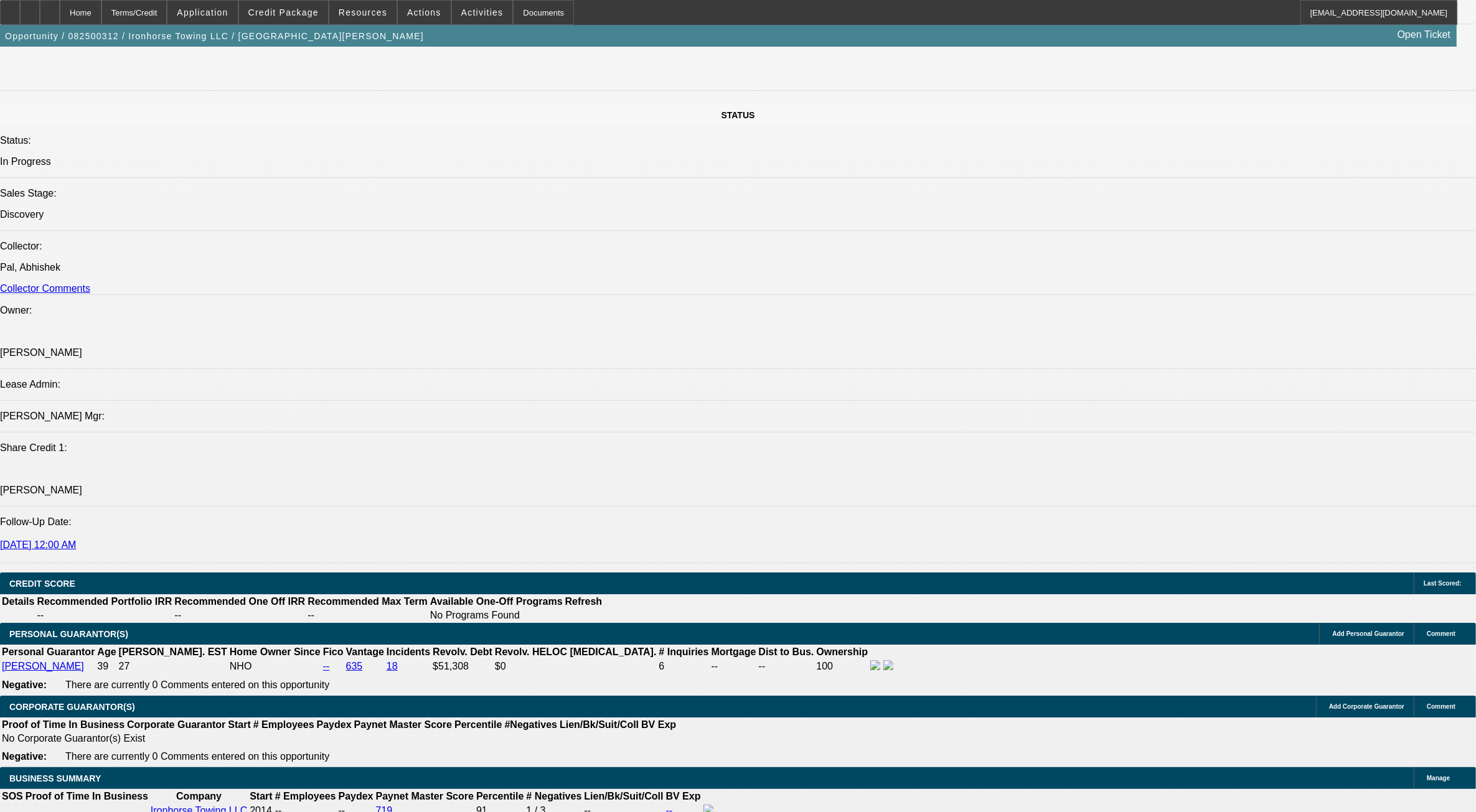
scroll to position [1556, 0]
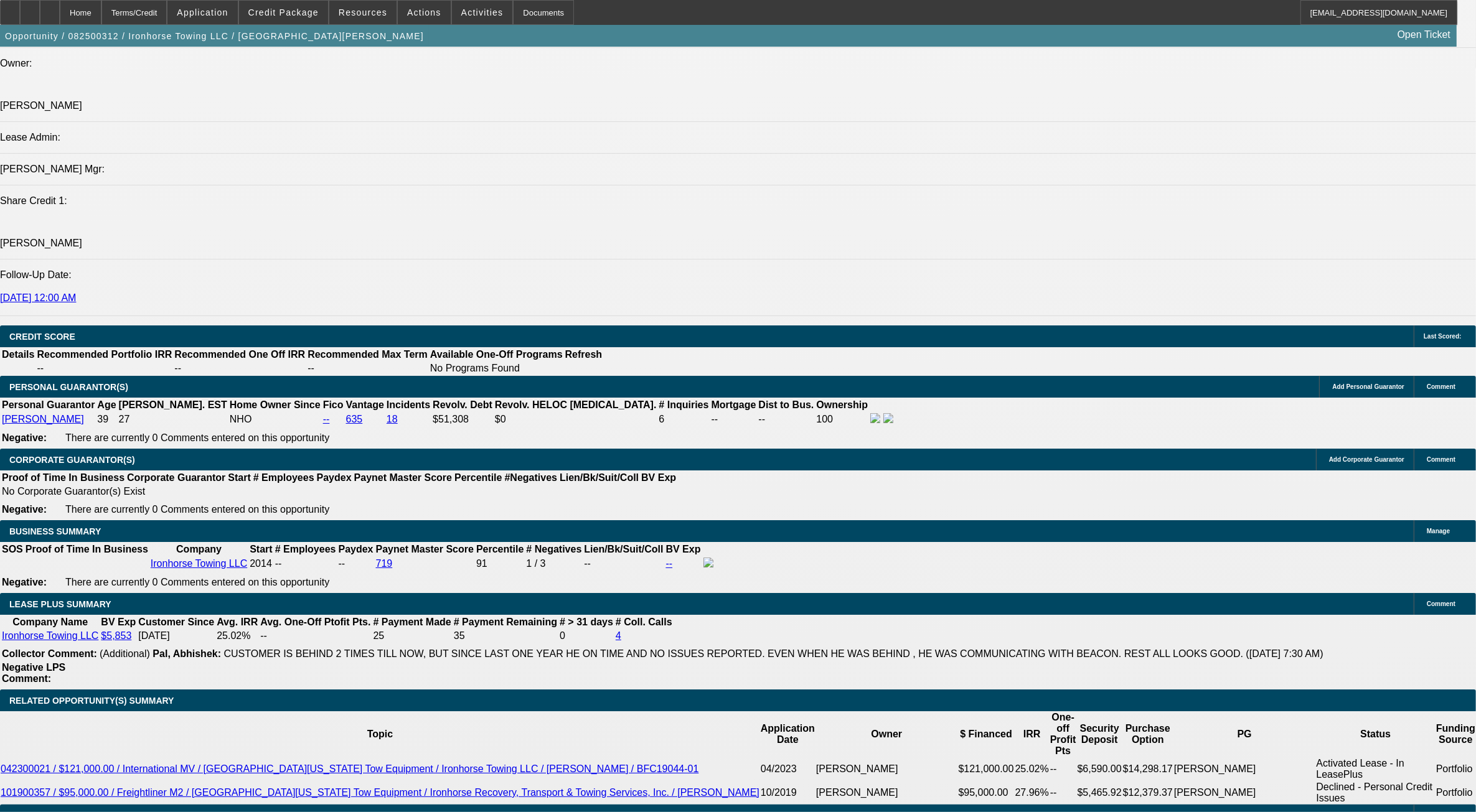
drag, startPoint x: 302, startPoint y: 308, endPoint x: 377, endPoint y: 308, distance: 75.0
drag, startPoint x: 377, startPoint y: 308, endPoint x: 557, endPoint y: 381, distance: 194.2
drag, startPoint x: 302, startPoint y: 307, endPoint x: 385, endPoint y: 310, distance: 83.1
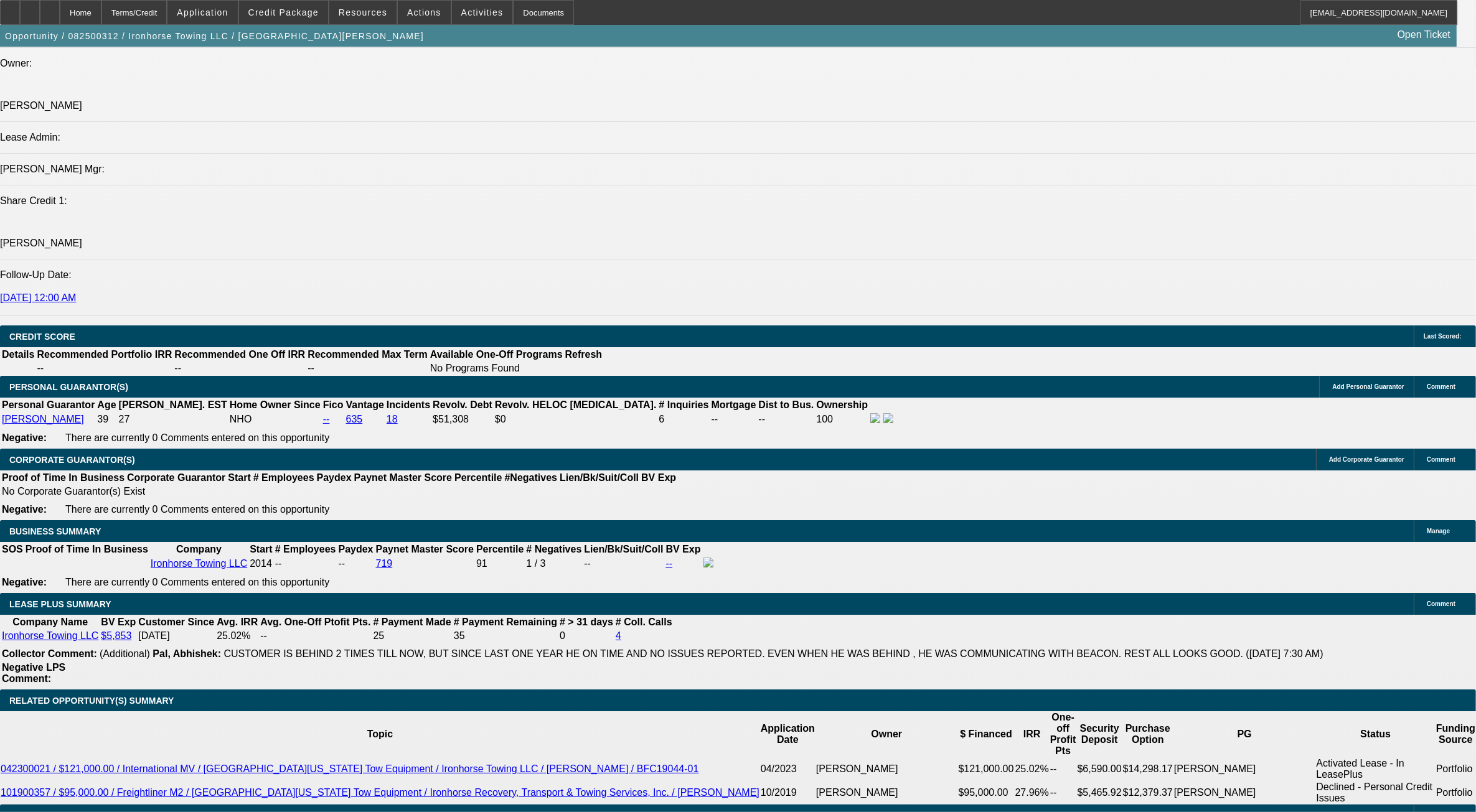
drag, startPoint x: 385, startPoint y: 310, endPoint x: 450, endPoint y: 358, distance: 80.8
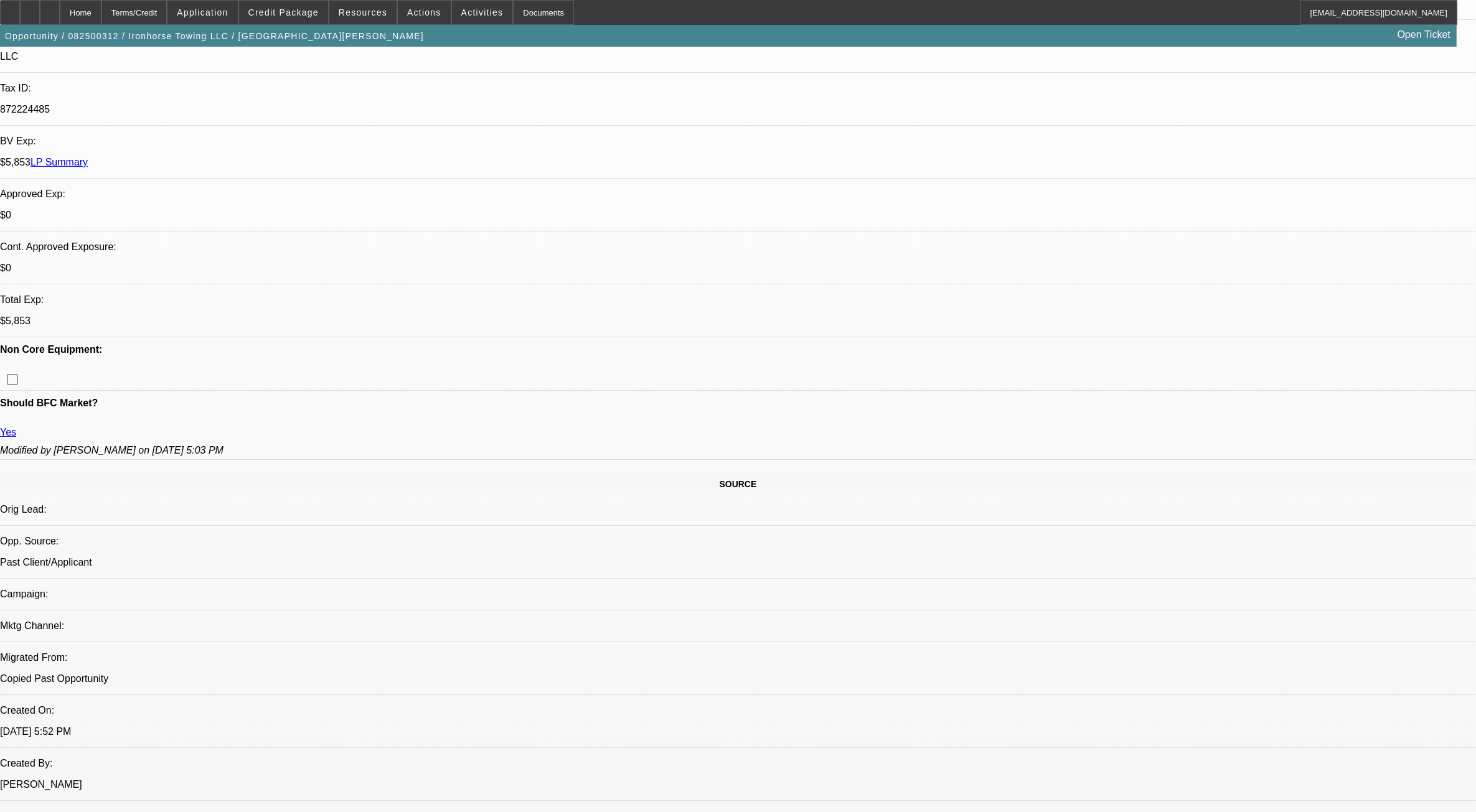
scroll to position [389, 0]
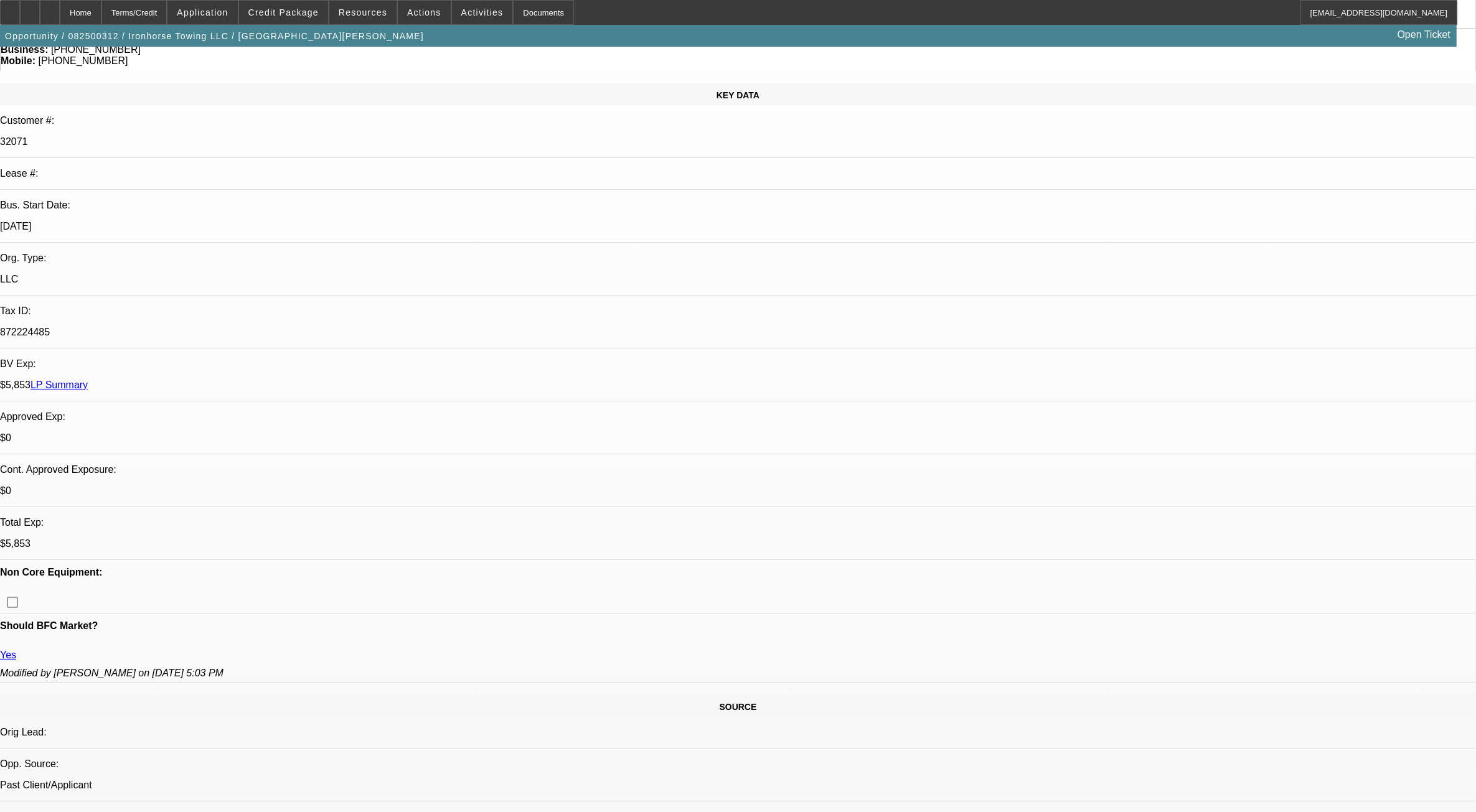
scroll to position [0, 0]
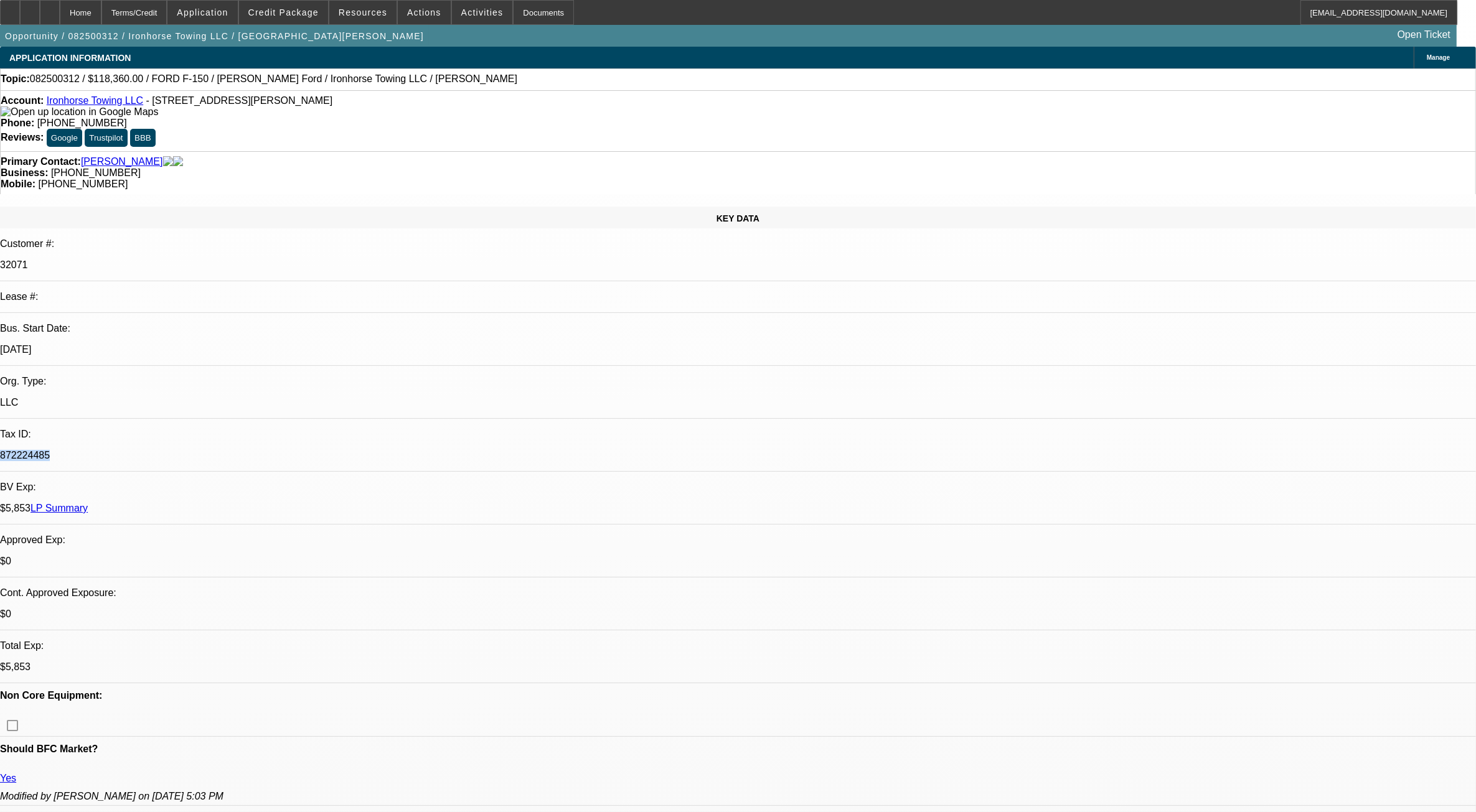
drag, startPoint x: 171, startPoint y: 258, endPoint x: 235, endPoint y: 255, distance: 64.1
click at [235, 450] on div "872224485" at bounding box center [738, 455] width 1476 height 12
drag, startPoint x: 235, startPoint y: 255, endPoint x: 275, endPoint y: 5, distance: 253.2
click at [275, 5] on span at bounding box center [284, 12] width 89 height 30
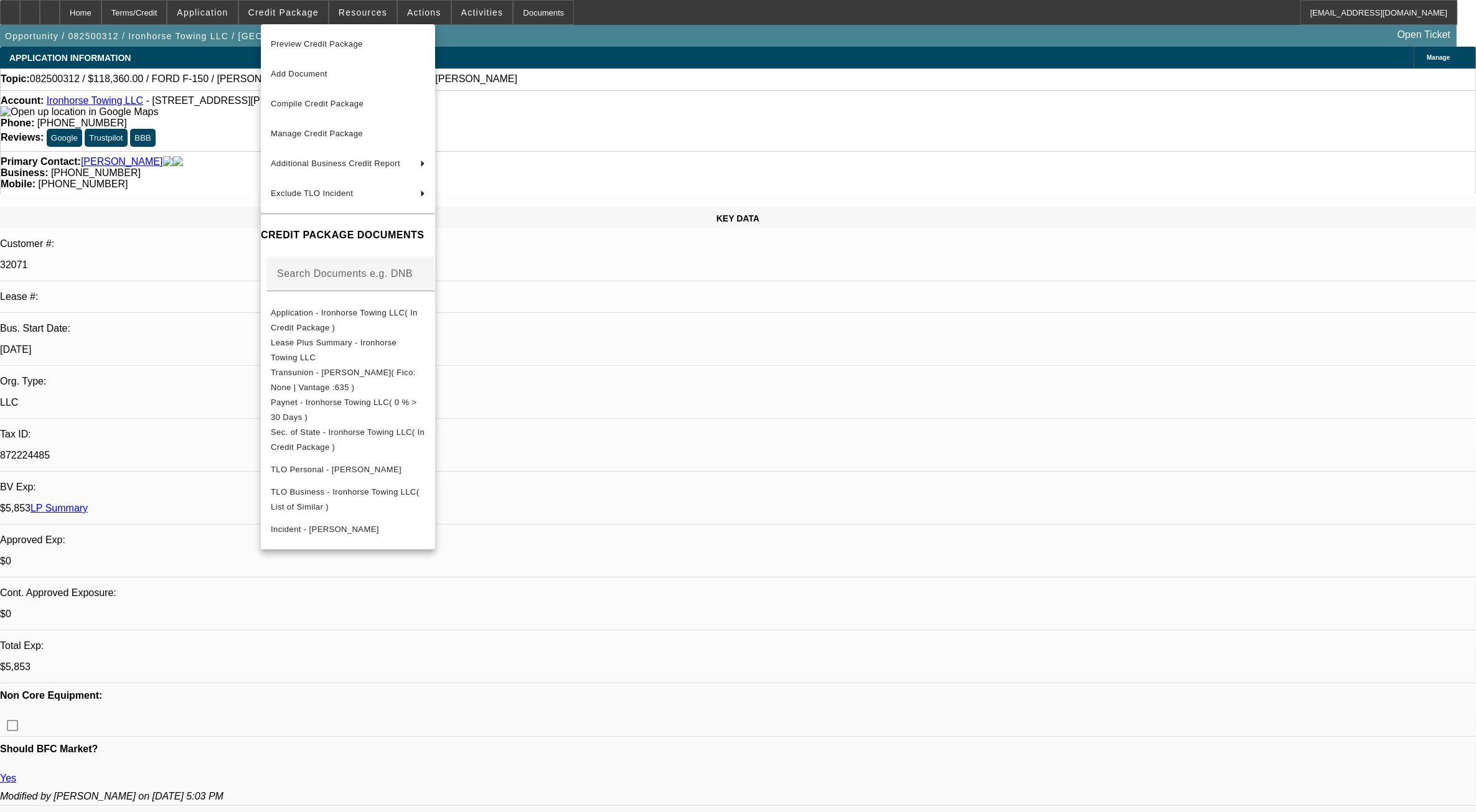
click at [736, 351] on div at bounding box center [738, 406] width 1476 height 812
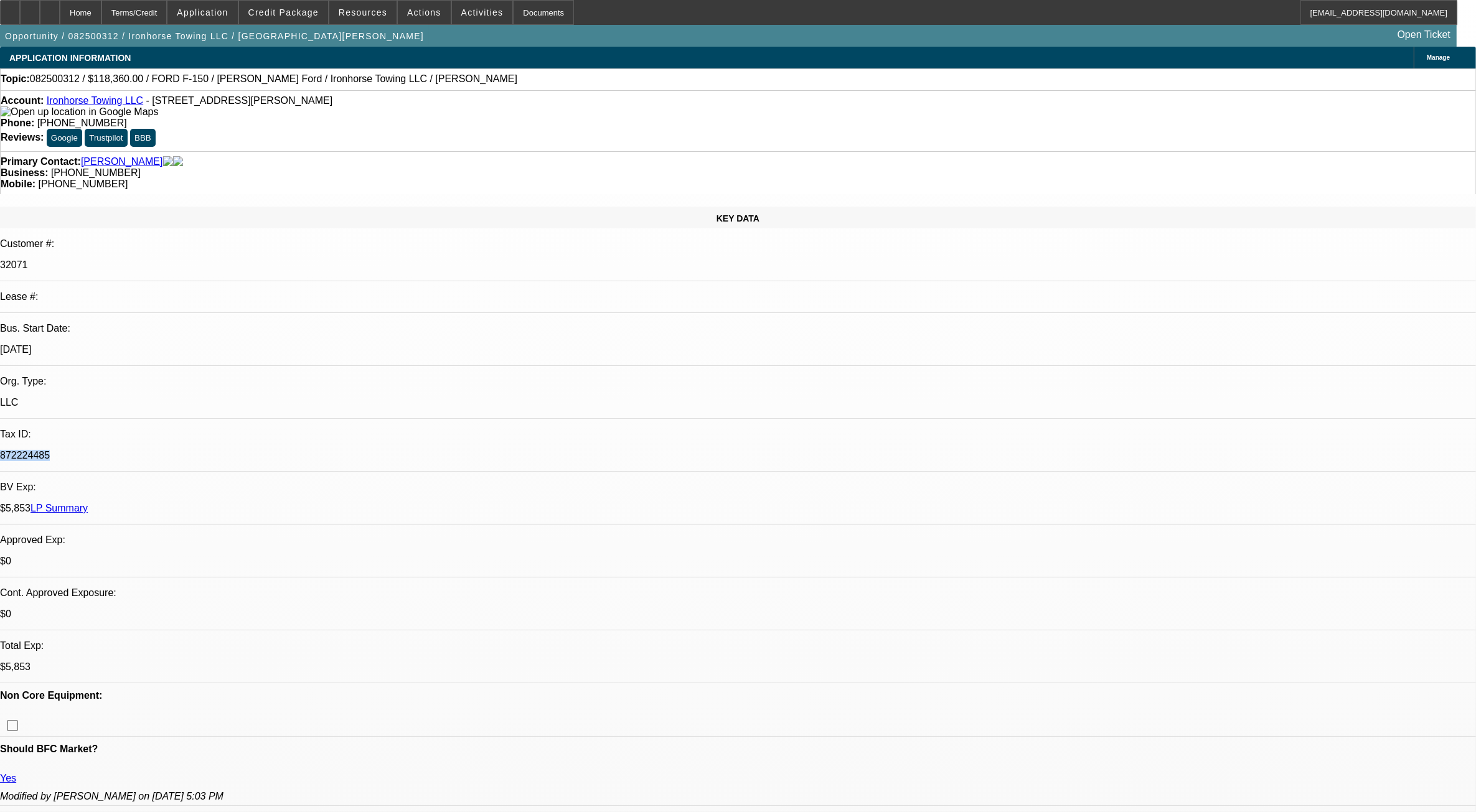
drag, startPoint x: 221, startPoint y: 258, endPoint x: 166, endPoint y: 258, distance: 55.0
click at [166, 429] on div "Tax ID: 872224485" at bounding box center [738, 450] width 1476 height 43
drag, startPoint x: 166, startPoint y: 258, endPoint x: 271, endPoint y: 311, distance: 117.6
click at [274, 662] on div "$5,853" at bounding box center [738, 667] width 1476 height 12
drag, startPoint x: 497, startPoint y: 209, endPoint x: 565, endPoint y: 365, distance: 170.2
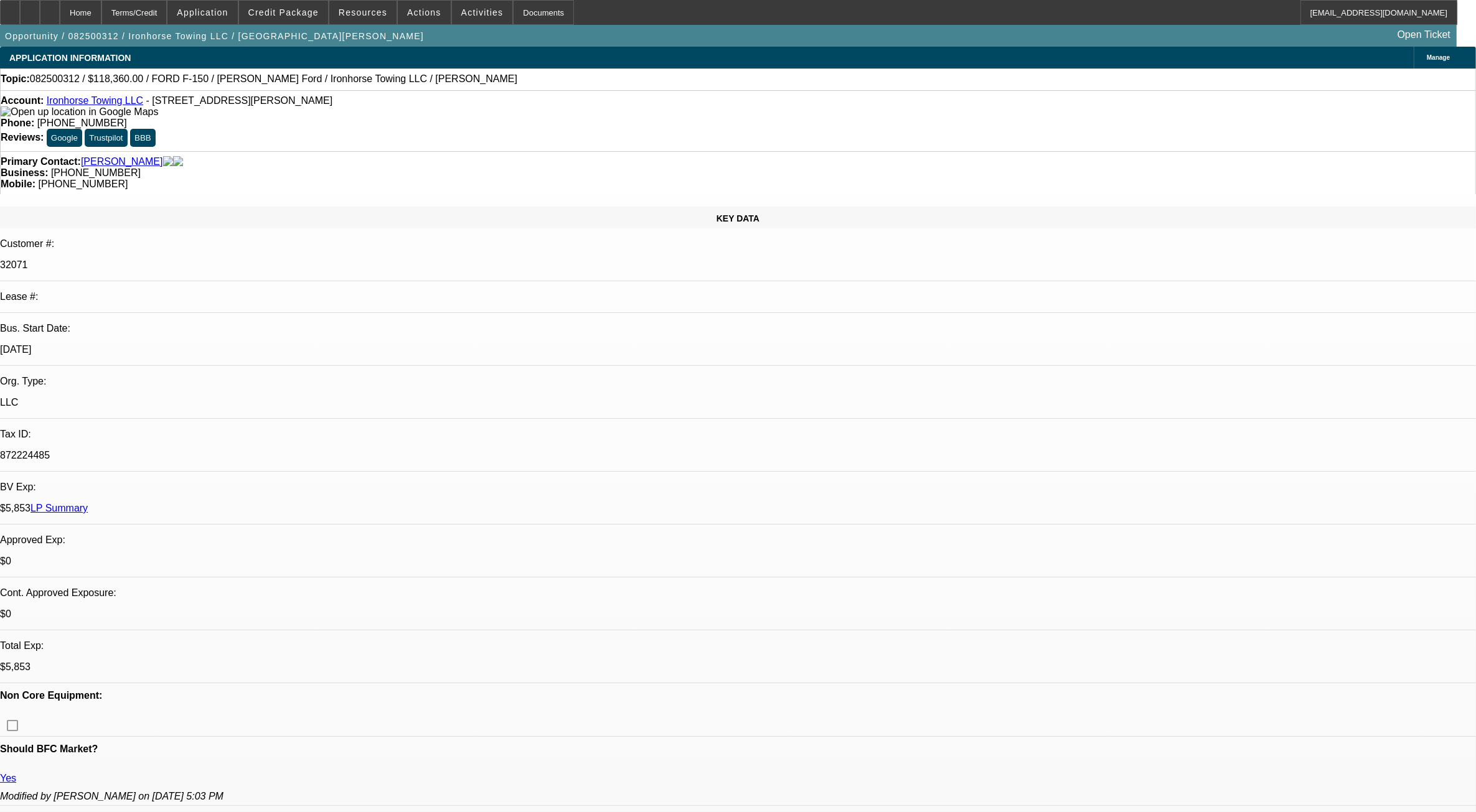
drag, startPoint x: 565, startPoint y: 365, endPoint x: 523, endPoint y: 317, distance: 63.8
drag, startPoint x: 527, startPoint y: 242, endPoint x: 576, endPoint y: 321, distance: 93.0
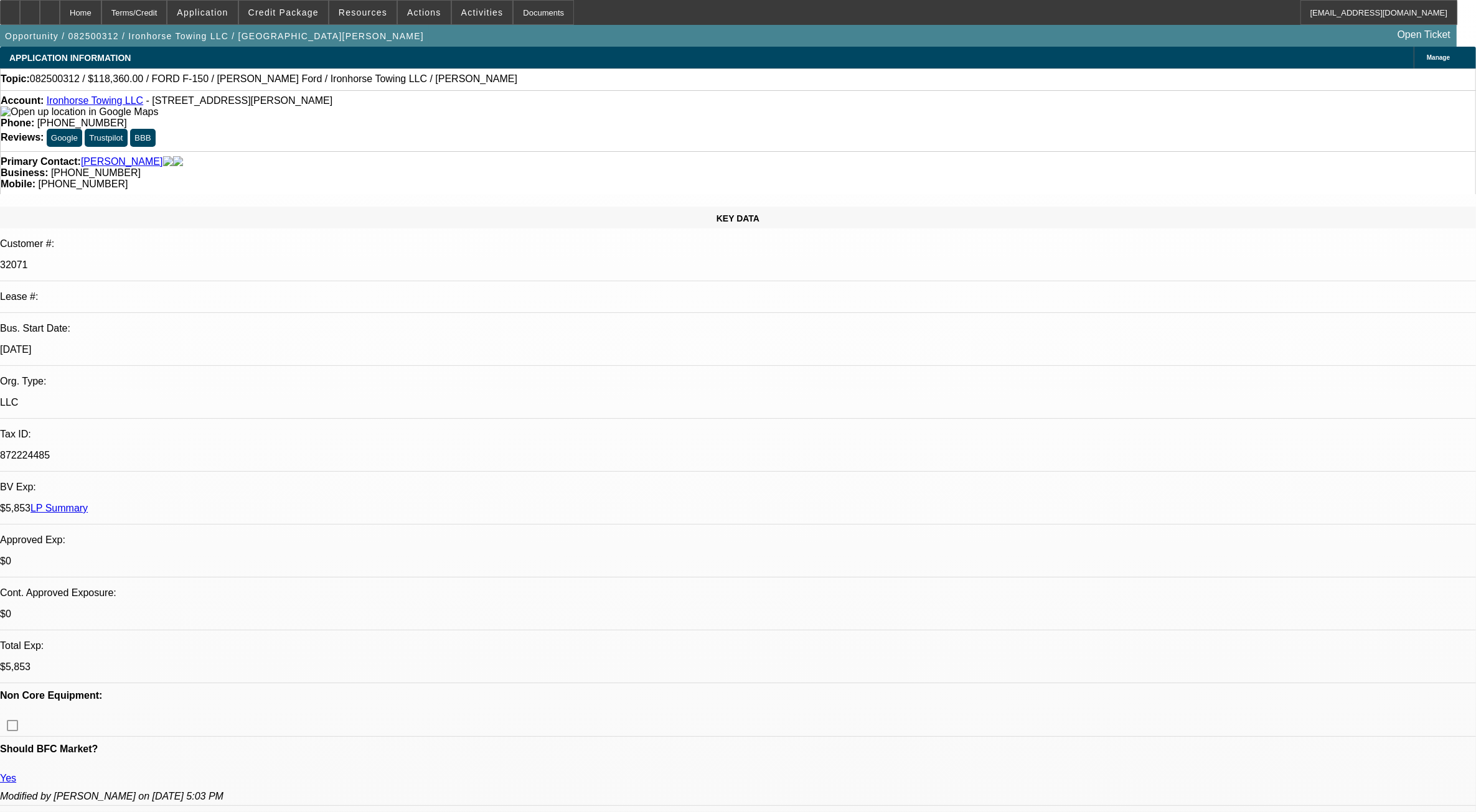
drag, startPoint x: 576, startPoint y: 321, endPoint x: 510, endPoint y: 341, distance: 69.0
drag, startPoint x: 502, startPoint y: 209, endPoint x: 533, endPoint y: 370, distance: 164.0
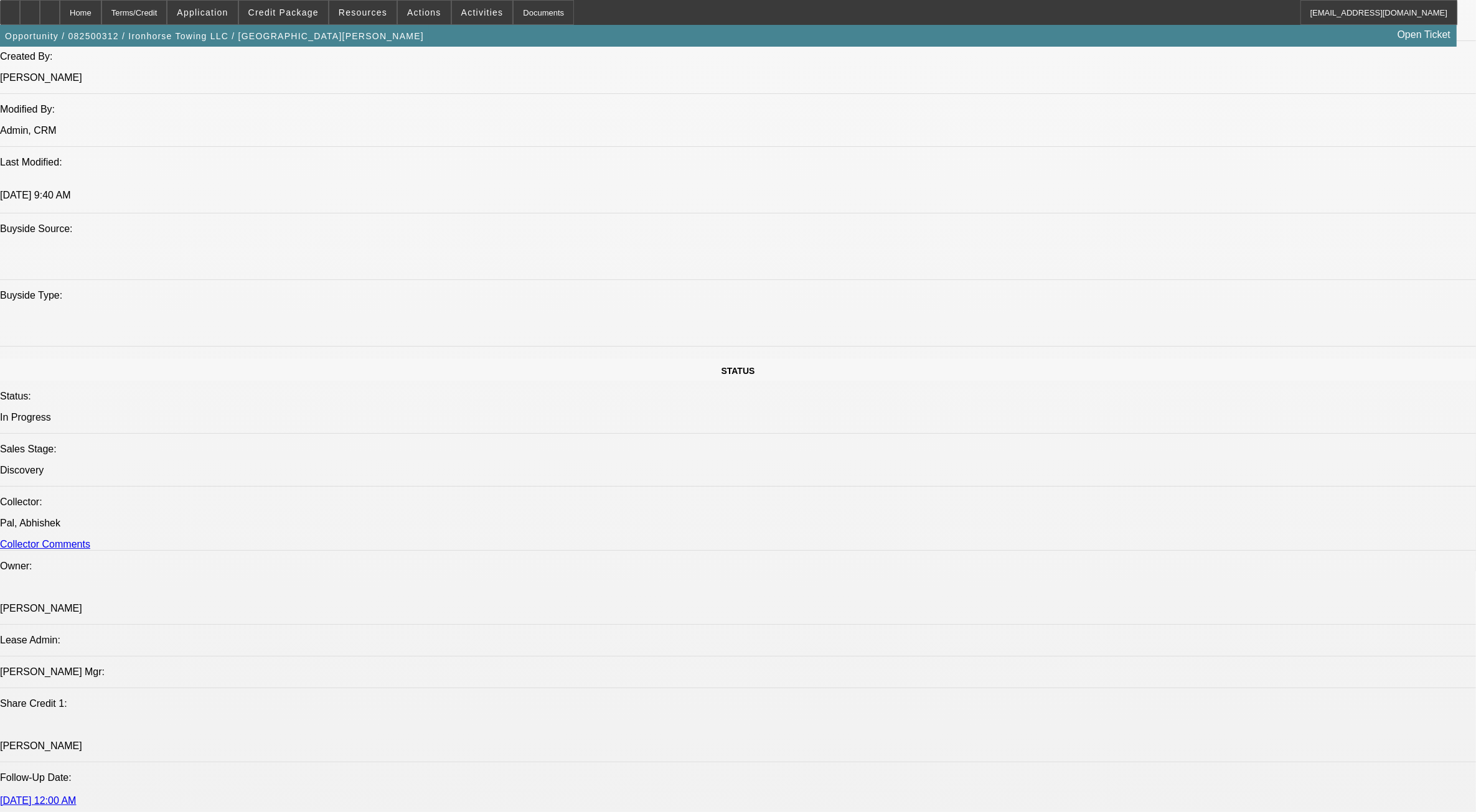
scroll to position [1011, 0]
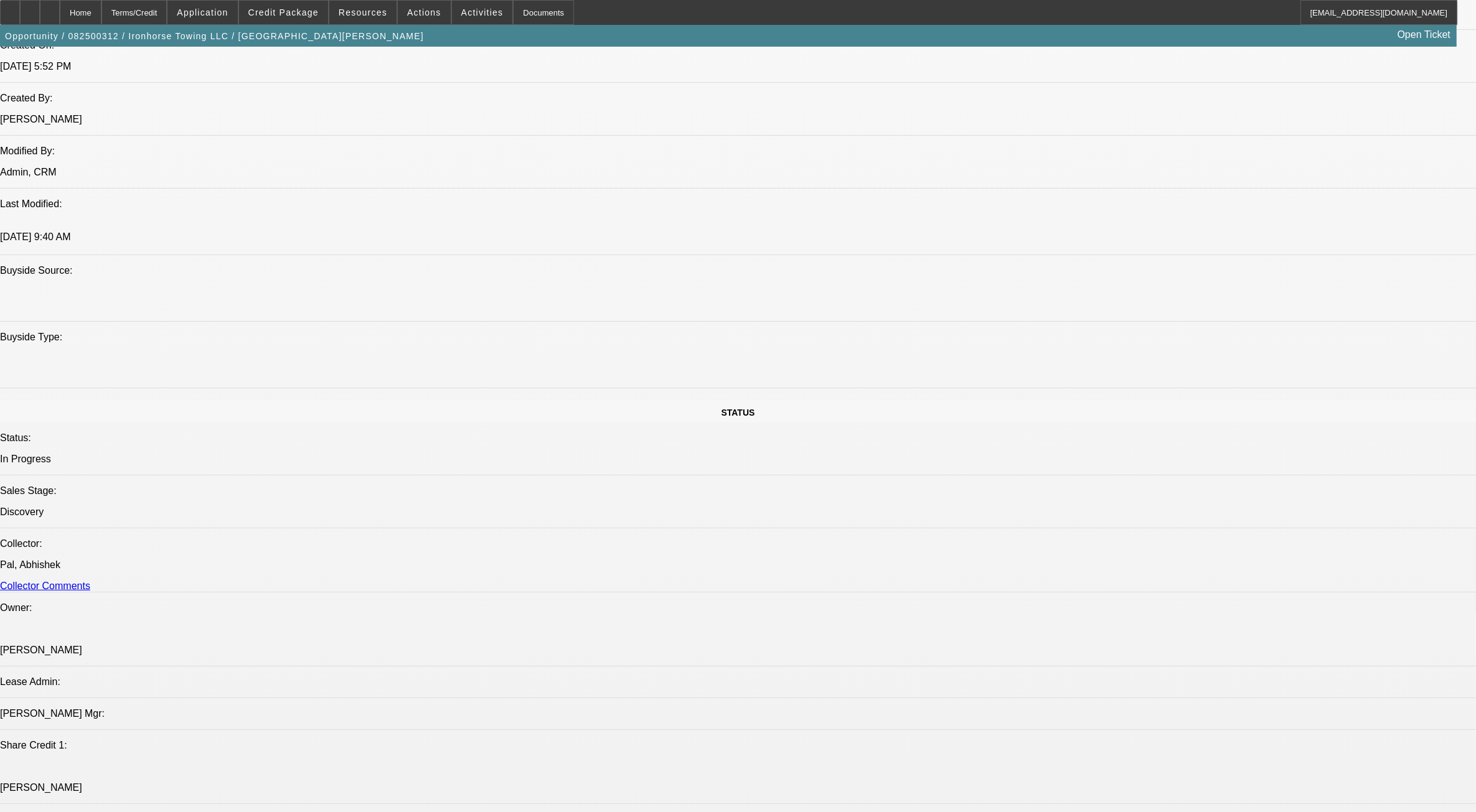
drag, startPoint x: 920, startPoint y: 266, endPoint x: 477, endPoint y: 295, distance: 443.9
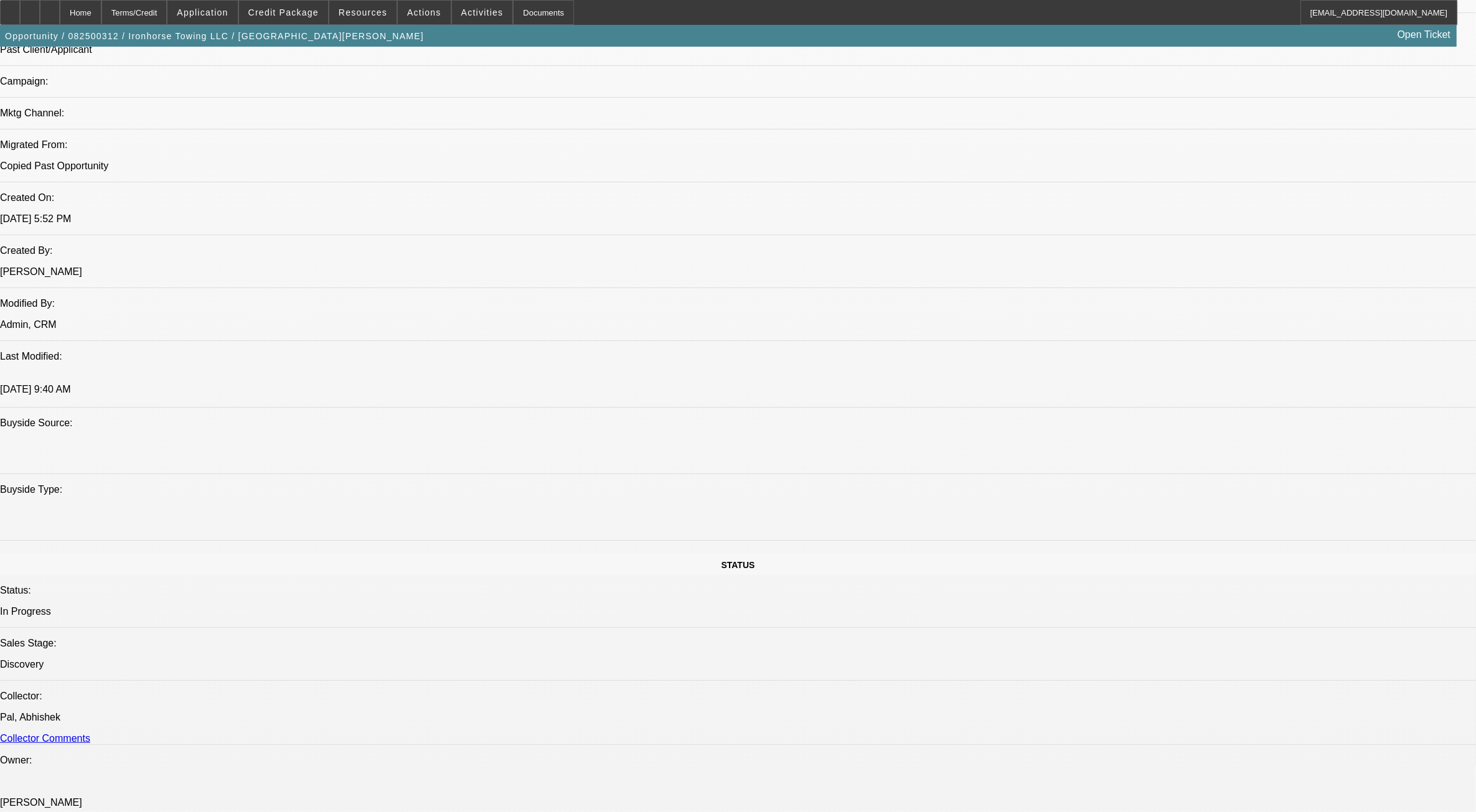
scroll to position [700, 0]
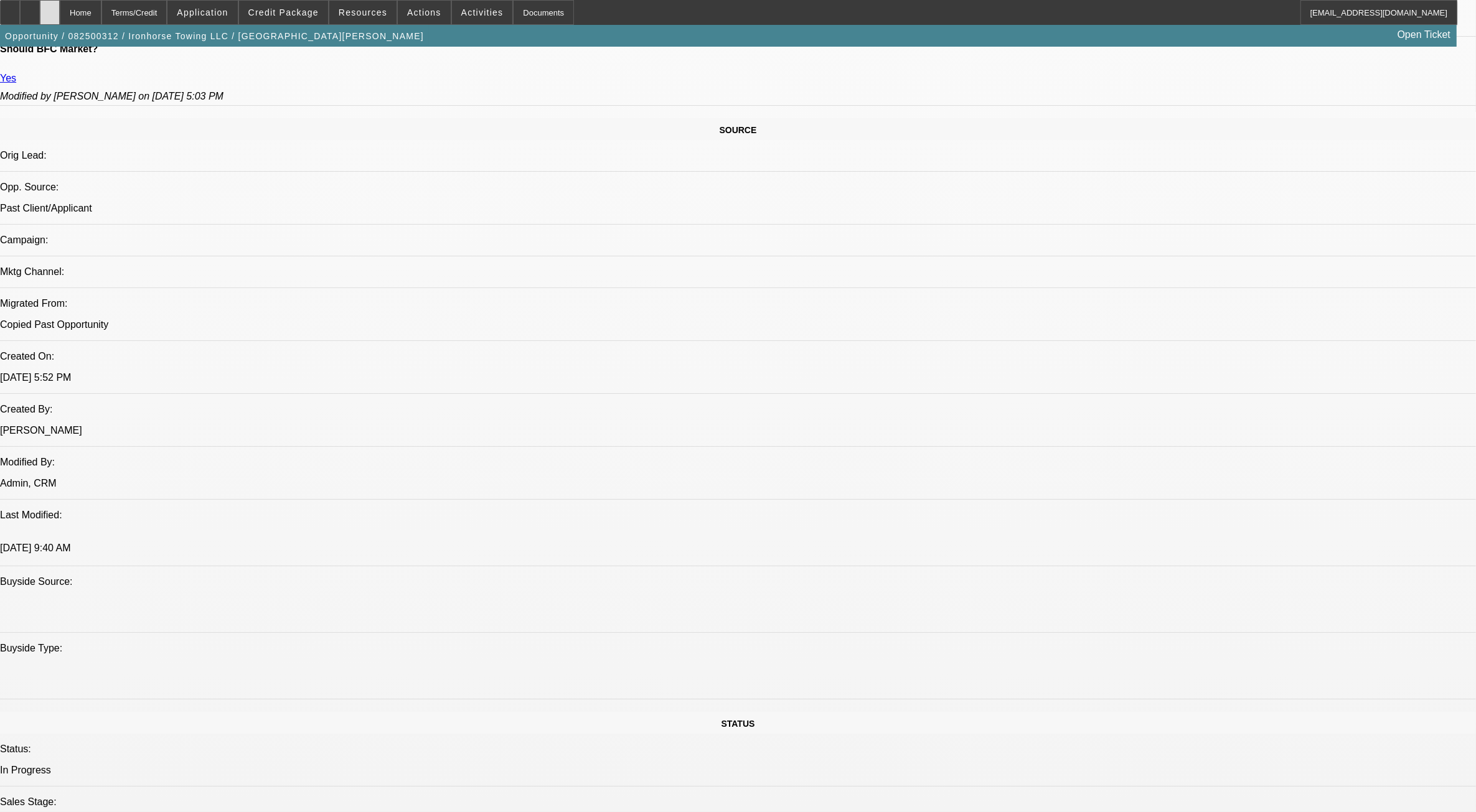
click at [60, 12] on div at bounding box center [50, 12] width 20 height 25
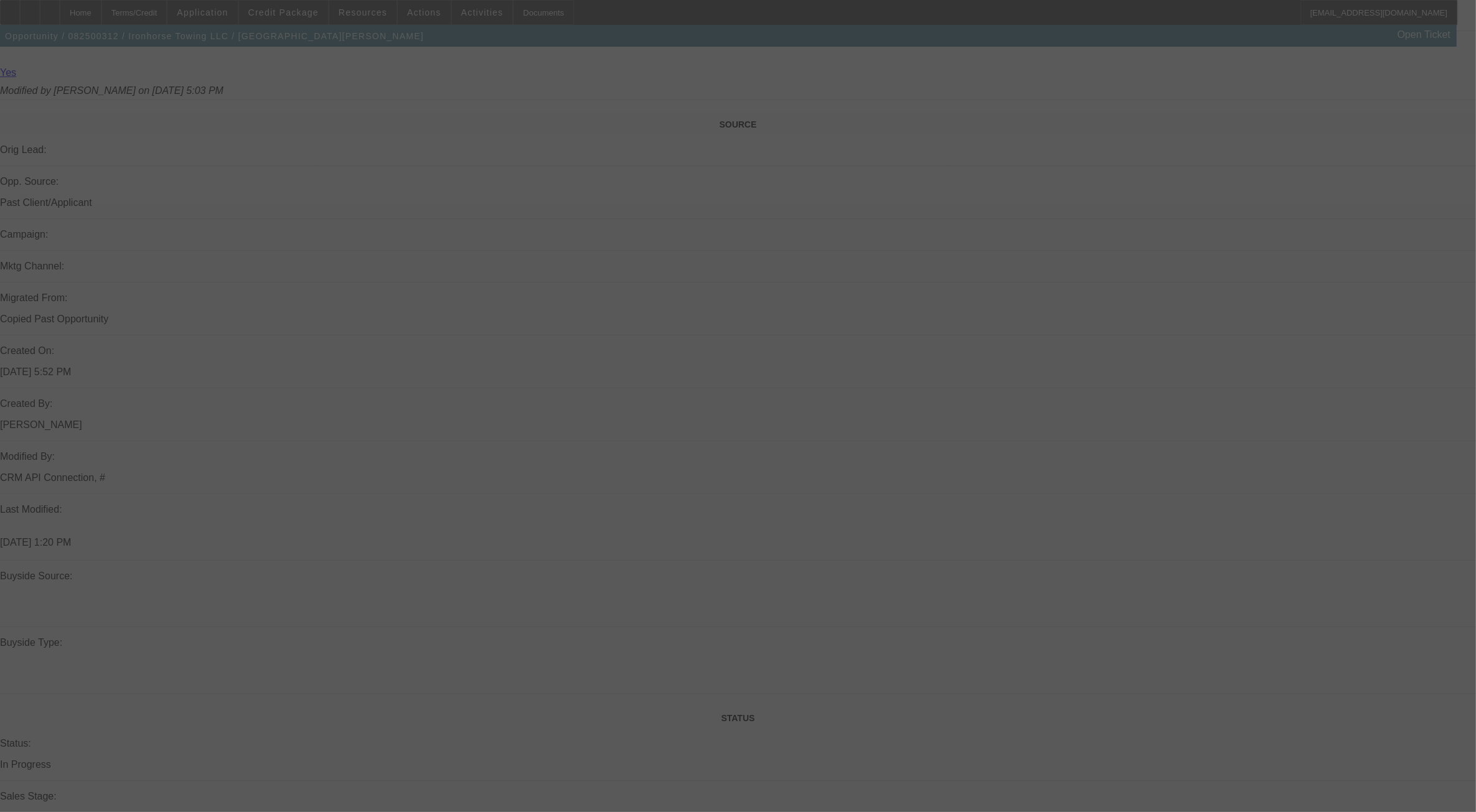
scroll to position [615, 0]
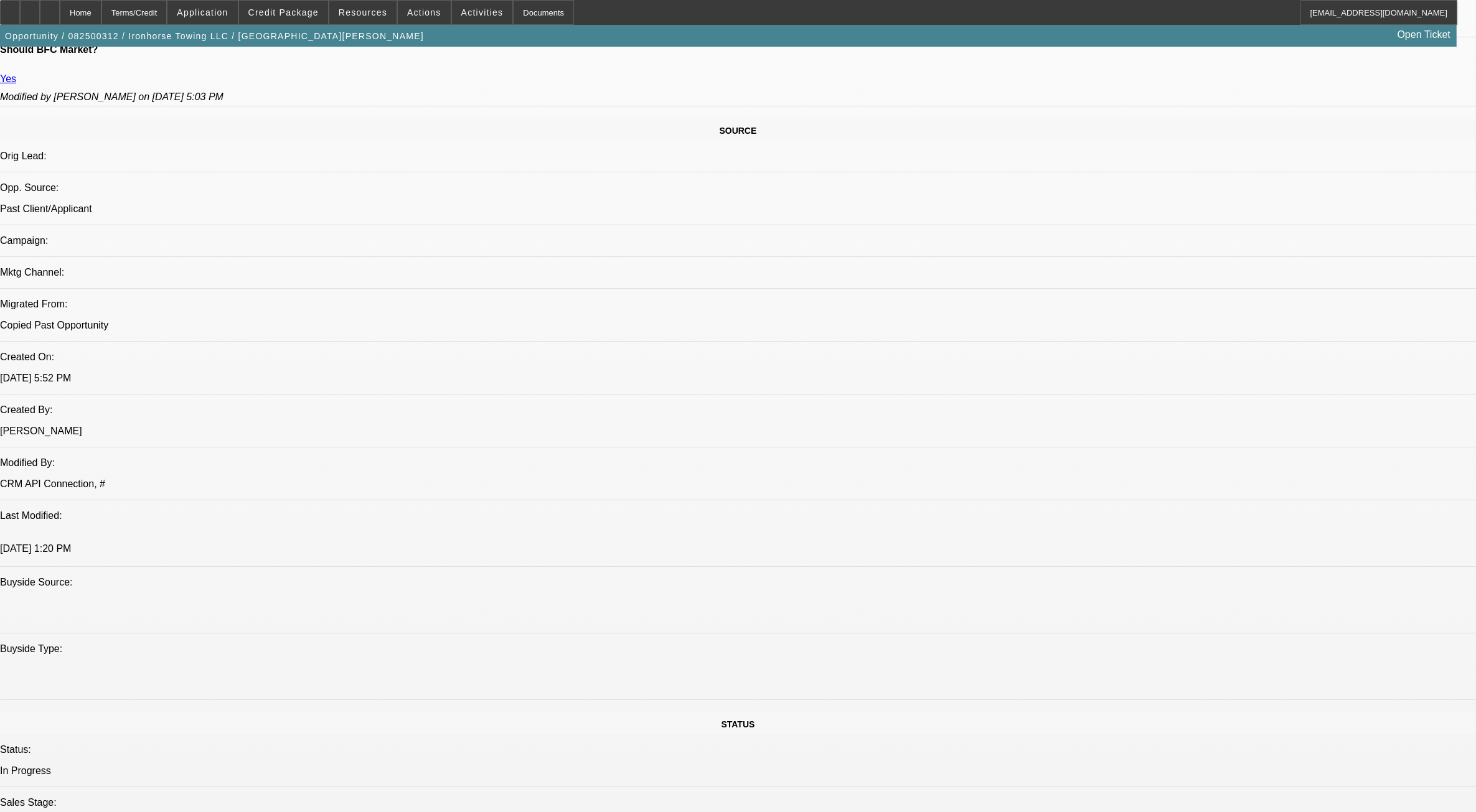
select select "0"
select select "2"
select select "0.1"
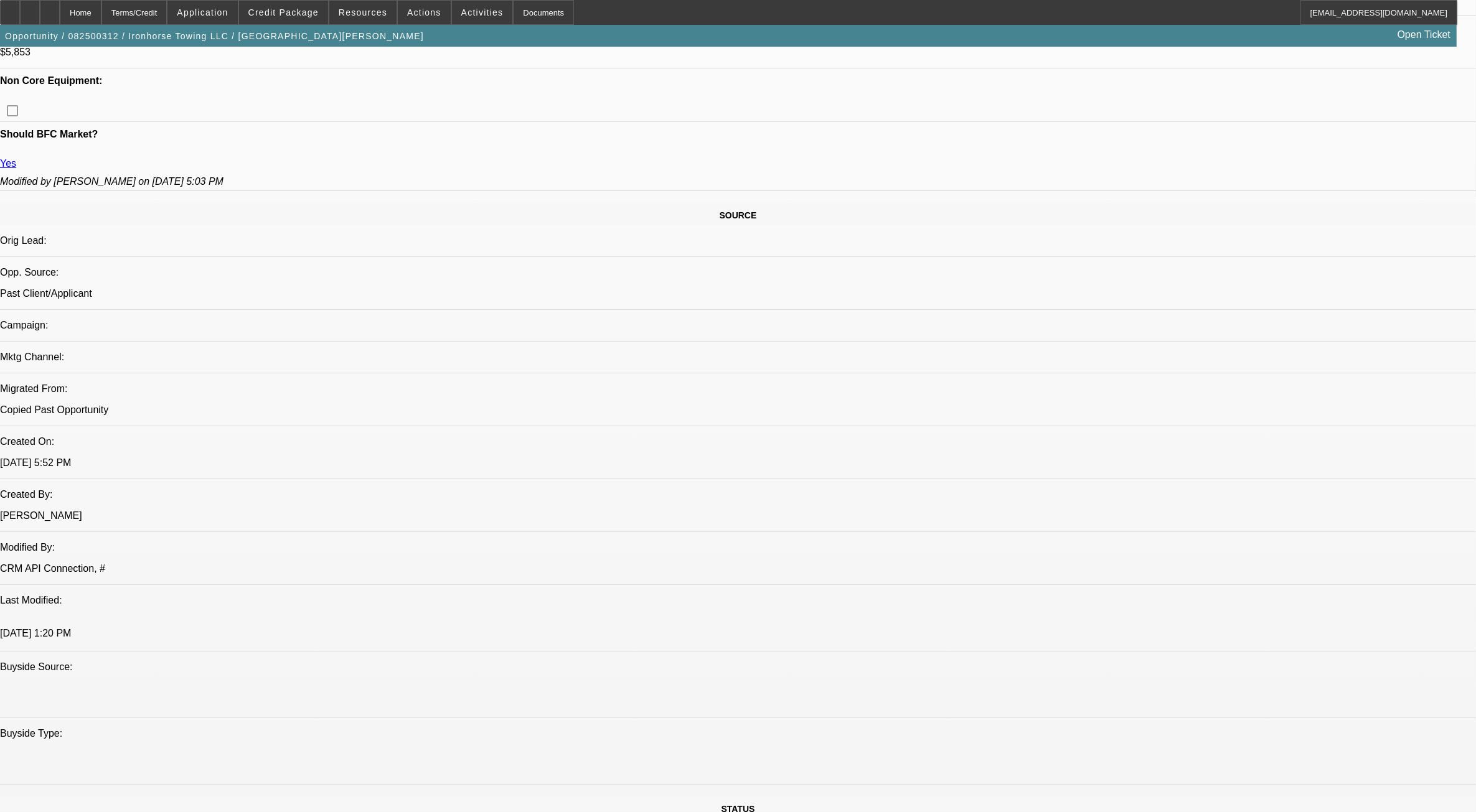
select select "1"
select select "2"
select select "4"
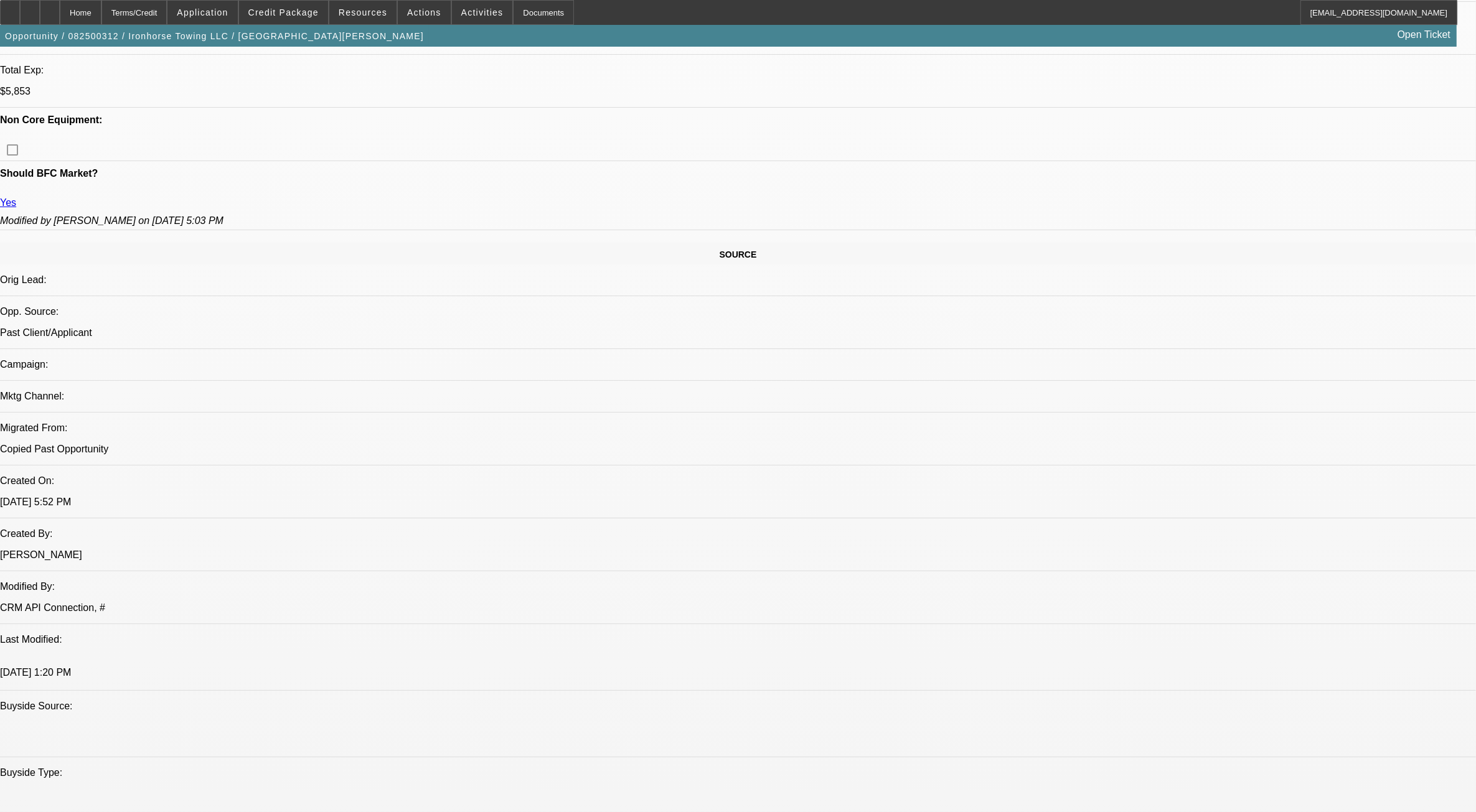
scroll to position [584, 0]
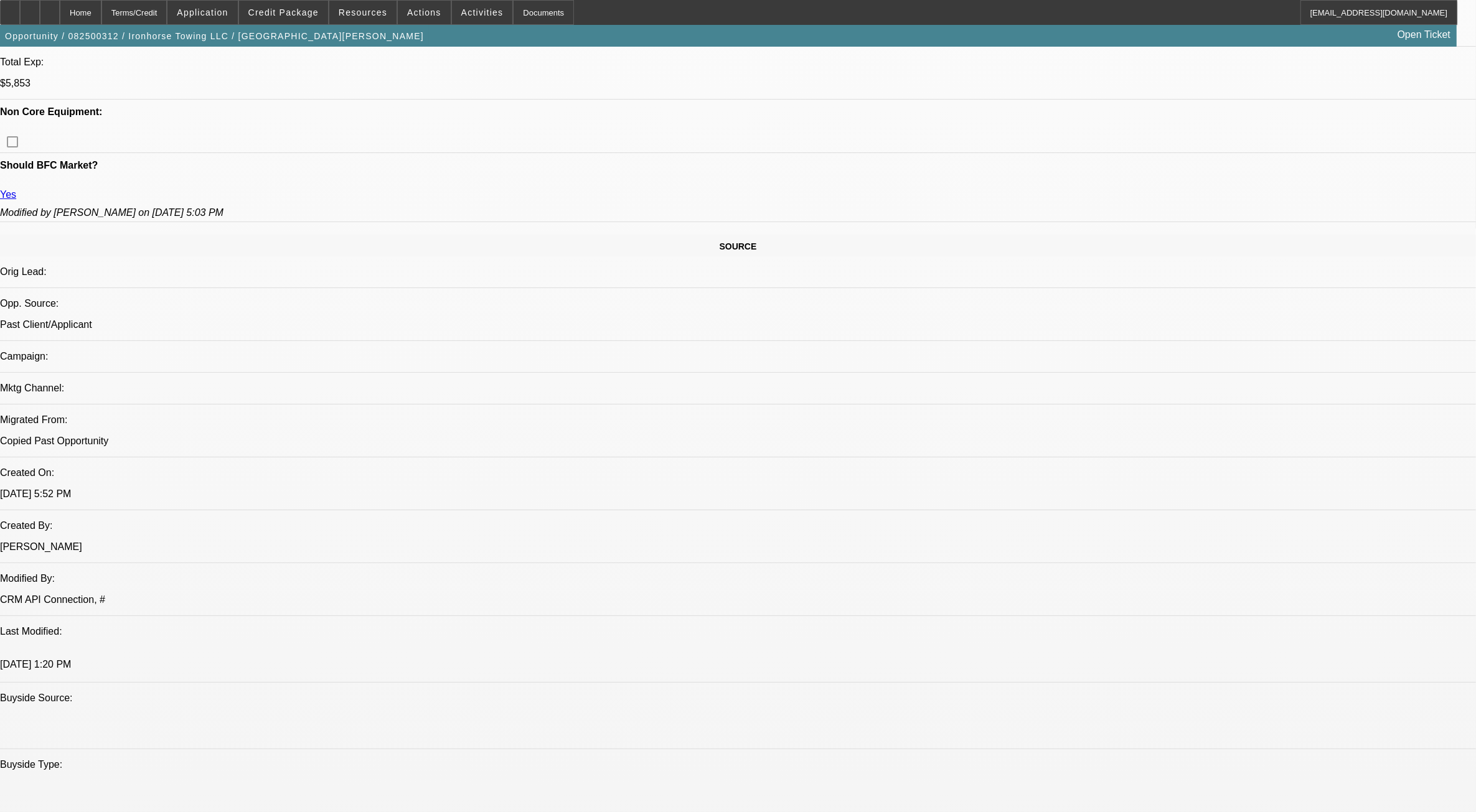
drag, startPoint x: 970, startPoint y: 553, endPoint x: 985, endPoint y: 552, distance: 15.0
drag, startPoint x: 985, startPoint y: 552, endPoint x: 1077, endPoint y: 622, distance: 115.6
drag, startPoint x: 919, startPoint y: 543, endPoint x: 926, endPoint y: 540, distance: 7.6
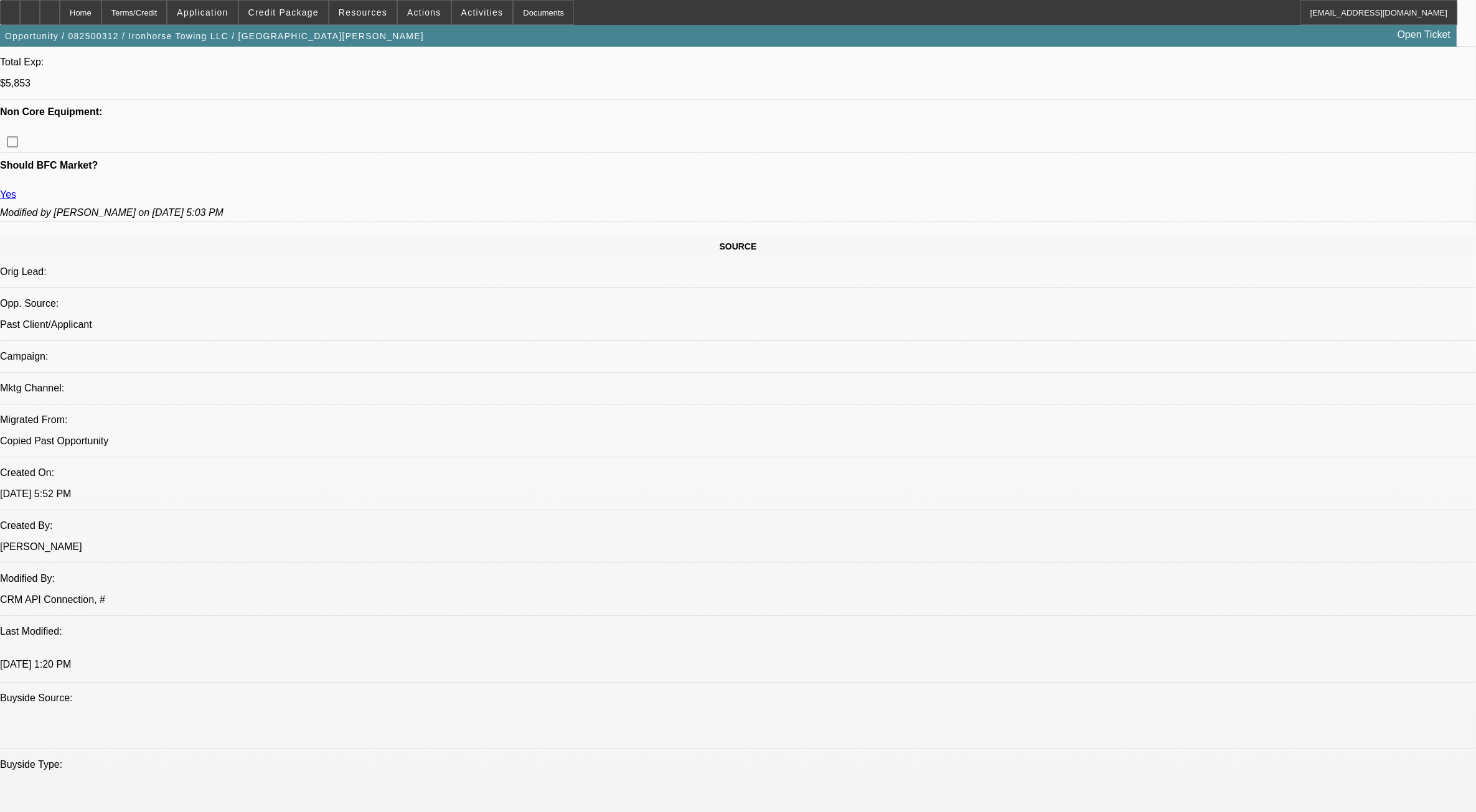
drag, startPoint x: 926, startPoint y: 540, endPoint x: 977, endPoint y: 607, distance: 84.2
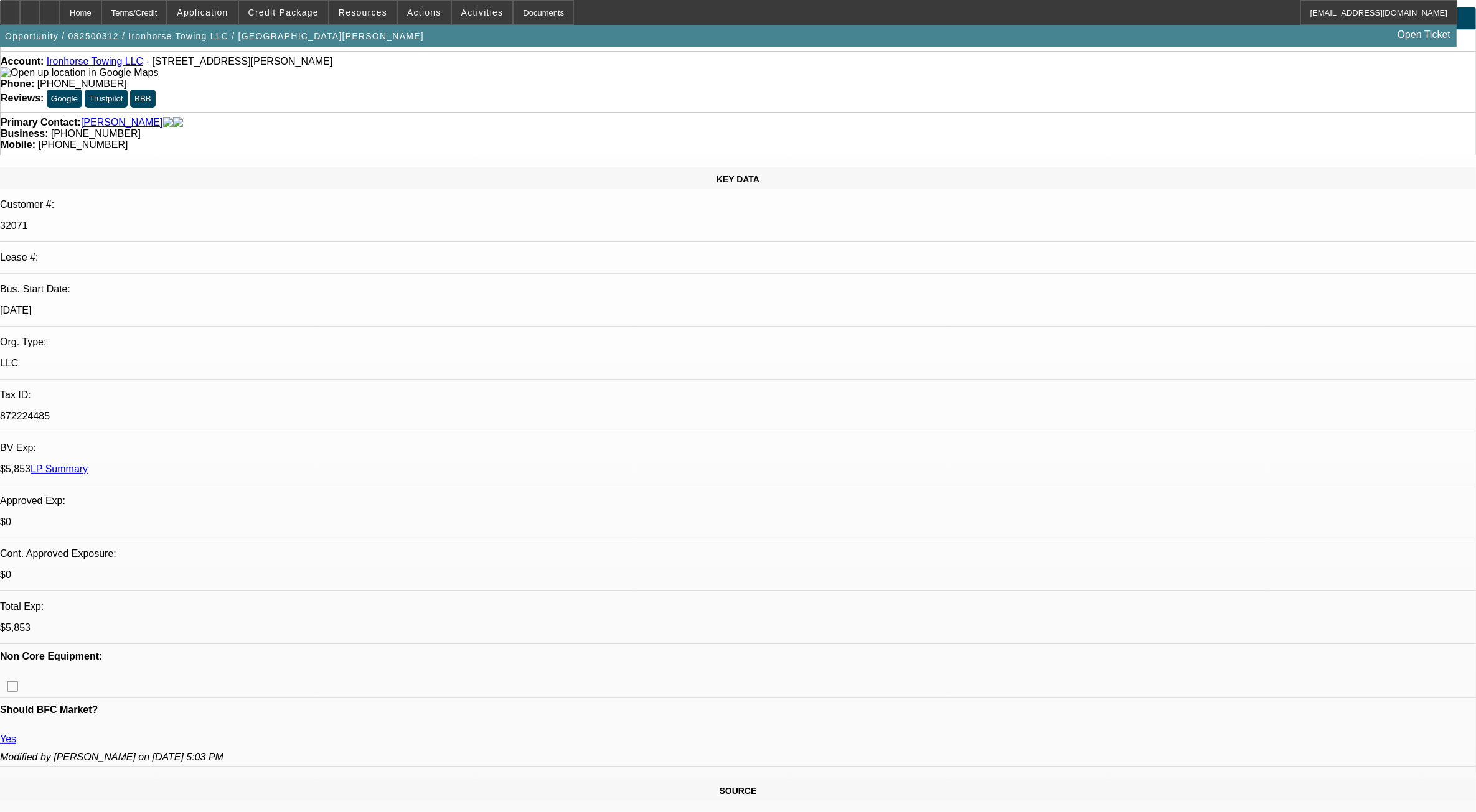
scroll to position [0, 0]
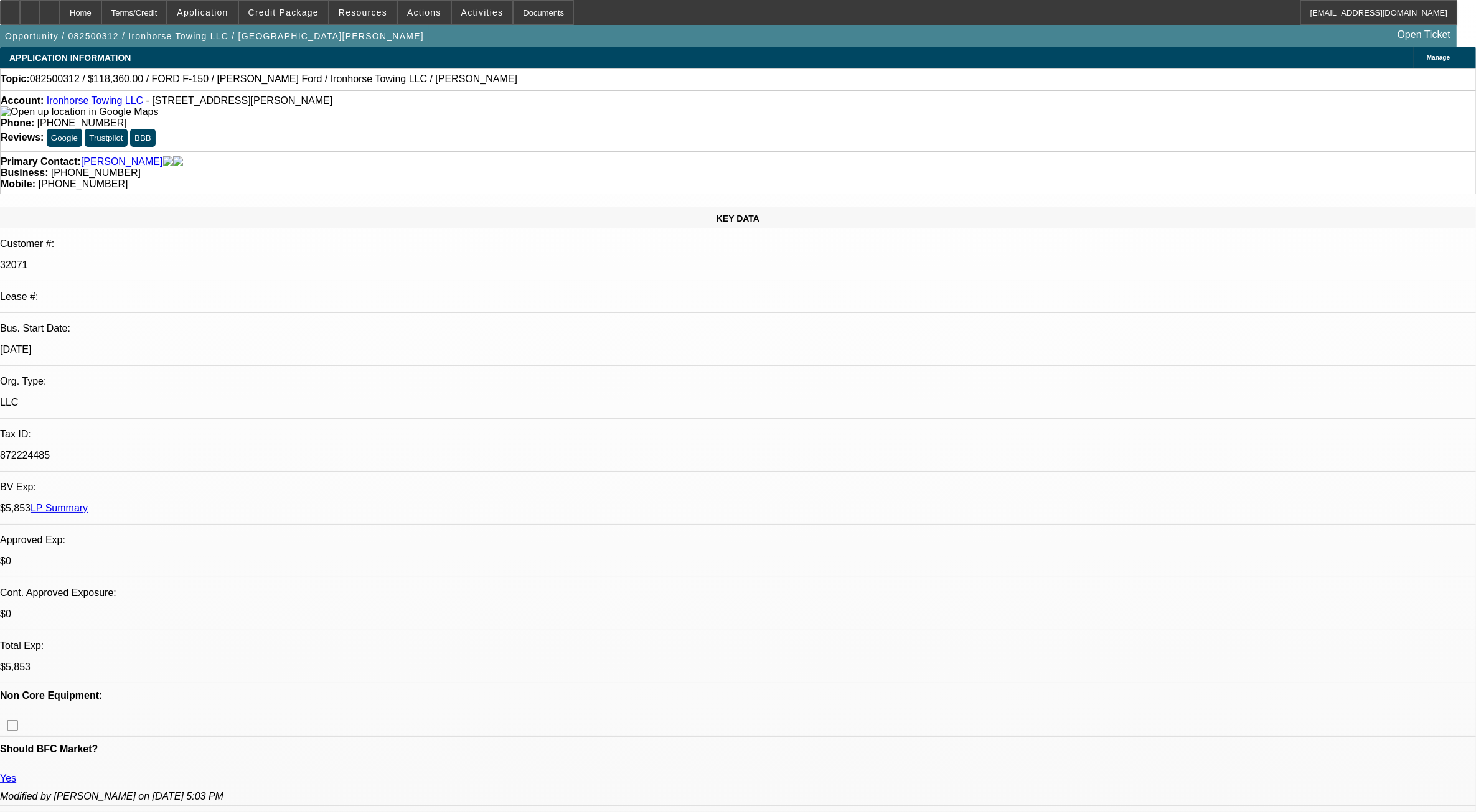
drag, startPoint x: 1053, startPoint y: 209, endPoint x: 1044, endPoint y: 172, distance: 38.1
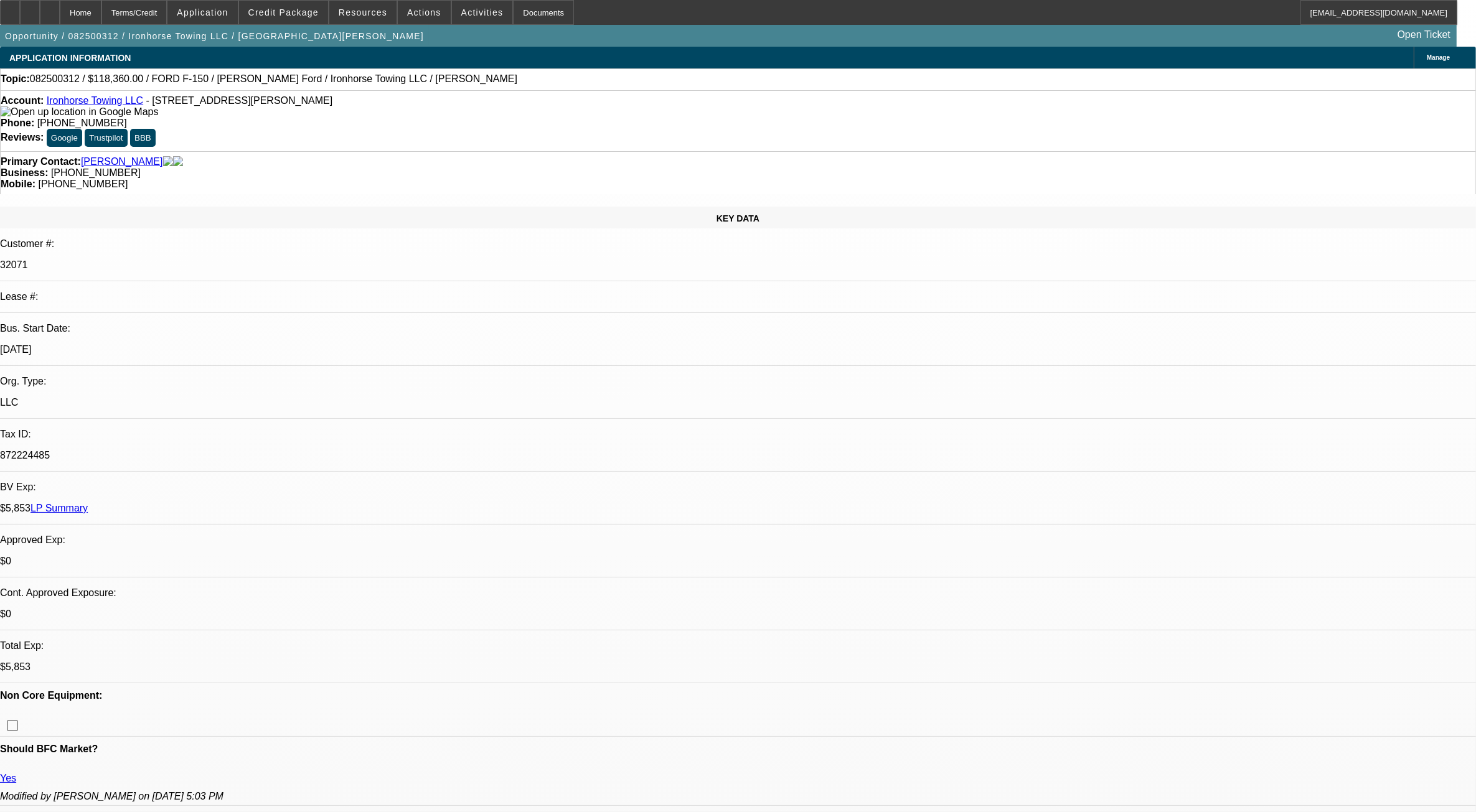
drag, startPoint x: 1046, startPoint y: 145, endPoint x: 1053, endPoint y: 170, distance: 26.0
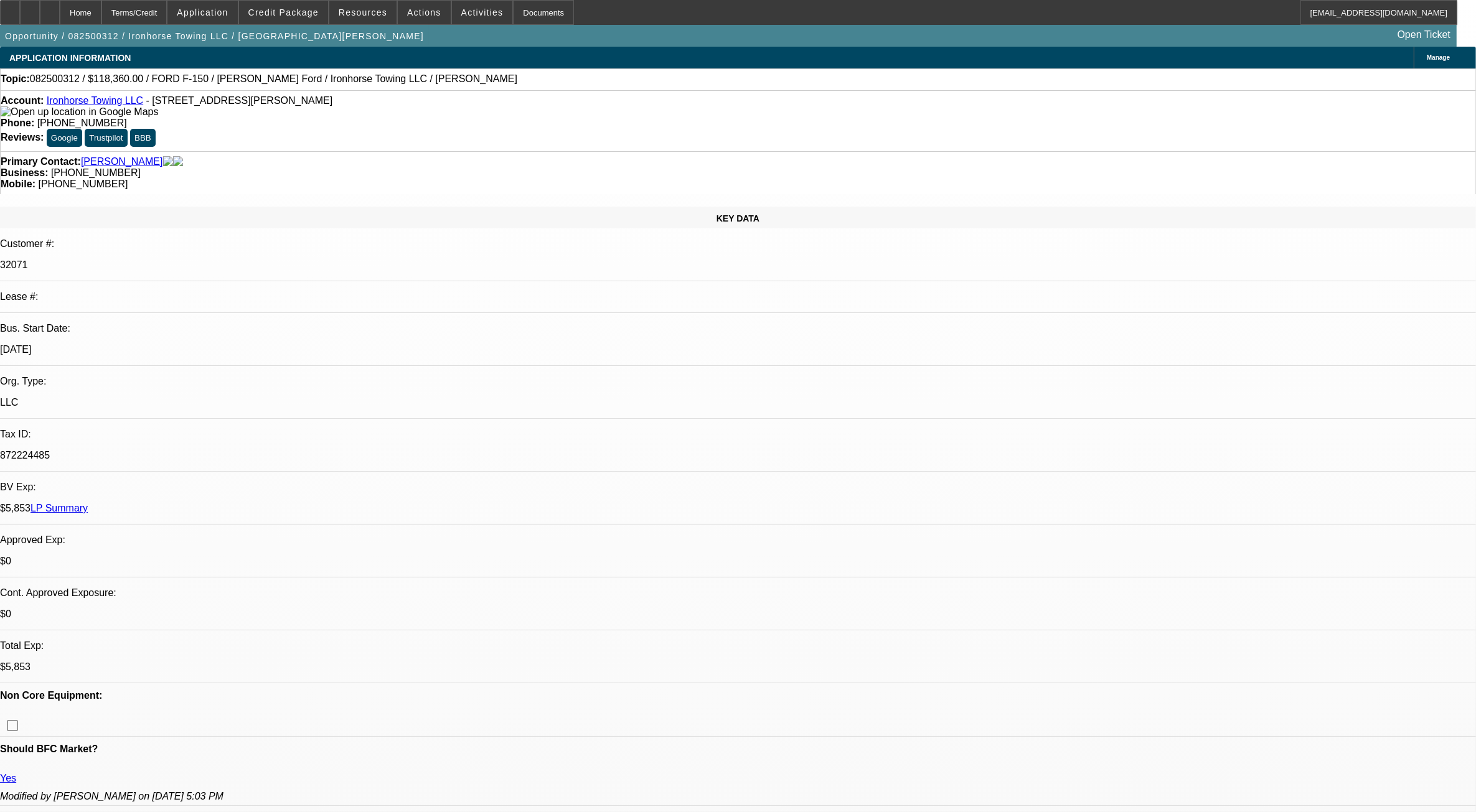
click at [60, 2] on div at bounding box center [50, 12] width 20 height 25
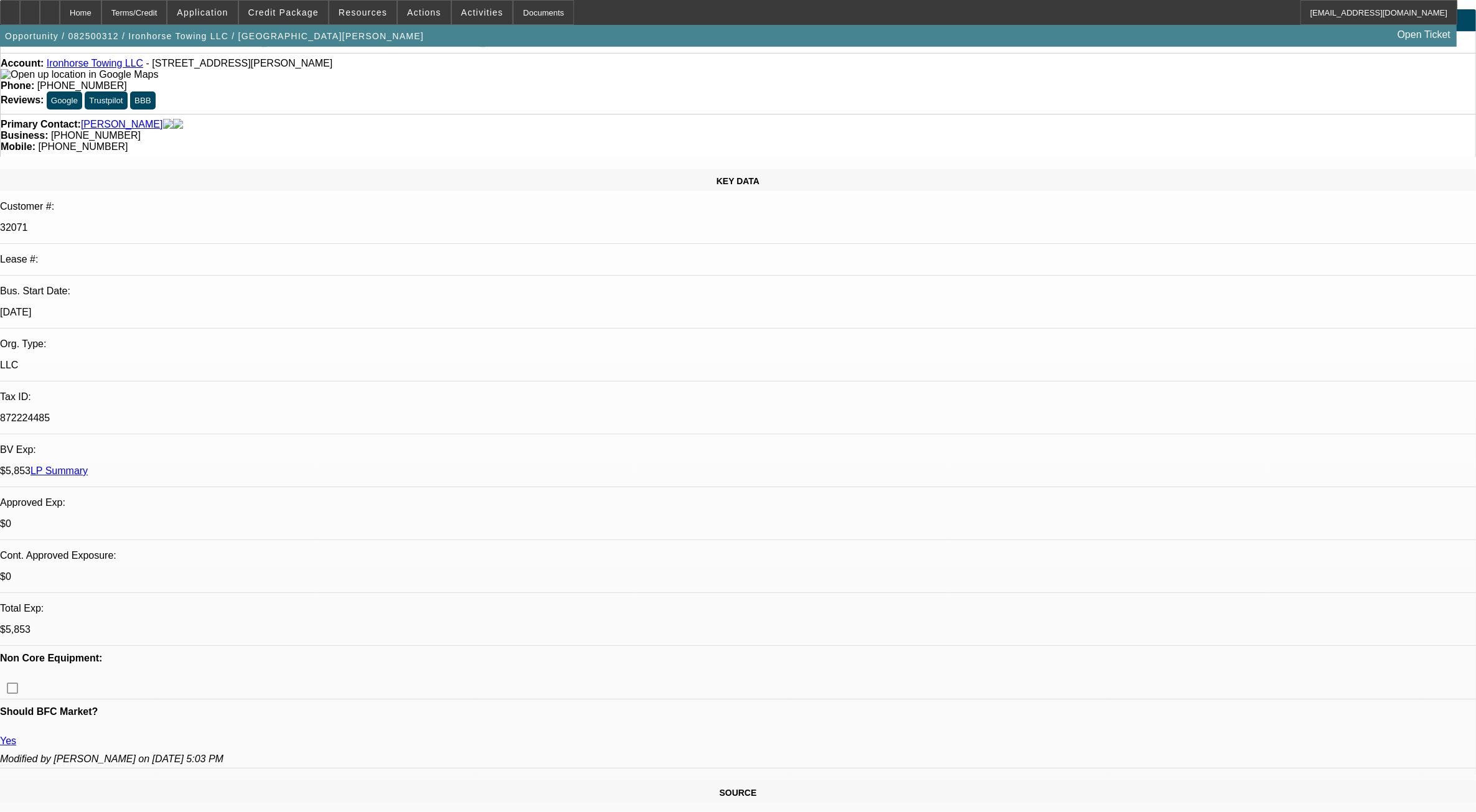
scroll to position [77, 0]
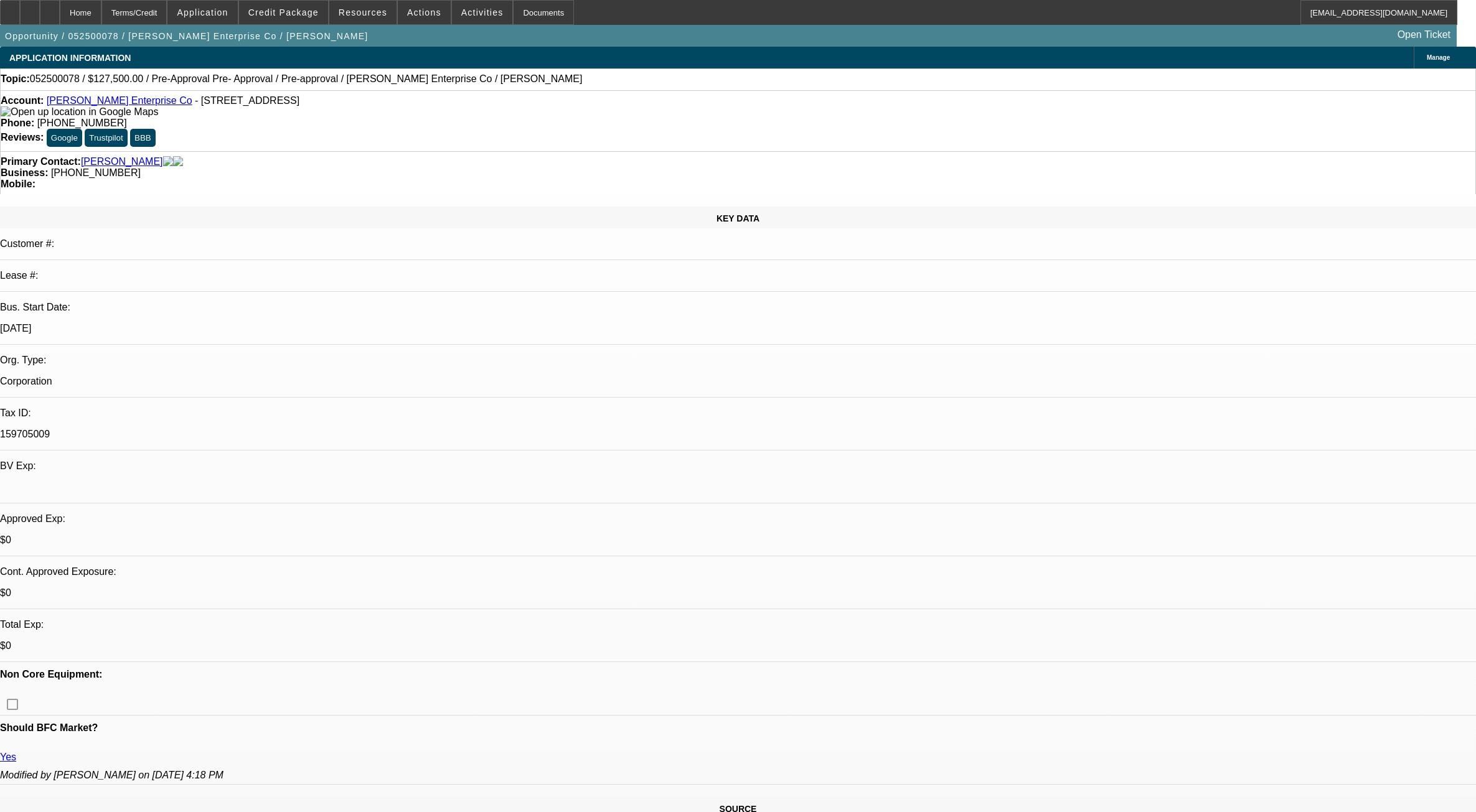
select select "0.15"
select select "2"
select select "0.1"
select select "4"
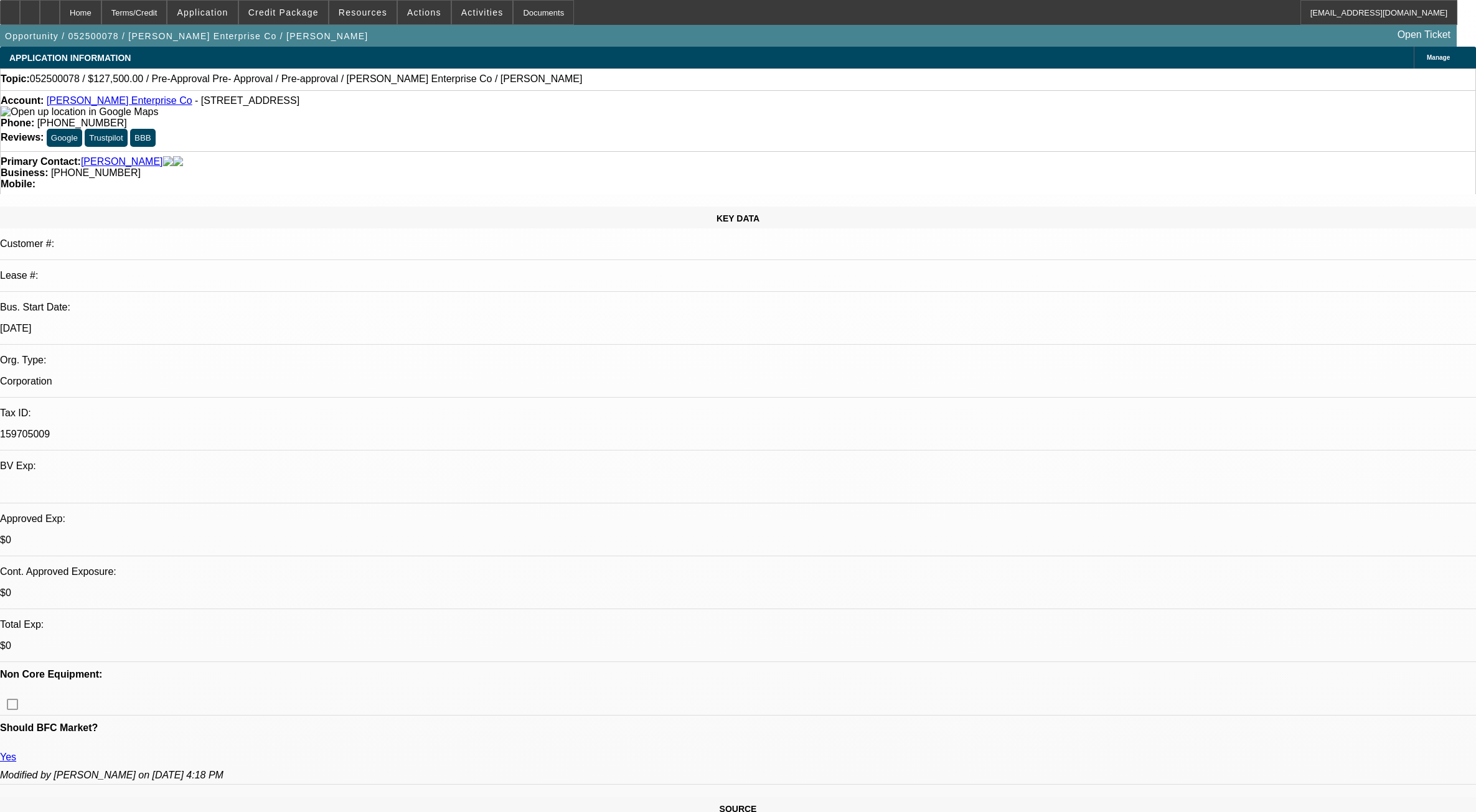
select select "0.15"
select select "2"
select select "0.1"
select select "4"
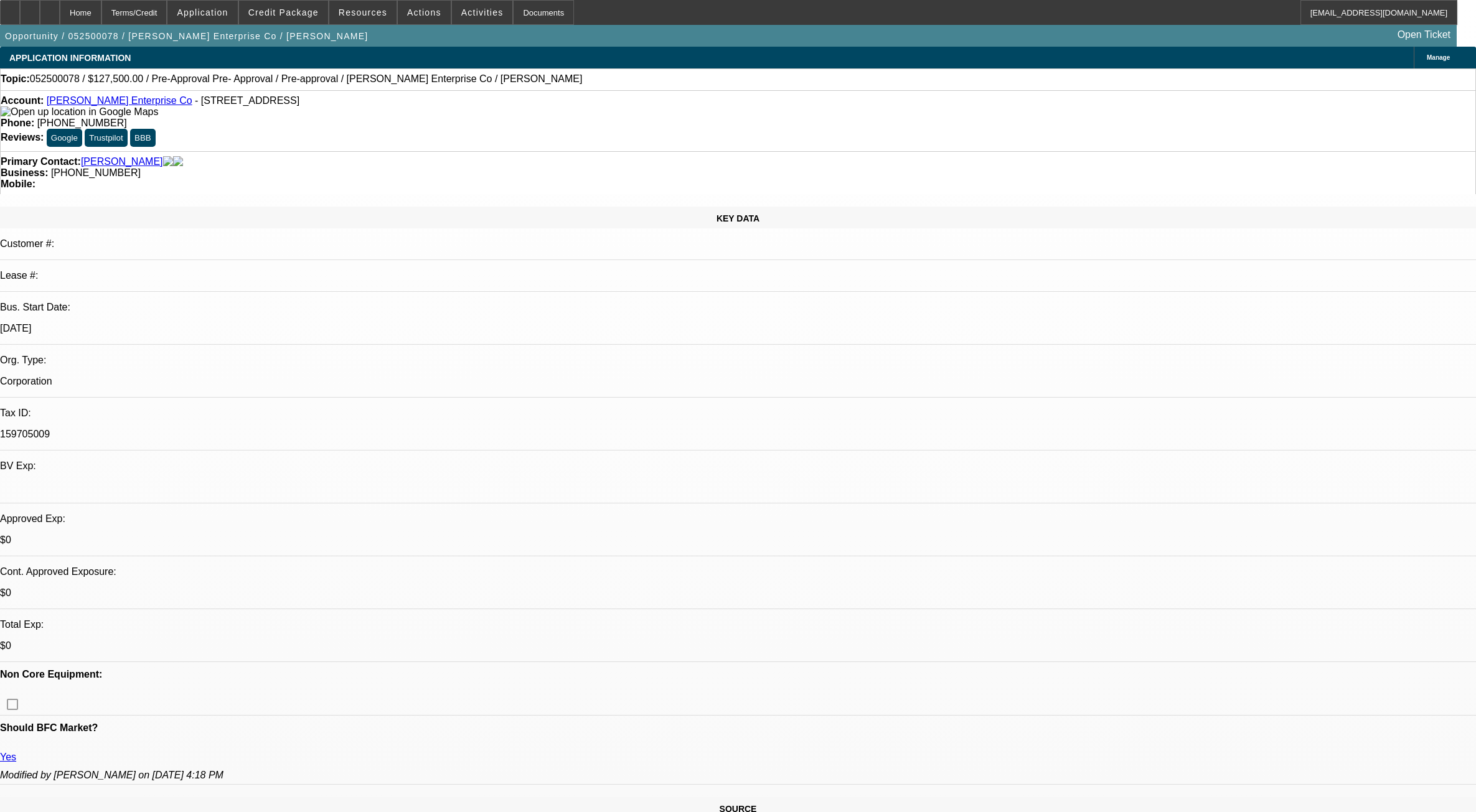
select select "0.1"
select select "2"
select select "0.1"
select select "4"
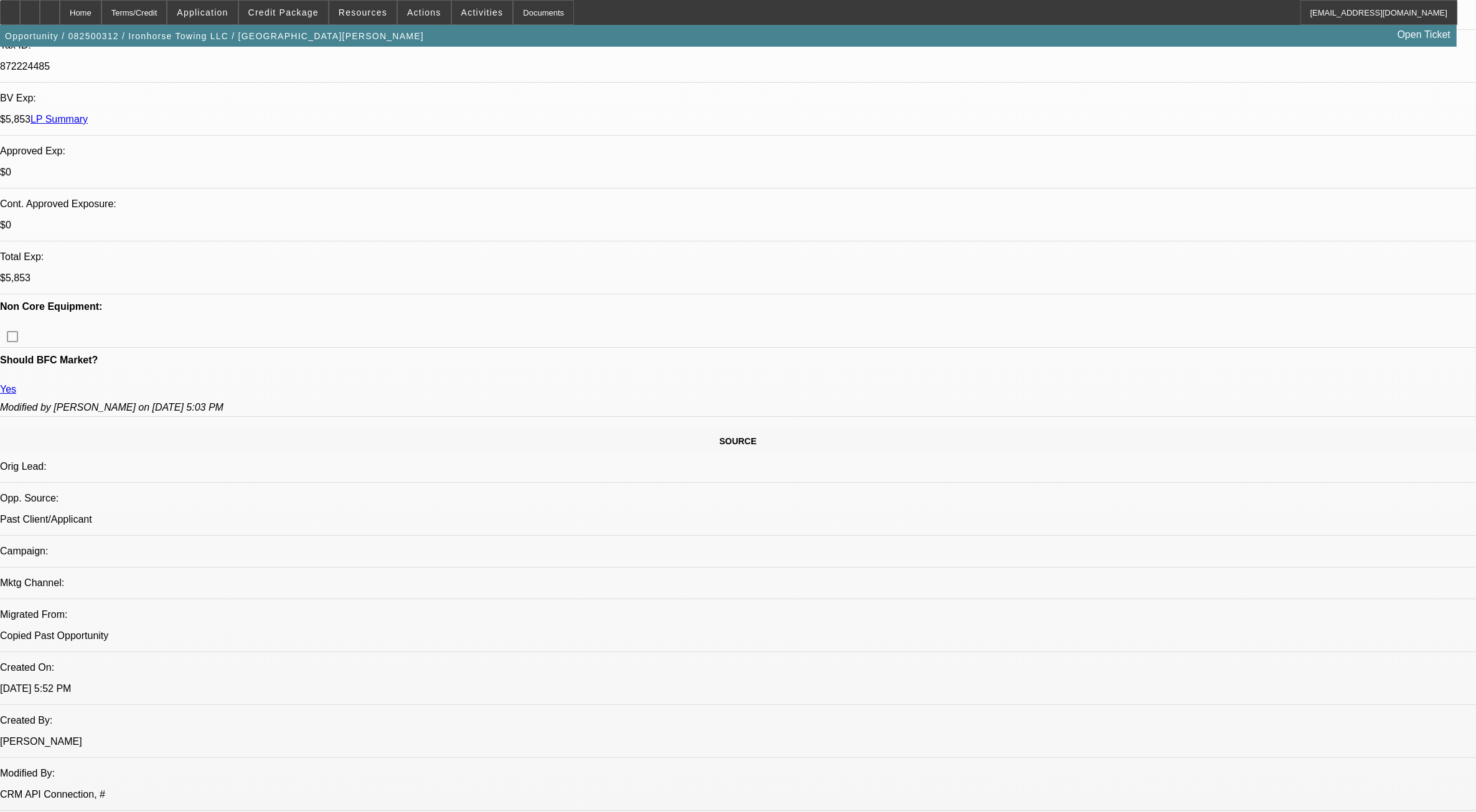
select select "0"
select select "2"
select select "0.1"
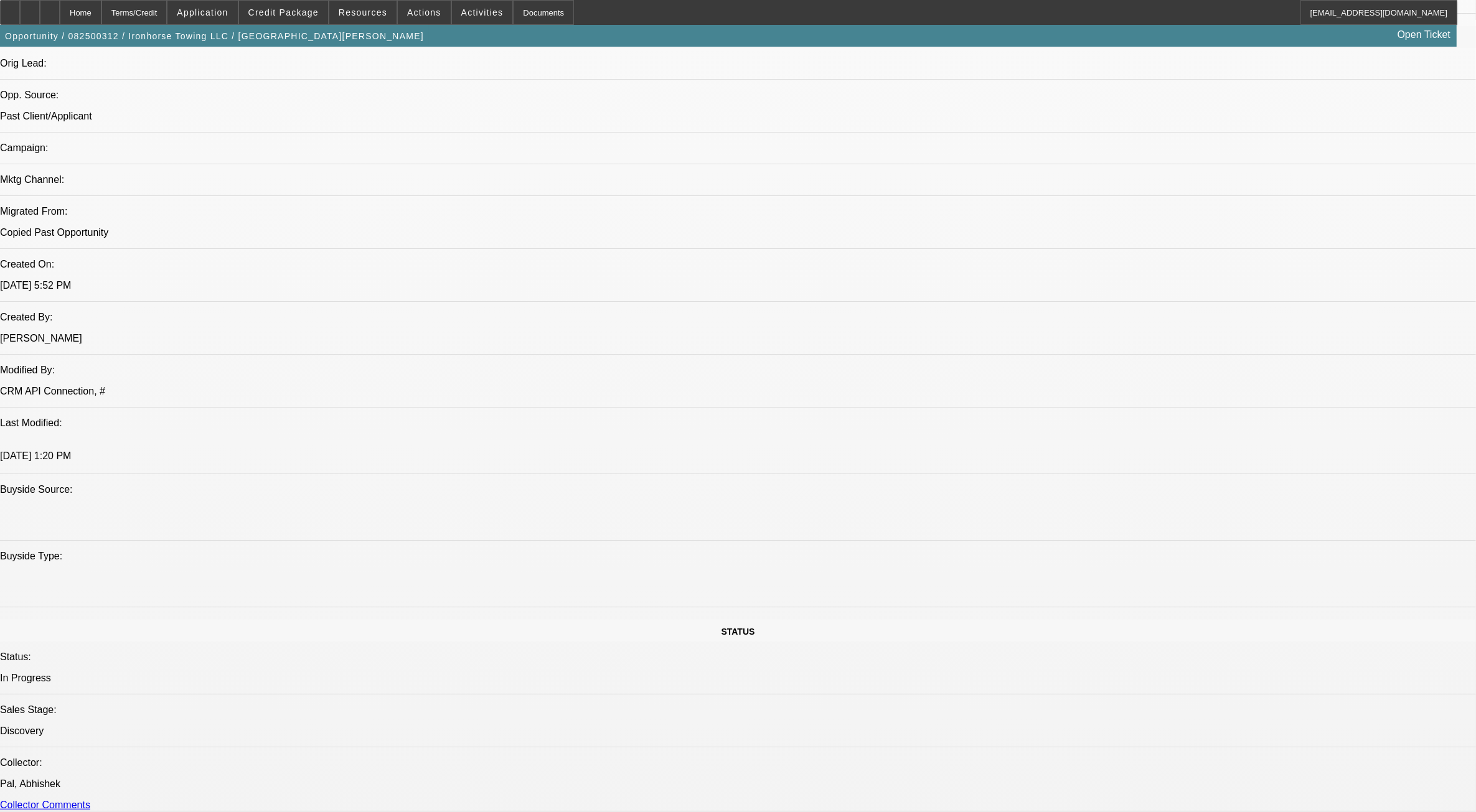
select select "1"
select select "2"
select select "4"
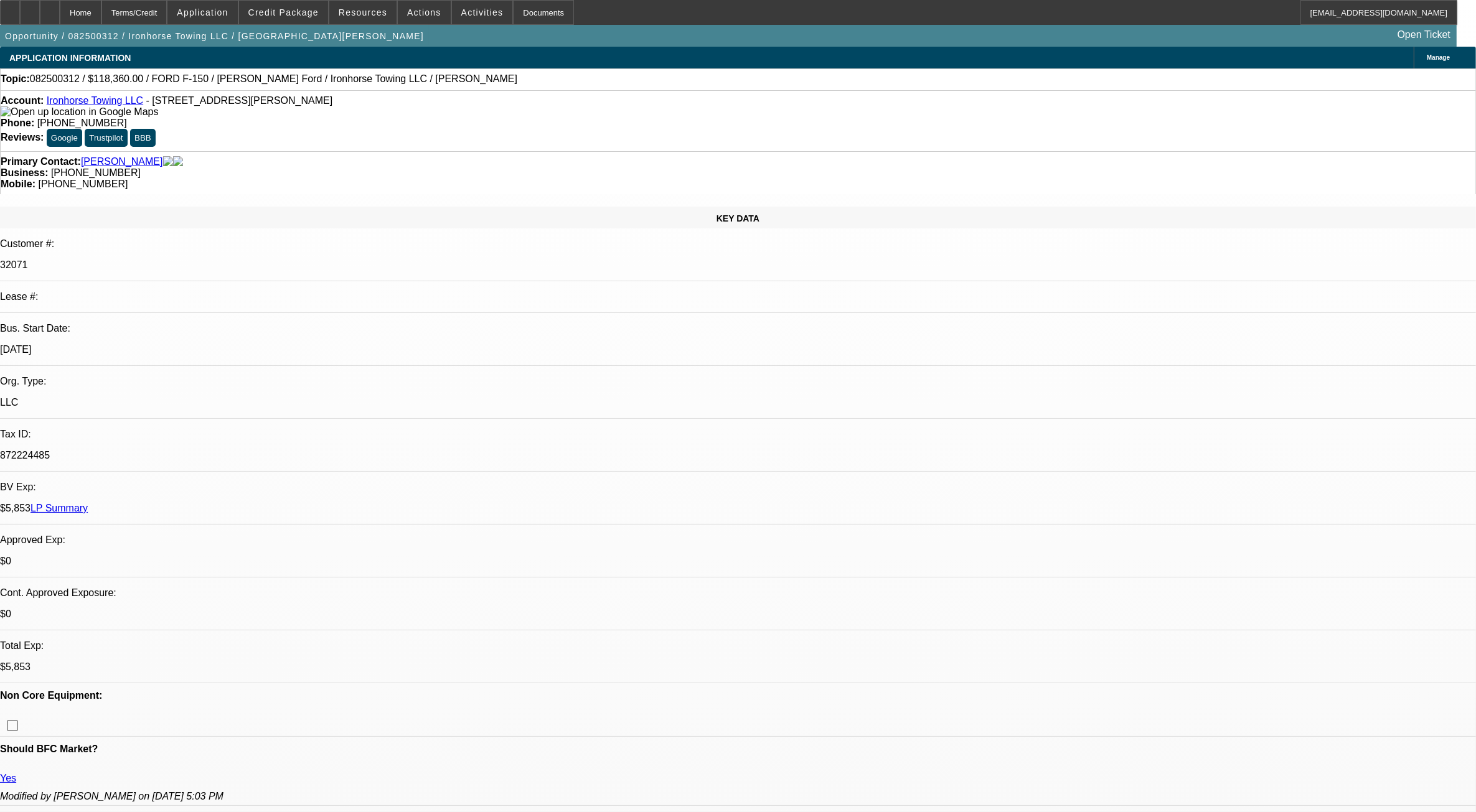
click at [60, 9] on div at bounding box center [50, 12] width 20 height 25
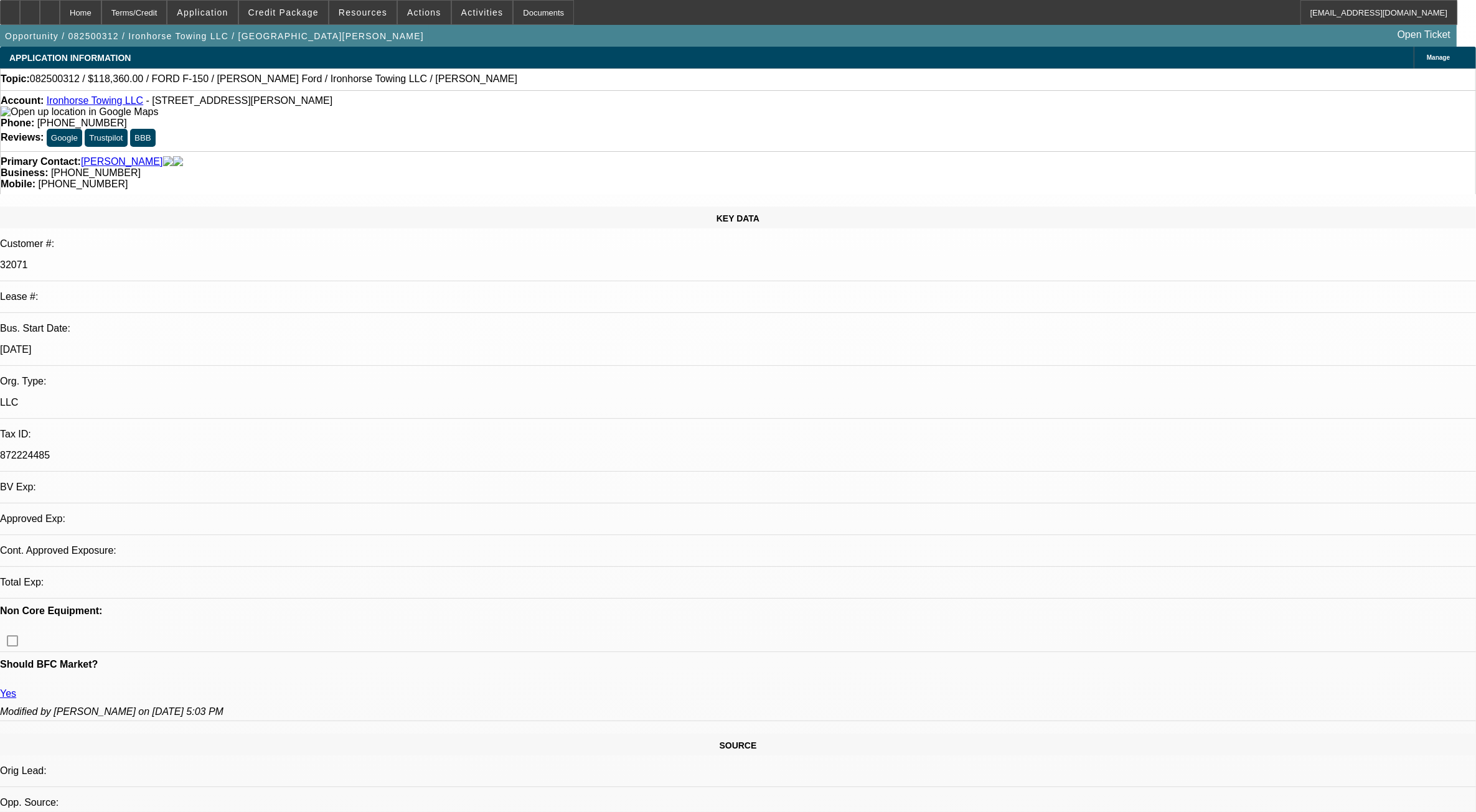
select select "0"
select select "2"
select select "0.1"
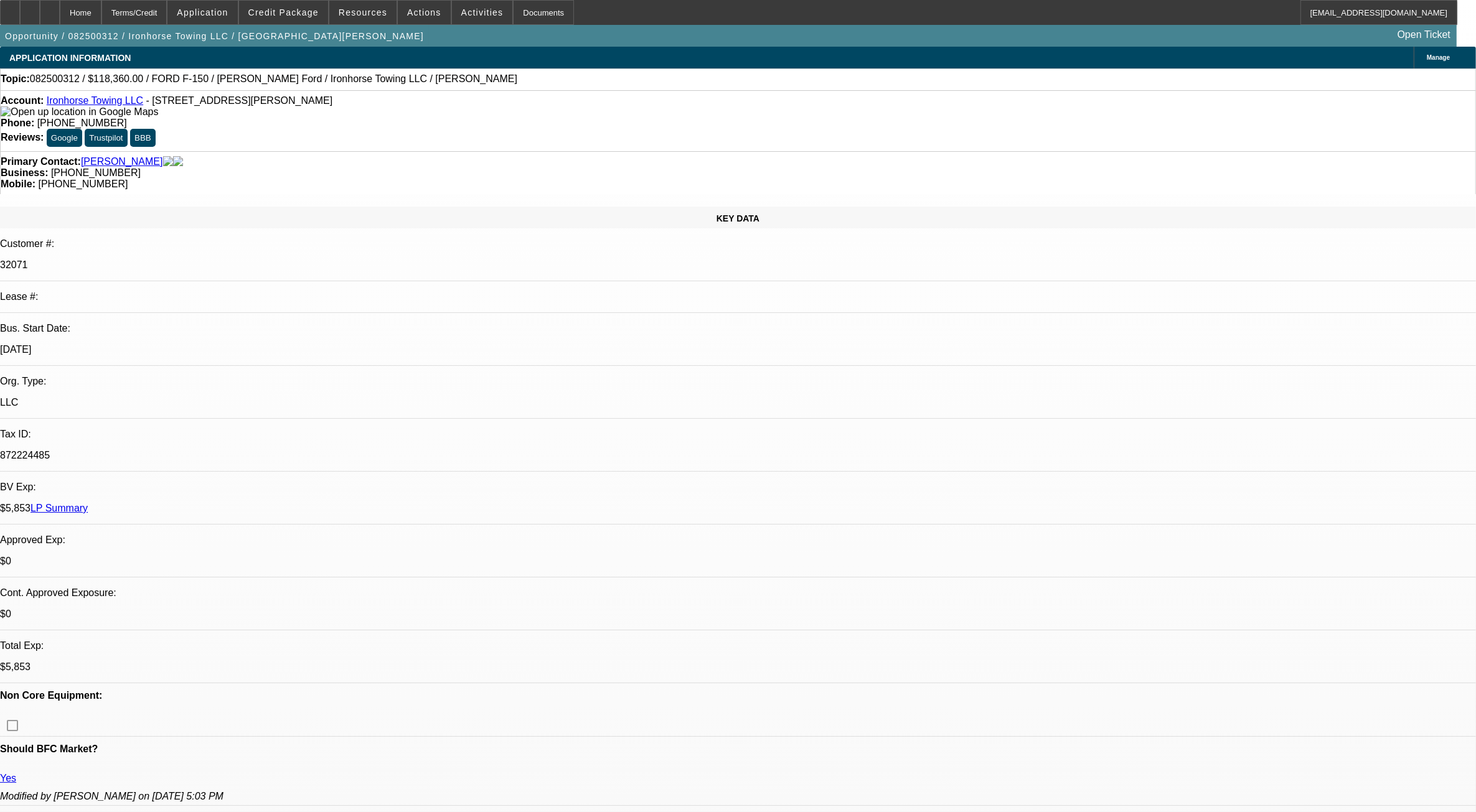
select select "1"
select select "2"
select select "4"
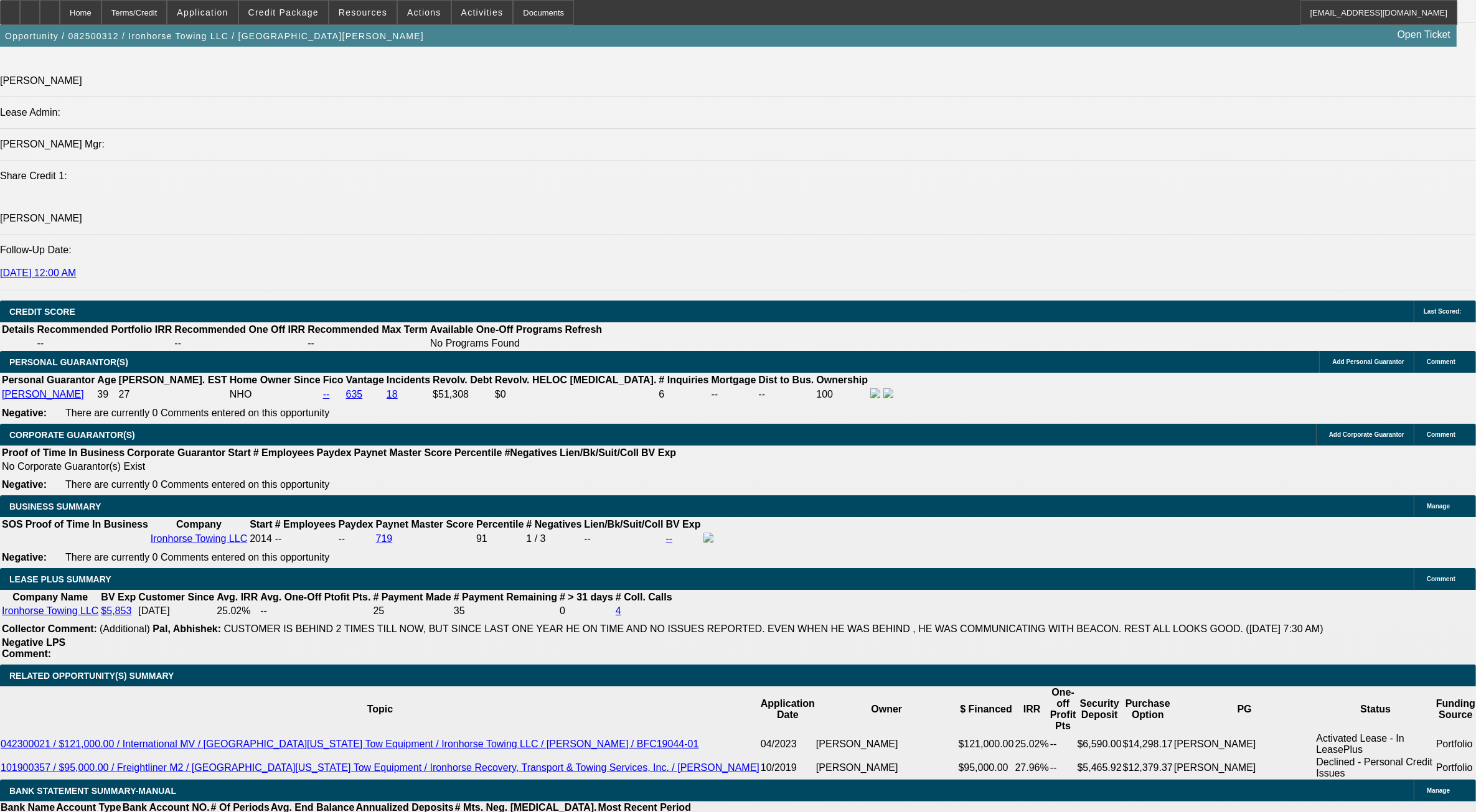
scroll to position [1633, 0]
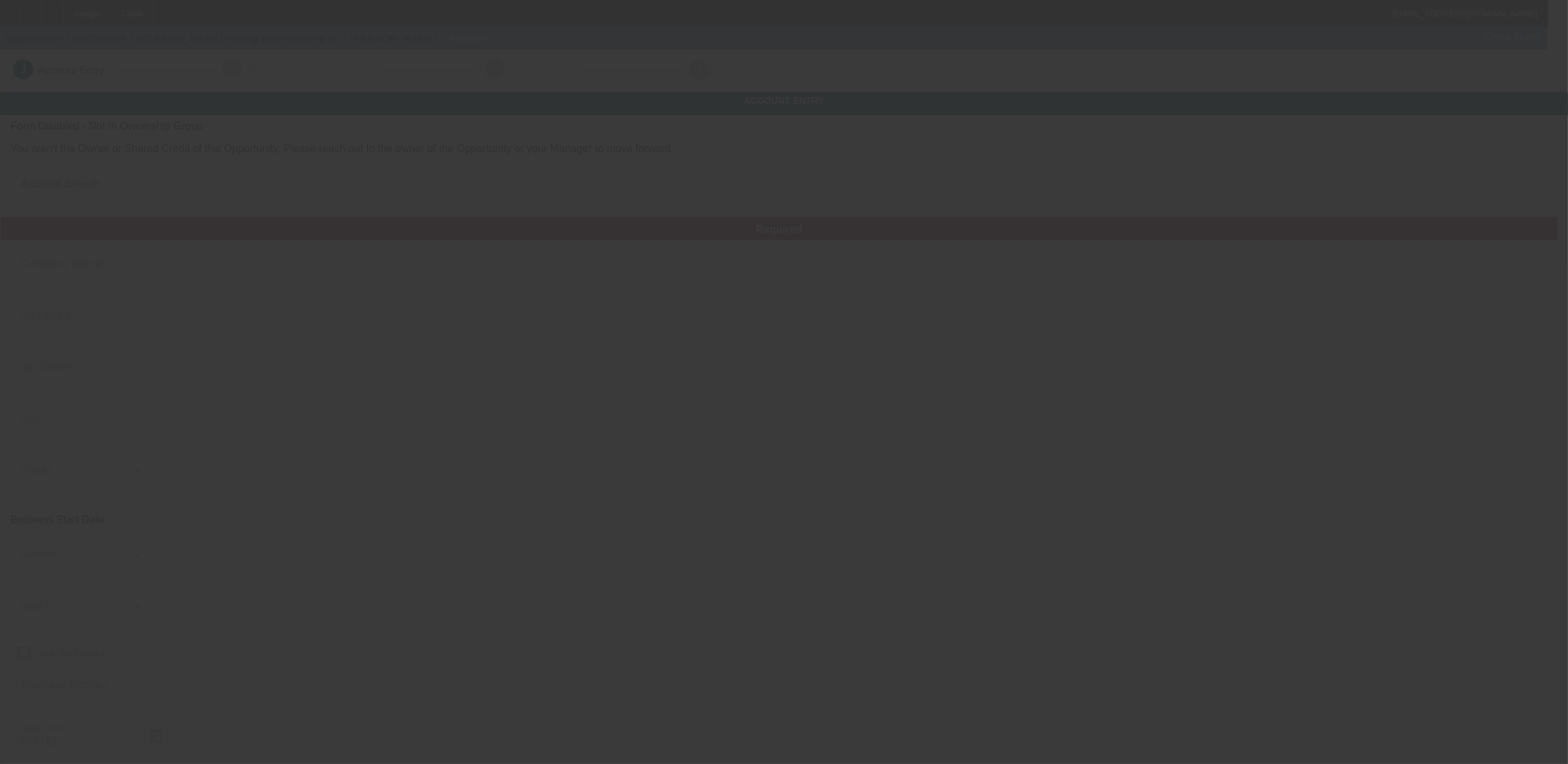
type input "[PERSON_NAME] towing and recovery llc"
type input "[STREET_ADDRESS]"
type input "19140"
type input "[GEOGRAPHIC_DATA]"
type input "[PHONE_NUMBER]"
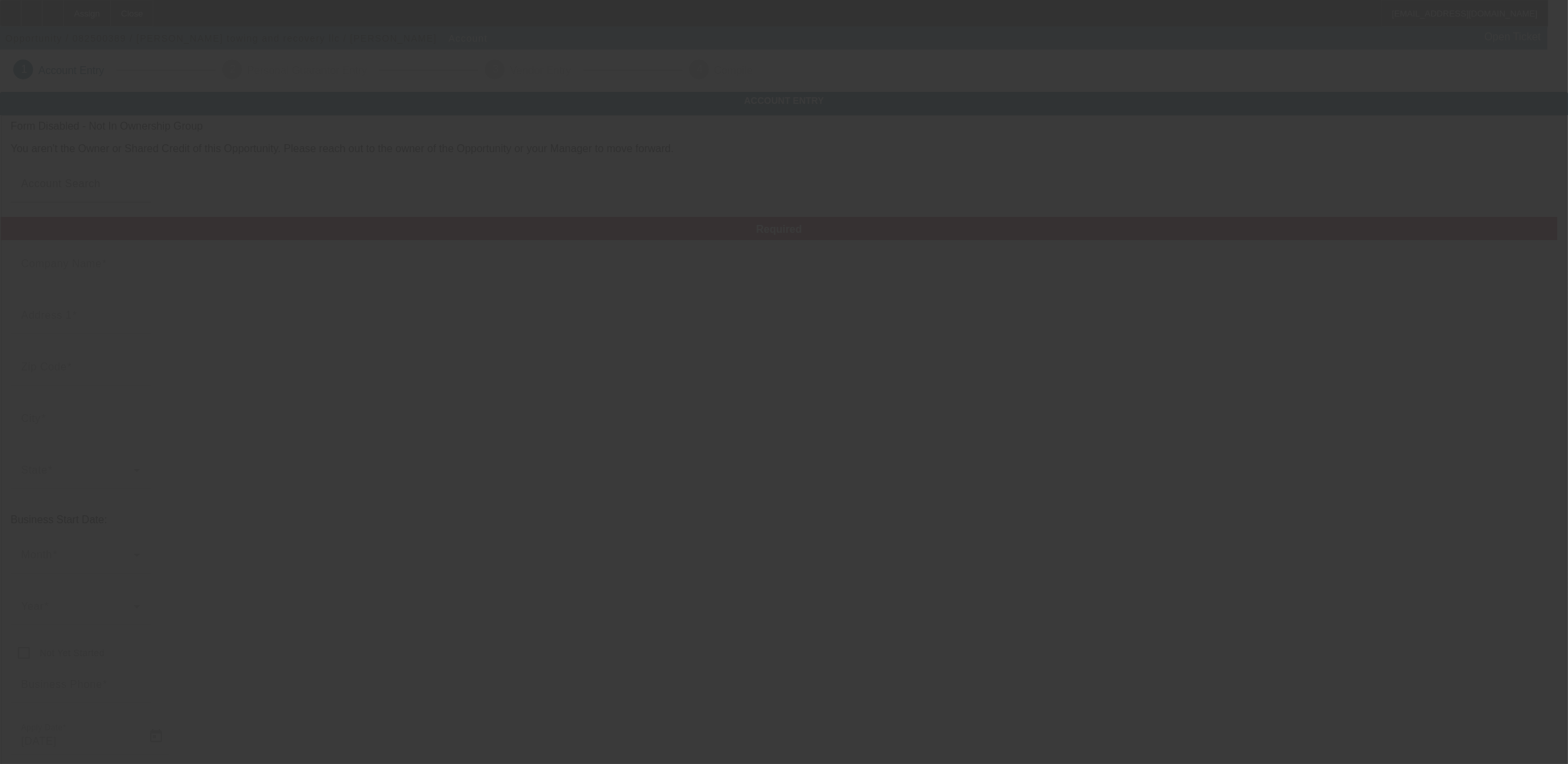
type input "[EMAIL_ADDRESS][DOMAIN_NAME]"
type input "[US_EMPLOYER_IDENTIFICATION_NUMBER]"
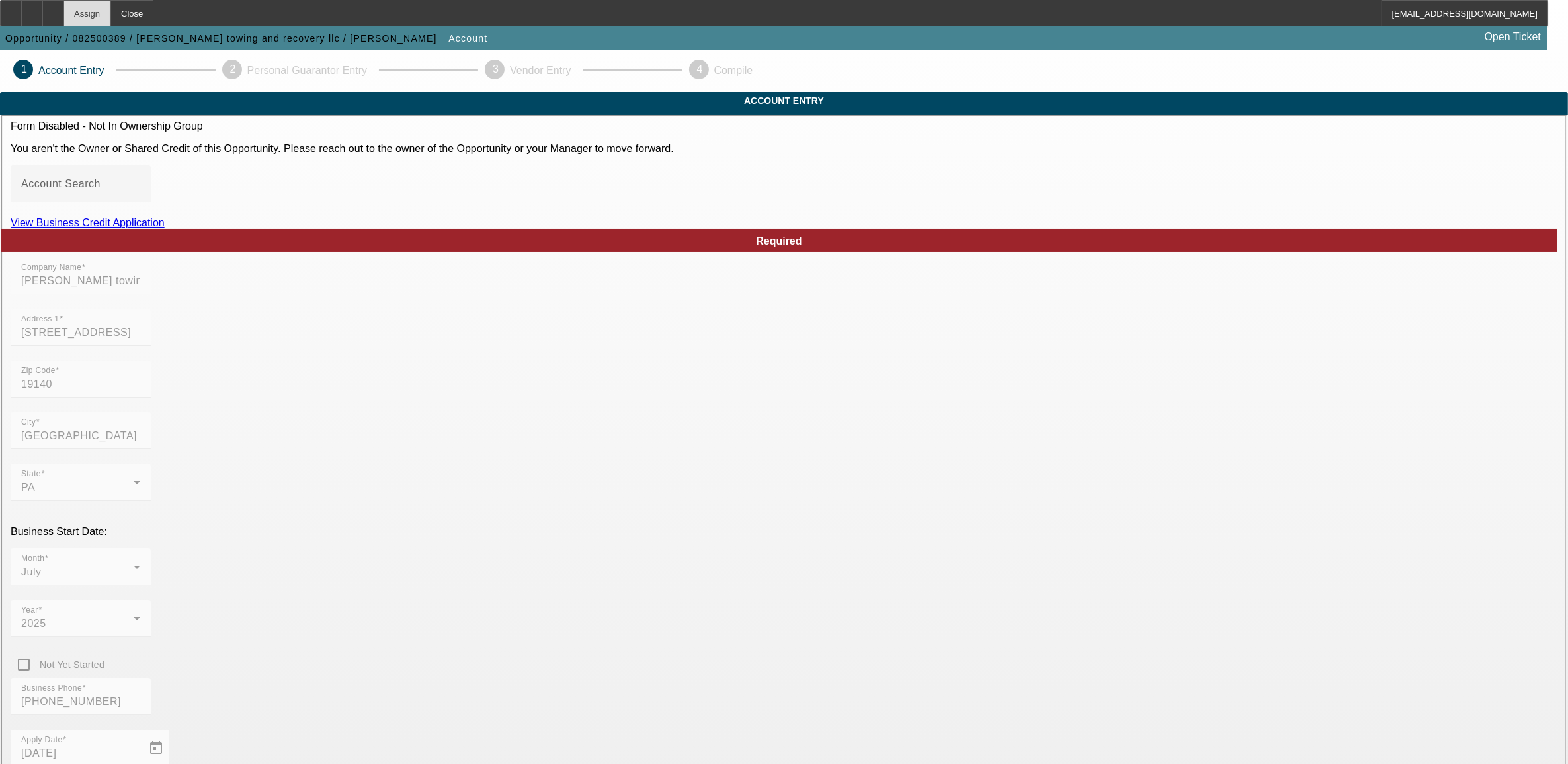
click at [108, 5] on div "Assign" at bounding box center [87, 13] width 47 height 26
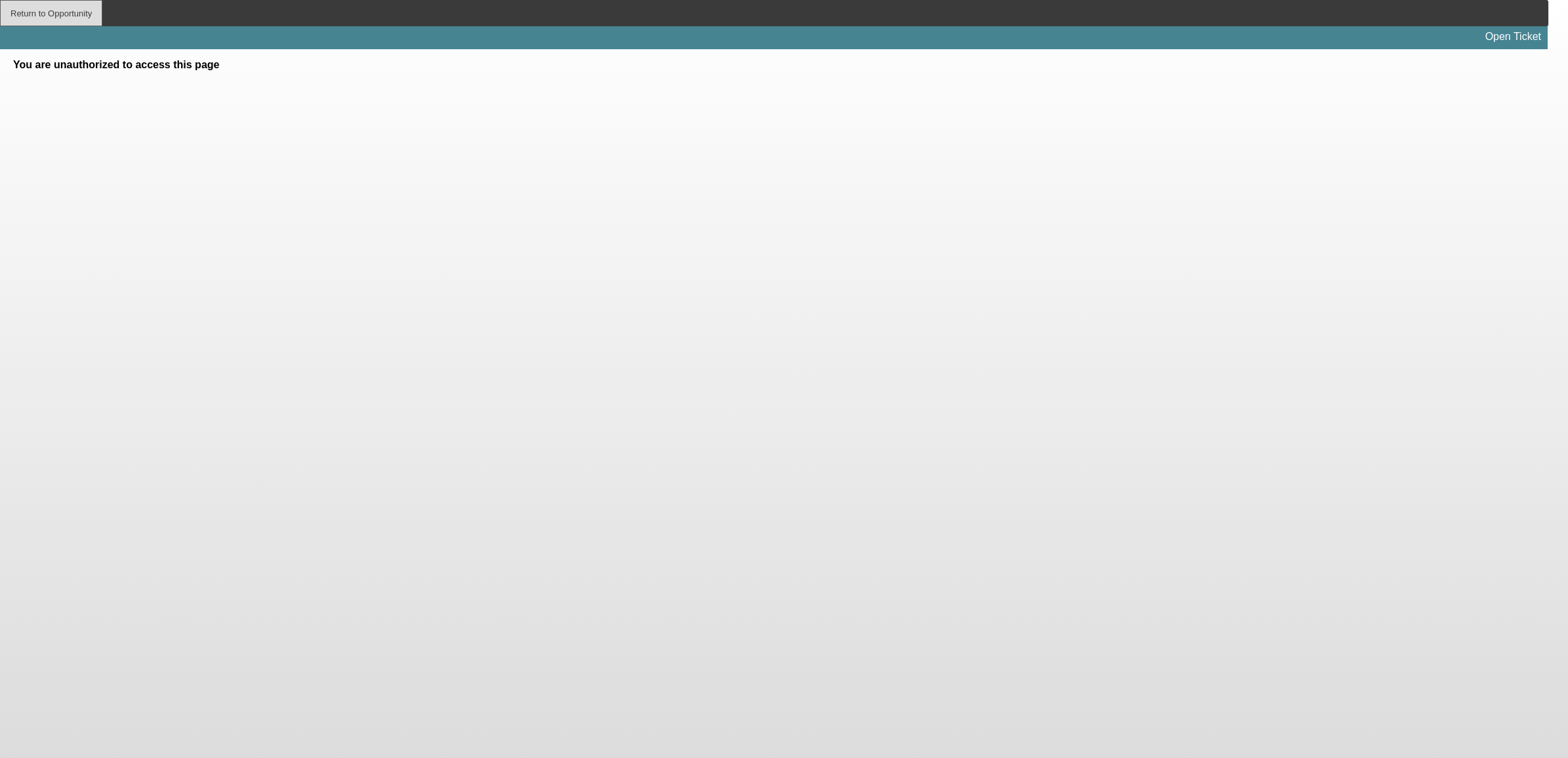
click at [44, 12] on div "Return to Opportunity" at bounding box center [51, 13] width 103 height 26
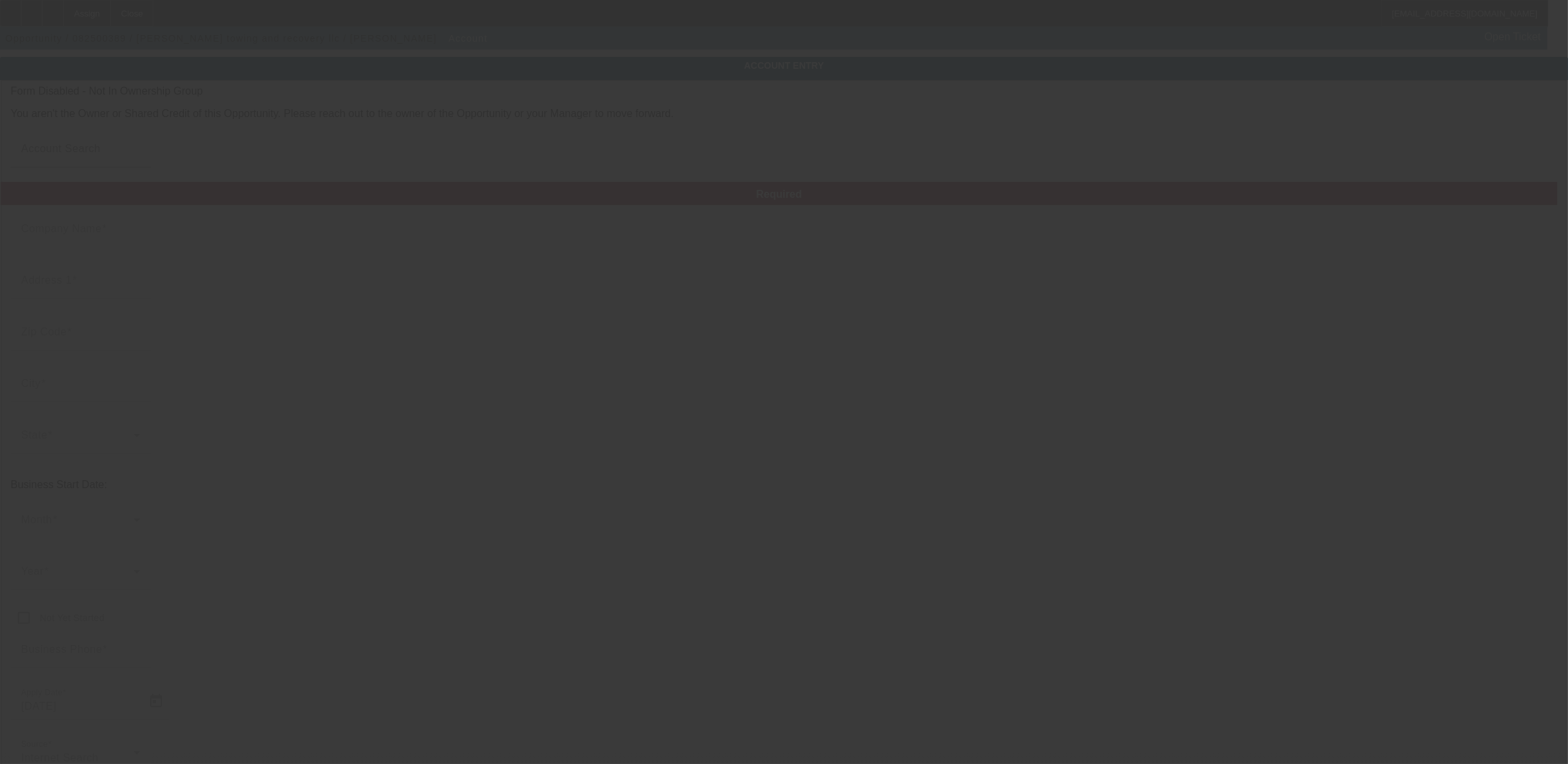
type input "[PERSON_NAME] towing and recovery llc"
type input "[STREET_ADDRESS]"
type input "19140"
type input "[GEOGRAPHIC_DATA]"
type input "[PHONE_NUMBER]"
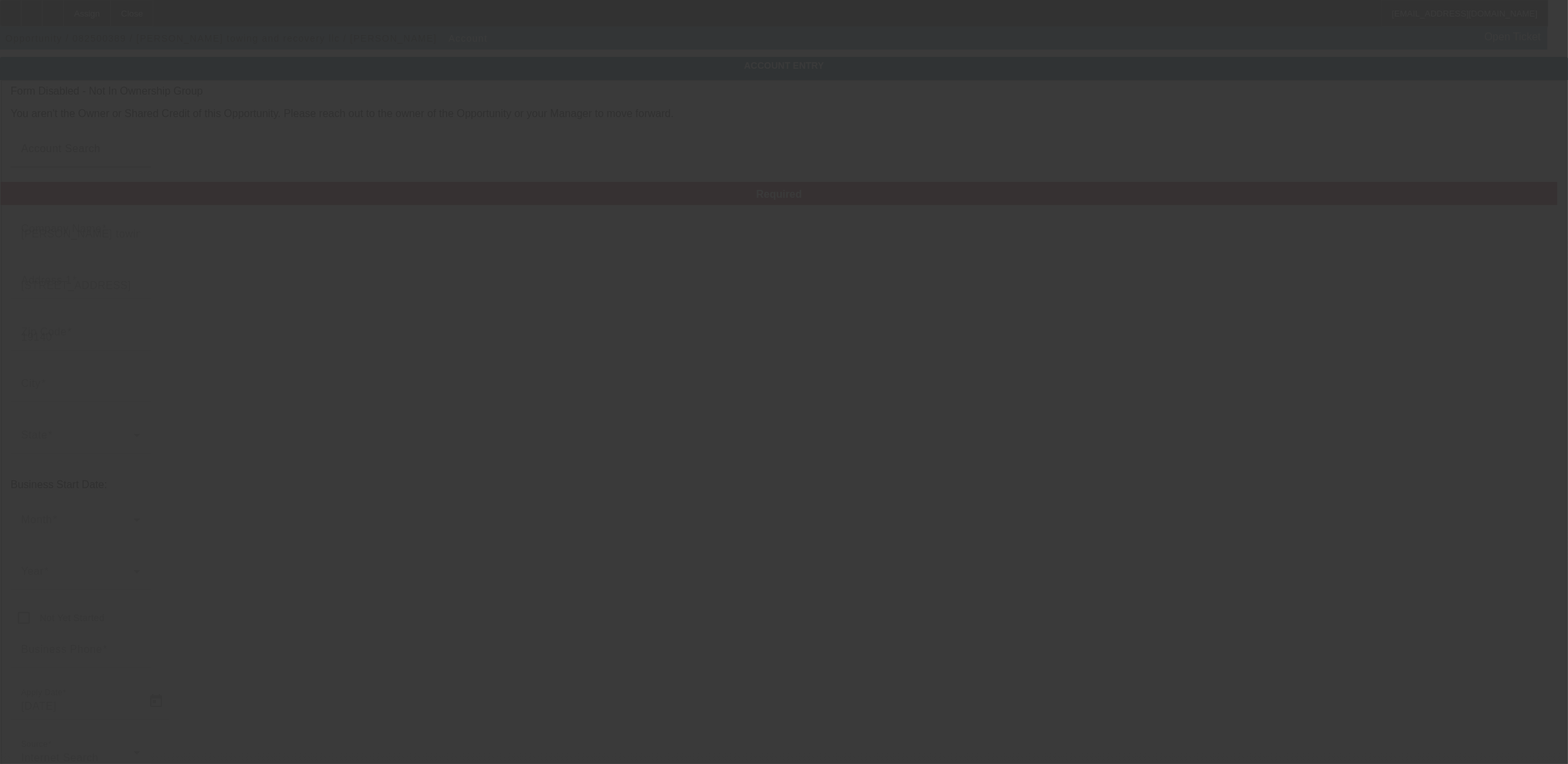
type input "[EMAIL_ADDRESS][DOMAIN_NAME]"
type input "[US_EMPLOYER_IDENTIFICATION_NUMBER]"
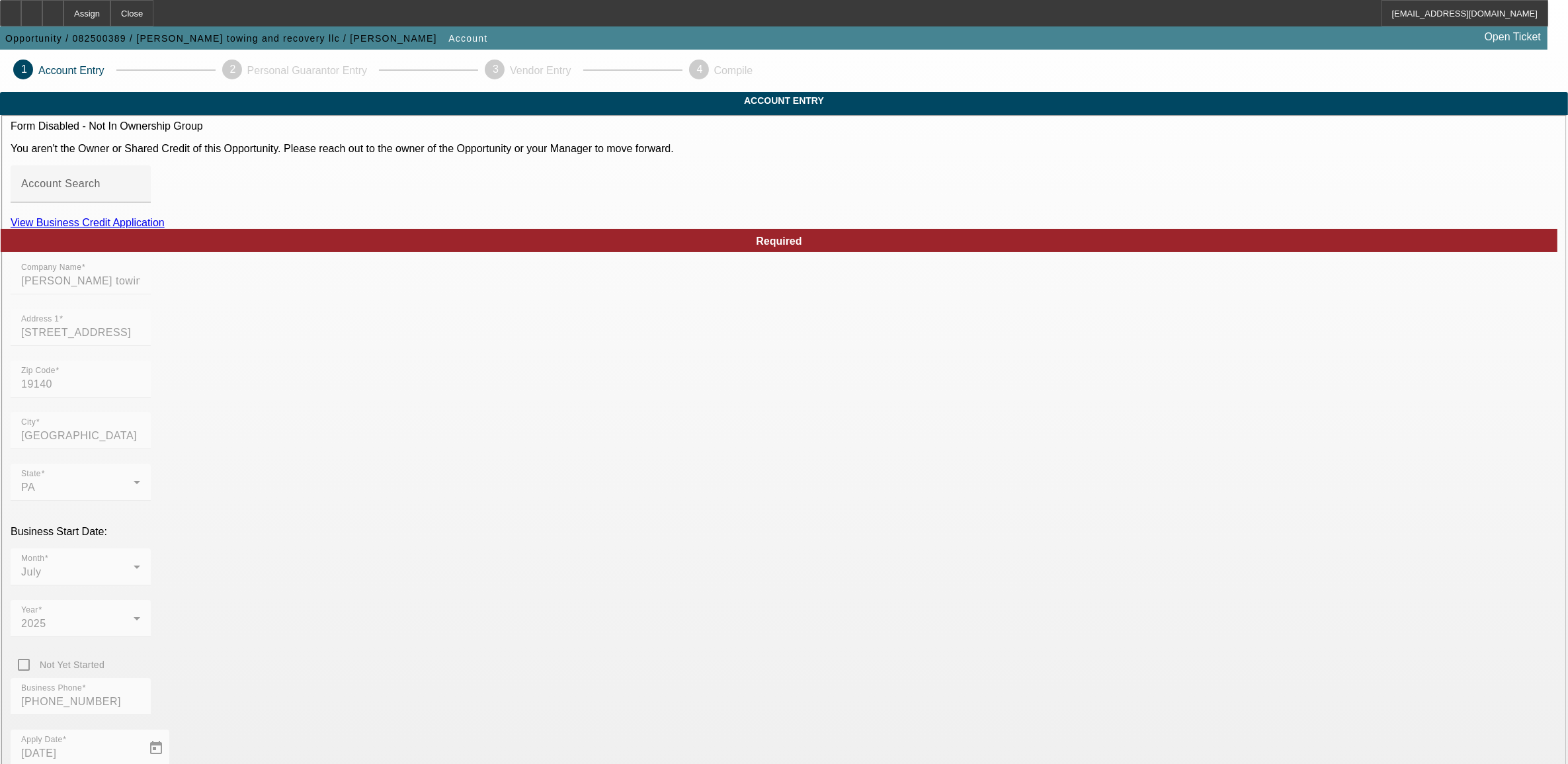
drag, startPoint x: 470, startPoint y: 594, endPoint x: 384, endPoint y: 594, distance: 86.0
drag, startPoint x: 384, startPoint y: 594, endPoint x: 488, endPoint y: 594, distance: 104.0
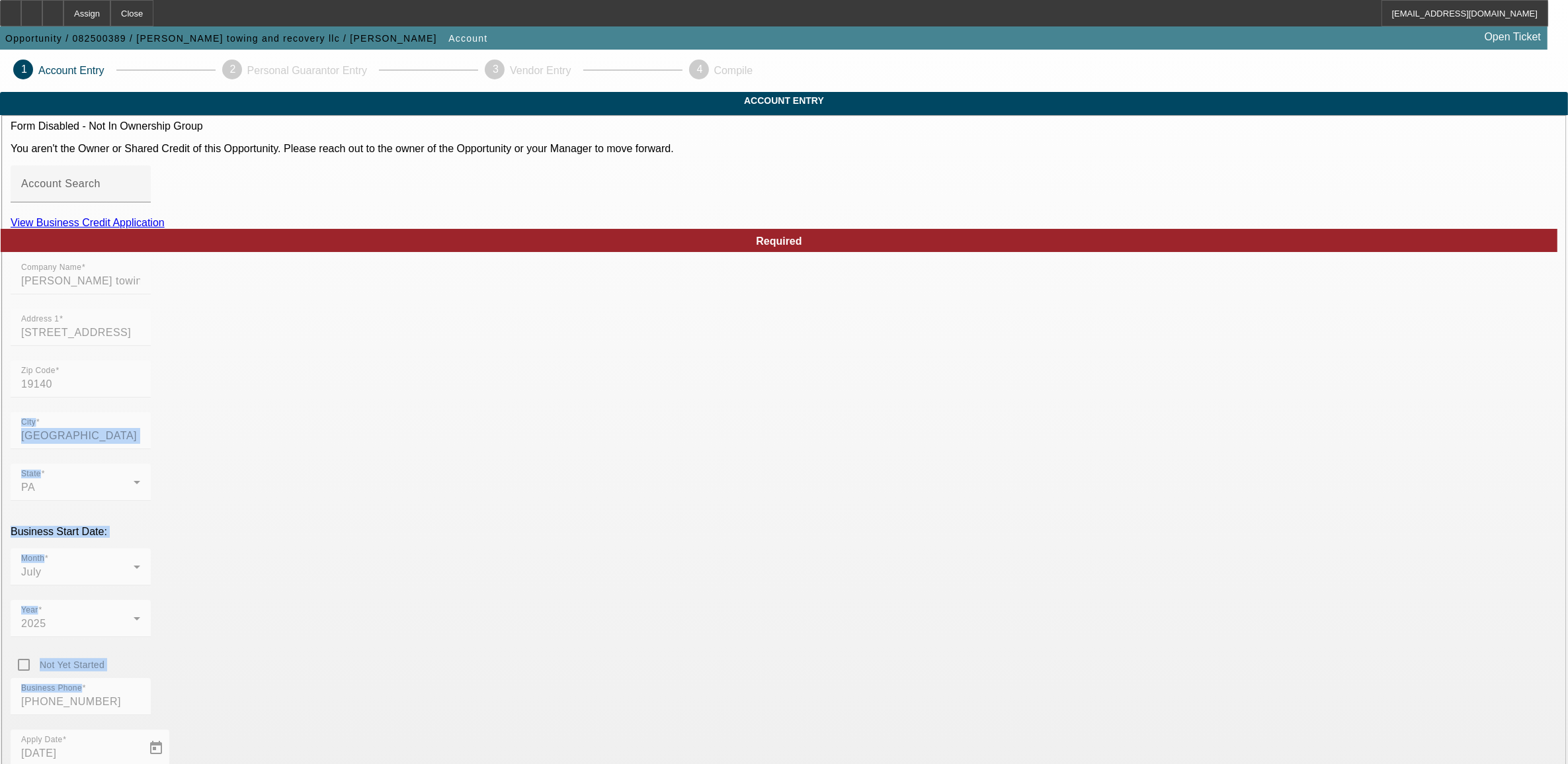
click at [151, 678] on mat-form-field "Business Phone [PHONE_NUMBER]" at bounding box center [81, 704] width 140 height 51
click at [402, 678] on div "Business Phone [PHONE_NUMBER]" at bounding box center [784, 704] width 1547 height 51
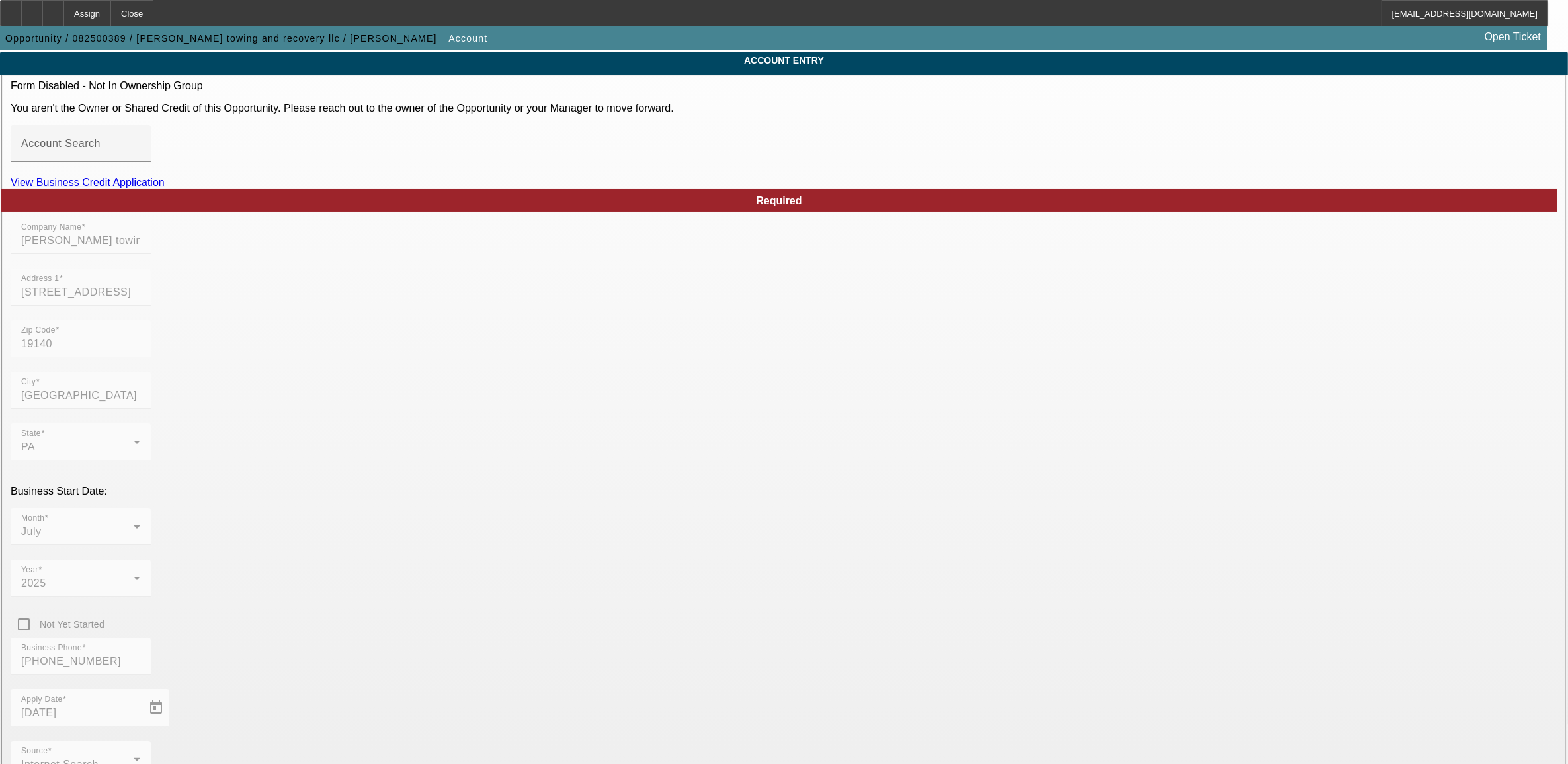
scroll to position [82, 0]
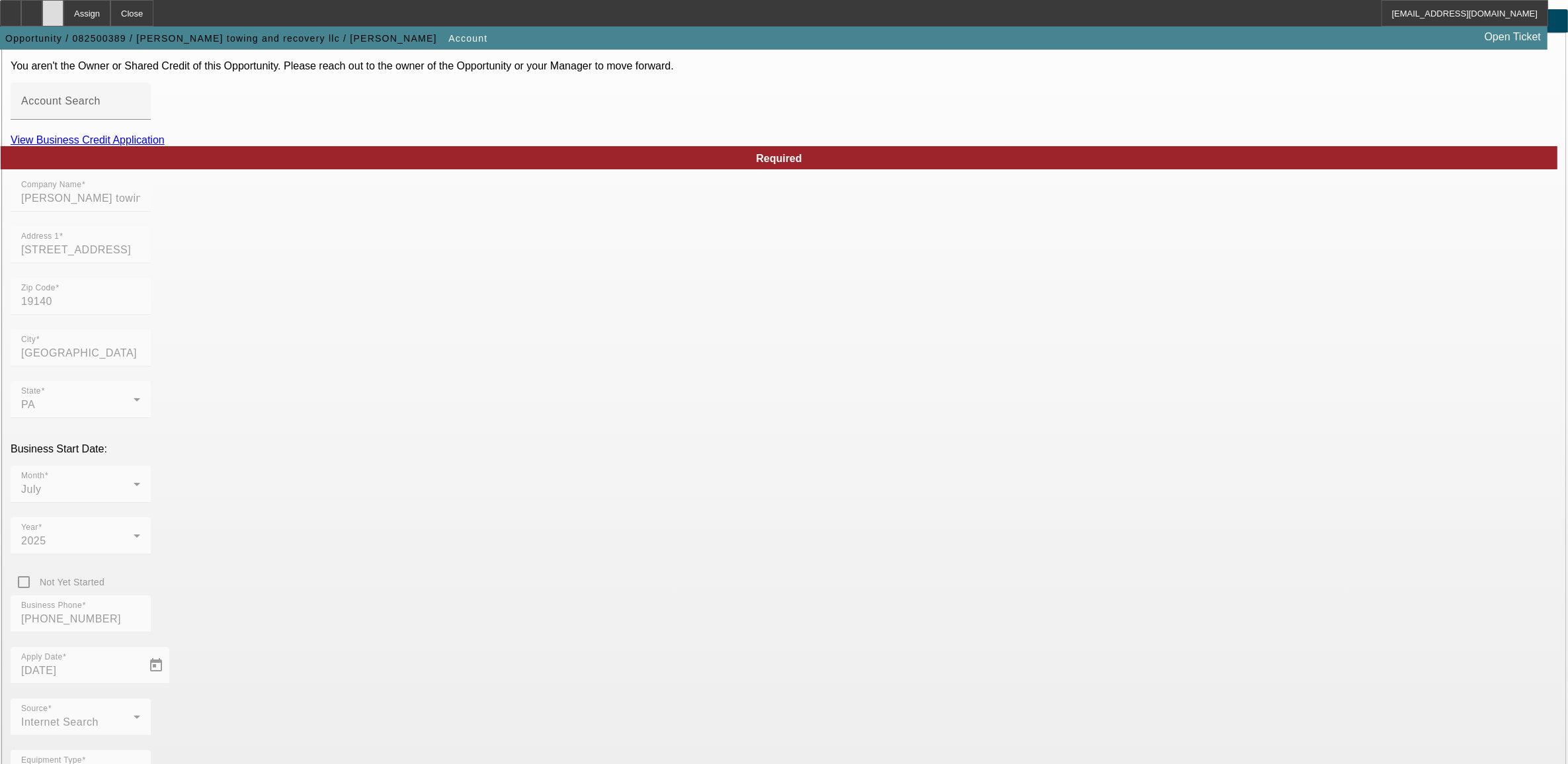
click at [64, 3] on div at bounding box center [53, 13] width 21 height 26
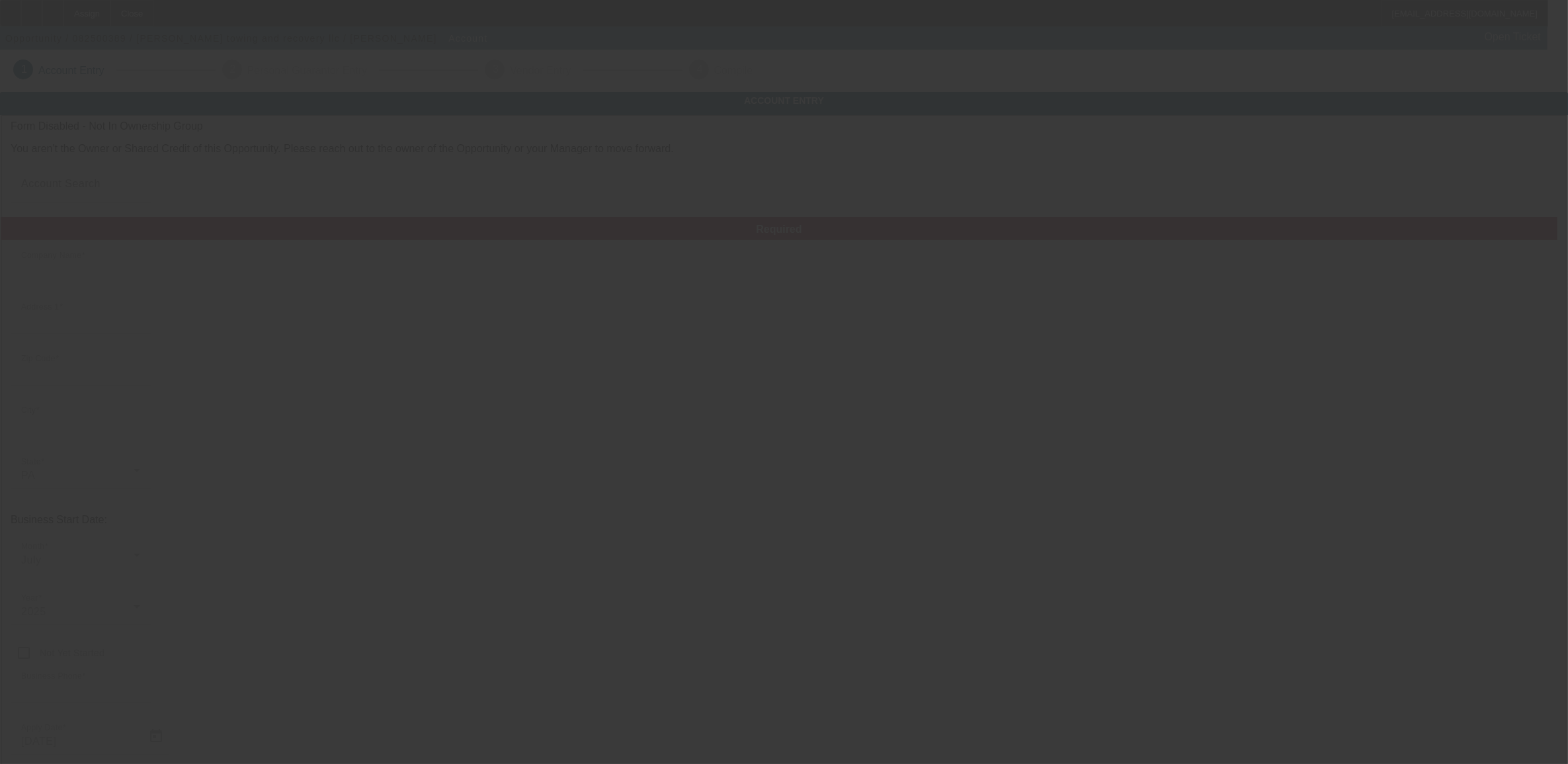
type input "[PERSON_NAME] towing and recovery llc"
type input "[STREET_ADDRESS]"
type input "19140"
type input "[GEOGRAPHIC_DATA]"
type input "[PHONE_NUMBER]"
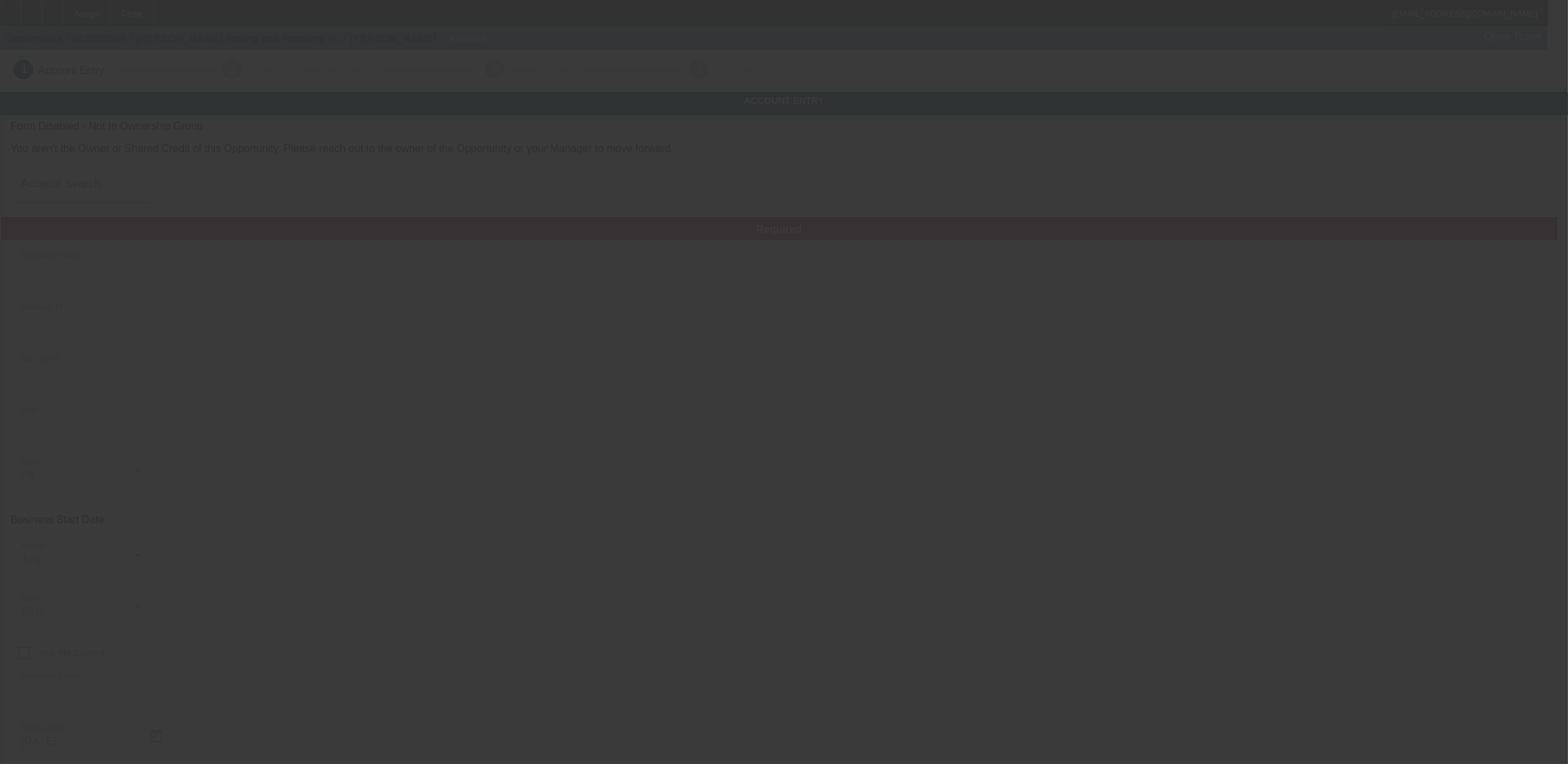
type input "[EMAIL_ADDRESS][DOMAIN_NAME]"
type input "[US_EMPLOYER_IDENTIFICATION_NUMBER]"
